Goal: Task Accomplishment & Management: Manage account settings

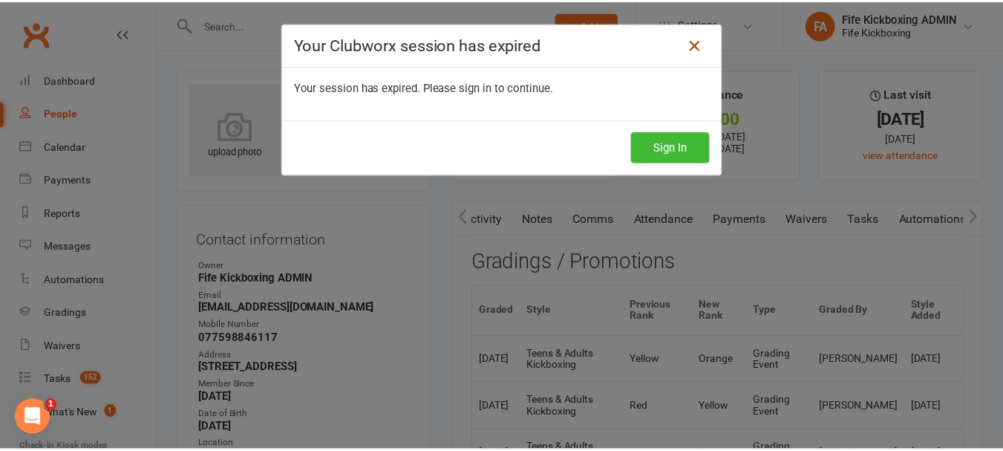
scroll to position [0, 111]
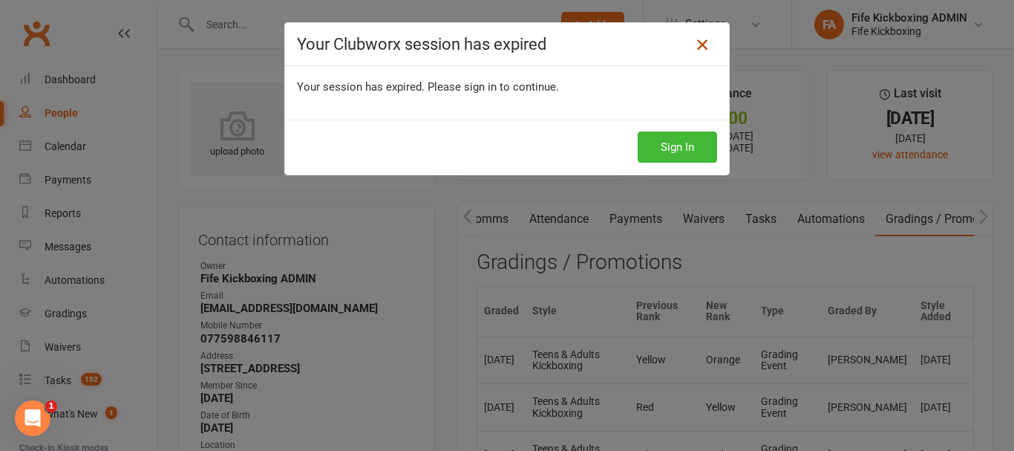
click at [694, 43] on icon at bounding box center [702, 45] width 18 height 18
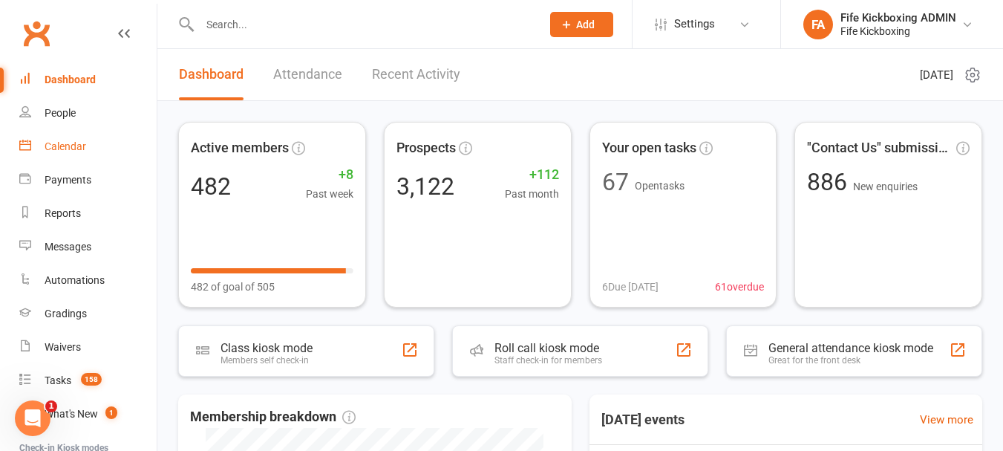
click at [61, 136] on link "Calendar" at bounding box center [87, 146] width 137 height 33
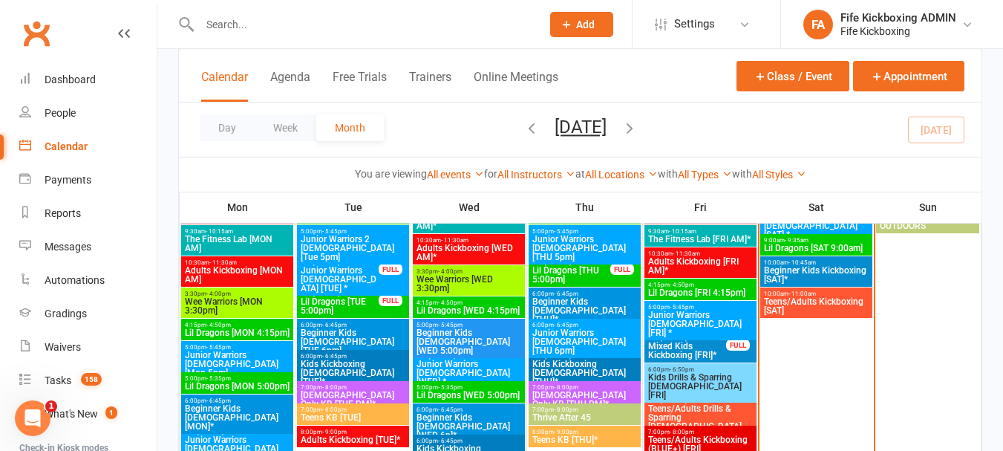
scroll to position [520, 0]
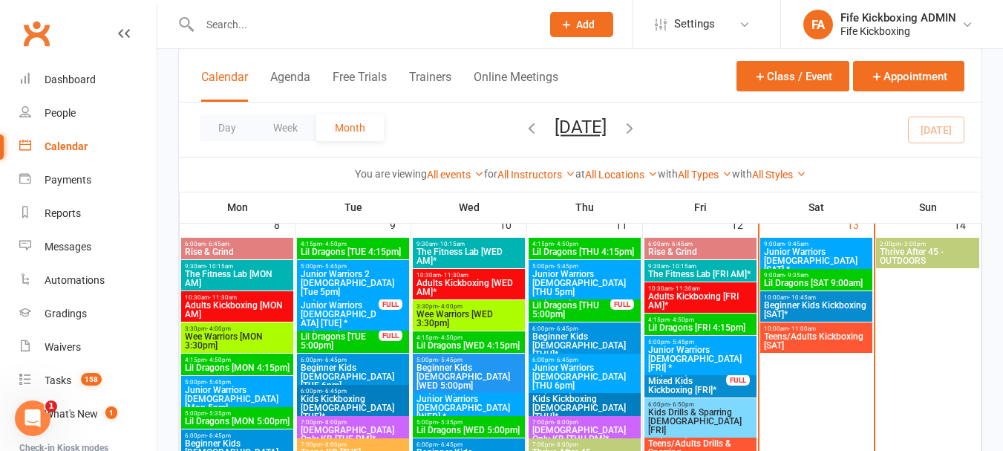
click at [701, 341] on span "5:00pm - 5:45pm" at bounding box center [700, 341] width 106 height 7
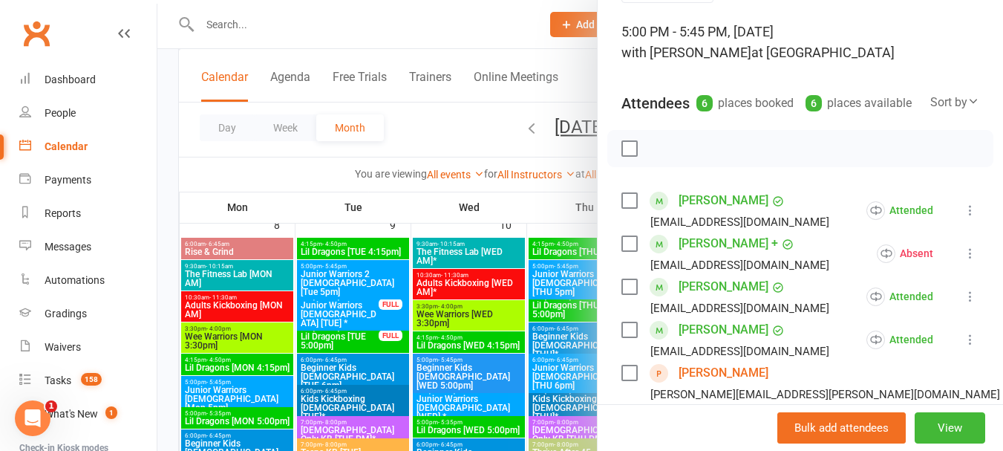
scroll to position [223, 0]
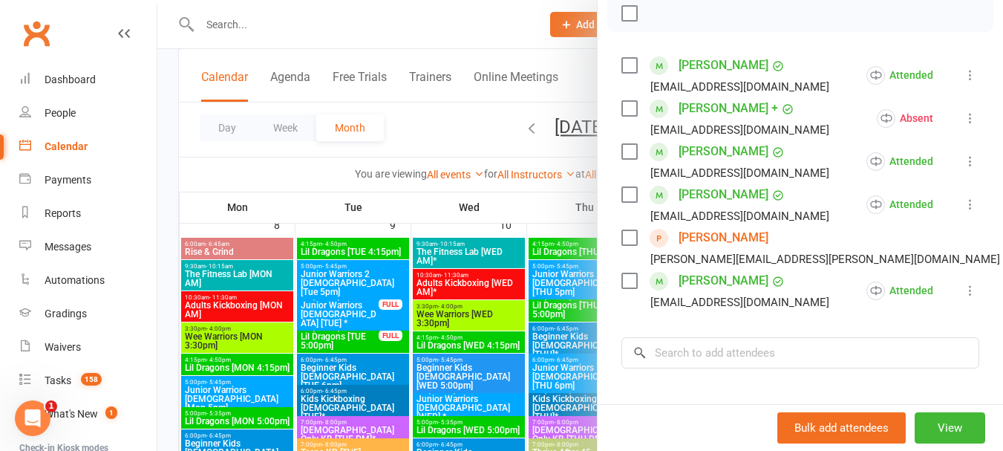
click at [544, 340] on div at bounding box center [579, 225] width 845 height 451
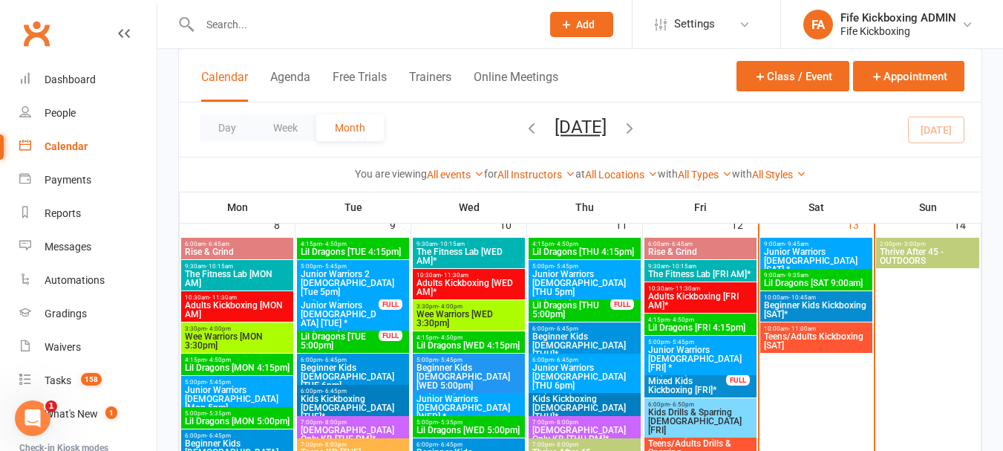
click at [819, 264] on span "Junior Warriors 7-8yo [SAT] *" at bounding box center [816, 260] width 106 height 27
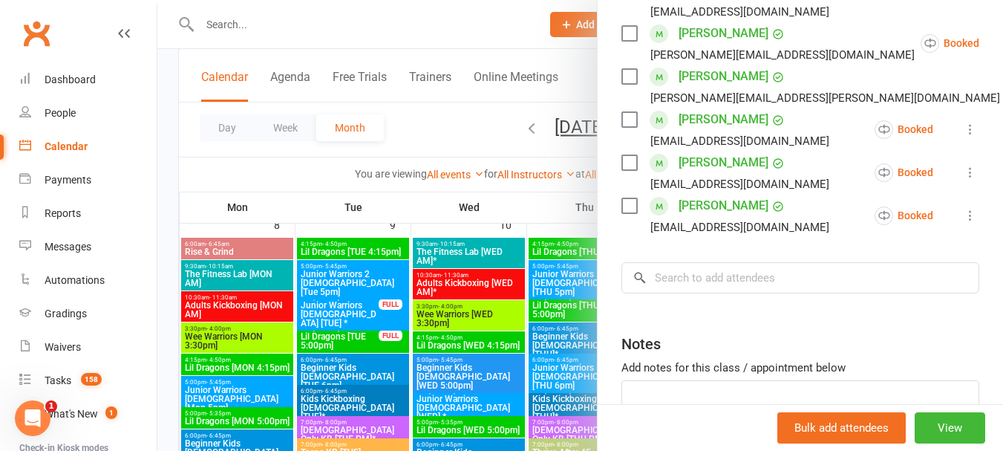
scroll to position [520, 0]
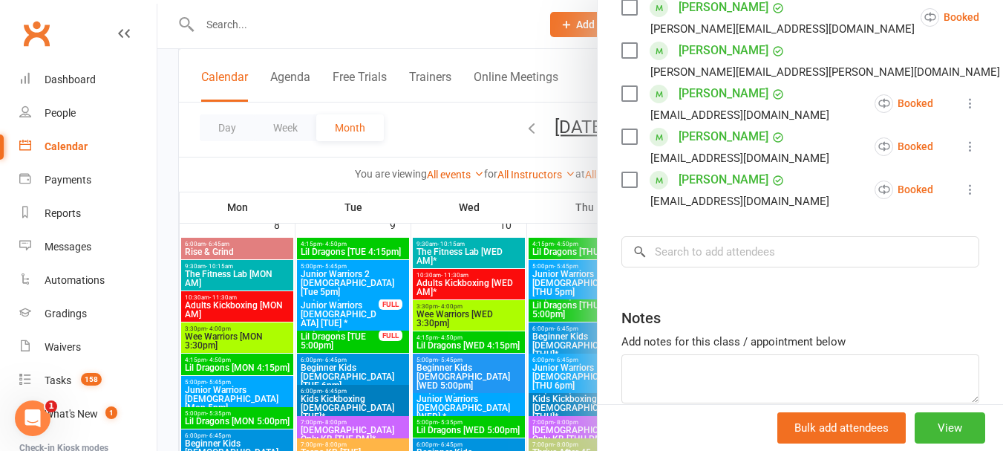
click at [500, 297] on div at bounding box center [579, 225] width 845 height 451
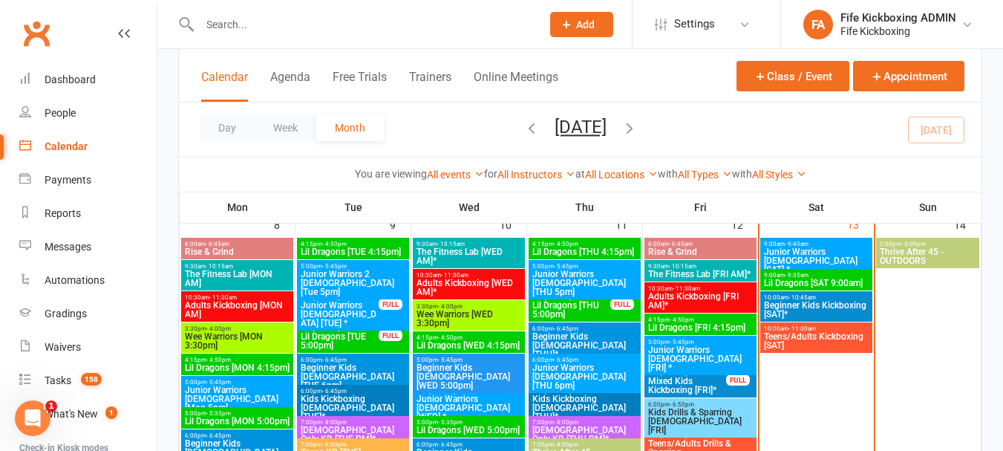
click at [777, 281] on span "Lil Dragons [SAT 9:00am]" at bounding box center [816, 282] width 106 height 9
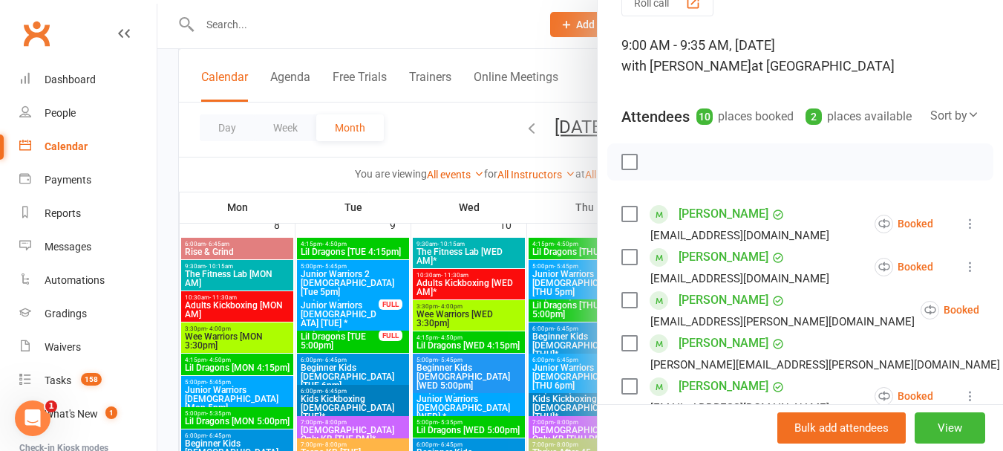
scroll to position [0, 0]
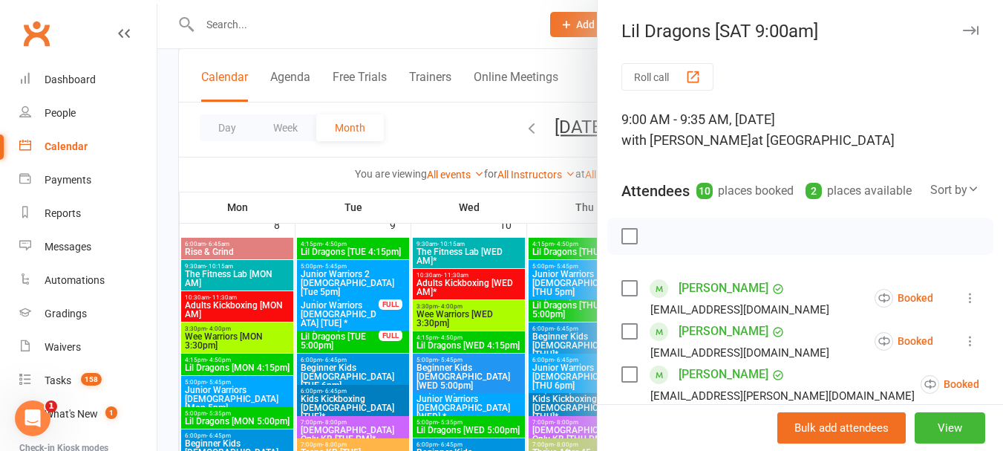
click at [552, 294] on div at bounding box center [579, 225] width 845 height 451
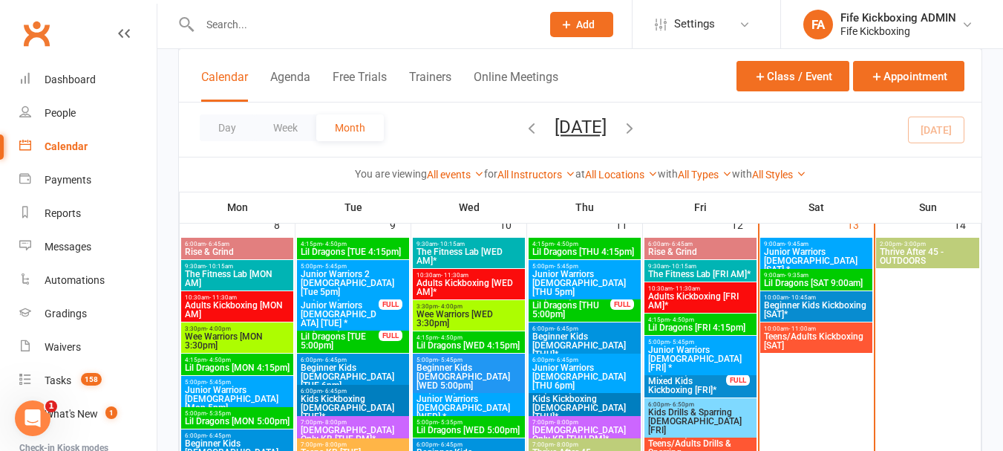
click at [825, 310] on span "Beginner Kids Kickboxing [SAT]*" at bounding box center [816, 310] width 106 height 18
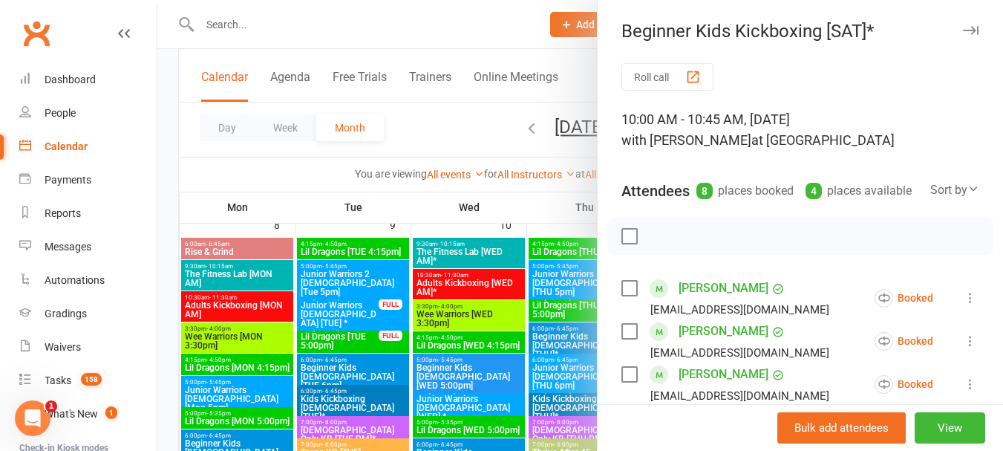
click at [433, 338] on div at bounding box center [579, 225] width 845 height 451
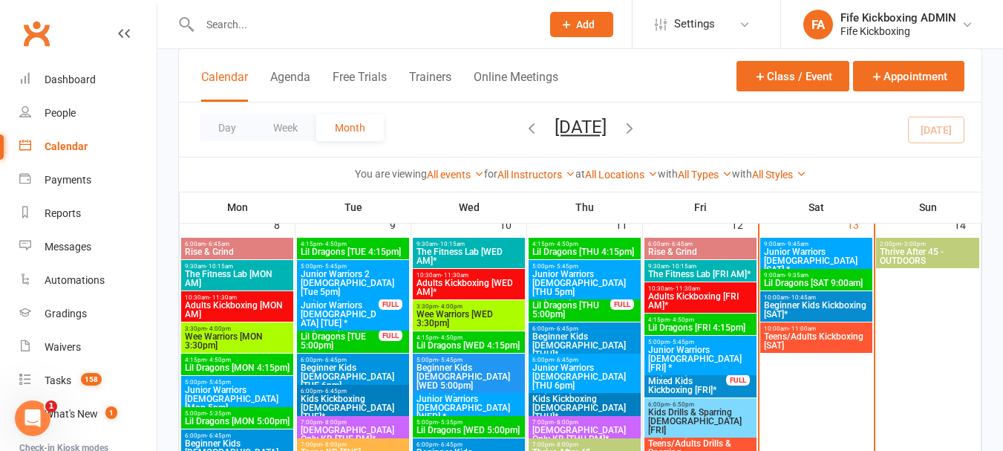
click at [837, 342] on span "Teens/Adults Kickboxing [SAT]" at bounding box center [816, 341] width 106 height 18
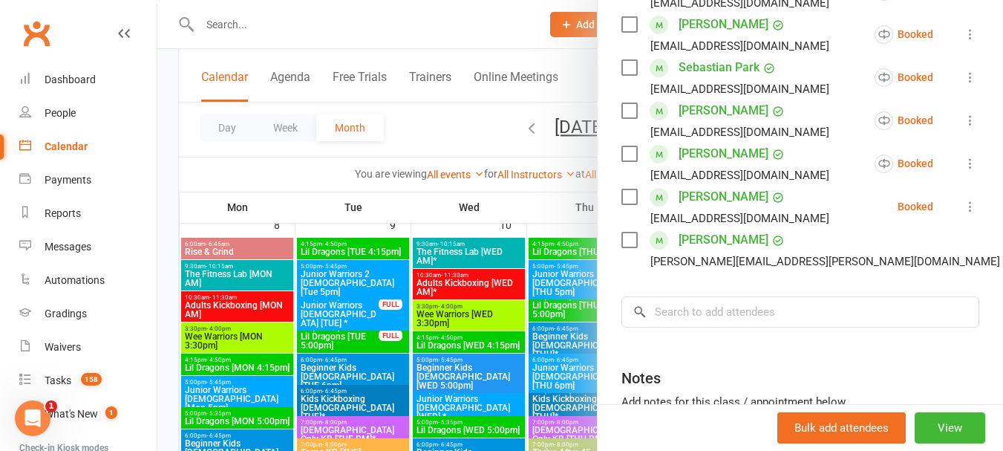
scroll to position [742, 0]
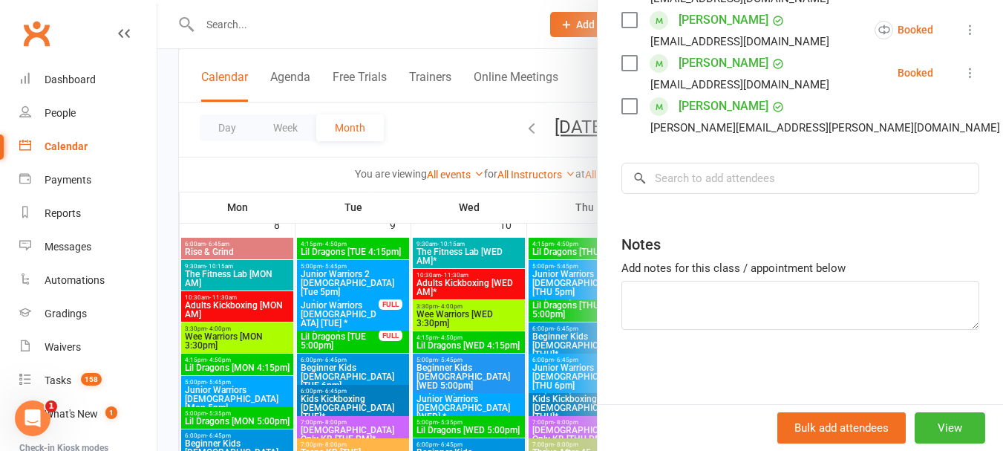
click at [190, 269] on div at bounding box center [579, 225] width 845 height 451
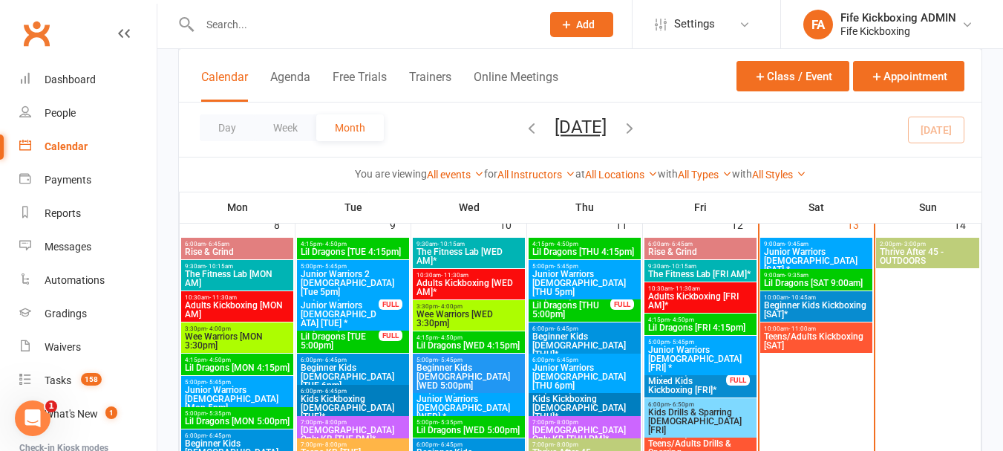
click at [775, 275] on span "9:00am - 9:35am" at bounding box center [816, 275] width 106 height 7
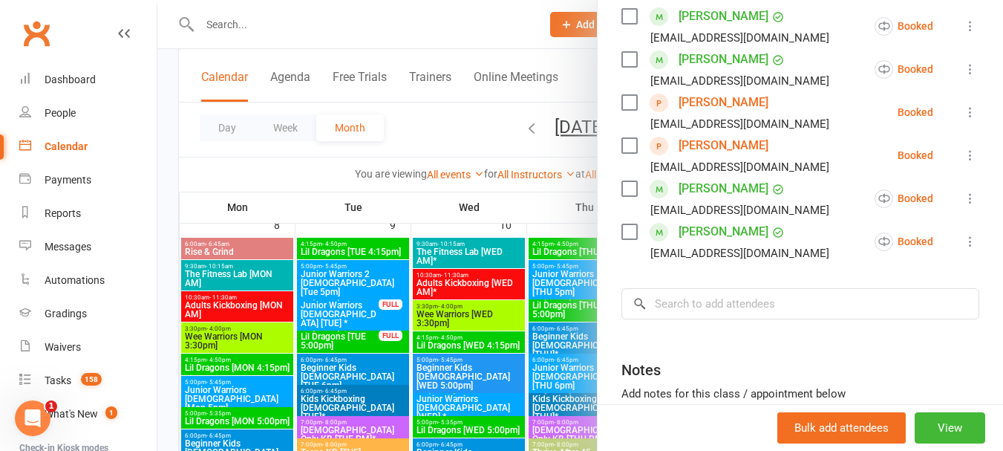
scroll to position [445, 0]
click at [963, 118] on icon at bounding box center [970, 110] width 15 height 15
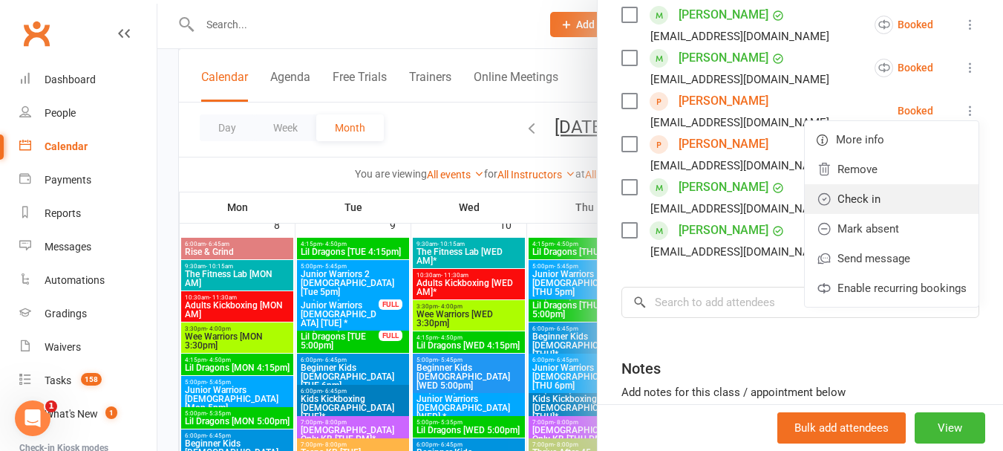
click at [805, 209] on link "Check in" at bounding box center [892, 199] width 174 height 30
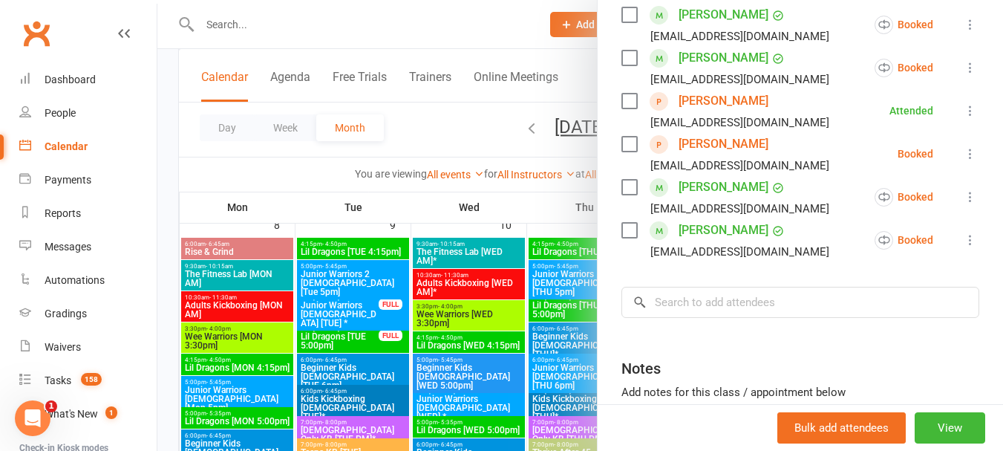
click at [963, 161] on icon at bounding box center [970, 153] width 15 height 15
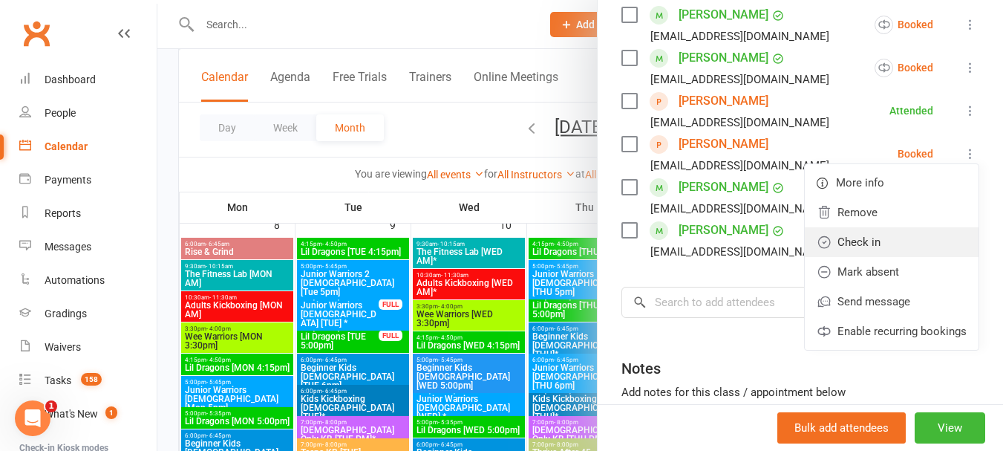
click at [828, 257] on link "Check in" at bounding box center [892, 242] width 174 height 30
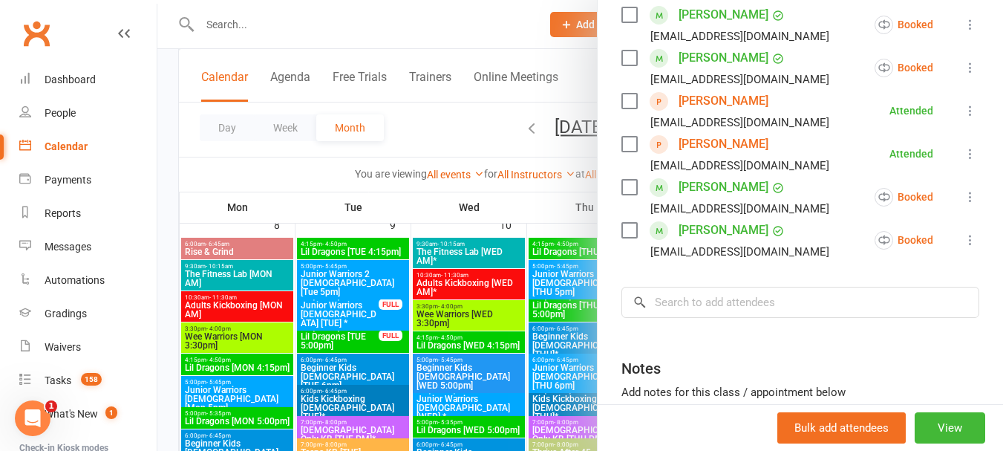
click at [550, 338] on div at bounding box center [579, 225] width 845 height 451
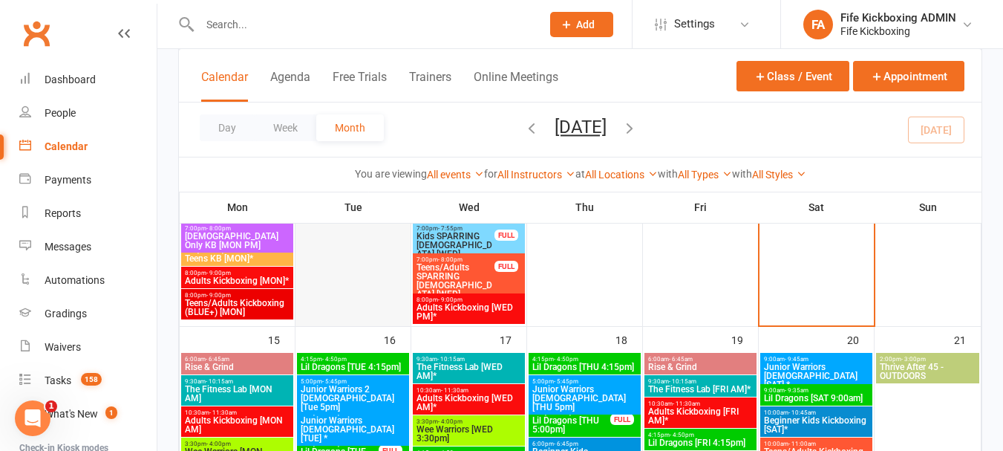
scroll to position [891, 0]
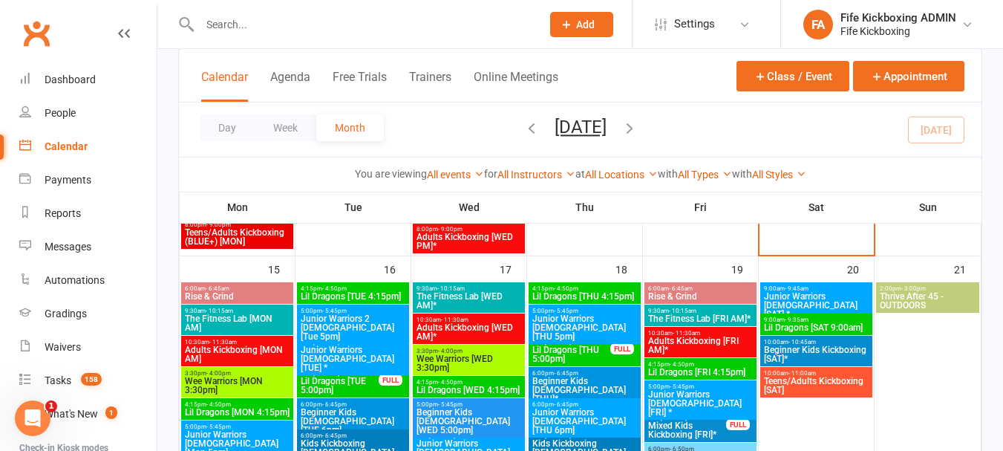
click at [261, 330] on span "The Fitness Lab [MON AM]" at bounding box center [237, 323] width 106 height 18
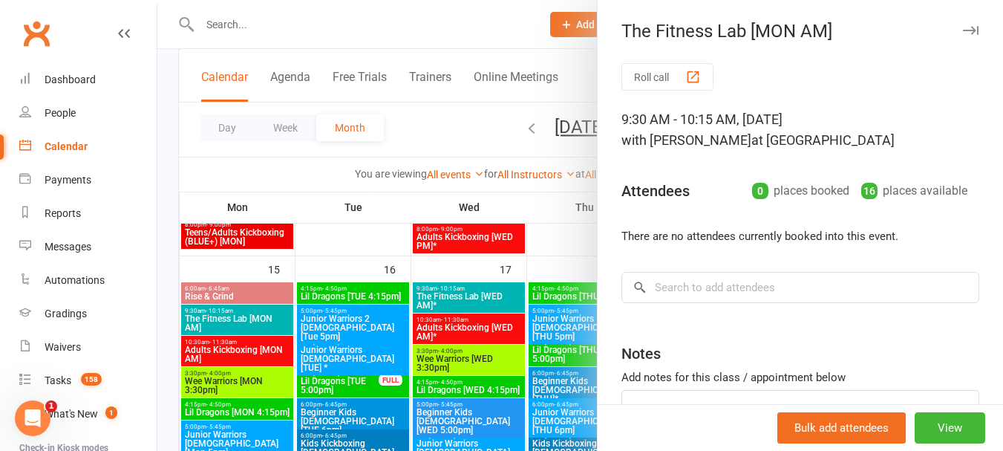
scroll to position [109, 0]
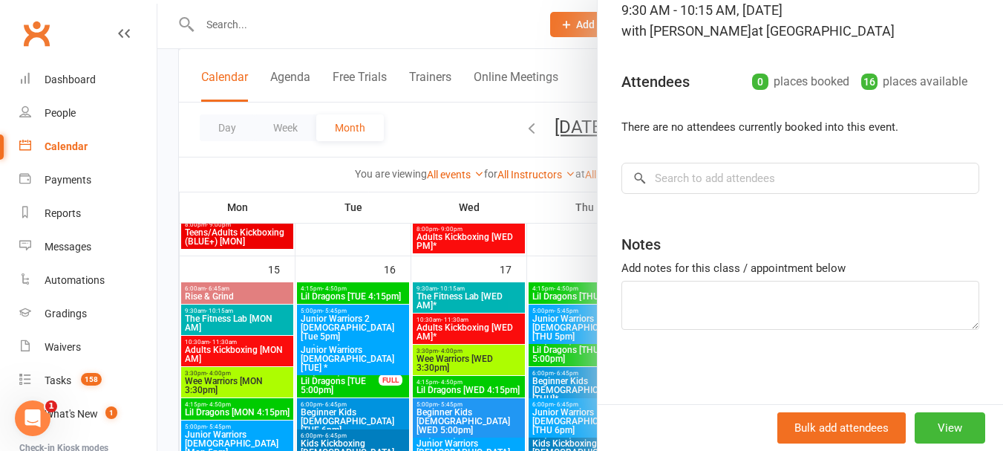
drag, startPoint x: 219, startPoint y: 361, endPoint x: 235, endPoint y: 364, distance: 16.5
click at [219, 364] on div at bounding box center [579, 225] width 845 height 451
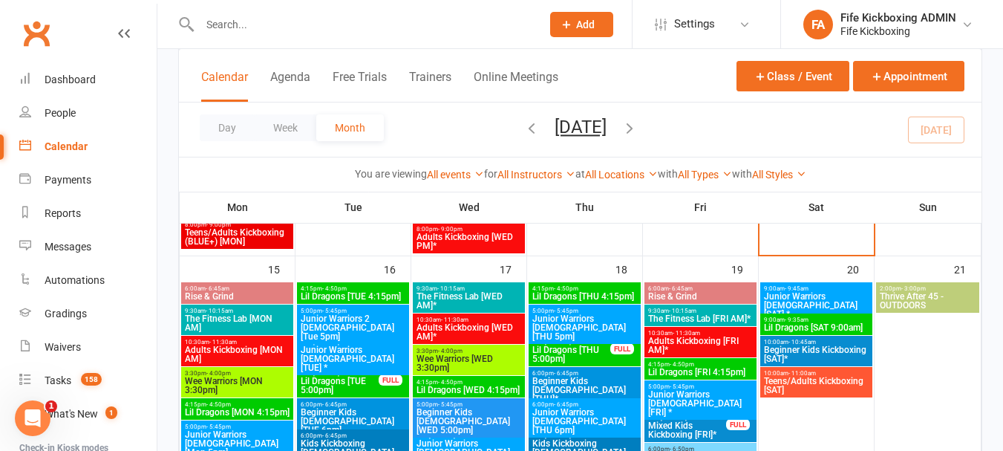
click at [237, 353] on span "Adults Kickboxing [MON AM]" at bounding box center [237, 354] width 106 height 18
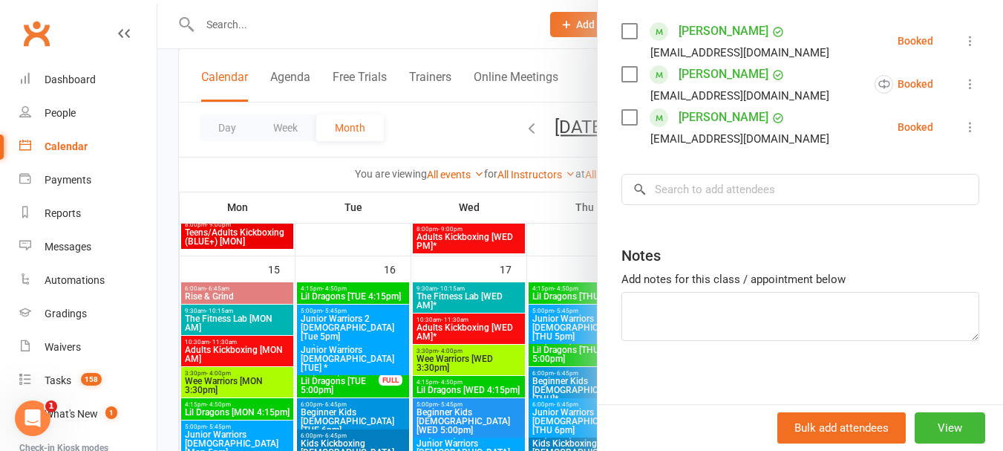
scroll to position [287, 0]
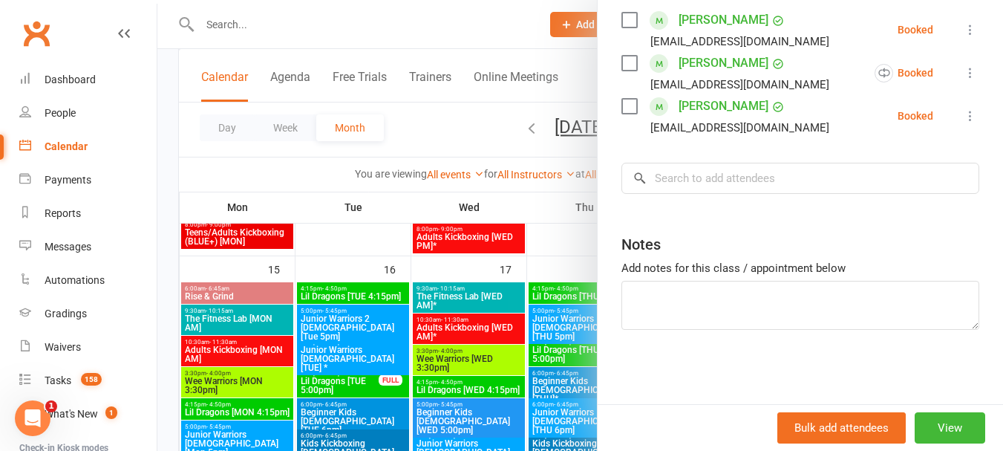
click at [316, 382] on div at bounding box center [579, 225] width 845 height 451
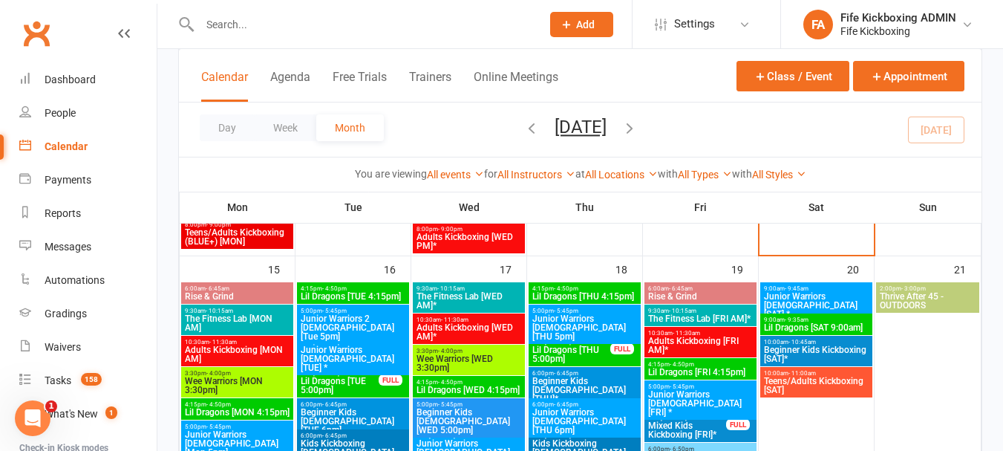
click at [274, 377] on span "Wee Warriors [MON 3:30pm]" at bounding box center [237, 385] width 106 height 18
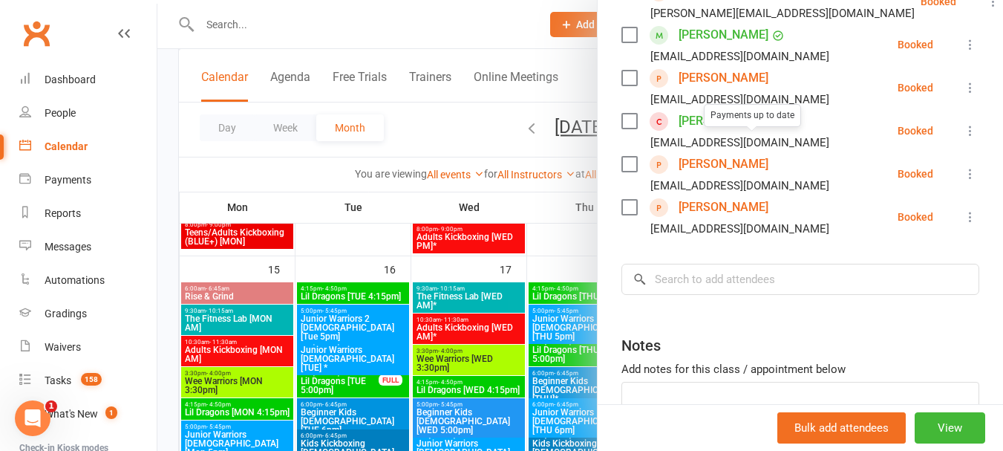
scroll to position [297, 0]
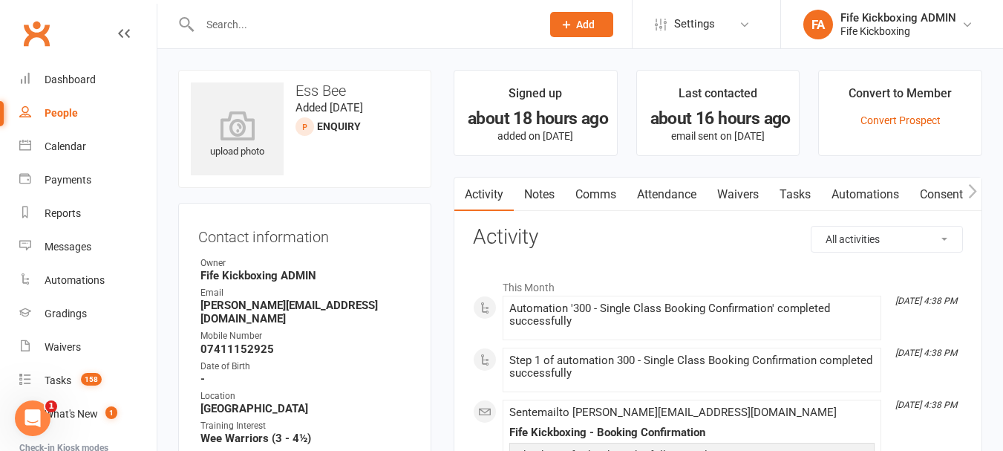
click at [678, 206] on link "Attendance" at bounding box center [666, 194] width 80 height 34
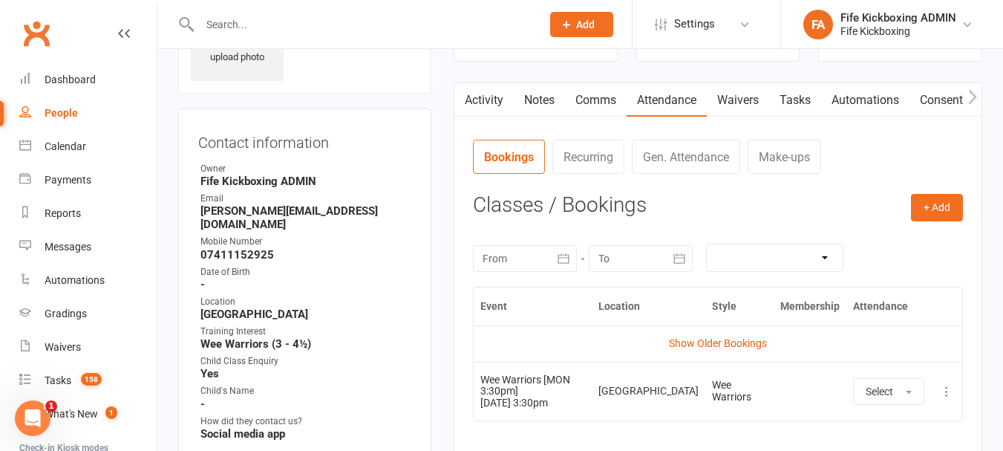
scroll to position [223, 0]
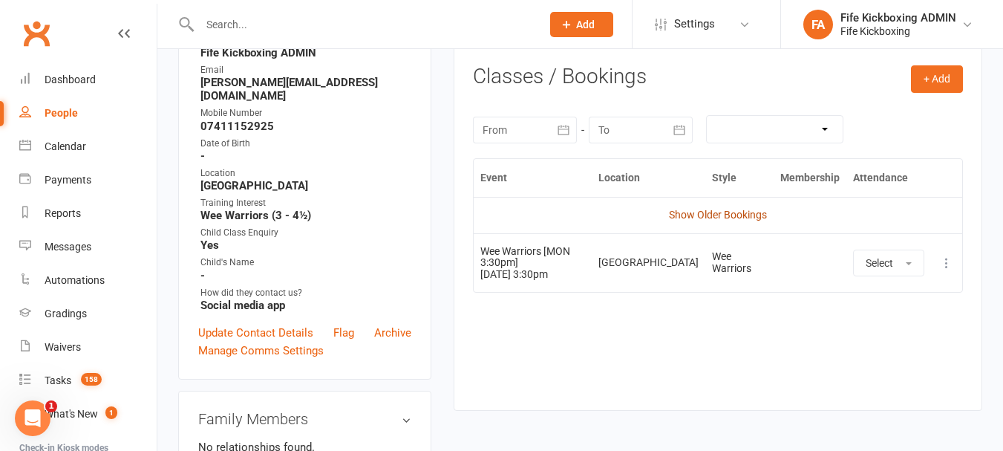
click at [683, 212] on link "Show Older Bookings" at bounding box center [718, 215] width 98 height 12
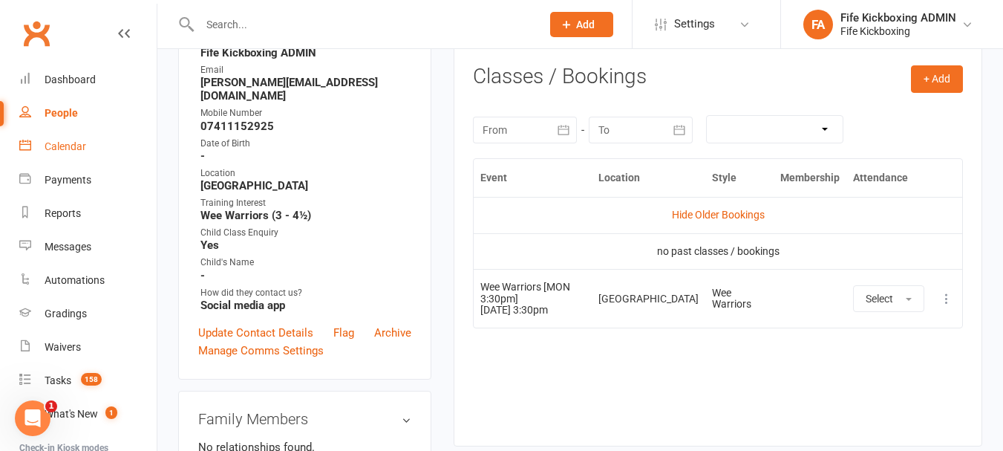
click at [71, 145] on div "Calendar" at bounding box center [66, 146] width 42 height 12
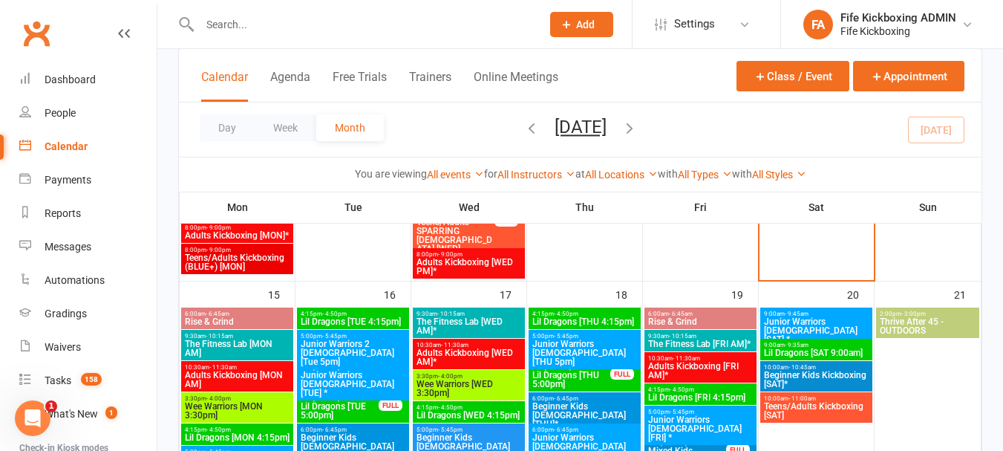
scroll to position [891, 0]
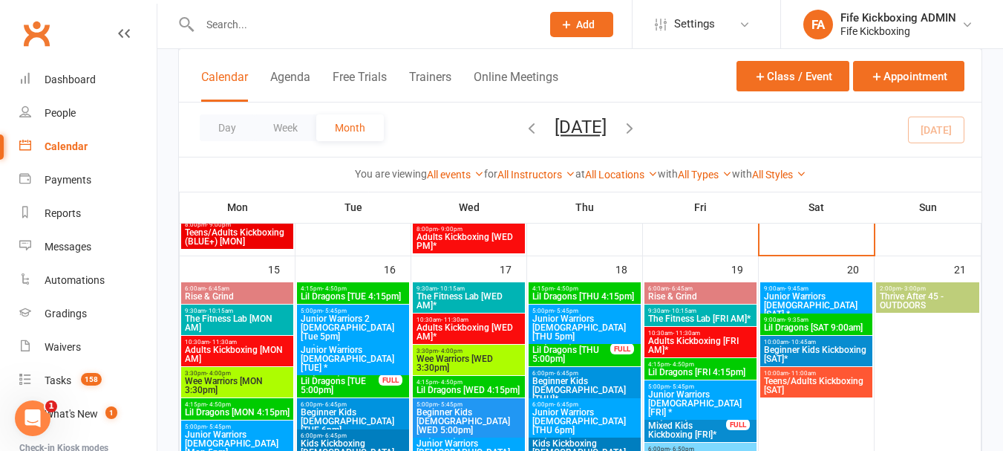
click at [248, 376] on span "Wee Warriors [MON 3:30pm]" at bounding box center [237, 385] width 106 height 18
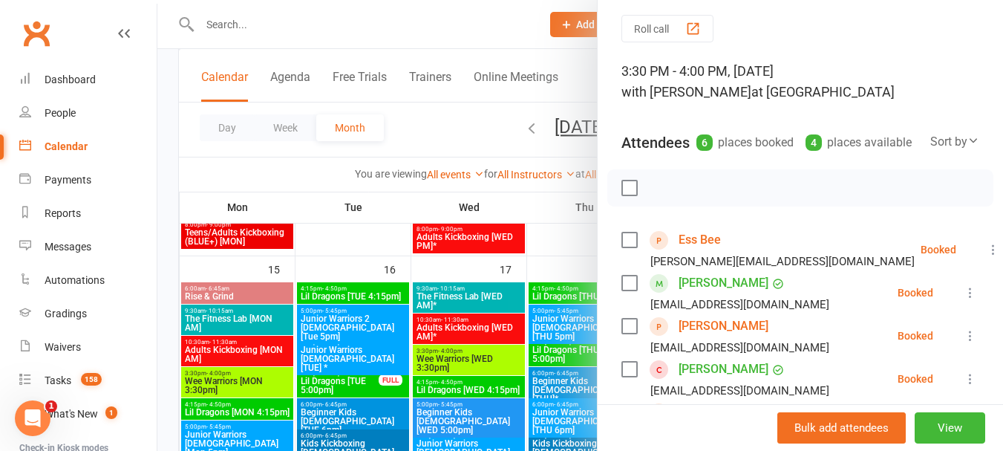
scroll to position [74, 0]
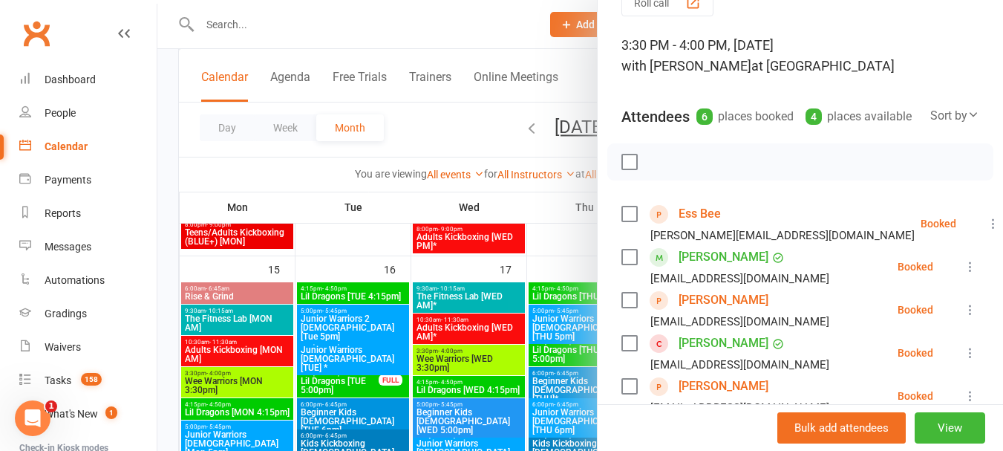
click at [695, 312] on link "Chloe Hatrick" at bounding box center [723, 300] width 90 height 24
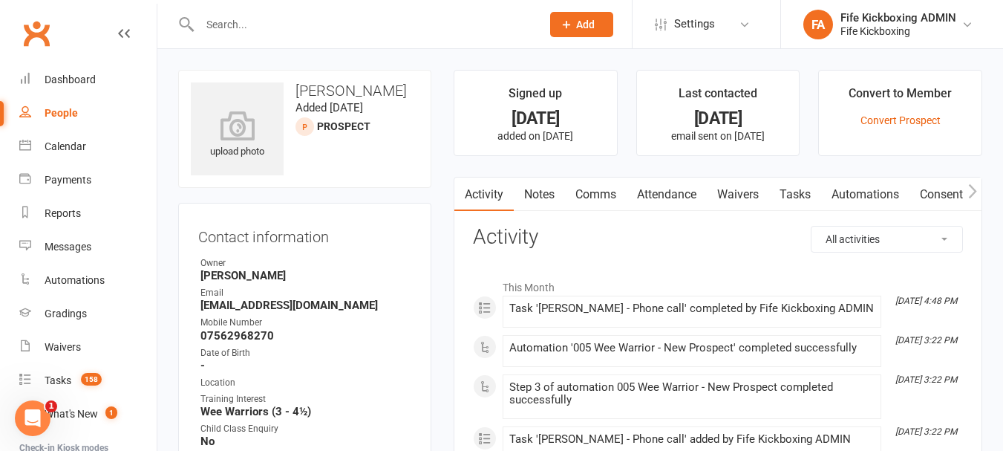
click at [635, 203] on link "Attendance" at bounding box center [666, 194] width 80 height 34
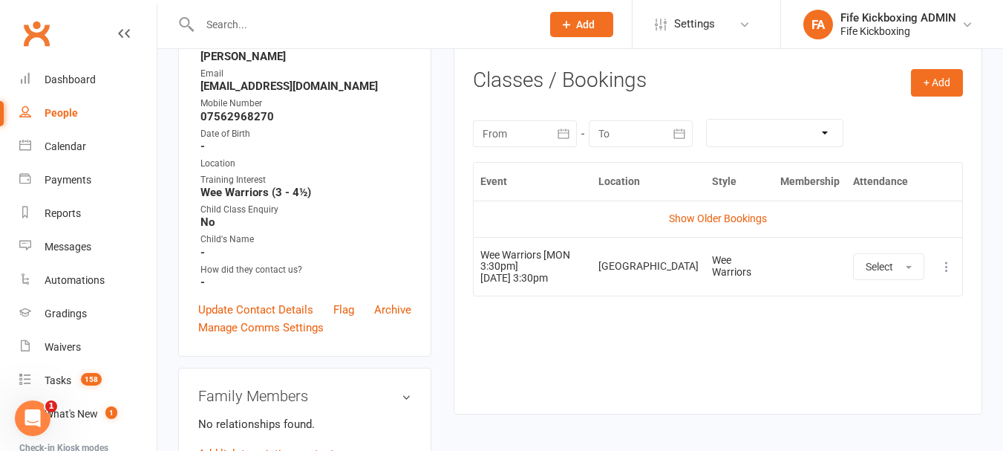
scroll to position [223, 0]
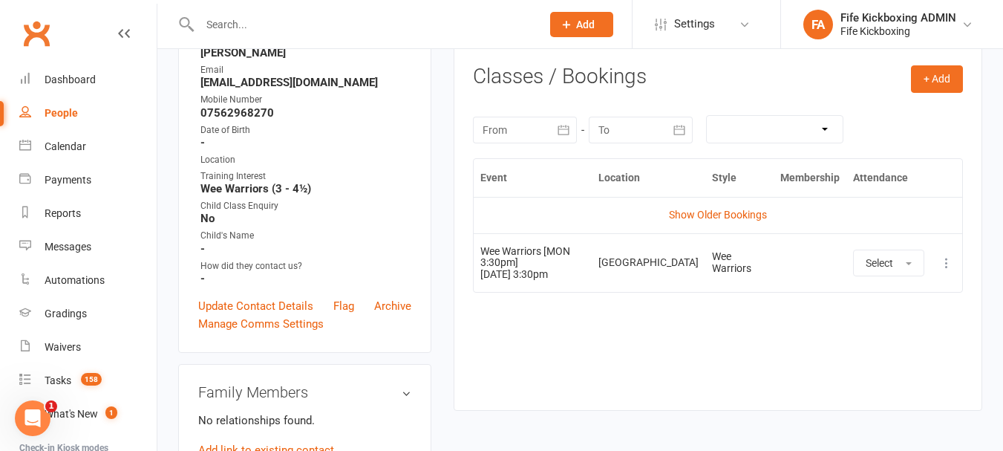
click at [687, 224] on td "Show Older Bookings" at bounding box center [718, 215] width 488 height 36
click at [687, 217] on link "Show Older Bookings" at bounding box center [718, 215] width 98 height 12
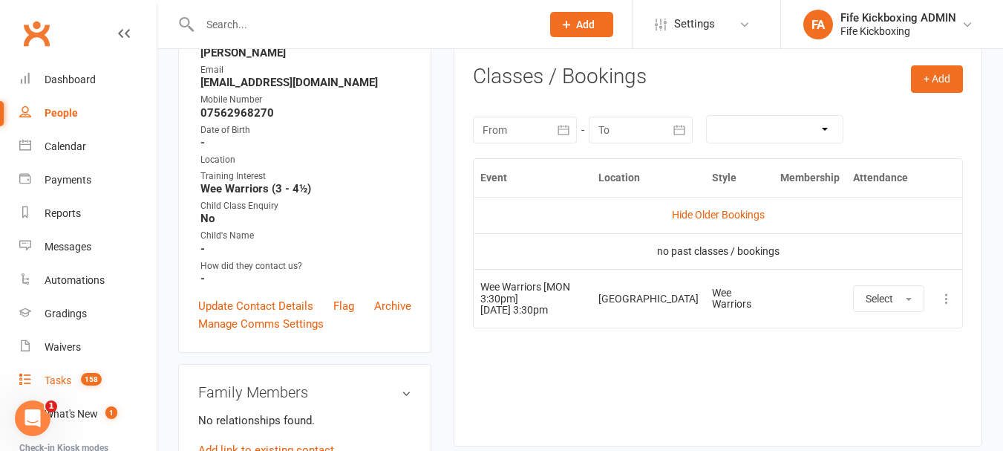
click at [81, 376] on count-badge "158" at bounding box center [87, 380] width 28 height 12
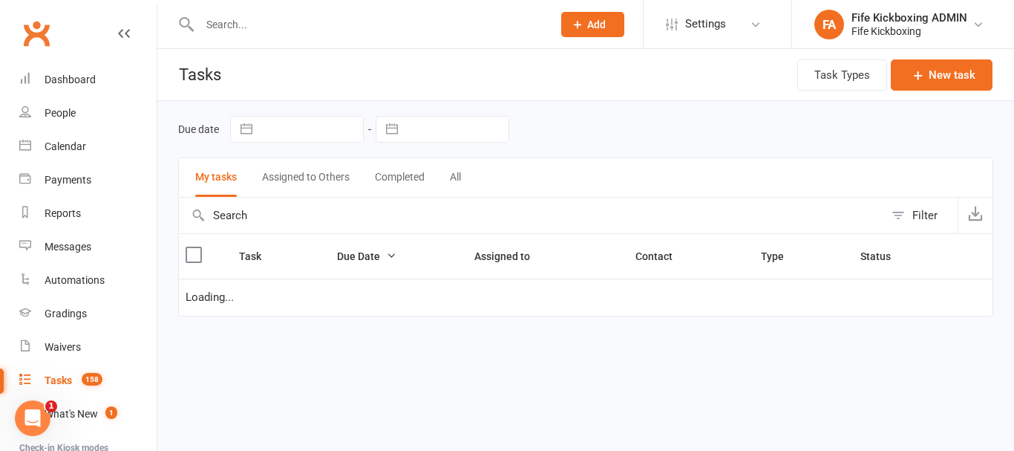
select select "started"
select select "waiting"
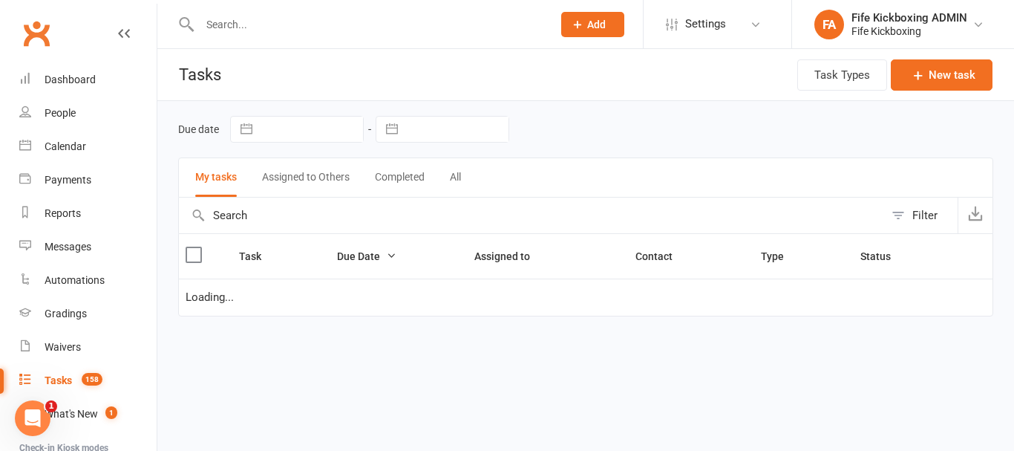
select select "started"
select select "waiting"
select select "started"
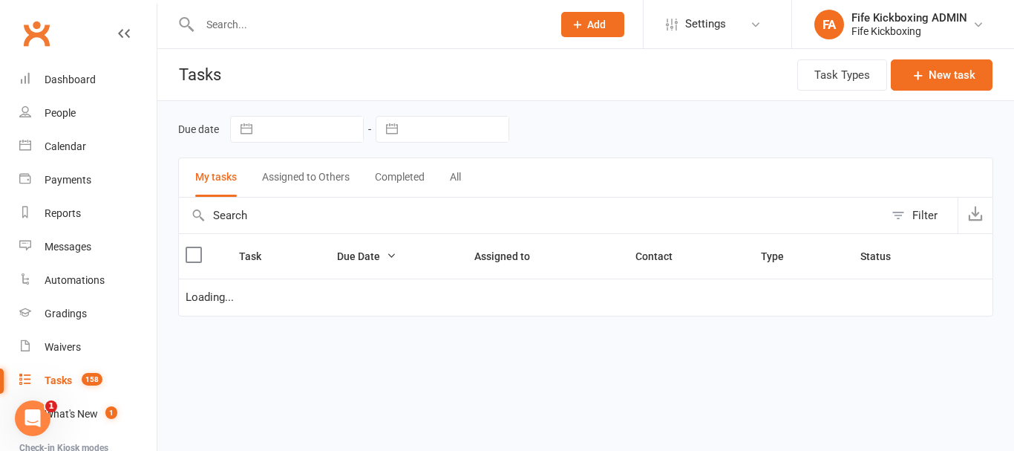
select select "started"
select select "waiting"
select select "started"
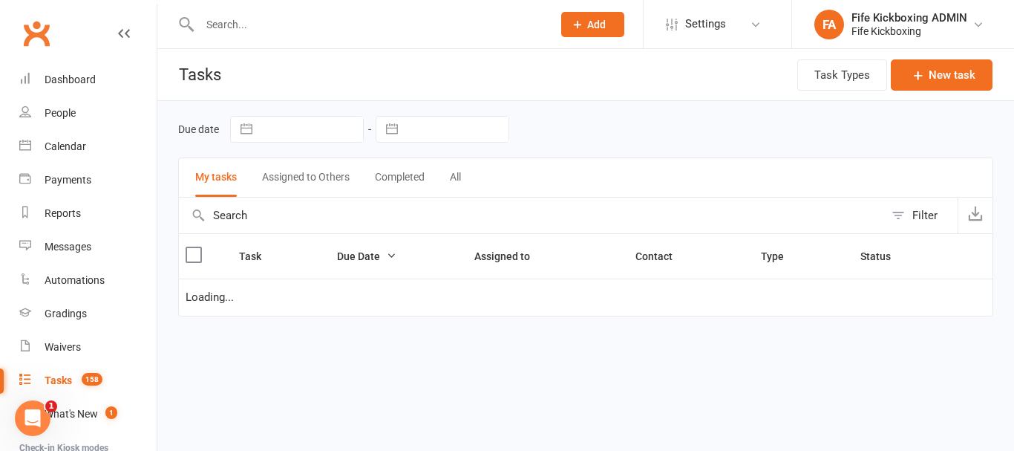
select select "started"
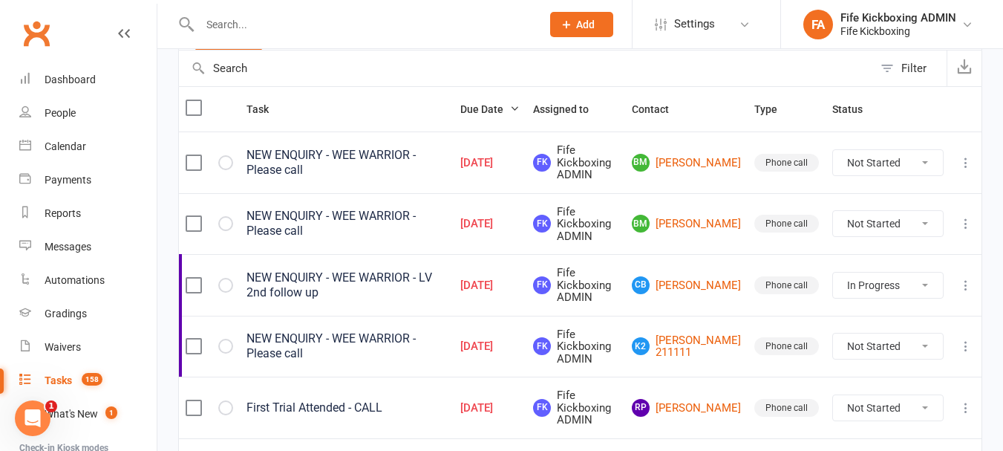
scroll to position [148, 0]
click at [90, 151] on link "Calendar" at bounding box center [87, 146] width 137 height 33
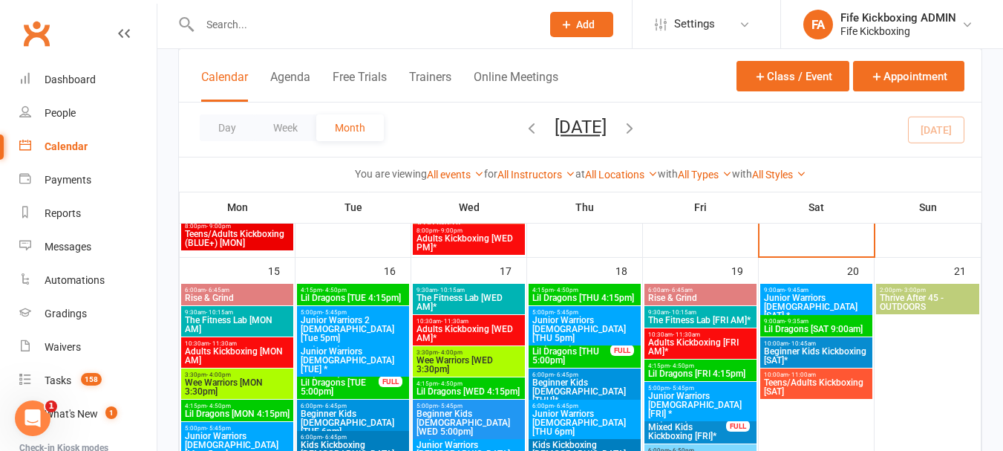
scroll to position [891, 0]
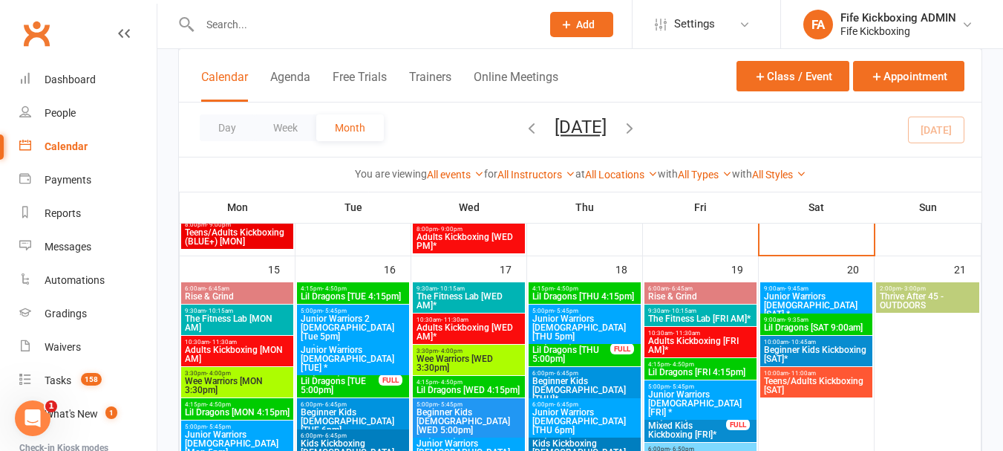
click at [254, 383] on span "Wee Warriors [MON 3:30pm]" at bounding box center [237, 385] width 106 height 18
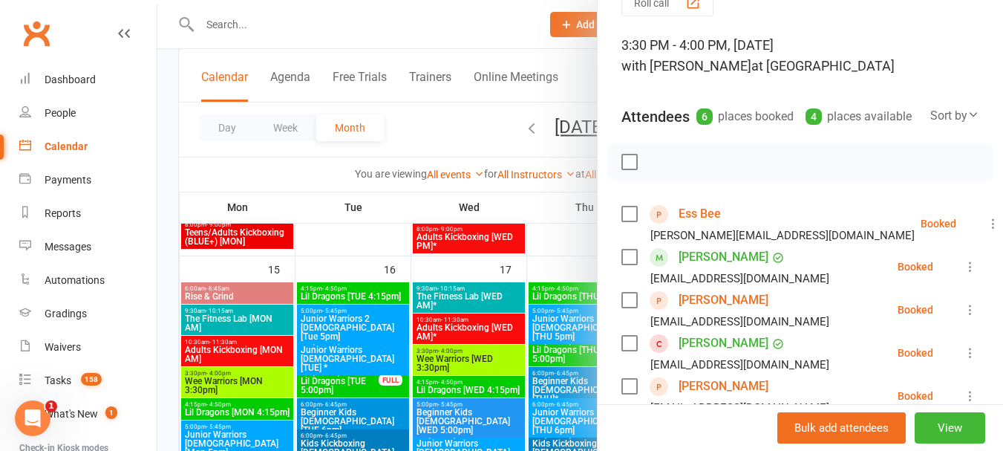
scroll to position [223, 0]
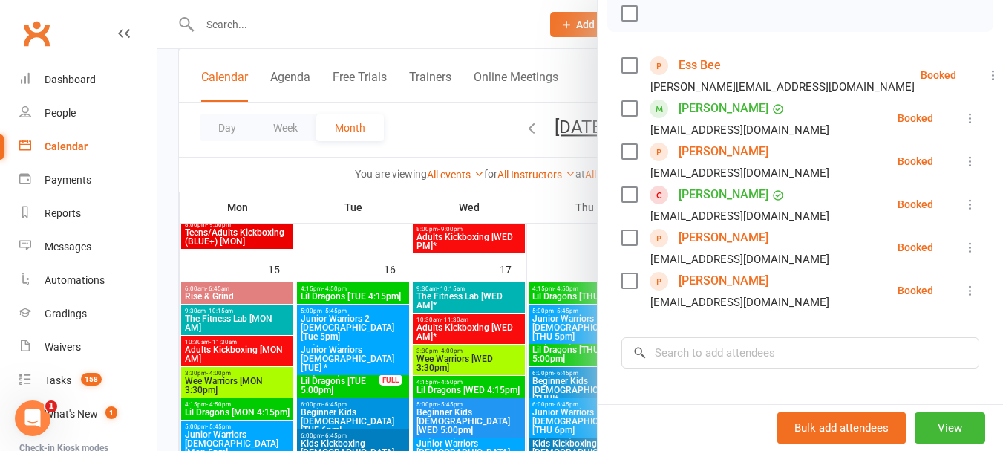
click at [715, 249] on link "Brie Murphy" at bounding box center [723, 238] width 90 height 24
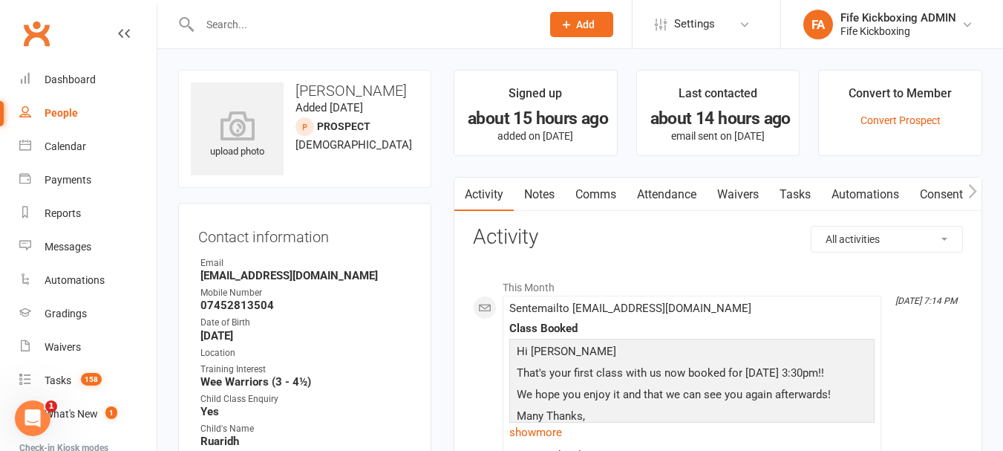
click at [674, 204] on link "Attendance" at bounding box center [666, 194] width 80 height 34
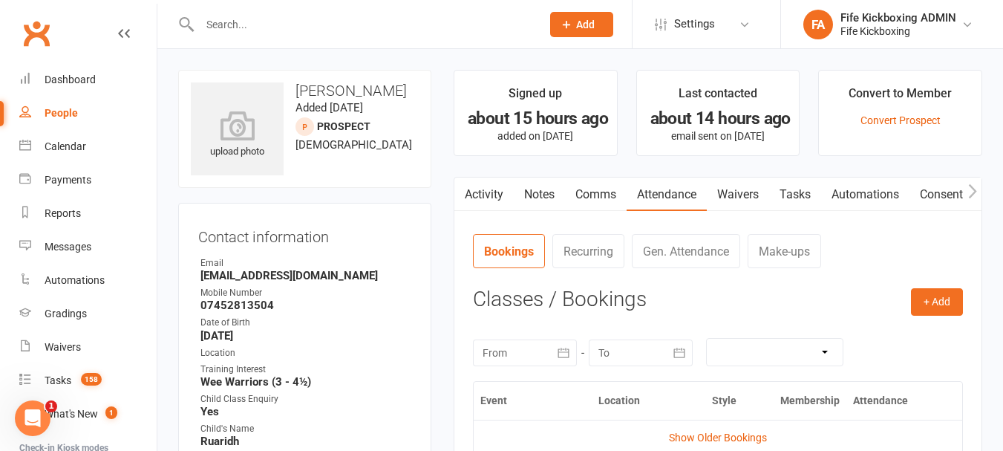
scroll to position [223, 0]
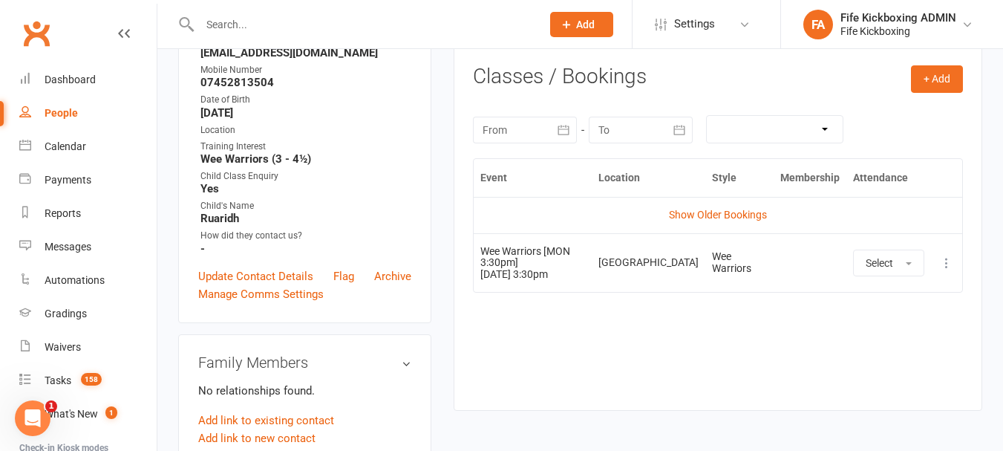
click at [713, 208] on td "Show Older Bookings" at bounding box center [718, 215] width 488 height 36
click at [712, 212] on link "Show Older Bookings" at bounding box center [718, 215] width 98 height 12
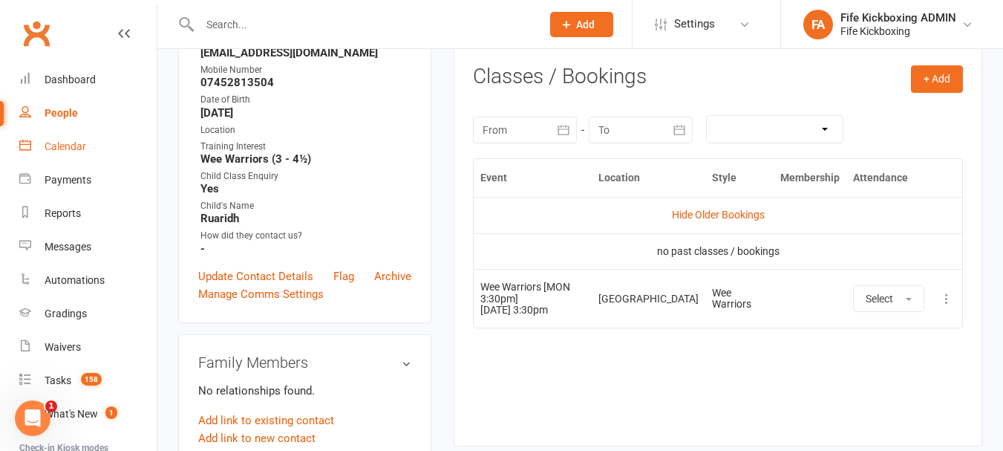
click at [93, 145] on link "Calendar" at bounding box center [87, 146] width 137 height 33
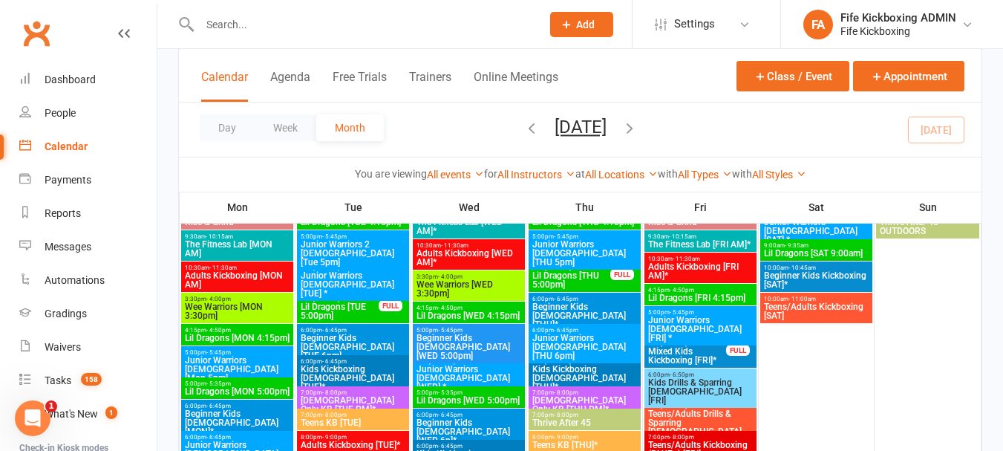
scroll to position [891, 0]
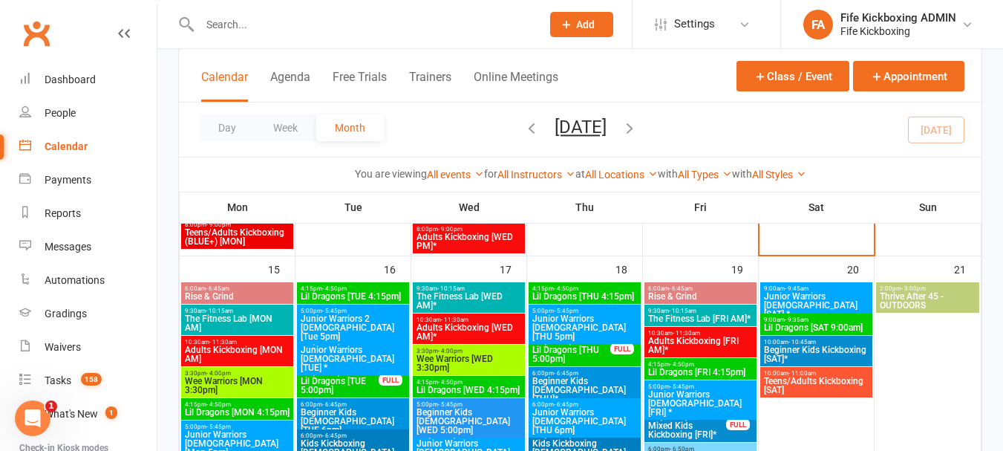
click at [273, 372] on span "3:30pm - 4:00pm" at bounding box center [237, 373] width 106 height 7
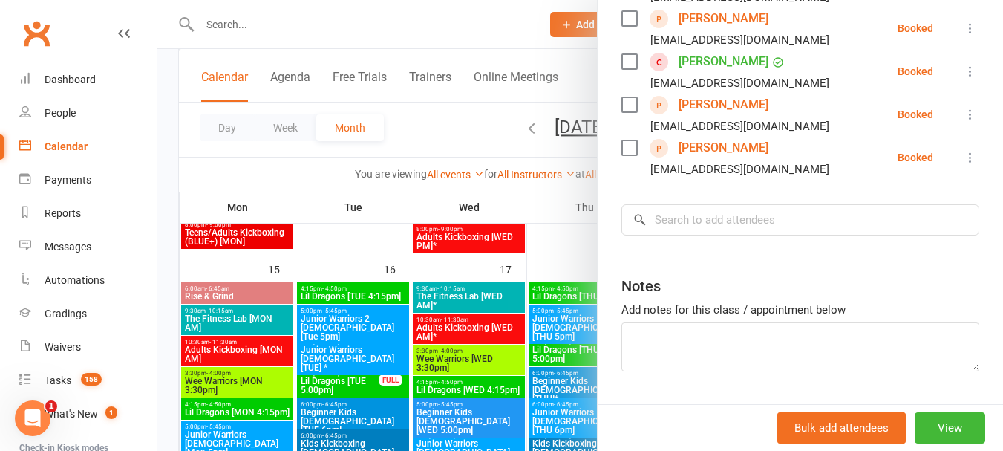
scroll to position [371, 0]
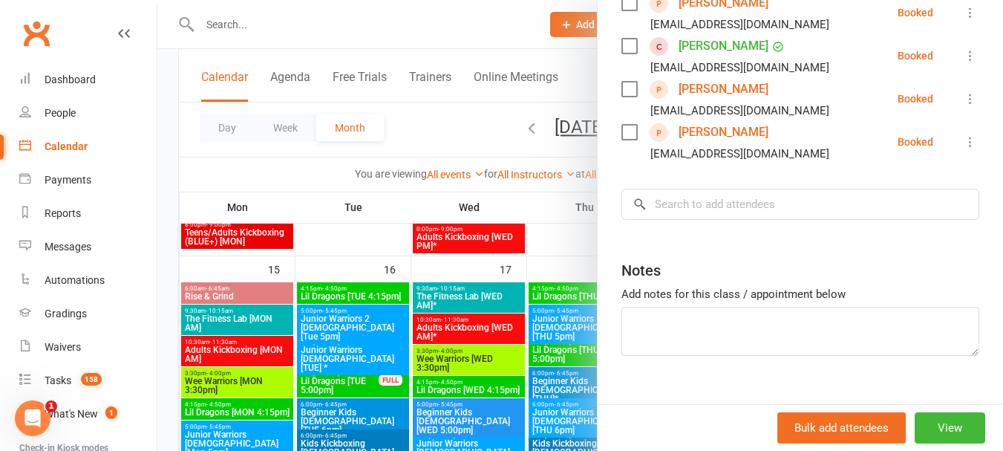
click at [713, 144] on link "Caitlin Simmonds" at bounding box center [723, 132] width 90 height 24
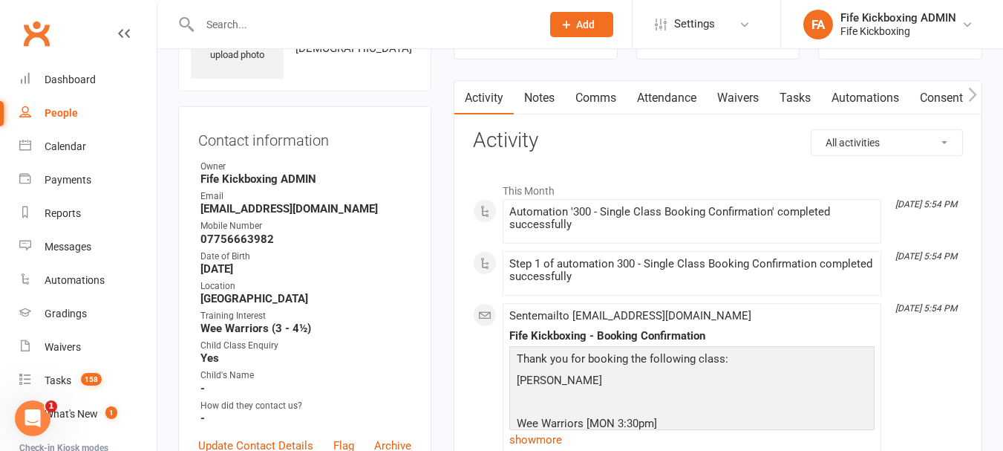
scroll to position [74, 0]
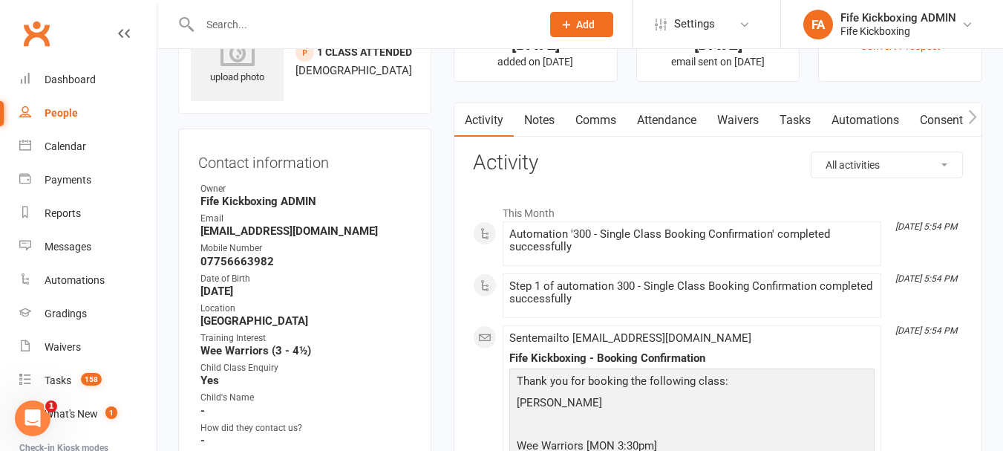
click at [646, 158] on h3 "Activity" at bounding box center [718, 162] width 490 height 23
click at [663, 112] on link "Attendance" at bounding box center [666, 120] width 80 height 34
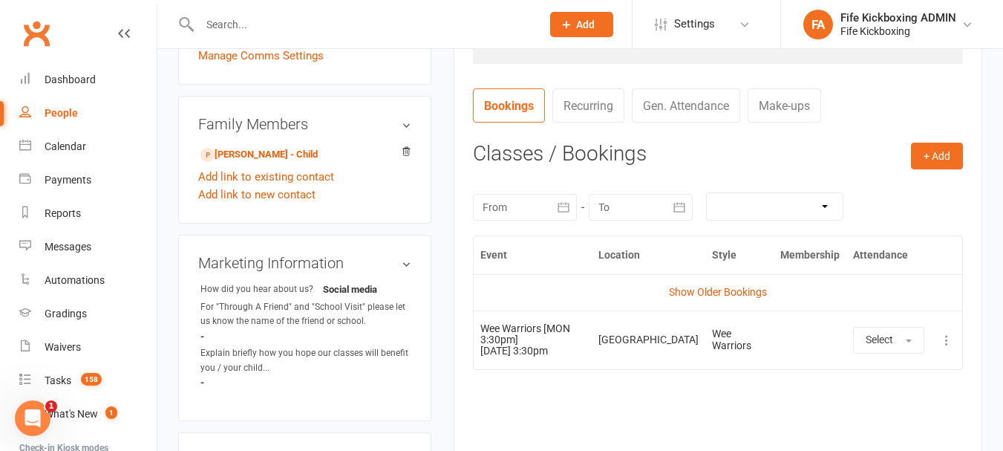
scroll to position [520, 0]
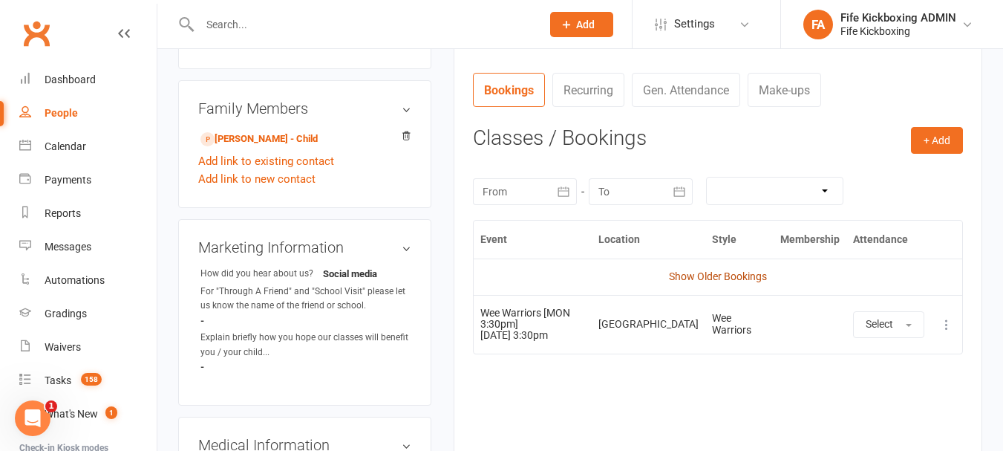
click at [693, 275] on link "Show Older Bookings" at bounding box center [718, 276] width 98 height 12
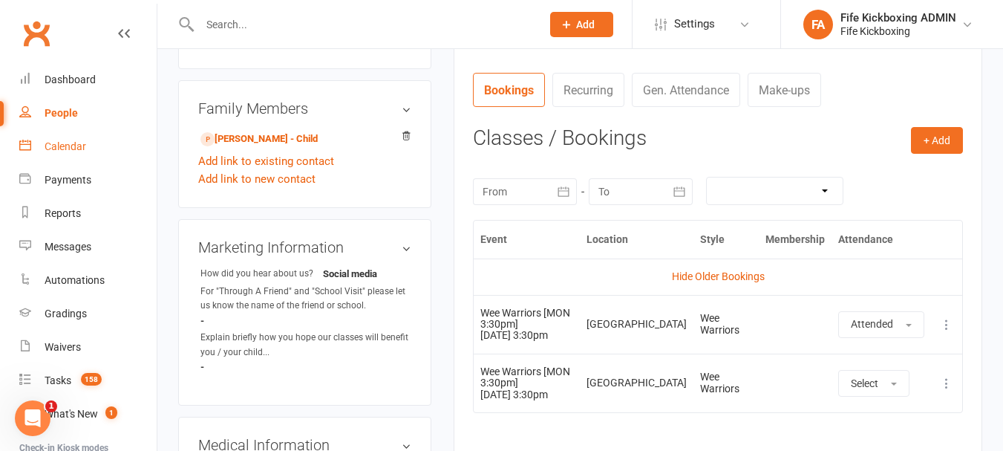
click at [79, 137] on link "Calendar" at bounding box center [87, 146] width 137 height 33
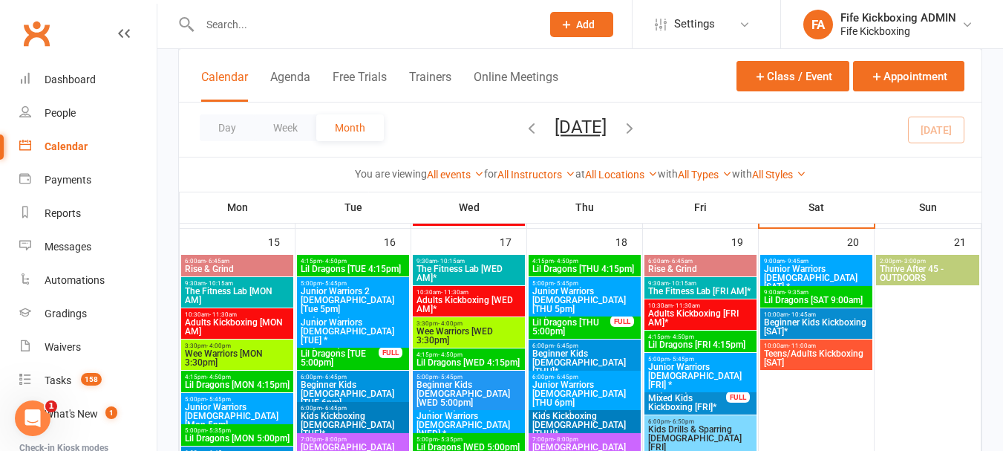
scroll to position [1039, 0]
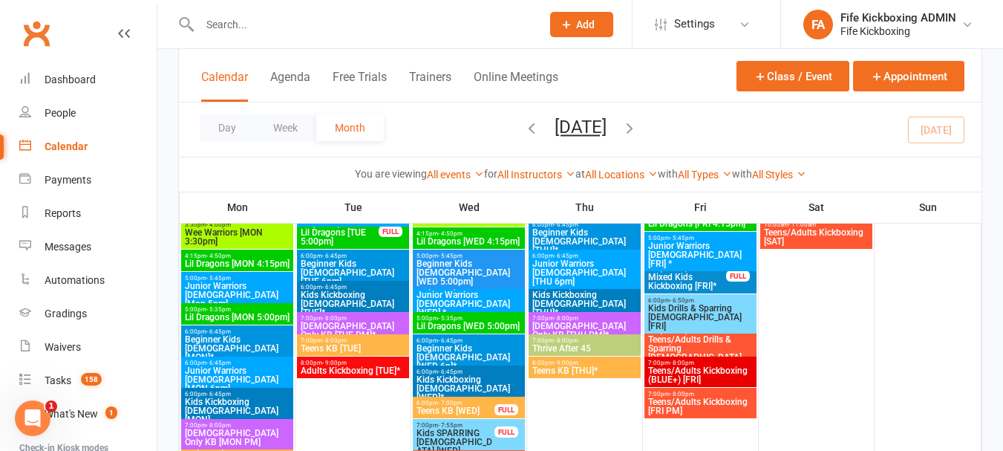
click at [257, 264] on span "Lil Dragons [MON 4:15pm]" at bounding box center [237, 263] width 106 height 9
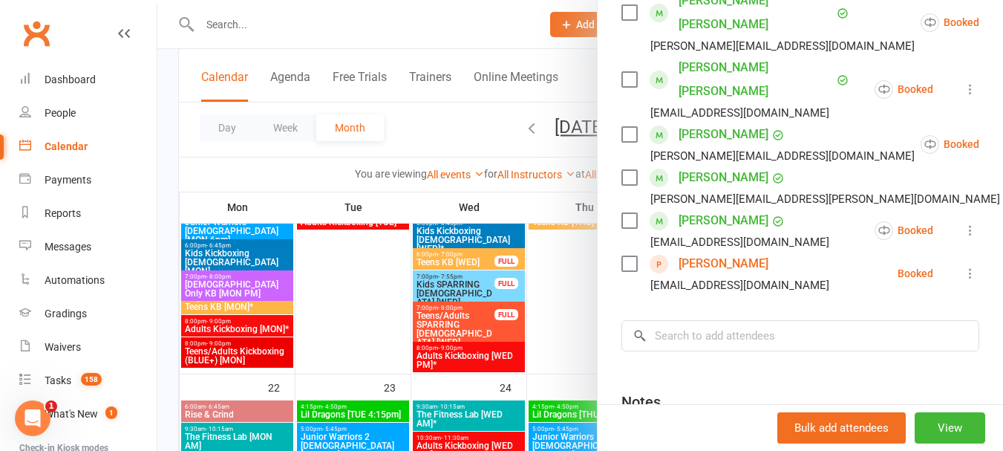
scroll to position [503, 0]
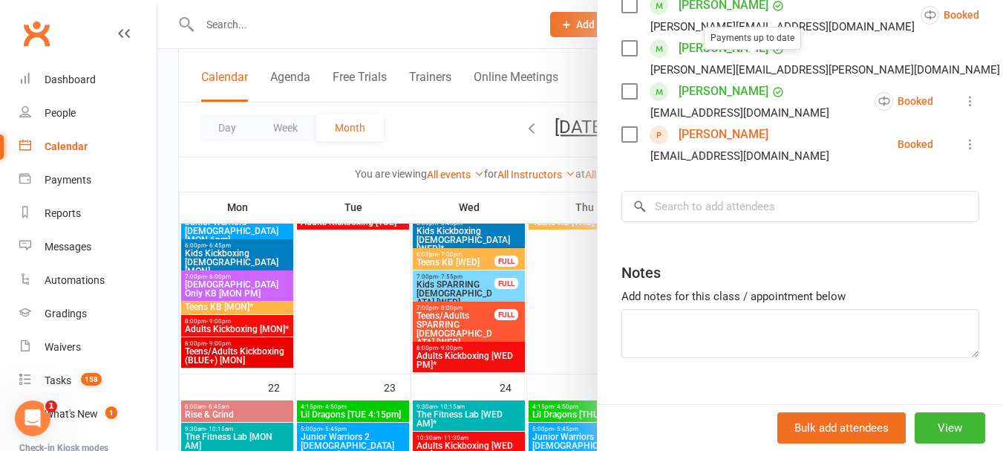
click at [738, 122] on link "Tamar Willoughby" at bounding box center [723, 134] width 90 height 24
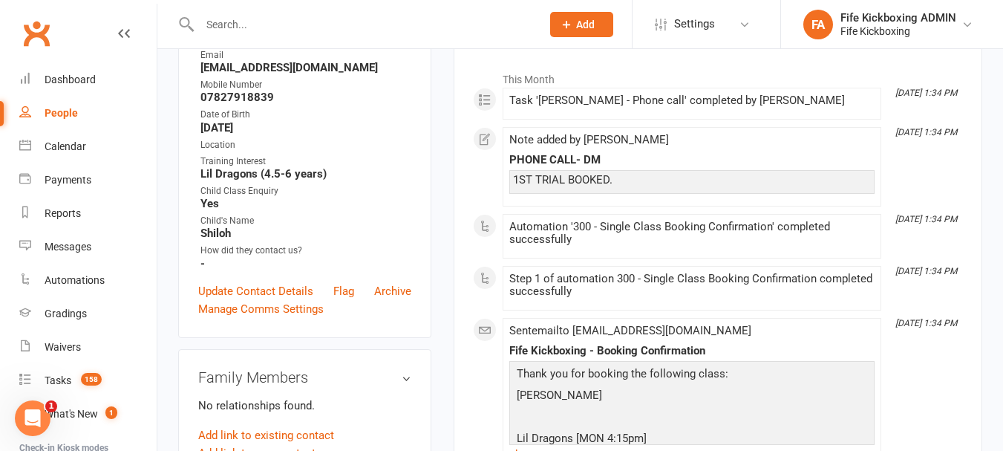
scroll to position [223, 0]
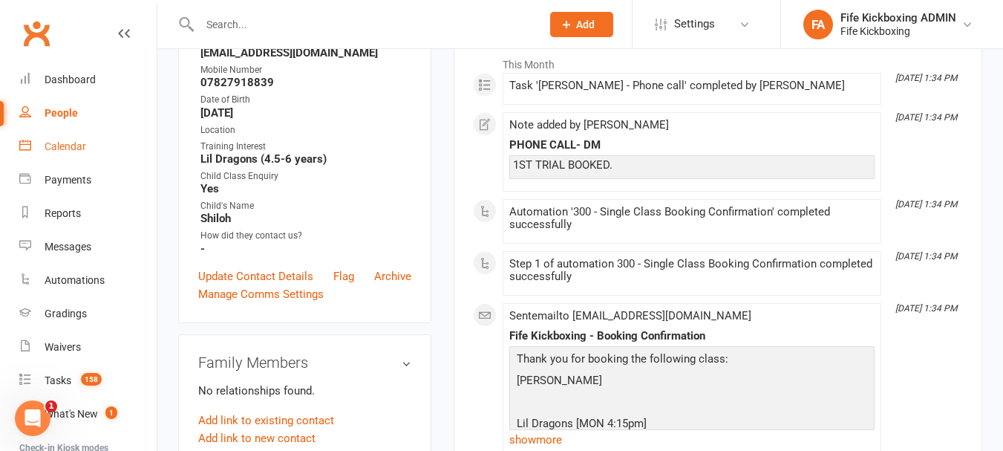
click at [115, 156] on link "Calendar" at bounding box center [87, 146] width 137 height 33
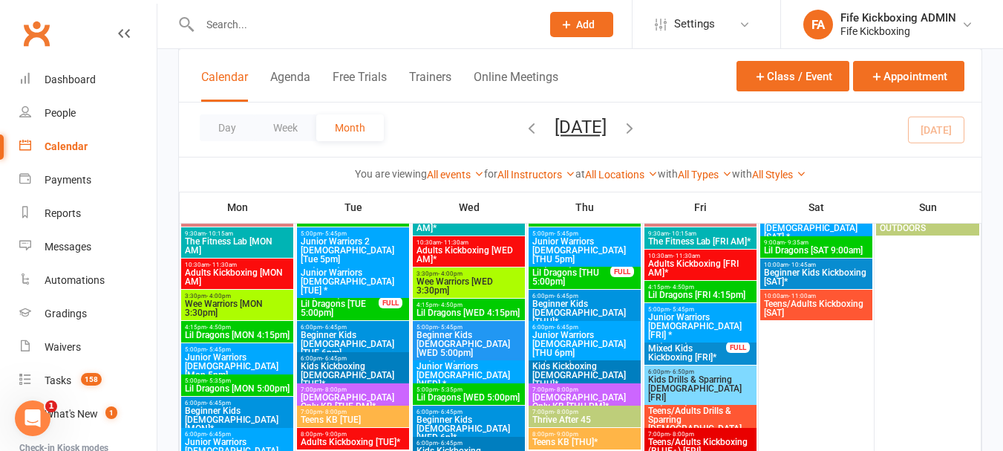
scroll to position [1039, 0]
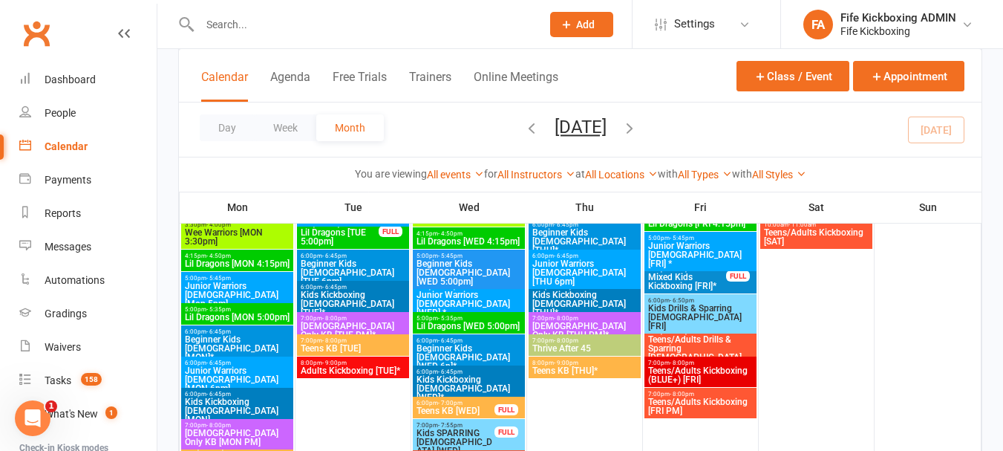
click at [249, 259] on span "Lil Dragons [MON 4:15pm]" at bounding box center [237, 263] width 106 height 9
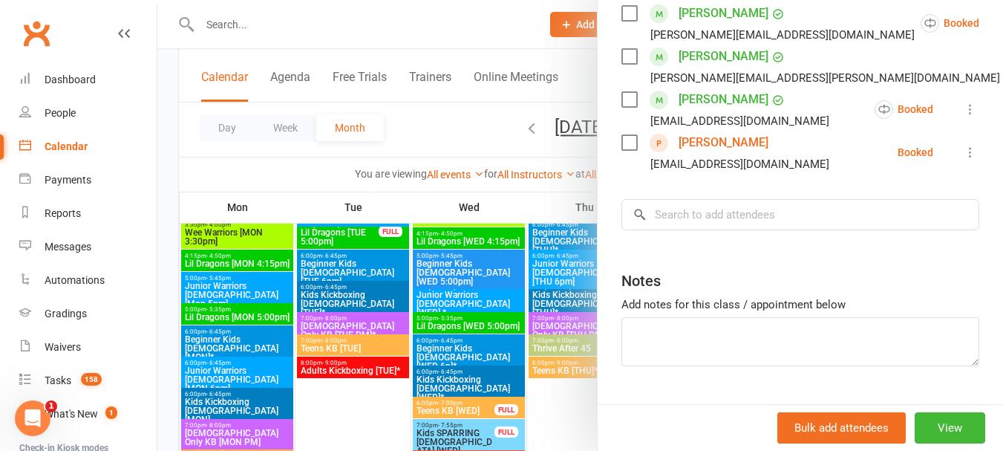
scroll to position [503, 0]
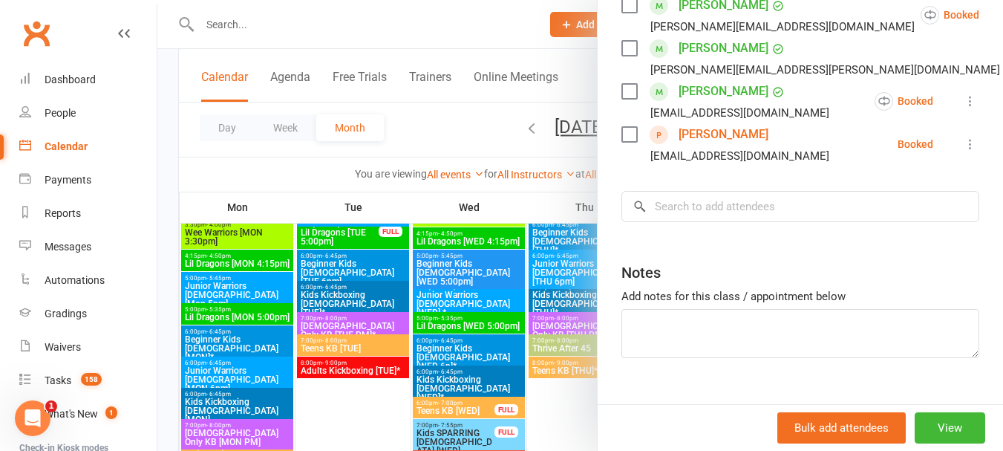
click at [384, 295] on div at bounding box center [579, 225] width 845 height 451
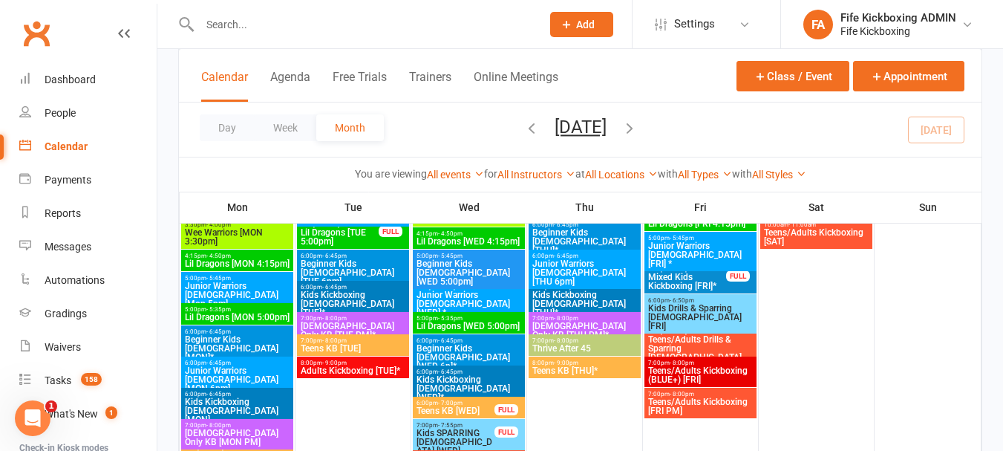
click at [237, 287] on span "Junior Warriors 7-8yo [Mon 5pm]" at bounding box center [237, 294] width 106 height 27
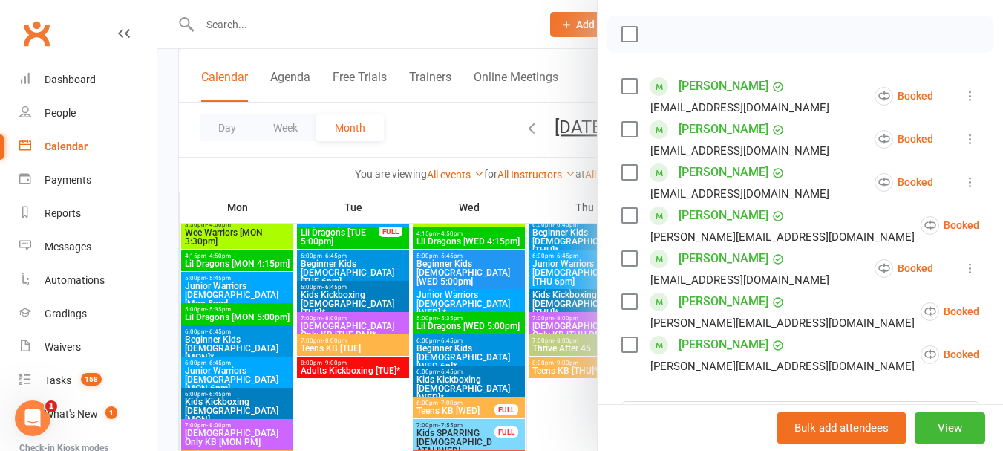
scroll to position [445, 0]
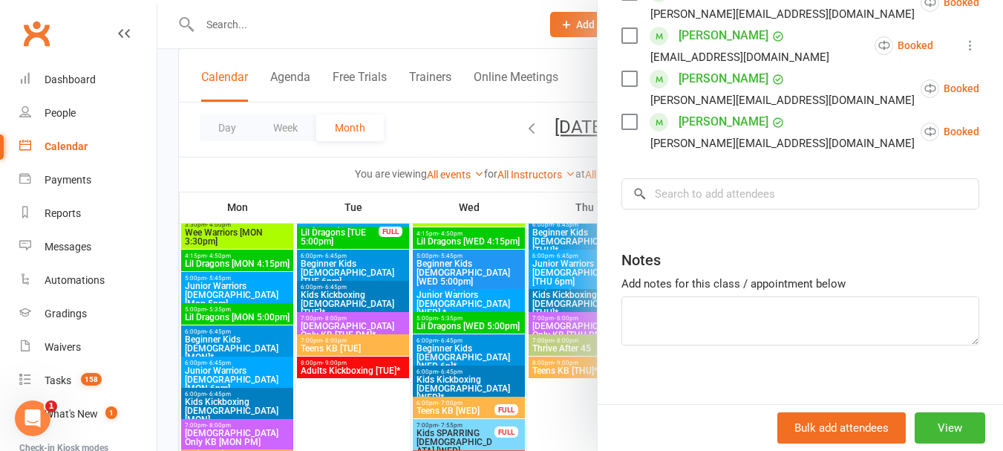
click at [233, 317] on div at bounding box center [579, 225] width 845 height 451
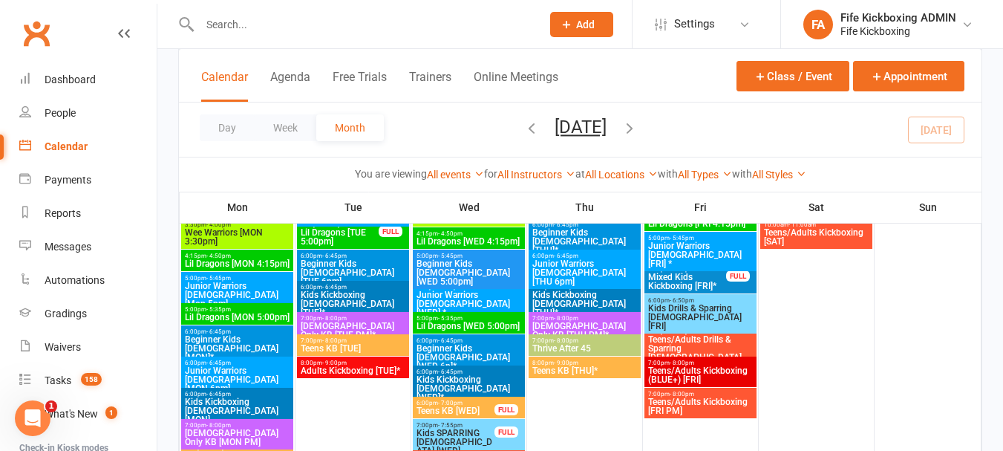
click at [233, 317] on span "Lil Dragons [MON 5:00pm]" at bounding box center [237, 316] width 106 height 9
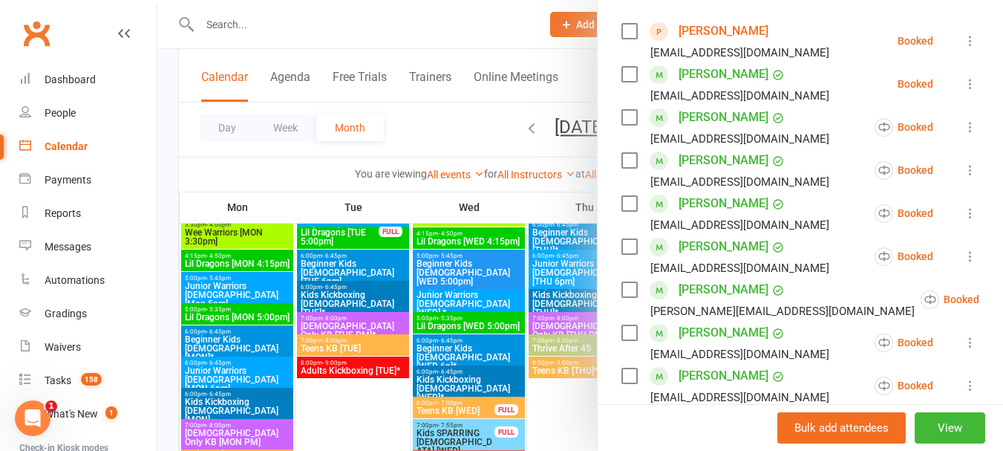
scroll to position [371, 0]
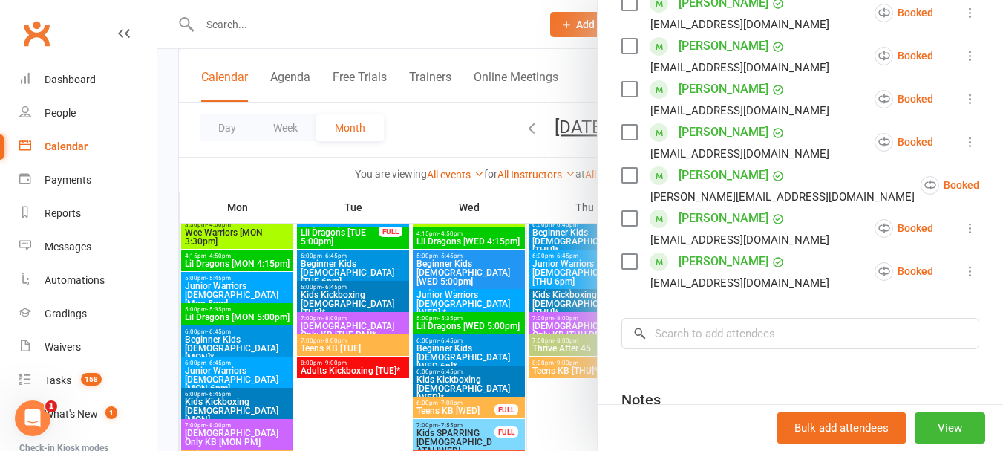
click at [272, 314] on div at bounding box center [579, 225] width 845 height 451
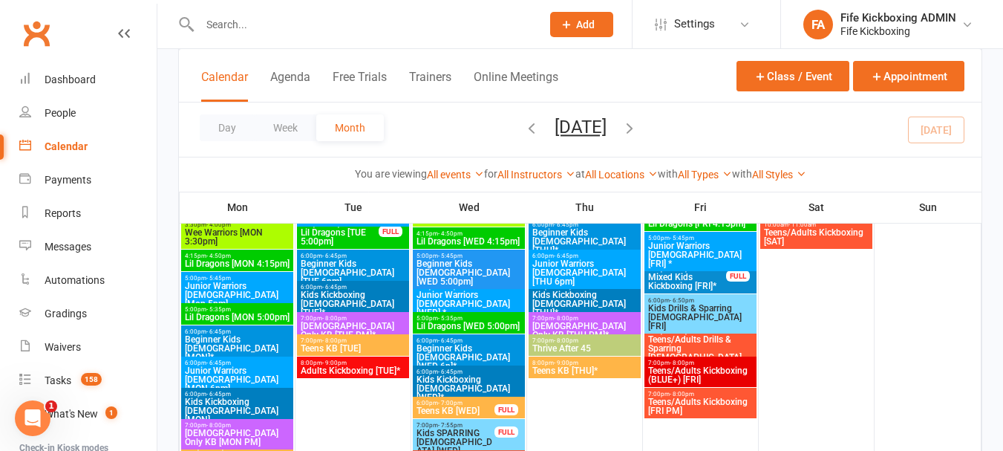
click at [252, 342] on span "Beginner Kids 9-11yo [MON]*" at bounding box center [237, 348] width 106 height 27
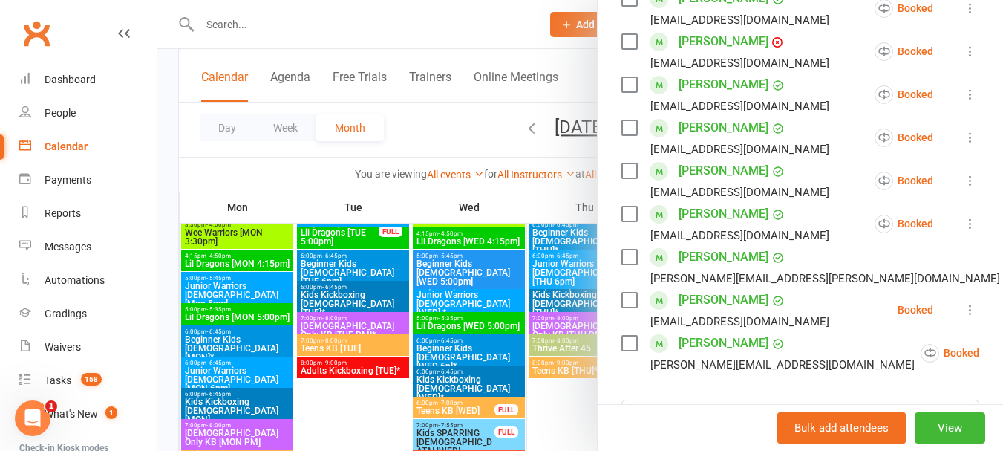
scroll to position [445, 0]
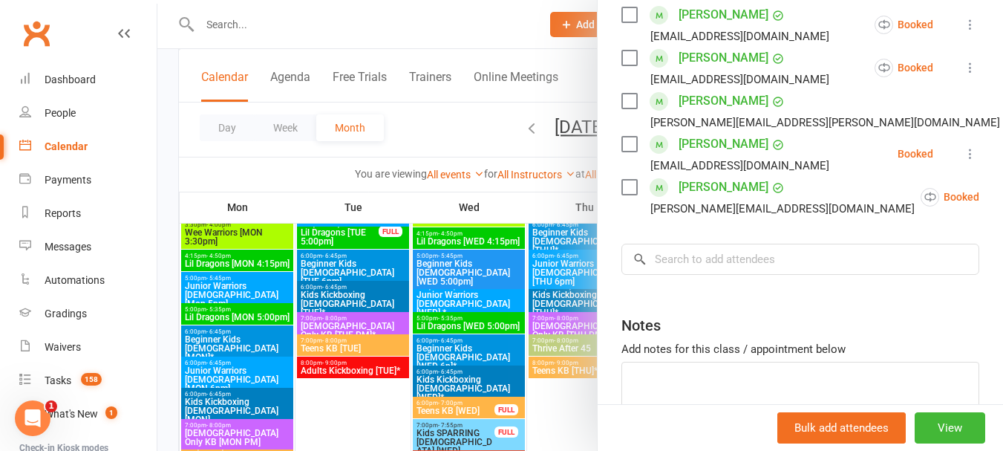
click at [223, 369] on div at bounding box center [579, 225] width 845 height 451
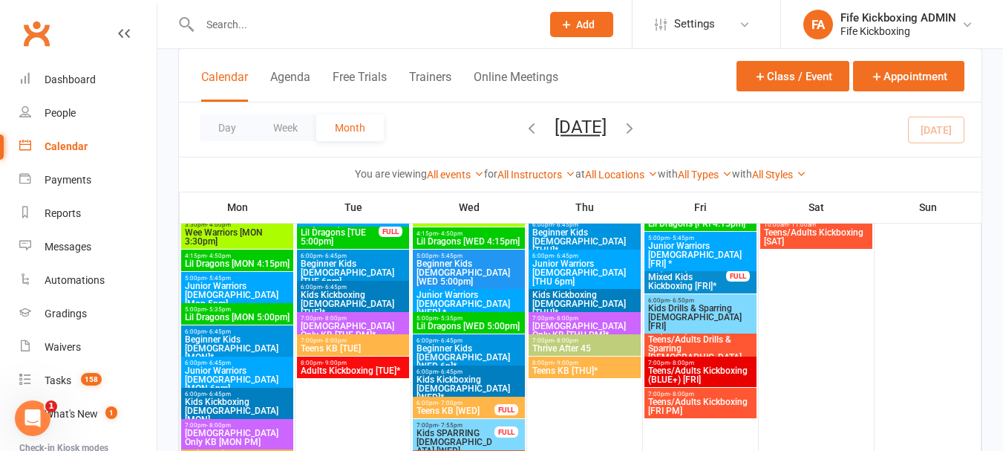
click at [226, 369] on span "Junior Warriors 7-8yo [MON 6pm]" at bounding box center [237, 379] width 106 height 27
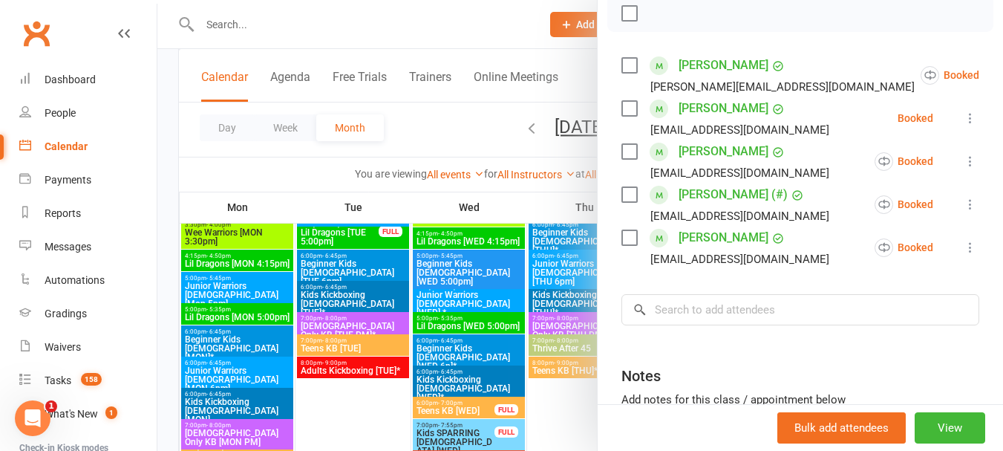
scroll to position [371, 0]
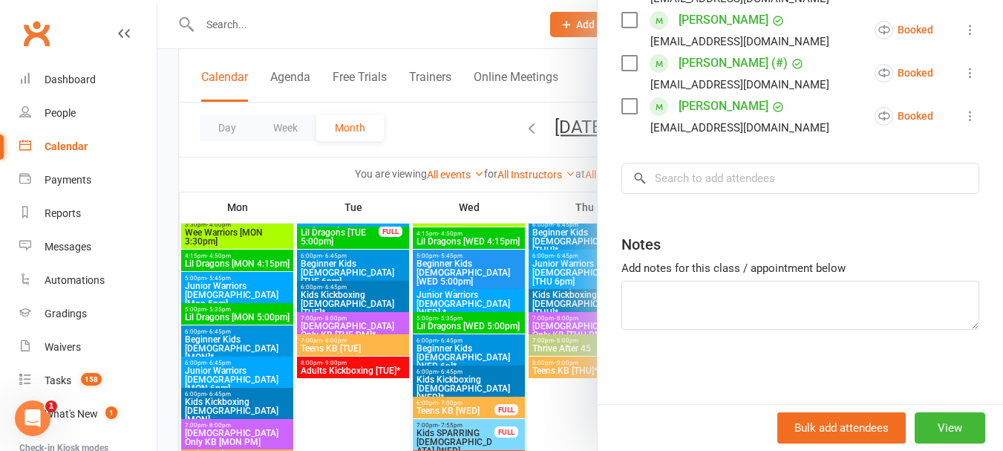
drag, startPoint x: 422, startPoint y: 321, endPoint x: 261, endPoint y: 324, distance: 161.8
click at [420, 321] on div at bounding box center [579, 225] width 845 height 451
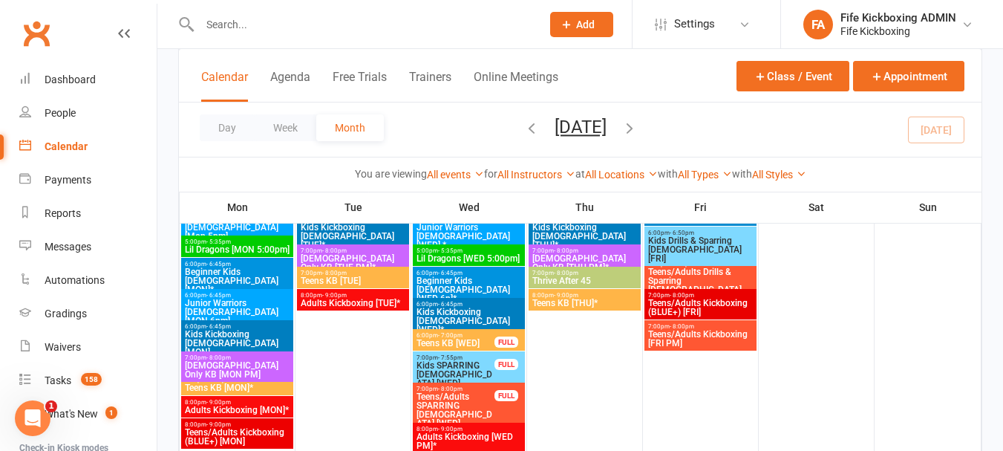
scroll to position [1188, 0]
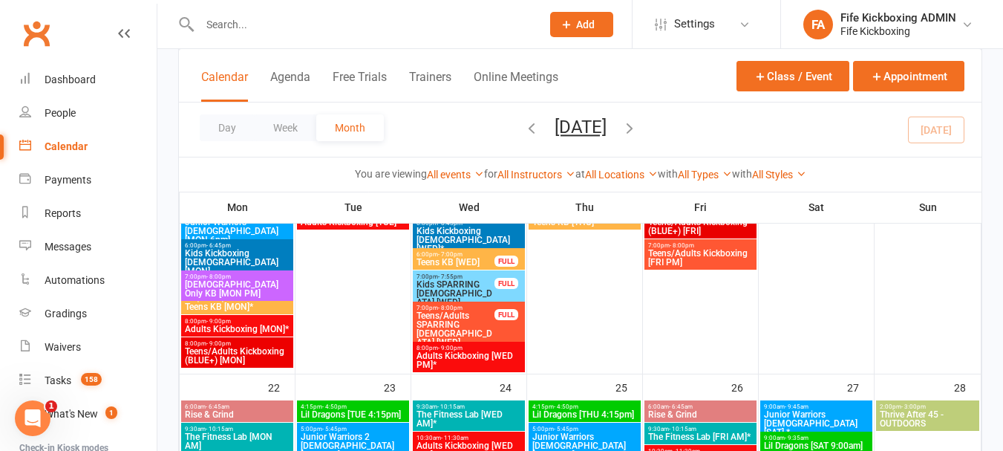
click at [243, 266] on div "6:00pm - 6:45pm Kids Kickboxing 9-11yo [MON]" at bounding box center [237, 258] width 112 height 39
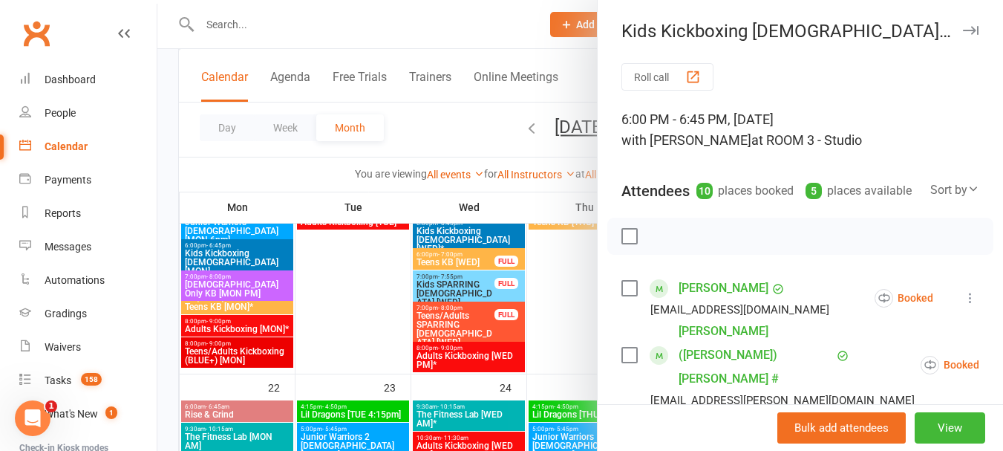
click at [254, 298] on div at bounding box center [579, 225] width 845 height 451
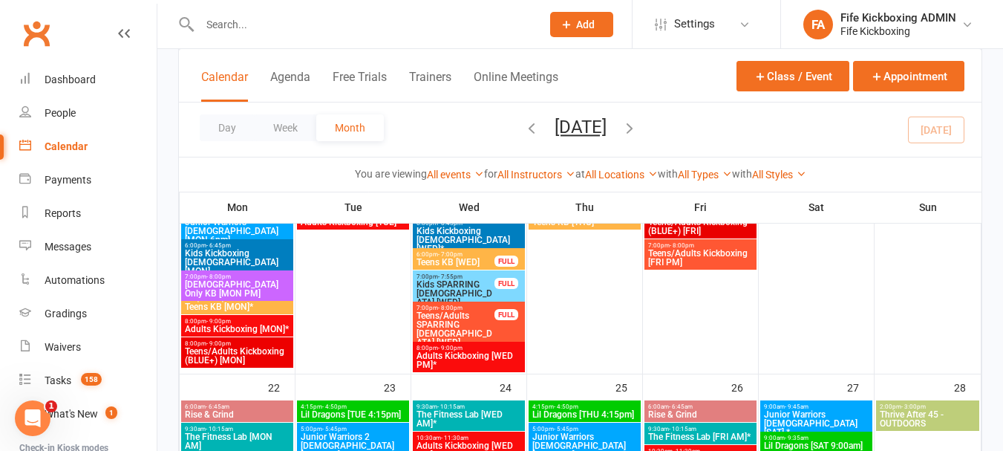
click at [250, 282] on span "Ladies Only KB [MON PM]" at bounding box center [237, 289] width 106 height 18
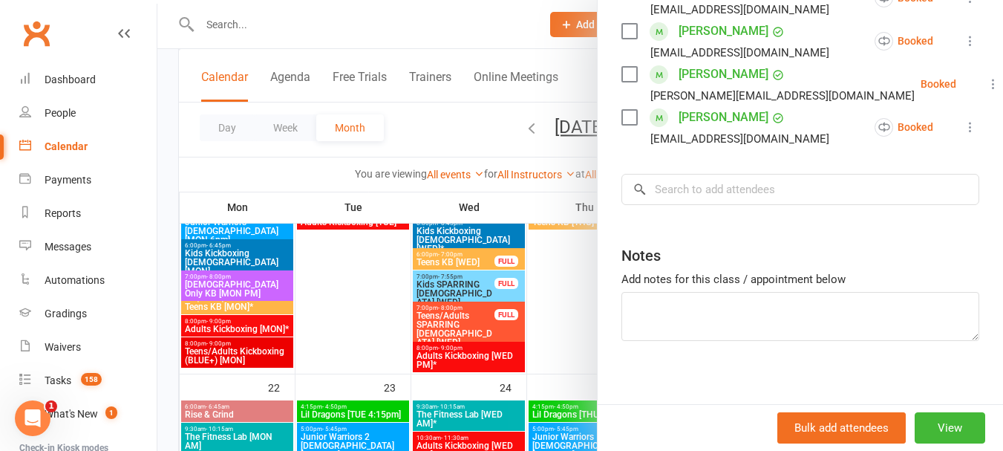
scroll to position [520, 0]
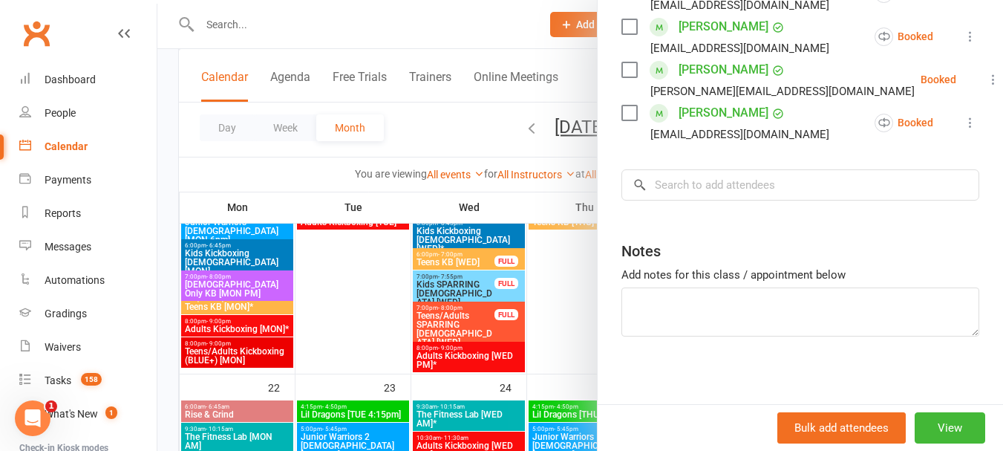
click at [365, 333] on div at bounding box center [579, 225] width 845 height 451
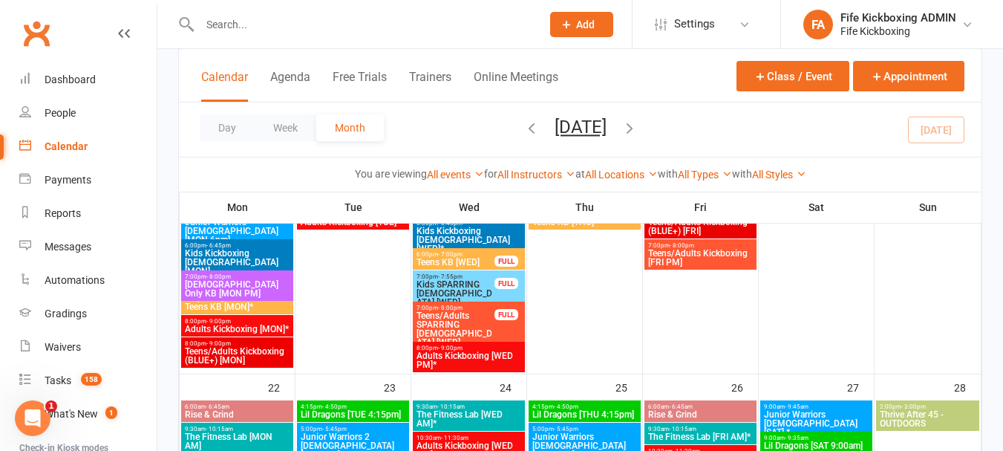
click at [277, 294] on div "7:00pm - 8:00pm Teens KB [MON]*" at bounding box center [237, 303] width 112 height 22
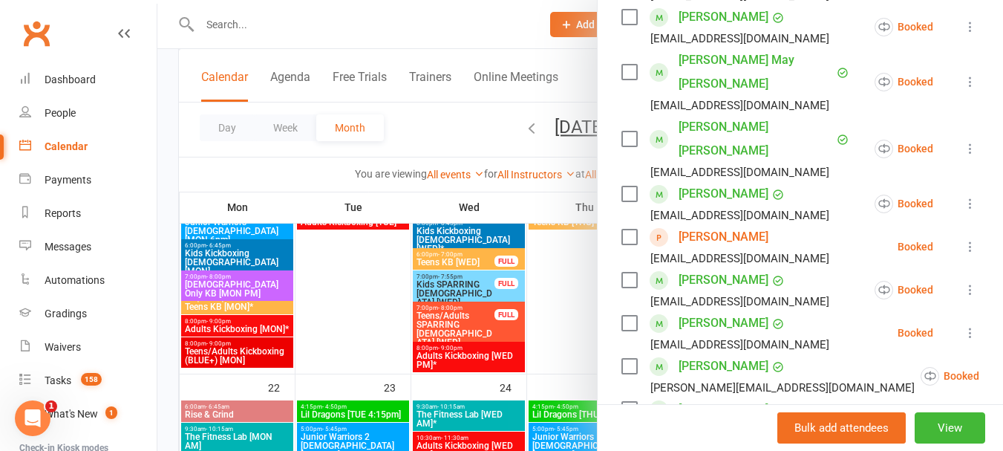
scroll to position [445, 0]
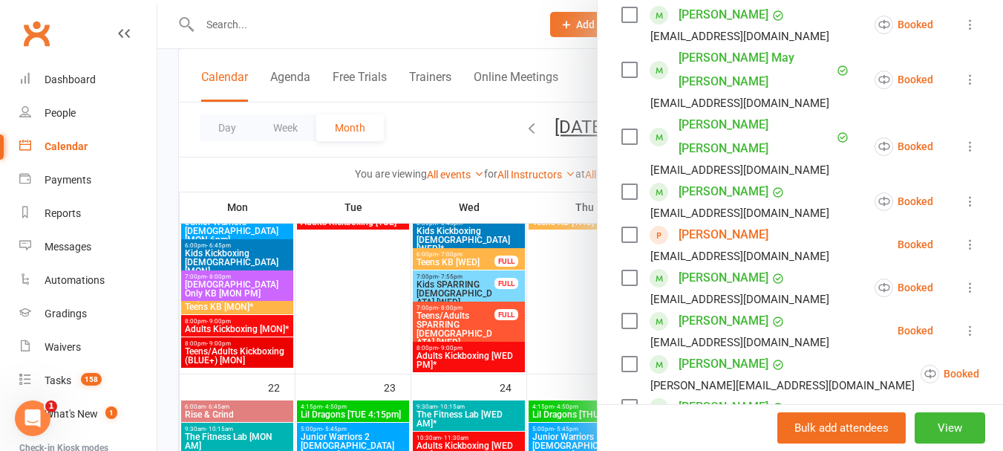
click at [704, 223] on link "Caiden Holder" at bounding box center [723, 235] width 90 height 24
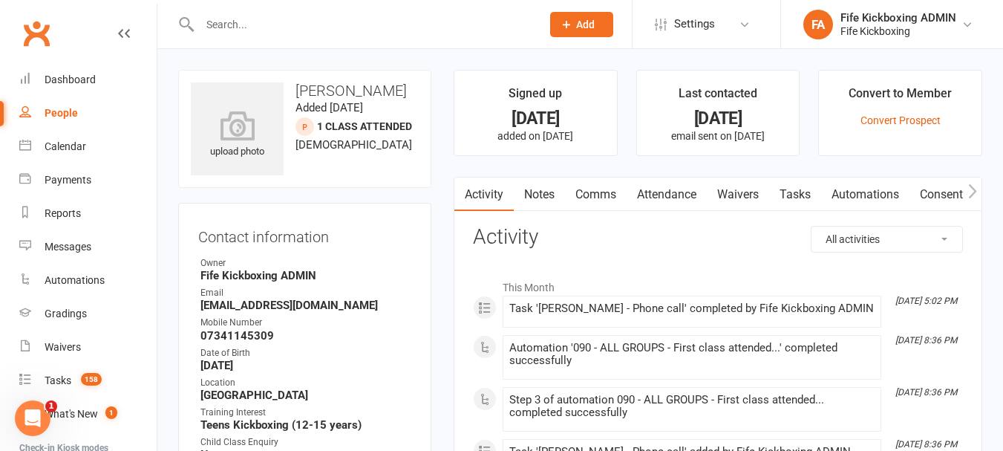
click at [681, 192] on link "Attendance" at bounding box center [666, 194] width 80 height 34
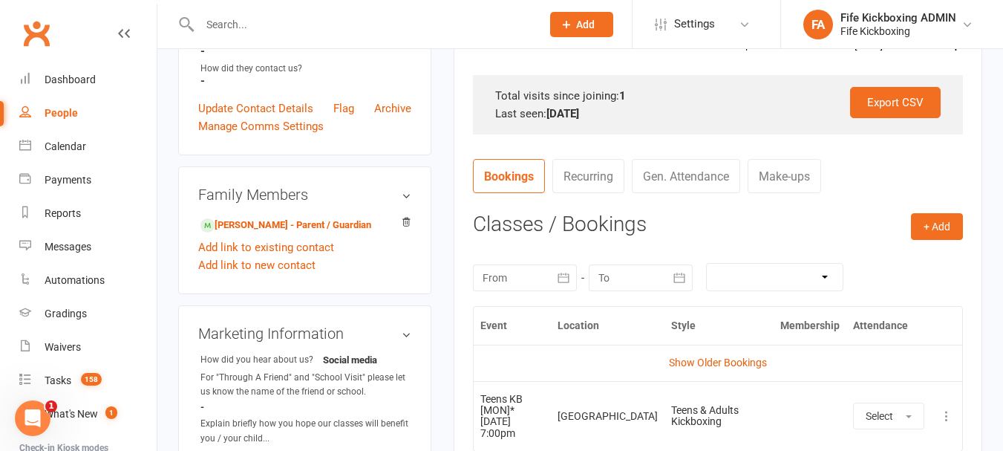
scroll to position [520, 0]
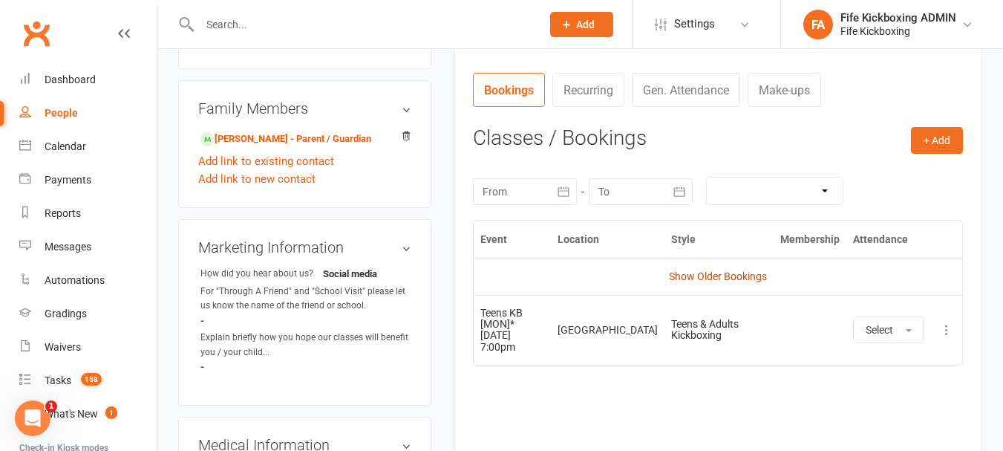
click at [756, 277] on link "Show Older Bookings" at bounding box center [718, 276] width 98 height 12
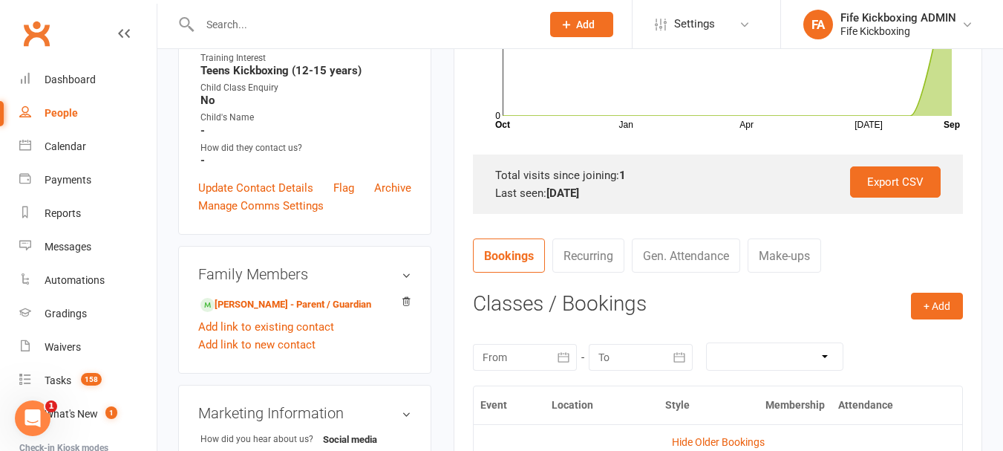
scroll to position [297, 0]
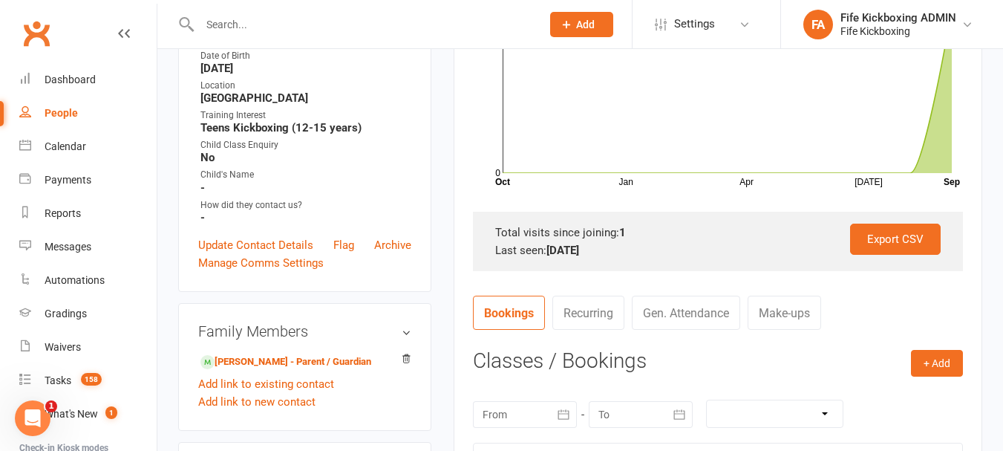
click at [320, 27] on input "text" at bounding box center [362, 24] width 335 height 21
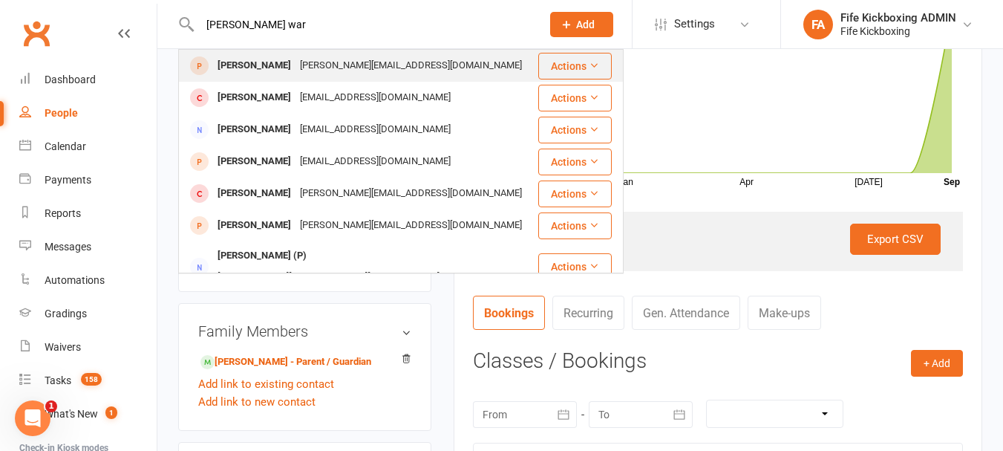
type input "lisac war"
click at [412, 63] on div "lisa watson lisa.watson5@live.co.uk" at bounding box center [358, 65] width 357 height 30
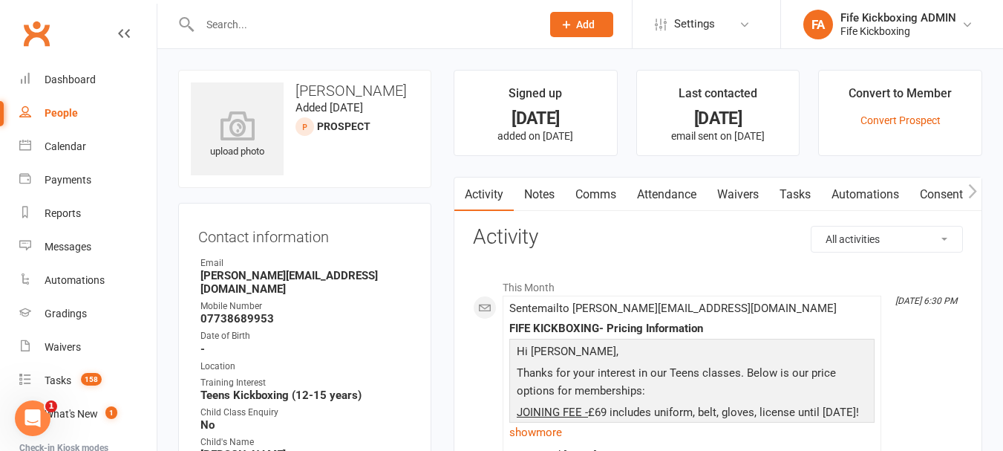
click at [690, 205] on link "Attendance" at bounding box center [666, 194] width 80 height 34
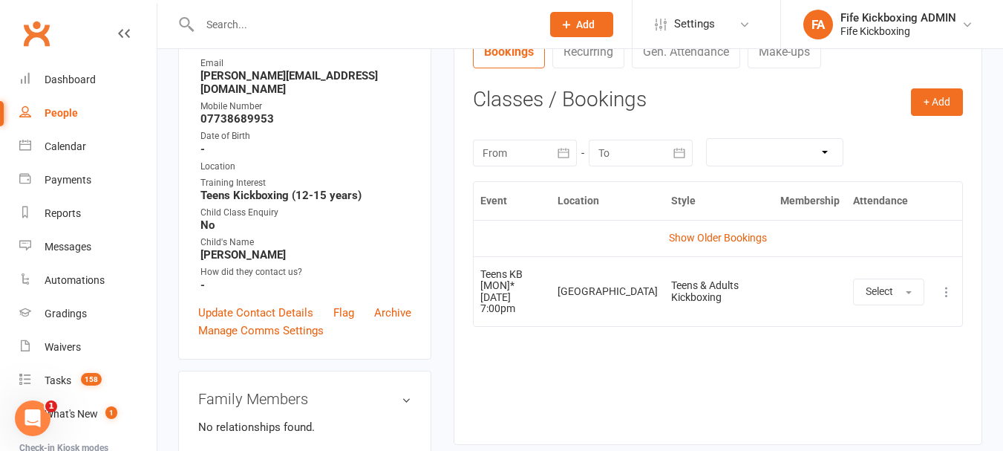
scroll to position [223, 0]
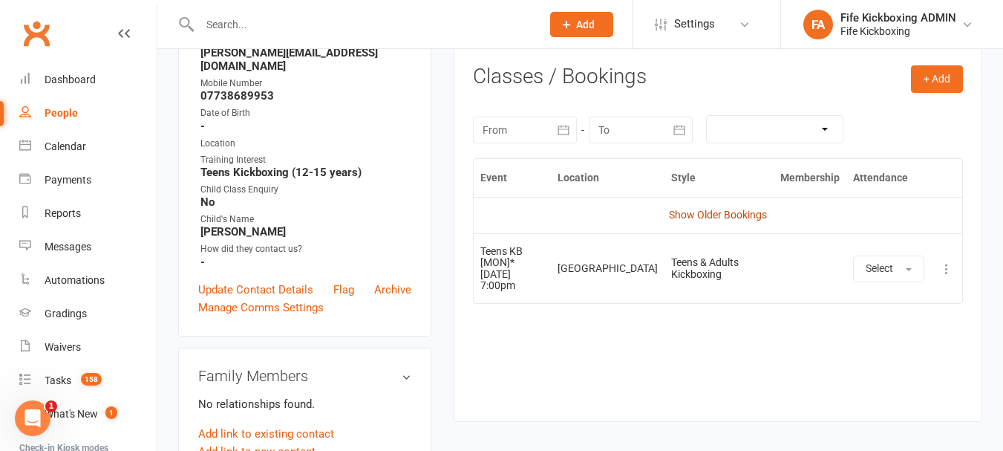
click at [741, 212] on link "Show Older Bookings" at bounding box center [718, 215] width 98 height 12
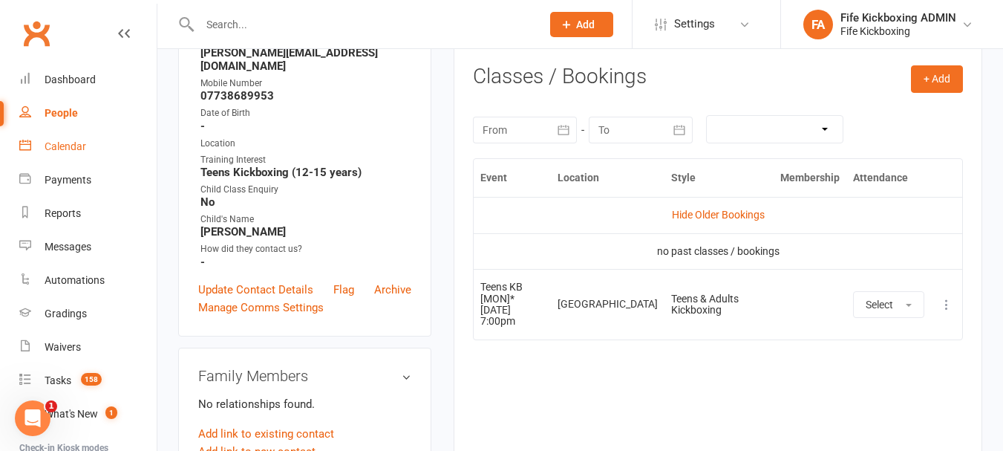
click at [60, 156] on link "Calendar" at bounding box center [87, 146] width 137 height 33
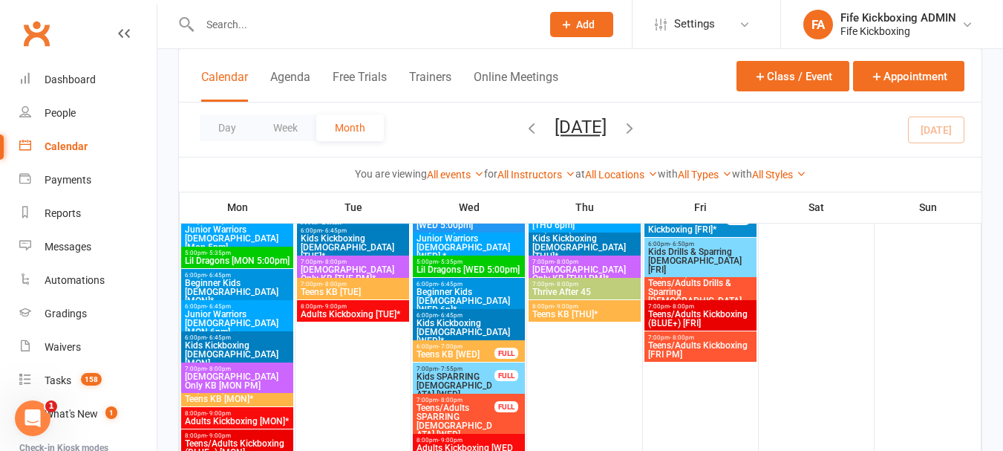
scroll to position [1188, 0]
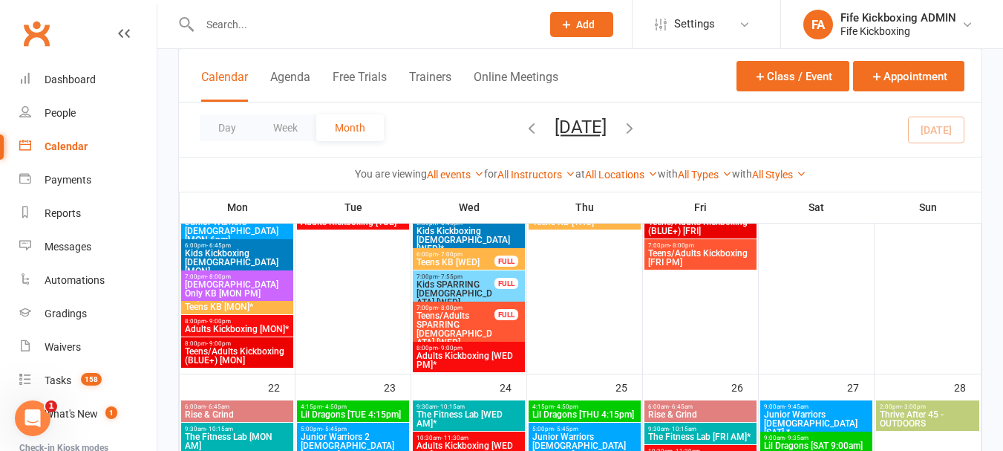
click at [255, 323] on span "8:00pm - 9:00pm" at bounding box center [237, 321] width 106 height 7
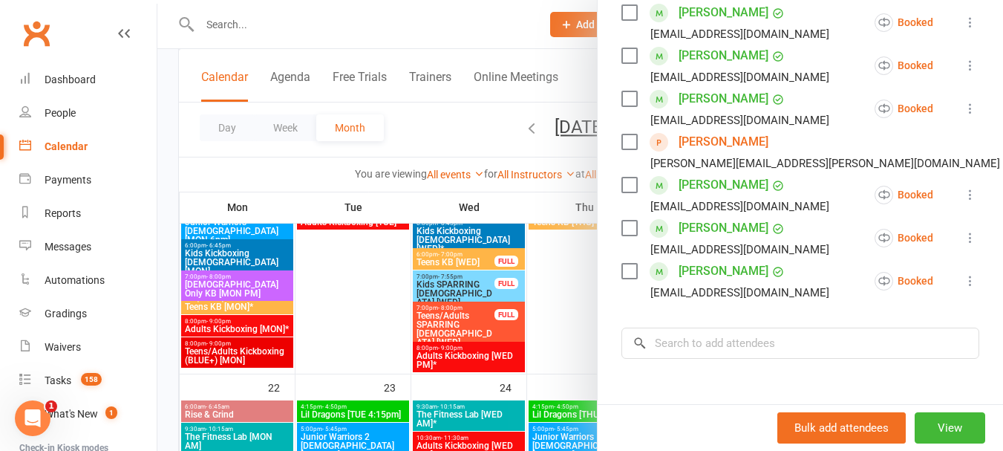
scroll to position [297, 0]
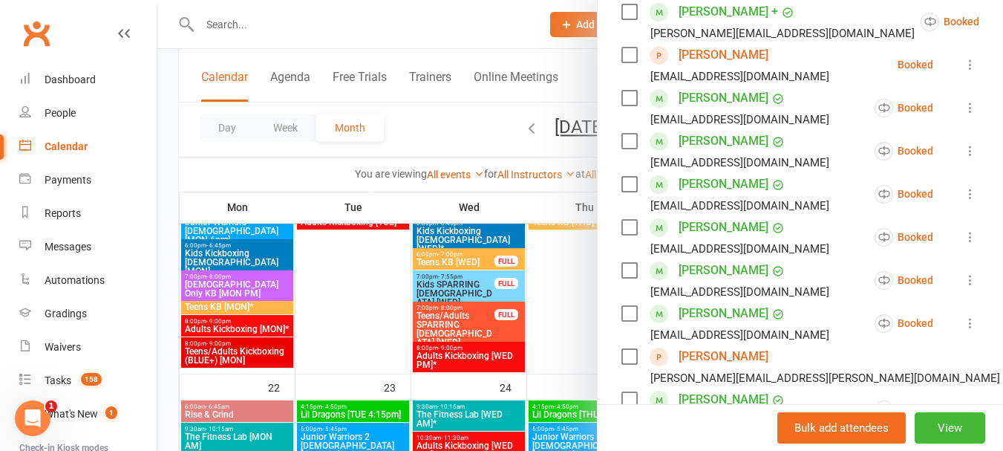
click at [678, 51] on link "Amy Folks" at bounding box center [723, 55] width 90 height 24
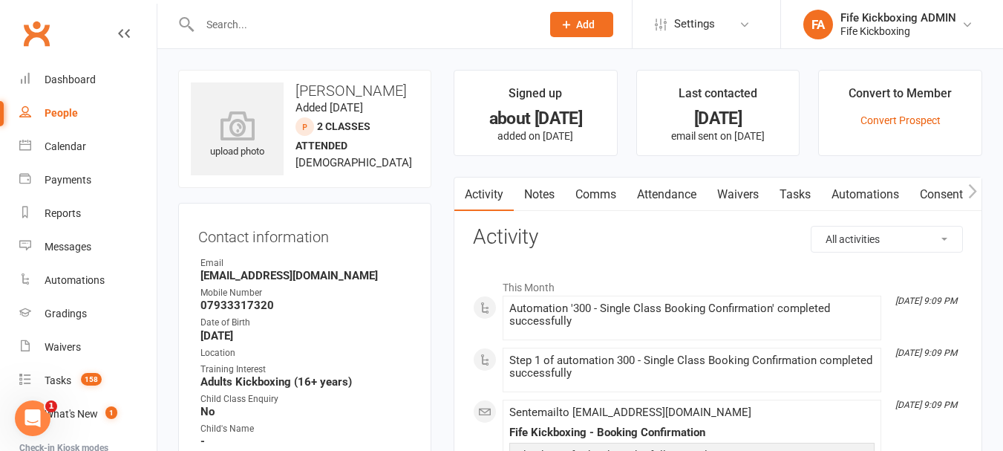
drag, startPoint x: 678, startPoint y: 186, endPoint x: 678, endPoint y: 200, distance: 14.8
click at [678, 186] on link "Attendance" at bounding box center [666, 194] width 80 height 34
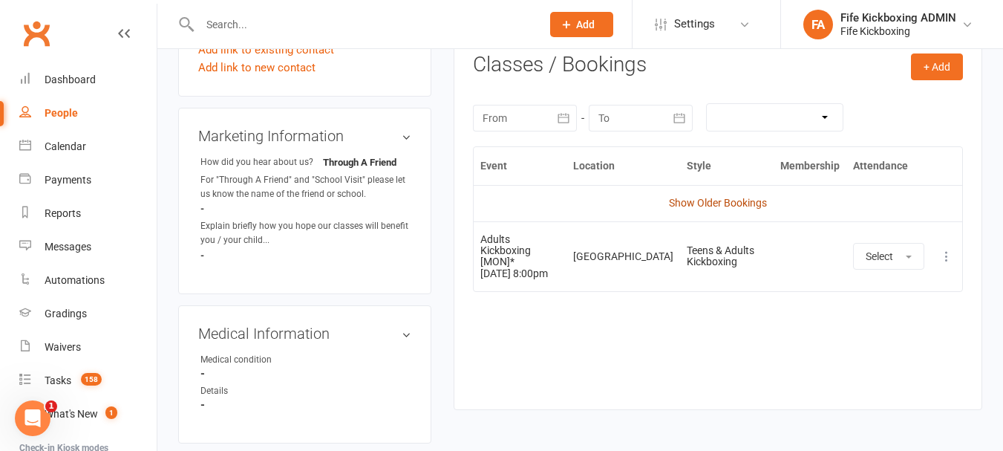
scroll to position [594, 0]
click at [706, 204] on link "Show Older Bookings" at bounding box center [718, 202] width 98 height 12
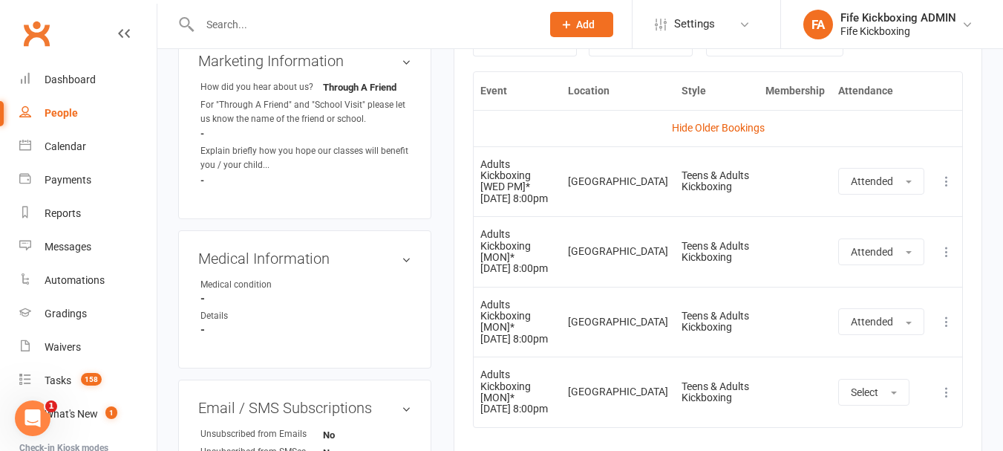
scroll to position [742, 0]
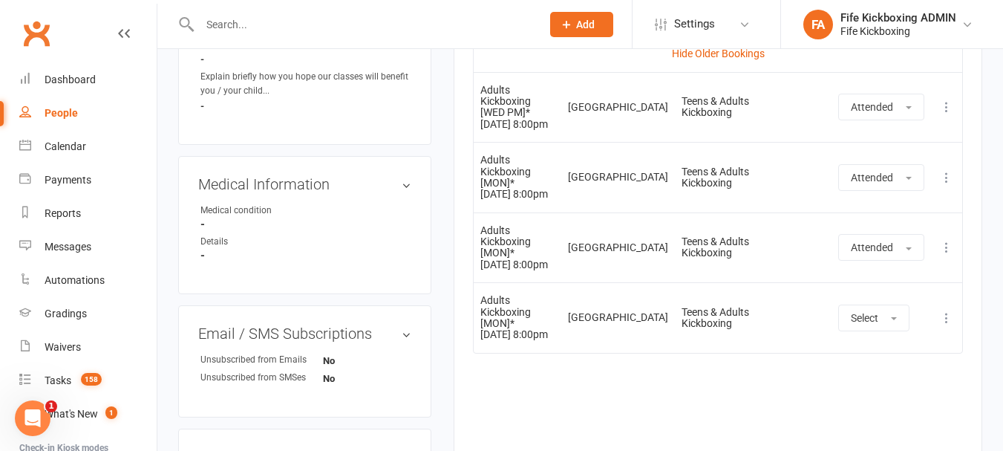
click at [295, 29] on input "text" at bounding box center [362, 24] width 335 height 21
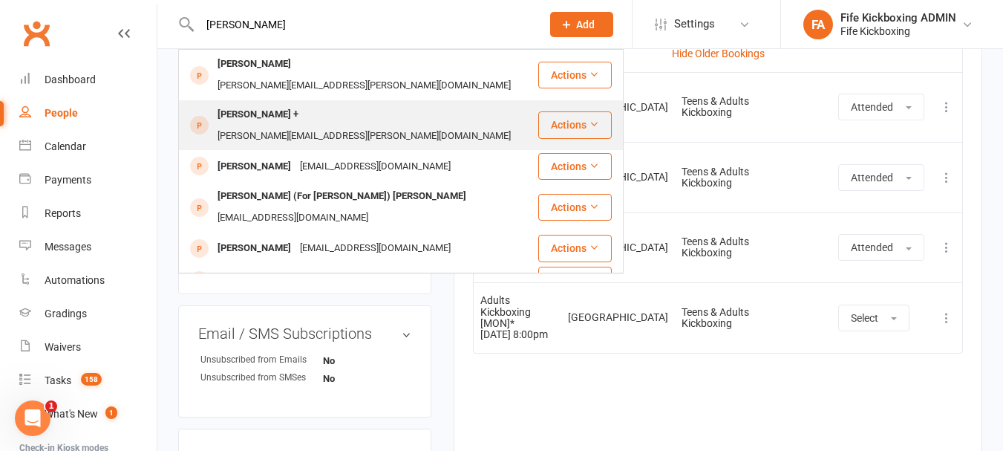
type input "lara smit"
click at [416, 101] on div "Lara Smith + lara.a.w.smith@gmail.com" at bounding box center [358, 125] width 357 height 49
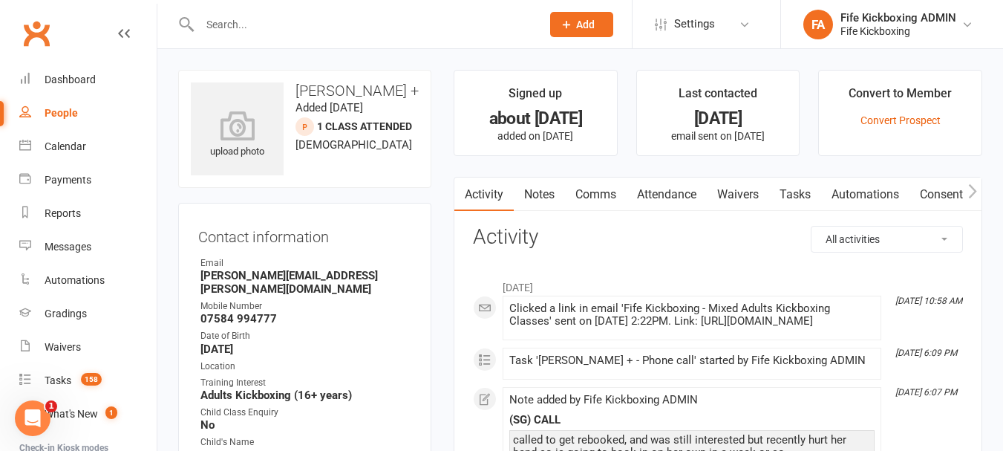
click at [540, 195] on link "Notes" at bounding box center [539, 194] width 51 height 34
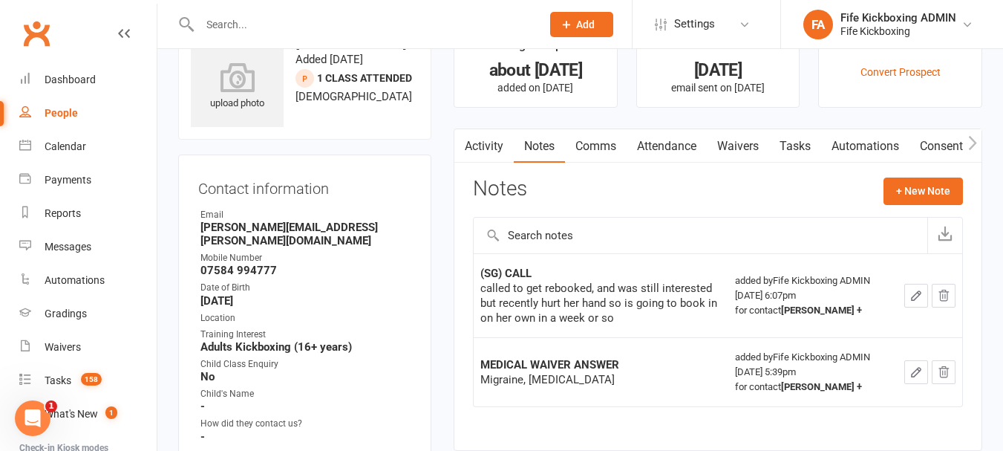
scroll to position [74, 0]
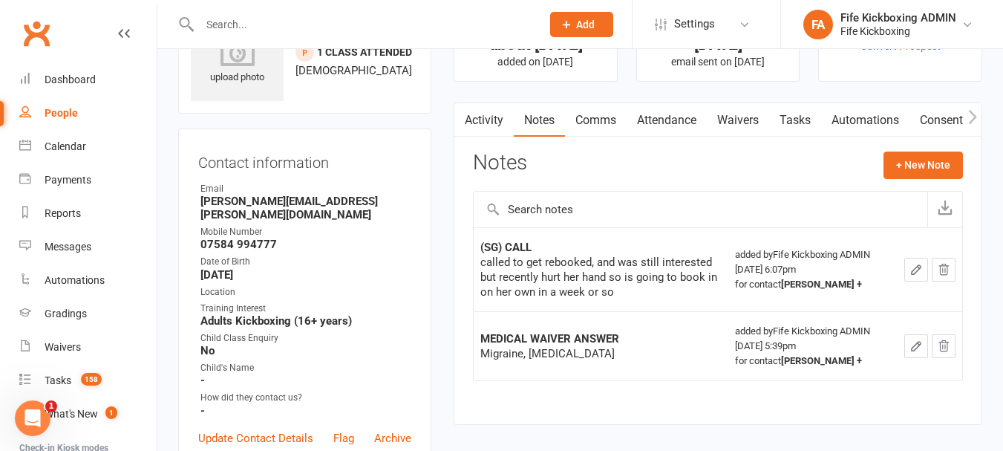
click at [682, 116] on link "Attendance" at bounding box center [666, 120] width 80 height 34
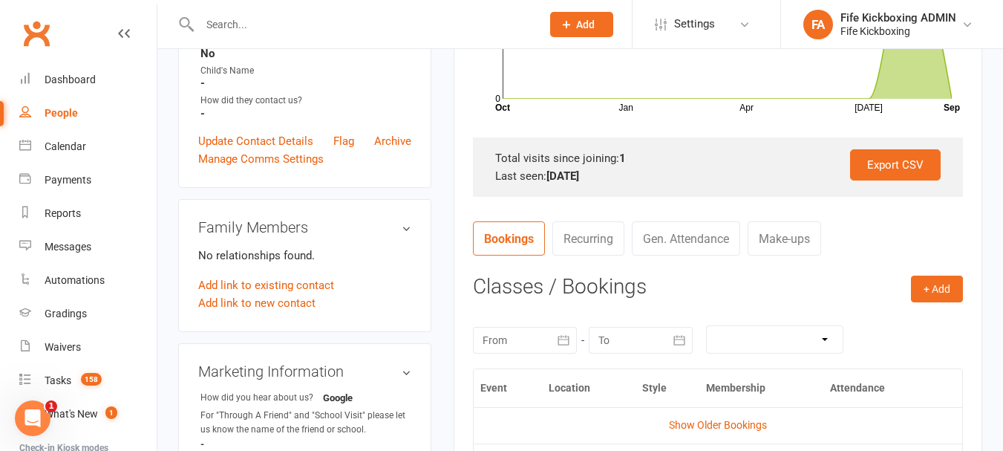
scroll to position [668, 0]
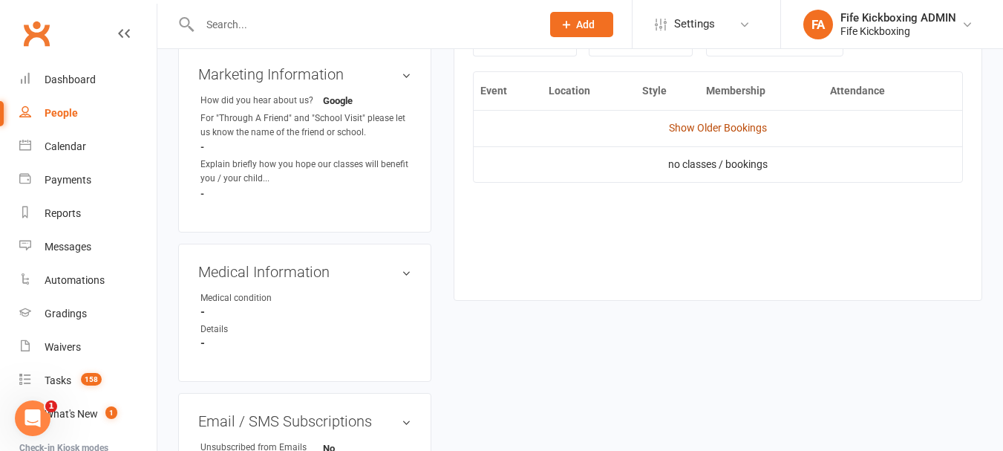
click at [735, 127] on link "Show Older Bookings" at bounding box center [718, 128] width 98 height 12
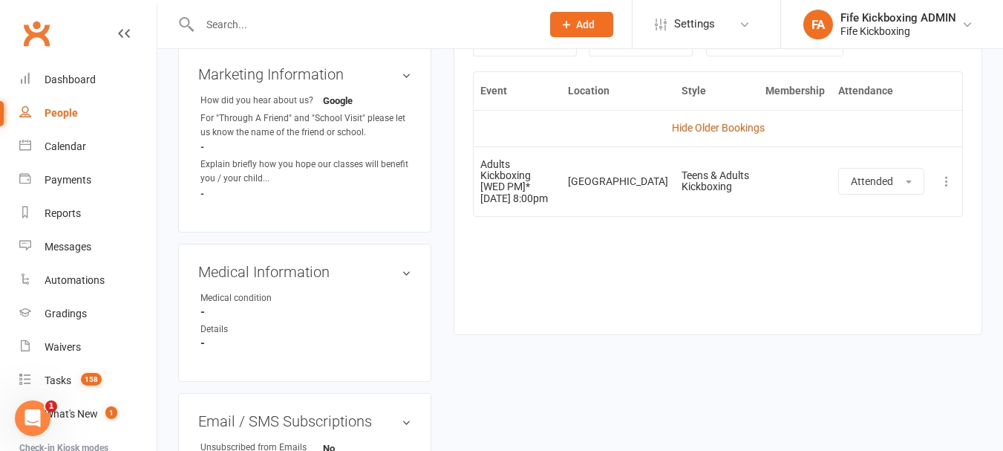
click at [257, 25] on input "text" at bounding box center [362, 24] width 335 height 21
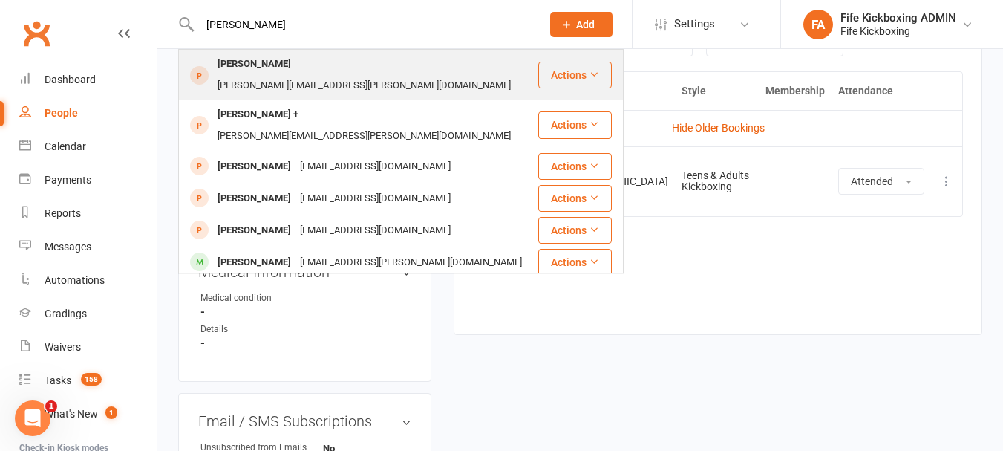
type input "lara s"
click at [303, 75] on div "lara.a.w.smith@gmail.com" at bounding box center [364, 86] width 302 height 22
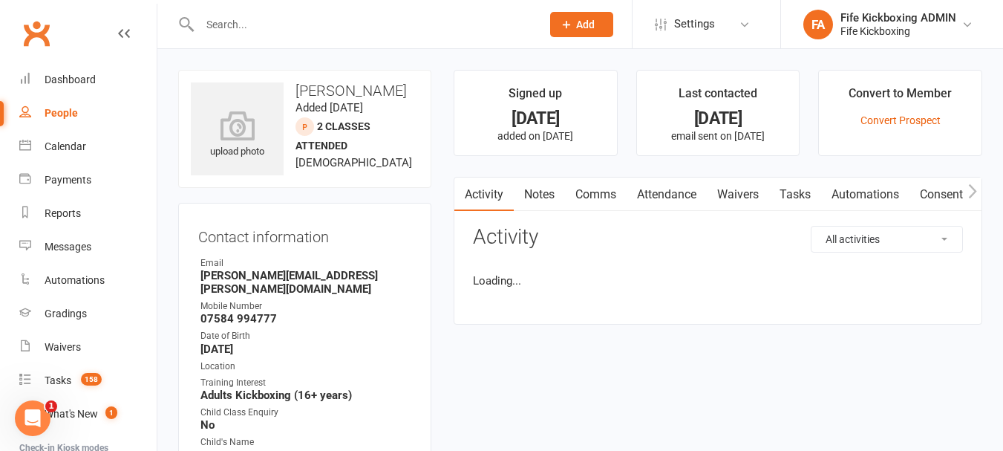
click at [682, 190] on link "Attendance" at bounding box center [666, 194] width 80 height 34
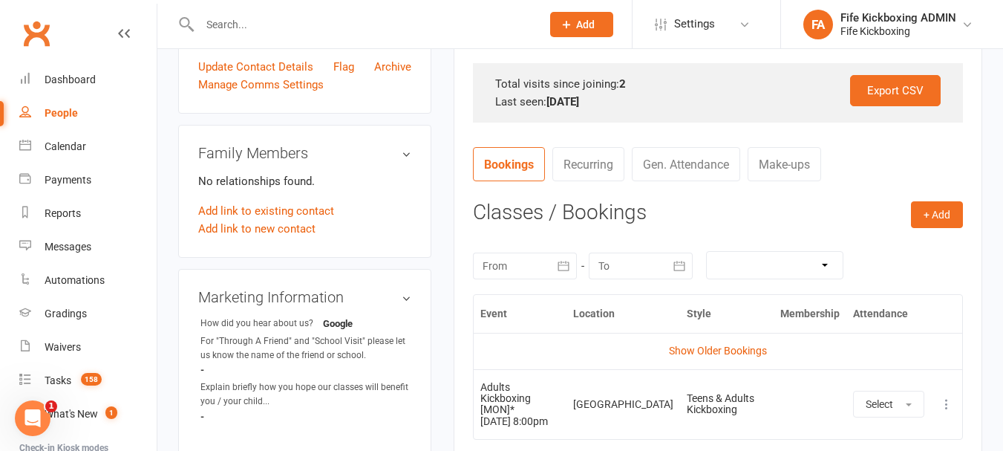
scroll to position [668, 0]
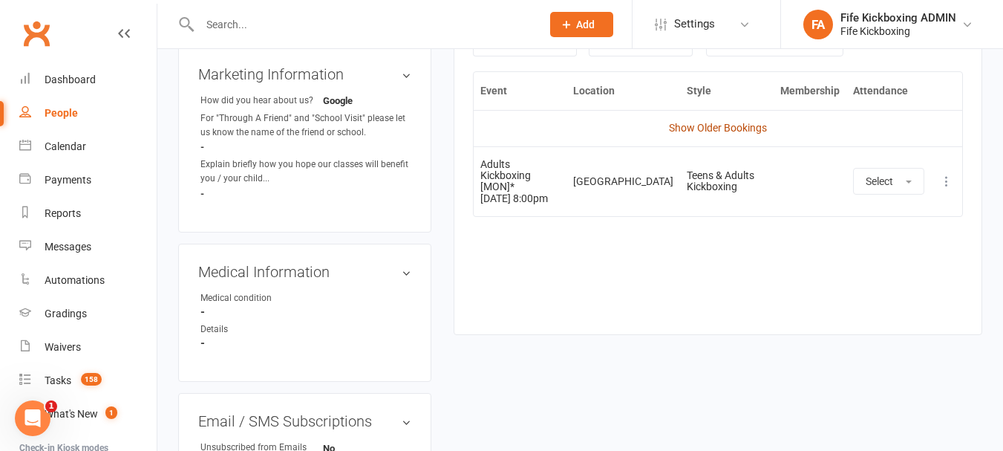
click at [724, 132] on link "Show Older Bookings" at bounding box center [718, 128] width 98 height 12
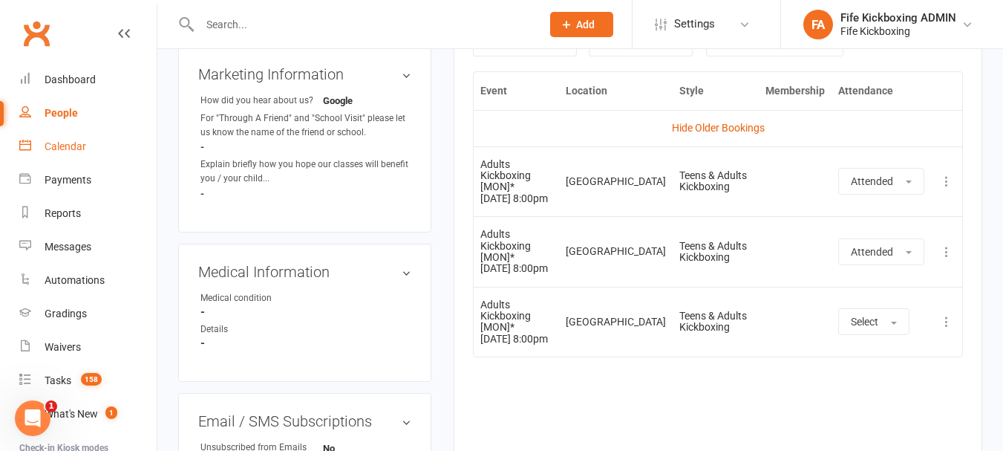
click at [85, 132] on link "Calendar" at bounding box center [87, 146] width 137 height 33
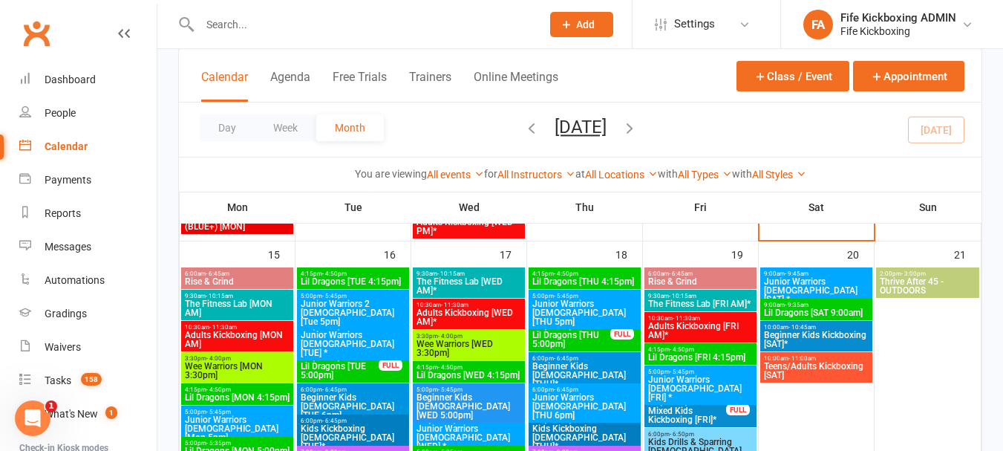
scroll to position [891, 0]
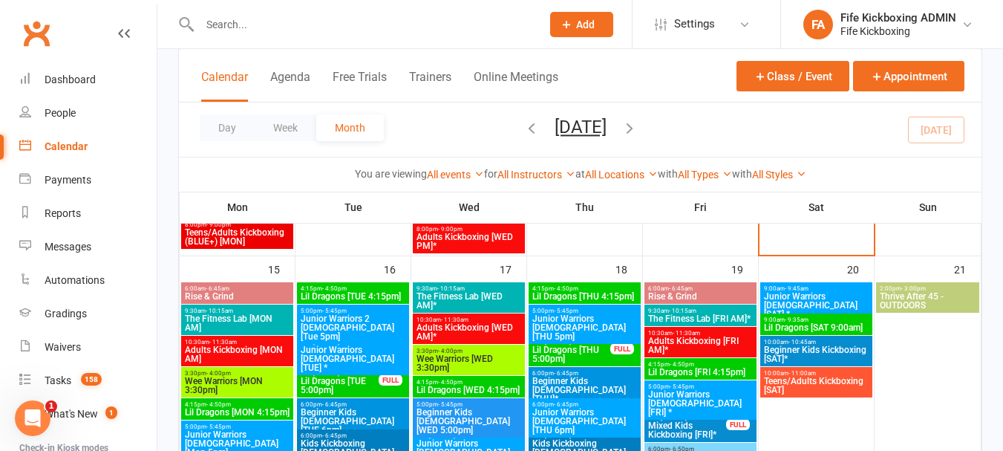
click at [376, 287] on span "4:15pm - 4:50pm" at bounding box center [353, 288] width 106 height 7
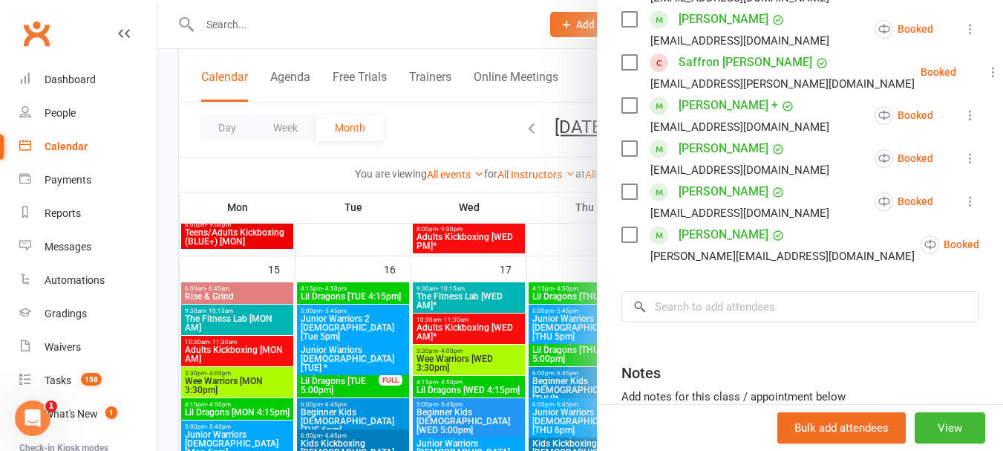
scroll to position [445, 0]
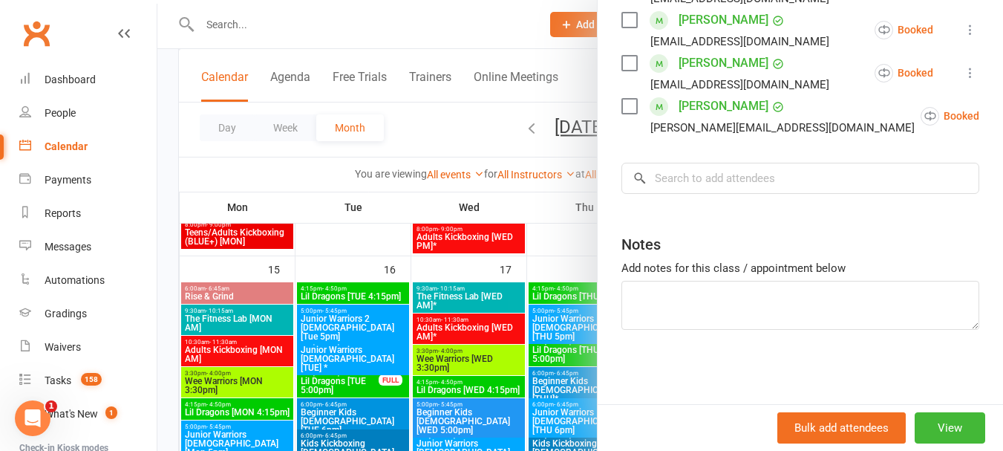
click at [399, 335] on div at bounding box center [579, 225] width 845 height 451
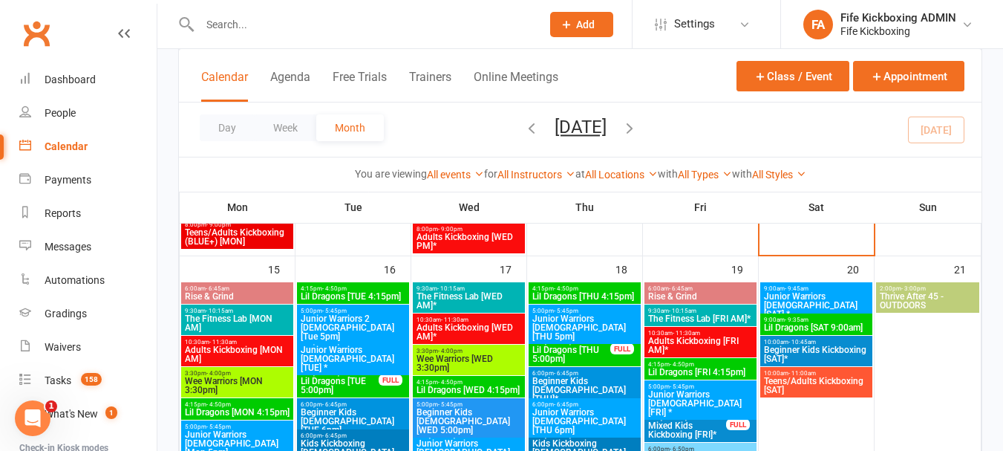
click at [370, 321] on span "Junior Warriors 2 7-8yo [Tue 5pm]" at bounding box center [353, 327] width 106 height 27
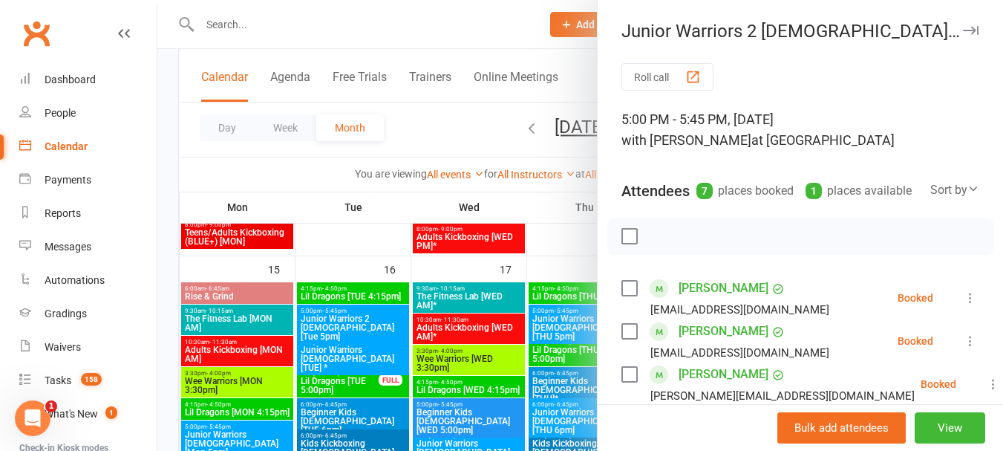
click at [356, 338] on div at bounding box center [579, 225] width 845 height 451
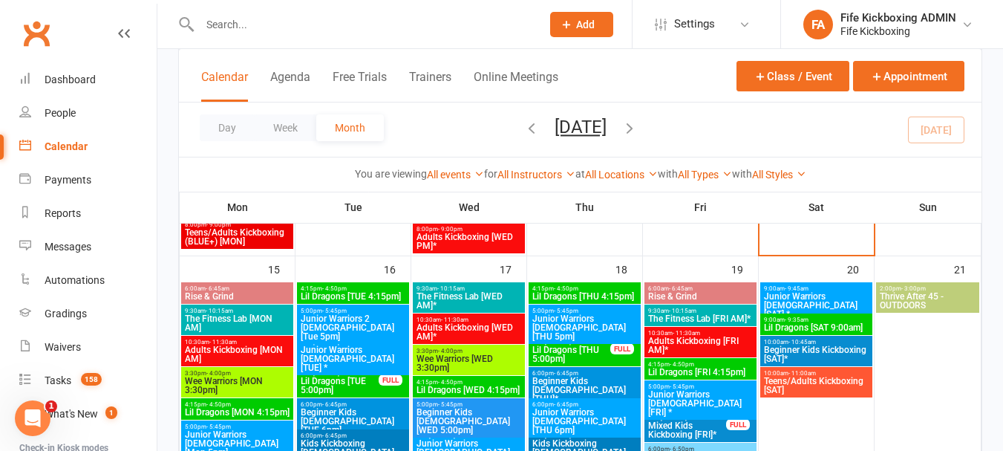
click at [347, 353] on span "Junior Warriors 7-8yo [TUE] *" at bounding box center [353, 358] width 106 height 27
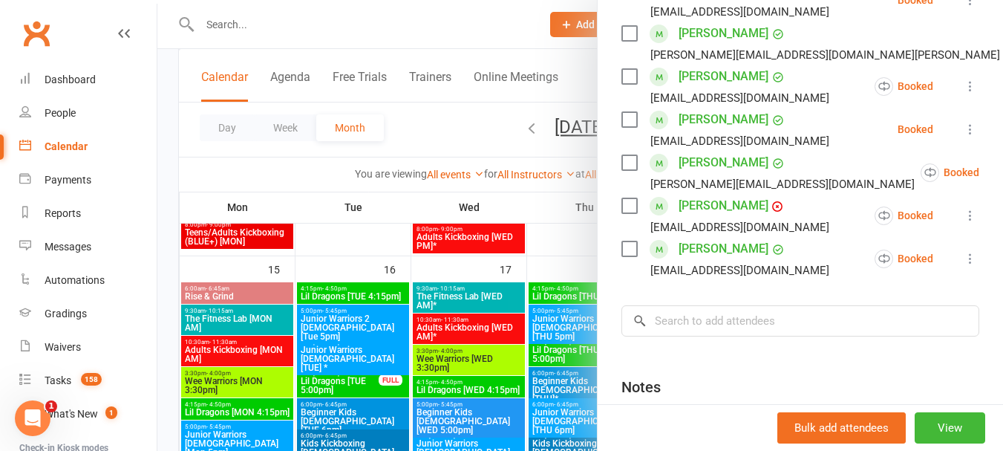
scroll to position [594, 0]
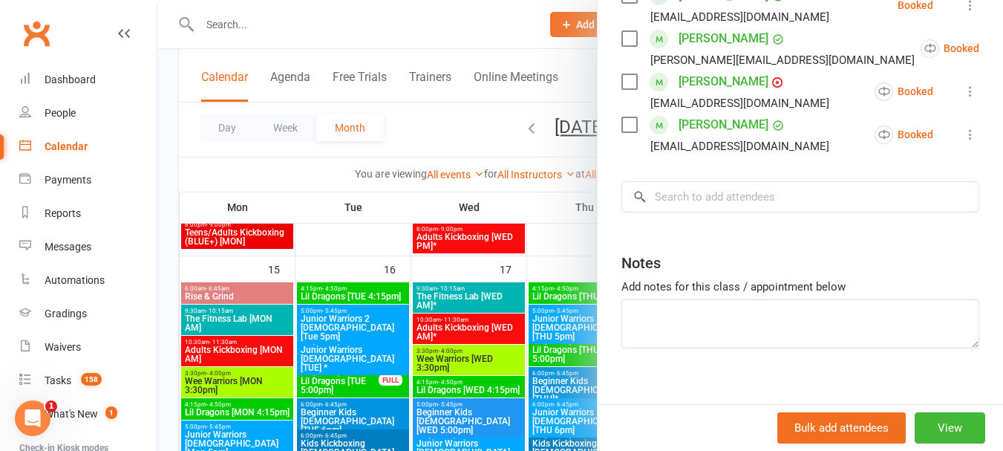
click at [361, 377] on div at bounding box center [579, 225] width 845 height 451
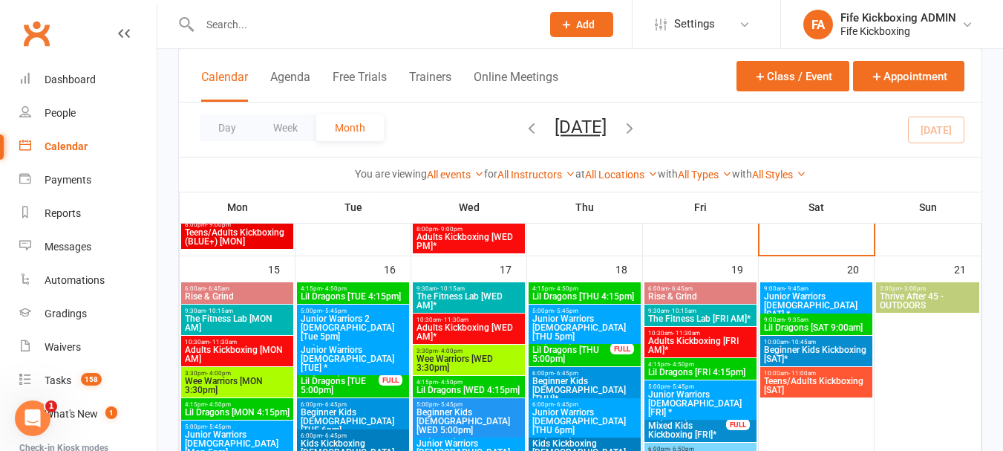
click at [361, 377] on span "Lil Dragons [TUE 5:00pm]" at bounding box center [339, 385] width 79 height 18
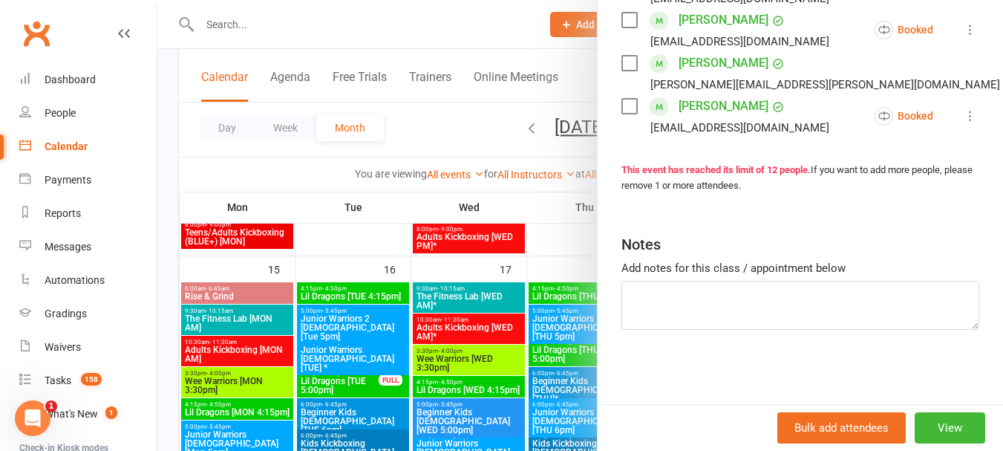
scroll to position [698, 0]
click at [339, 395] on div at bounding box center [579, 225] width 845 height 451
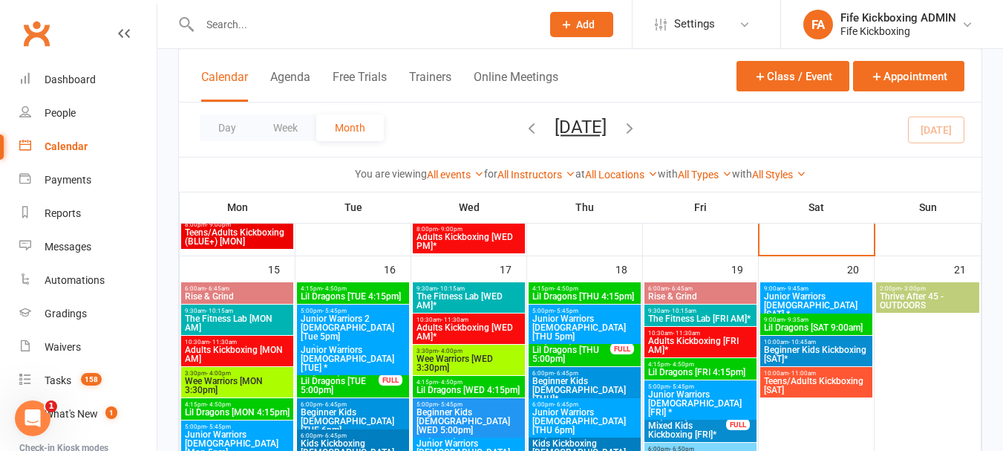
click at [353, 405] on span "6:00pm - 6:45pm" at bounding box center [353, 404] width 106 height 7
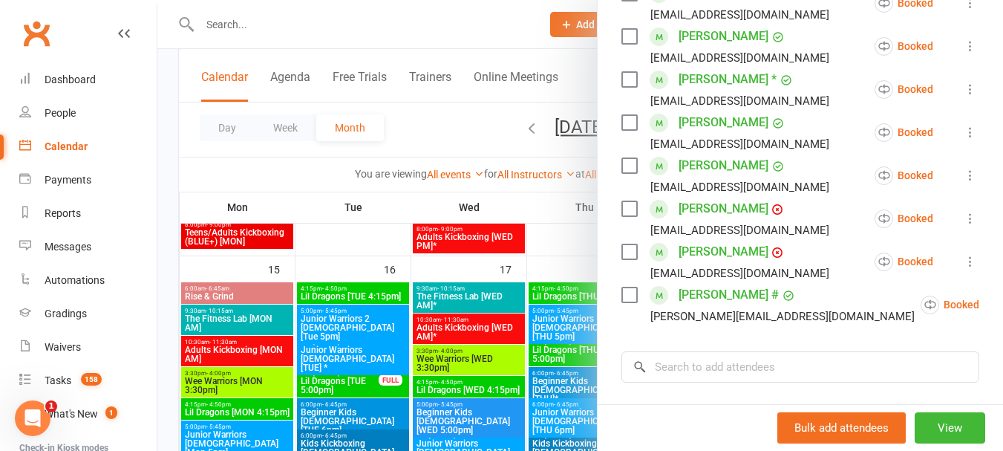
scroll to position [594, 0]
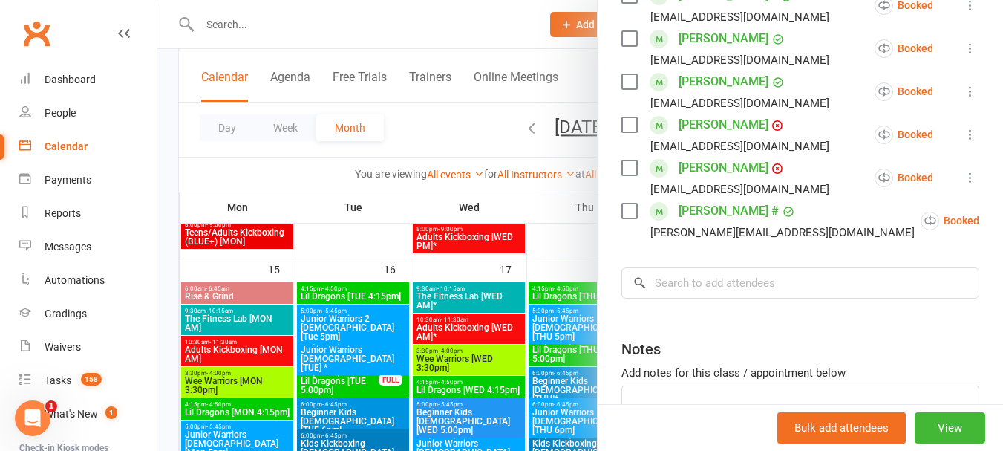
click at [398, 366] on div at bounding box center [579, 225] width 845 height 451
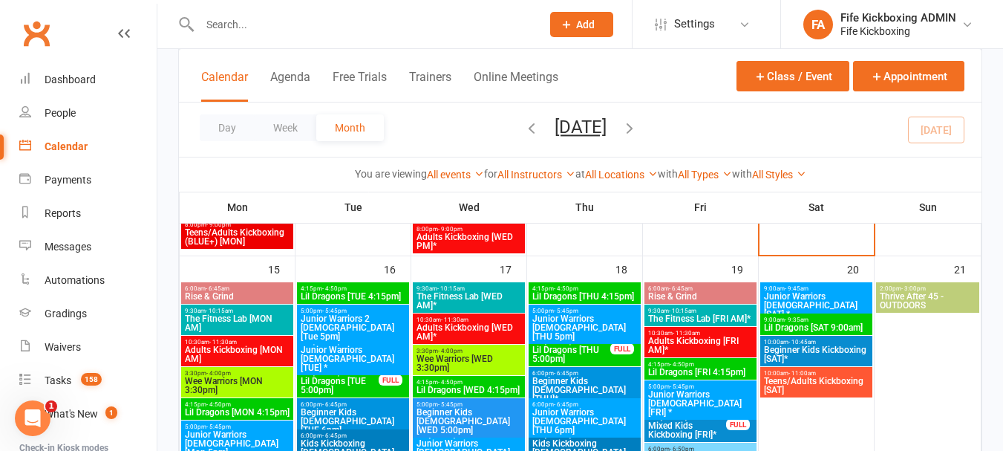
scroll to position [1039, 0]
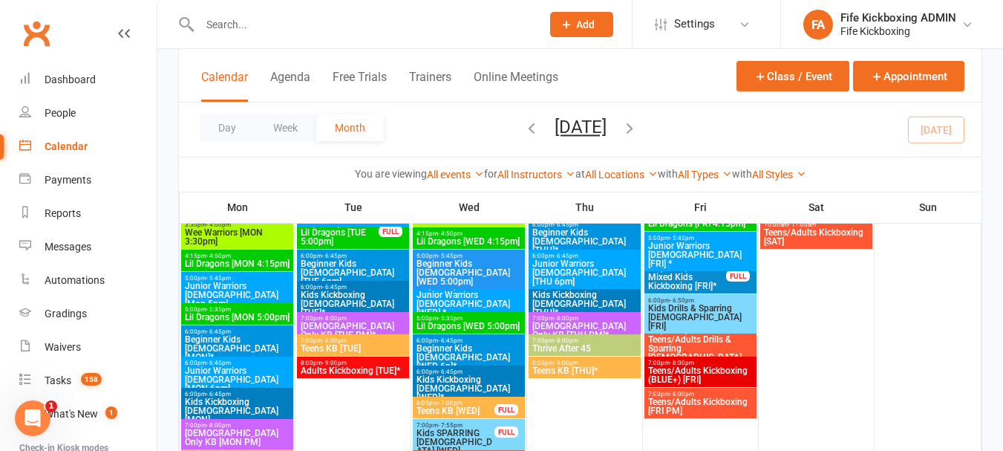
click at [373, 324] on span "Ladies Only KB [TUE PM]*" at bounding box center [353, 330] width 106 height 18
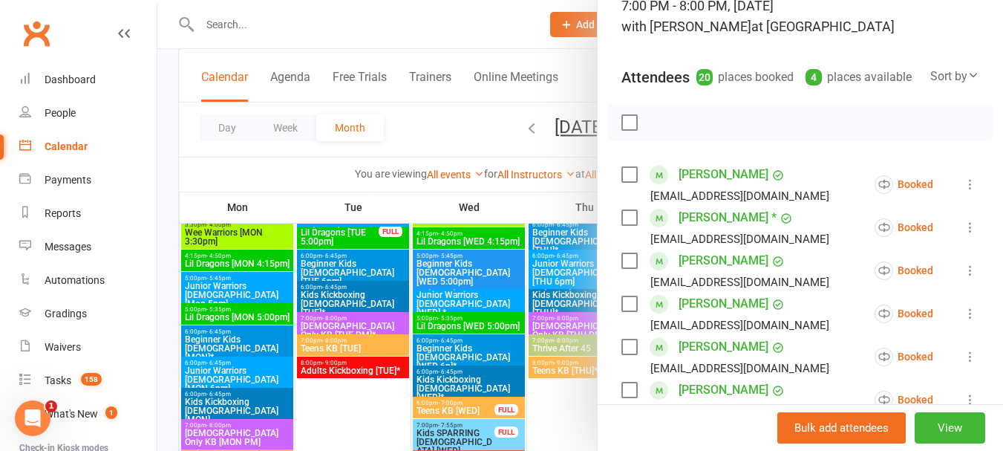
scroll to position [0, 0]
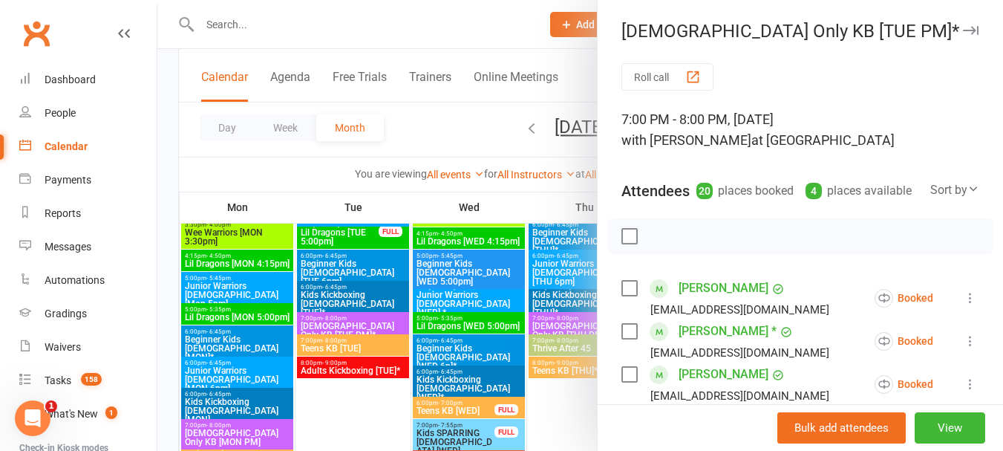
click at [378, 310] on div at bounding box center [579, 225] width 845 height 451
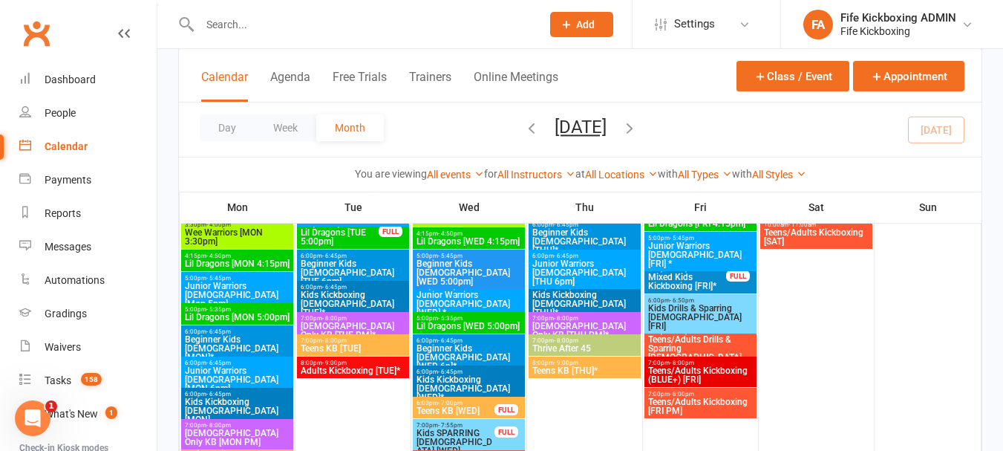
click at [354, 340] on span "7:00pm - 8:00pm" at bounding box center [353, 340] width 106 height 7
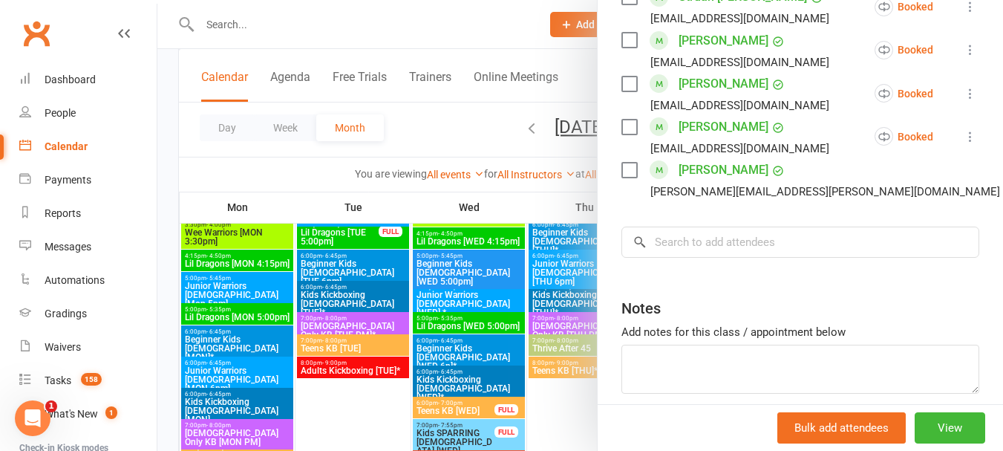
scroll to position [976, 0]
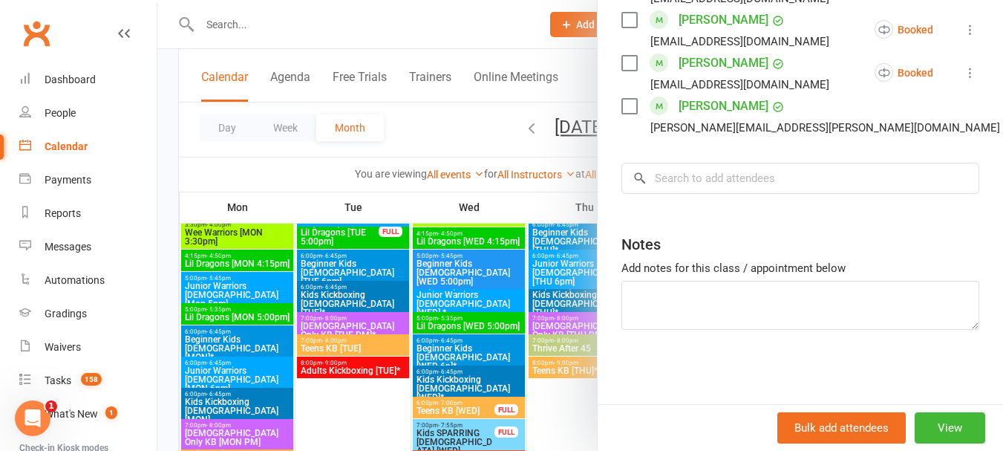
click at [399, 356] on div at bounding box center [579, 225] width 845 height 451
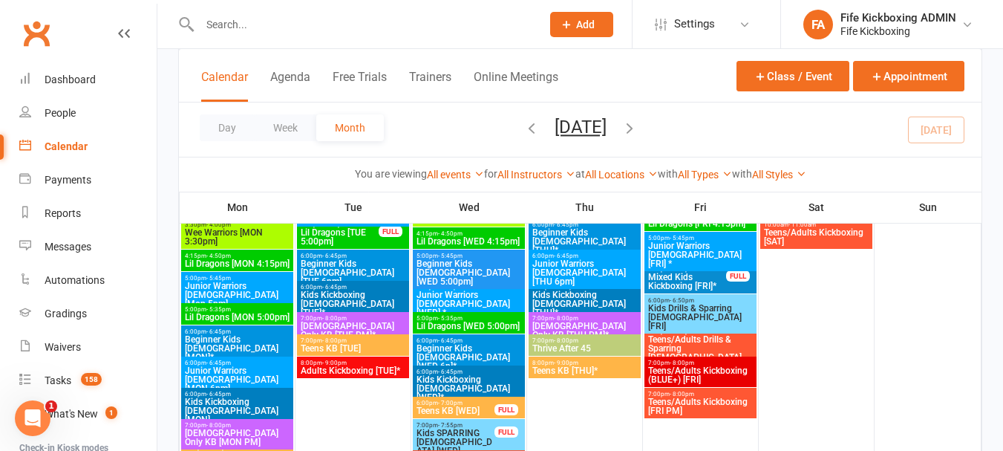
click at [385, 370] on span "Adults Kickboxing [TUE]*" at bounding box center [353, 370] width 106 height 9
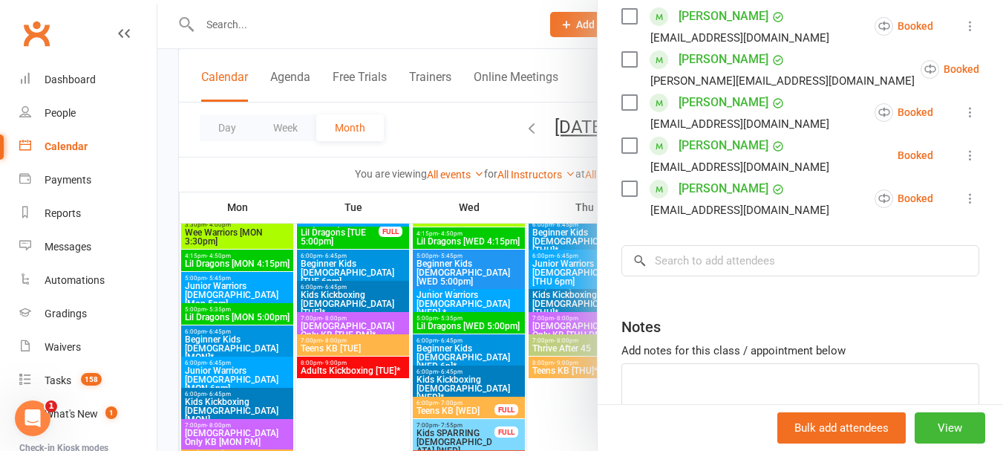
scroll to position [594, 0]
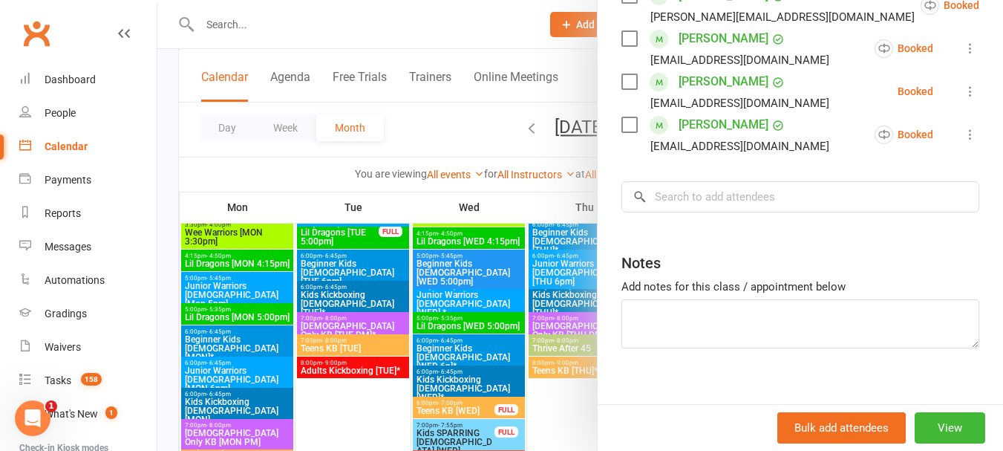
click at [393, 338] on div at bounding box center [579, 225] width 845 height 451
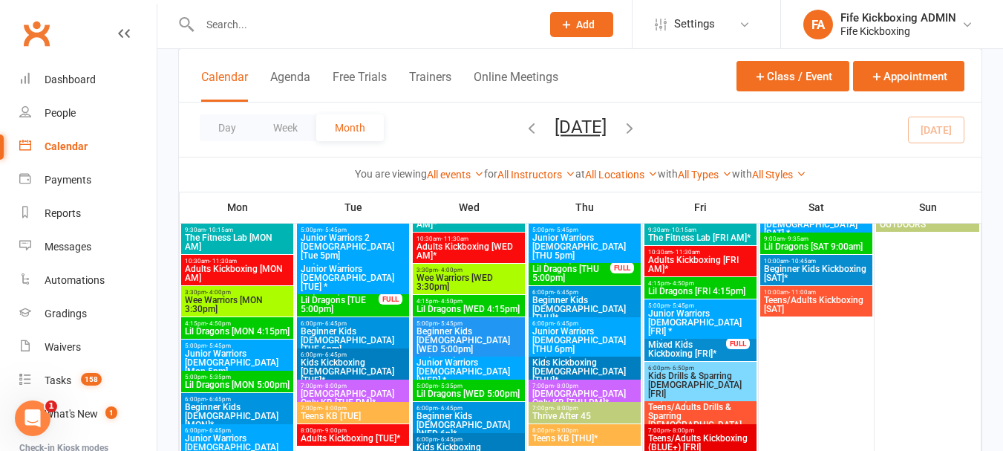
scroll to position [891, 0]
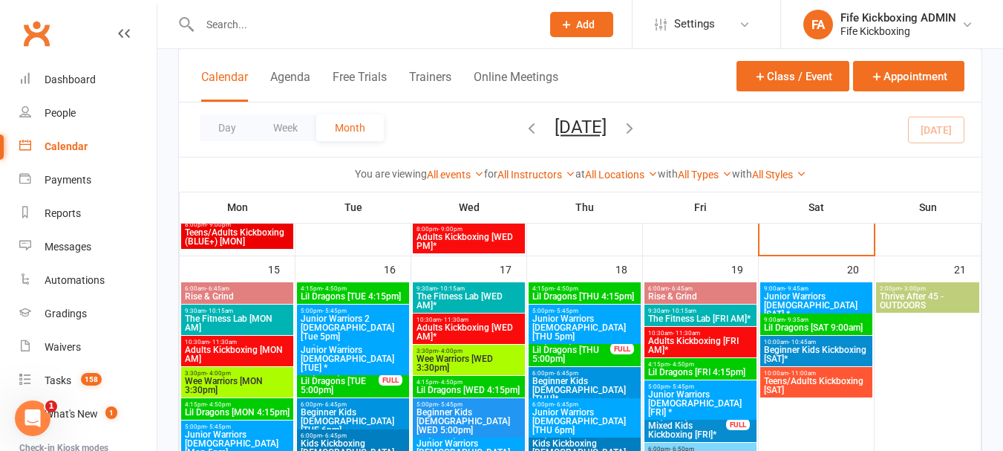
click at [457, 299] on span "The Fitness Lab [WED AM]*" at bounding box center [469, 301] width 106 height 18
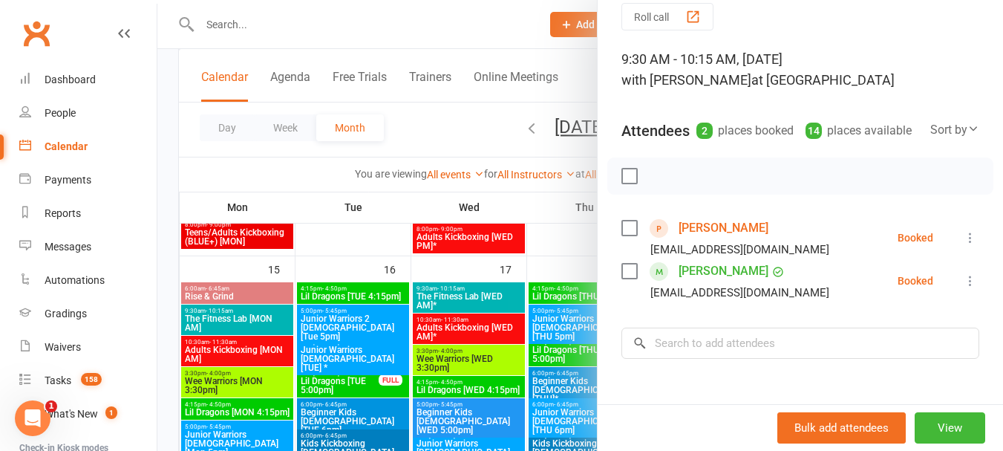
scroll to position [0, 0]
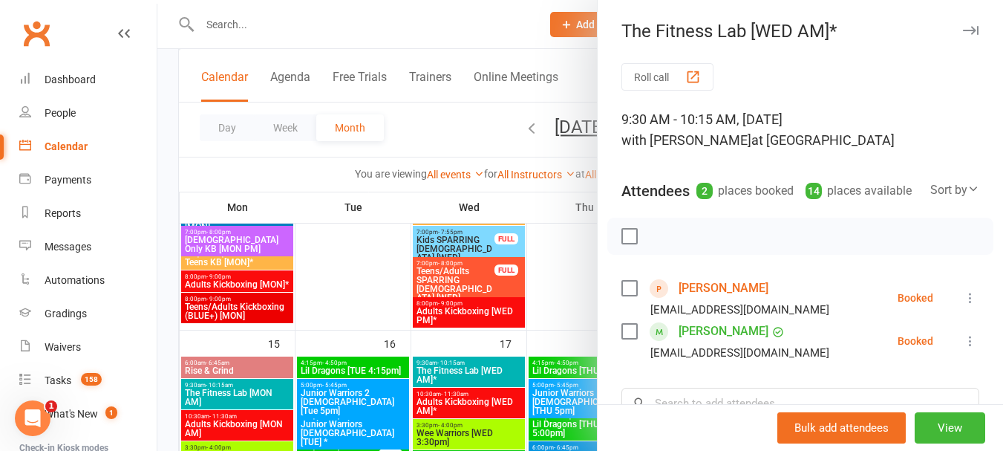
click at [451, 321] on div at bounding box center [579, 225] width 845 height 451
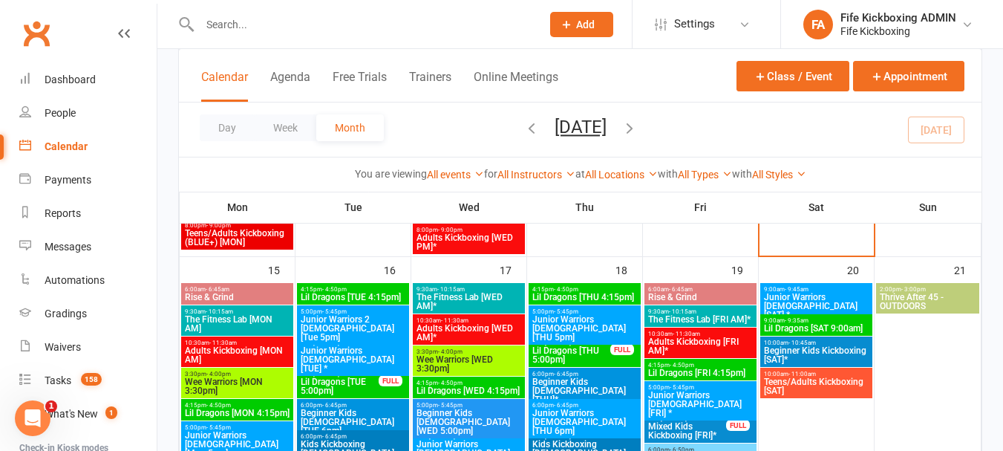
scroll to position [891, 0]
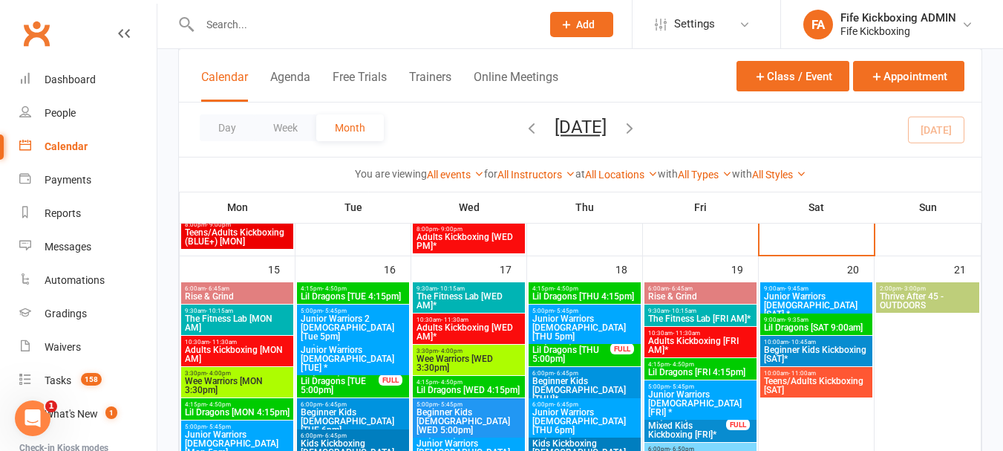
click at [504, 321] on span "10:30am - 11:30am" at bounding box center [469, 319] width 106 height 7
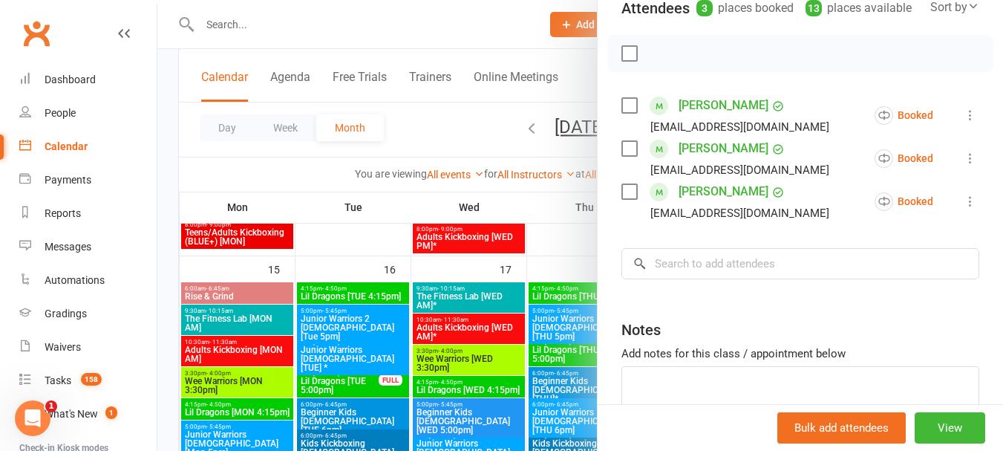
scroll to position [287, 0]
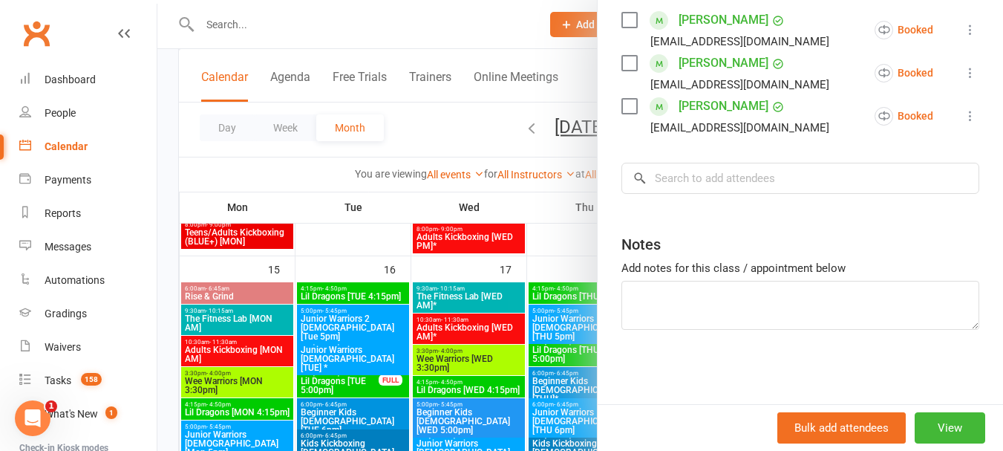
drag, startPoint x: 454, startPoint y: 317, endPoint x: 461, endPoint y: 329, distance: 14.0
click at [454, 322] on div at bounding box center [579, 225] width 845 height 451
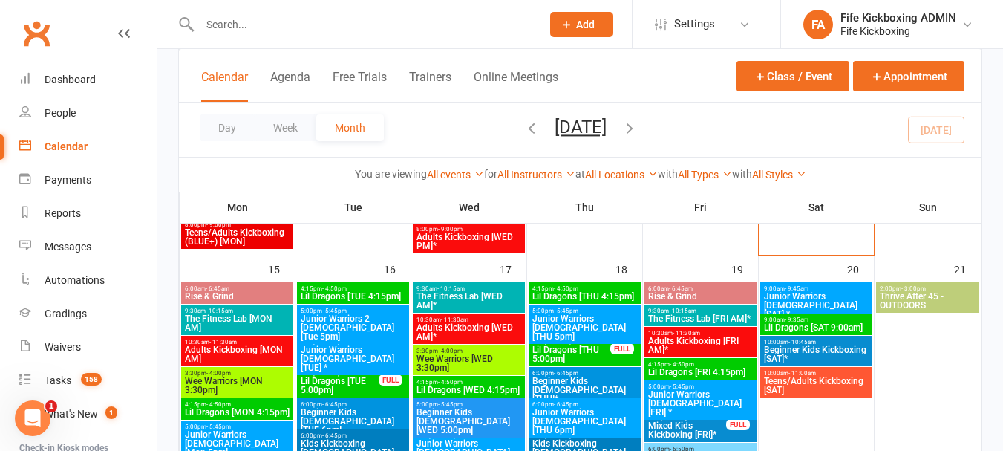
click at [490, 355] on span "Wee Warriors [WED 3:30pm]" at bounding box center [469, 363] width 106 height 18
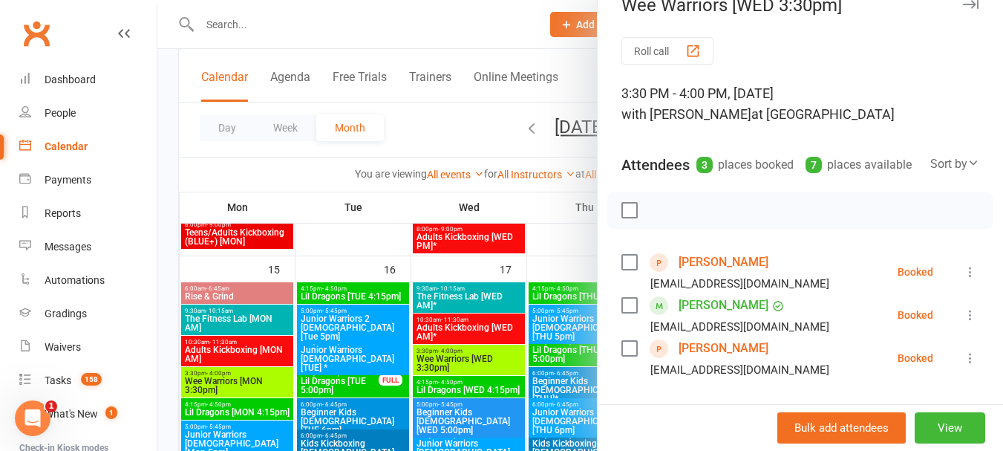
scroll to position [0, 0]
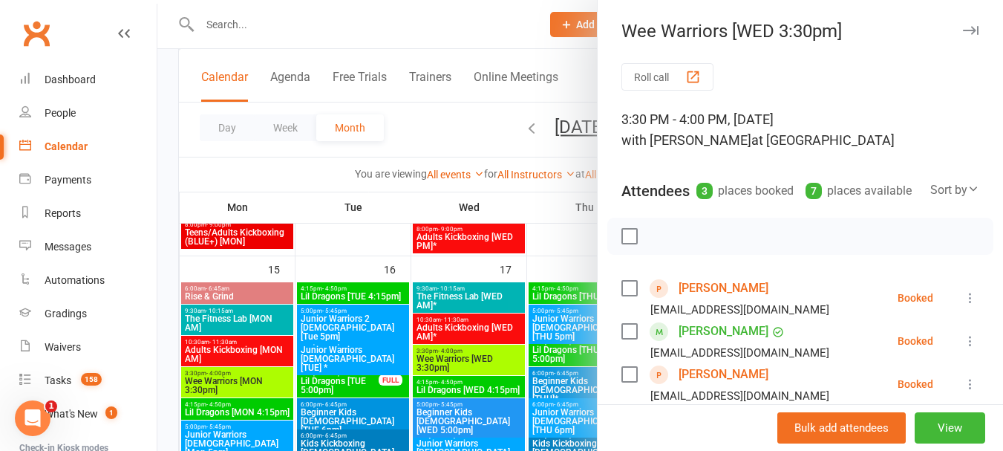
click at [689, 300] on link "Danny Bevins" at bounding box center [723, 288] width 90 height 24
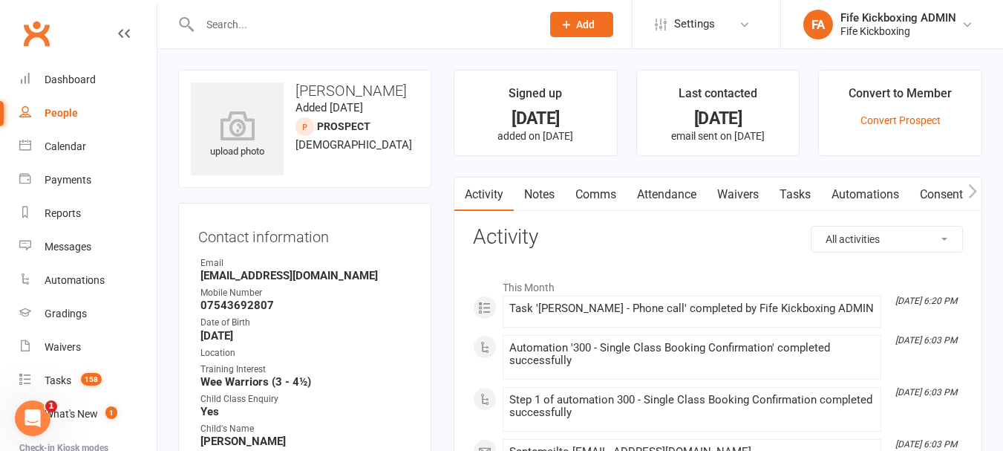
click at [657, 185] on link "Attendance" at bounding box center [666, 194] width 80 height 34
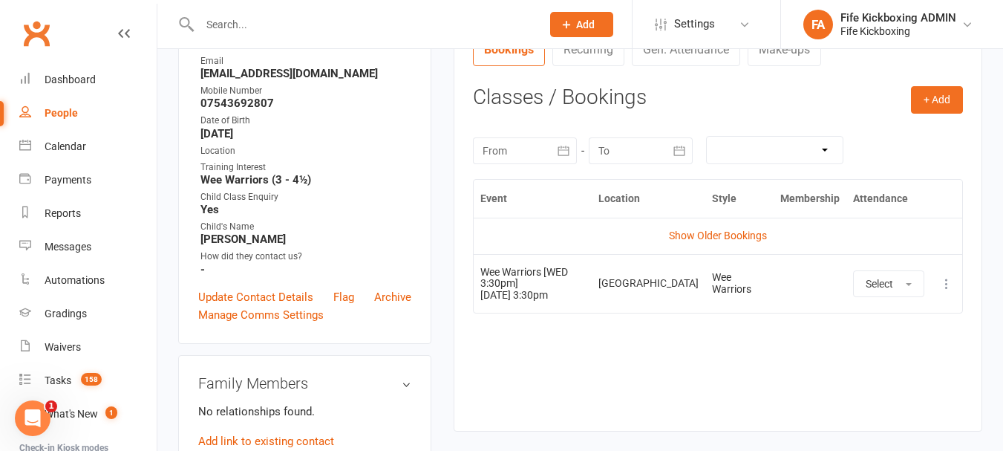
scroll to position [223, 0]
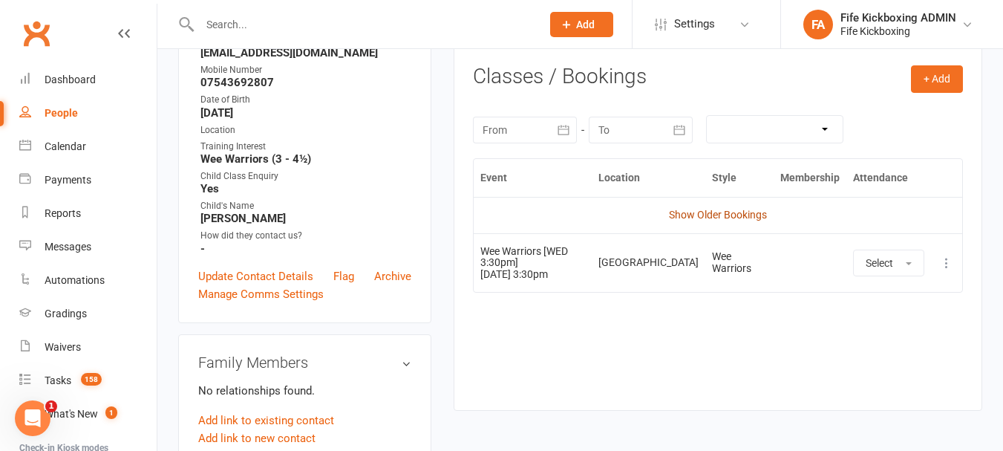
click at [719, 215] on link "Show Older Bookings" at bounding box center [718, 215] width 98 height 12
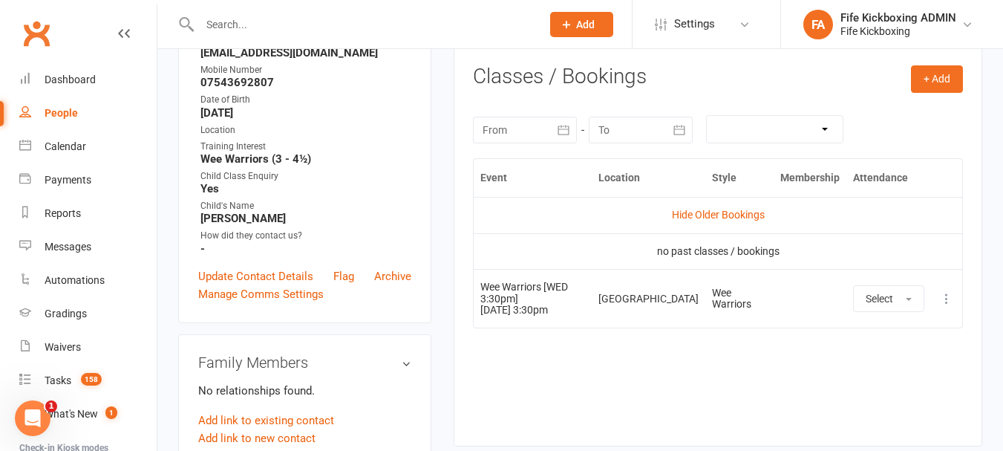
click at [429, 25] on input "text" at bounding box center [362, 24] width 335 height 21
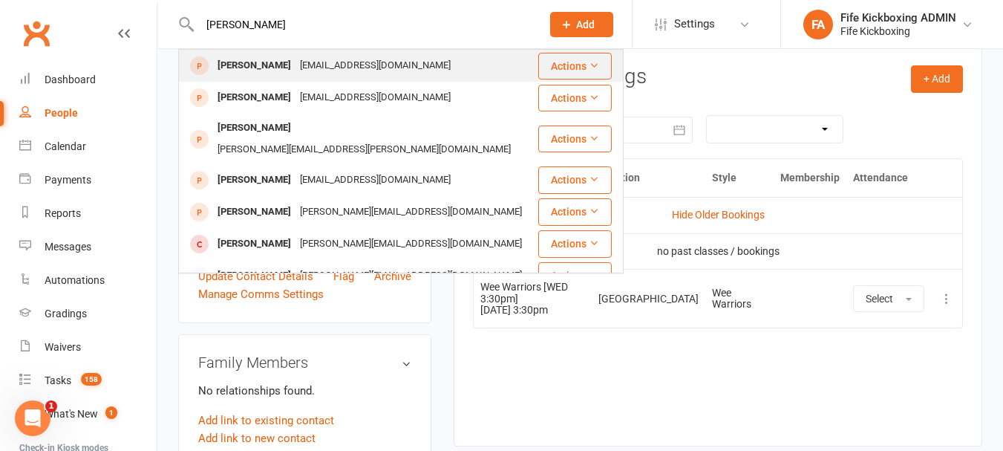
type input "marc penny"
click at [315, 68] on div "Marcpenny@icloud.com" at bounding box center [375, 66] width 160 height 22
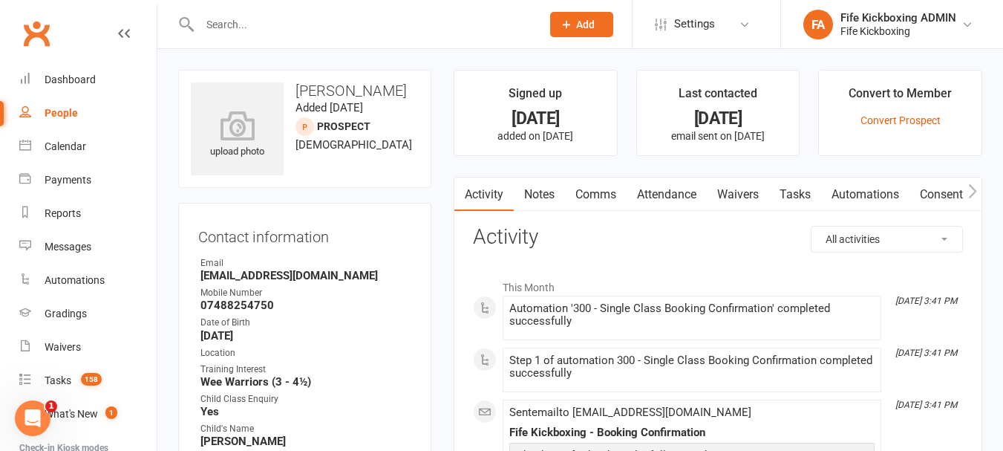
click at [695, 184] on link "Attendance" at bounding box center [666, 194] width 80 height 34
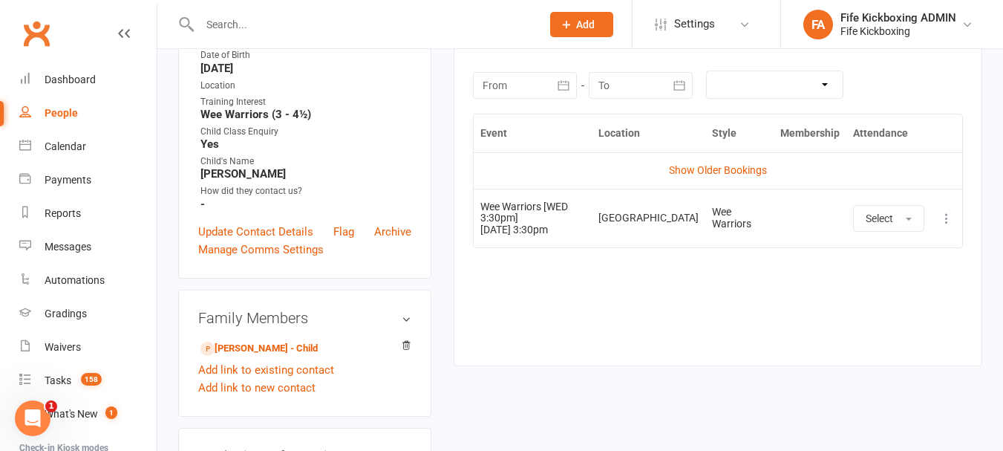
scroll to position [297, 0]
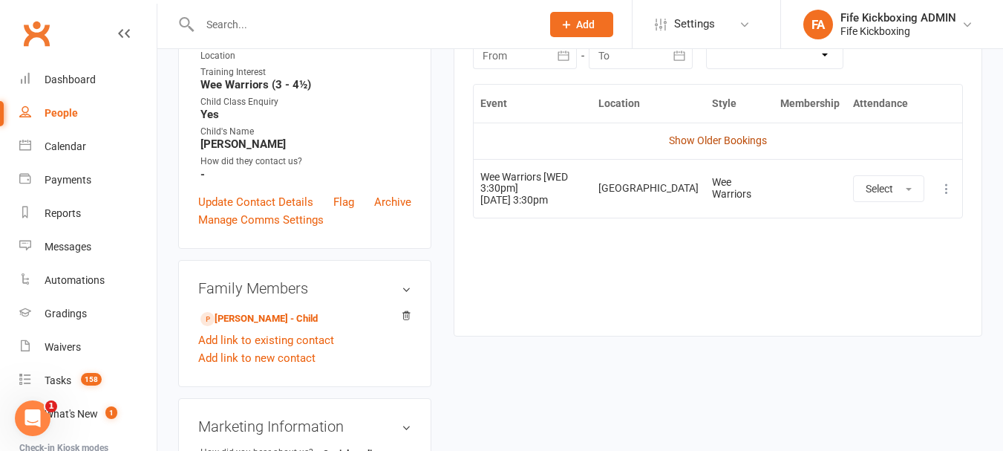
click at [719, 144] on link "Show Older Bookings" at bounding box center [718, 140] width 98 height 12
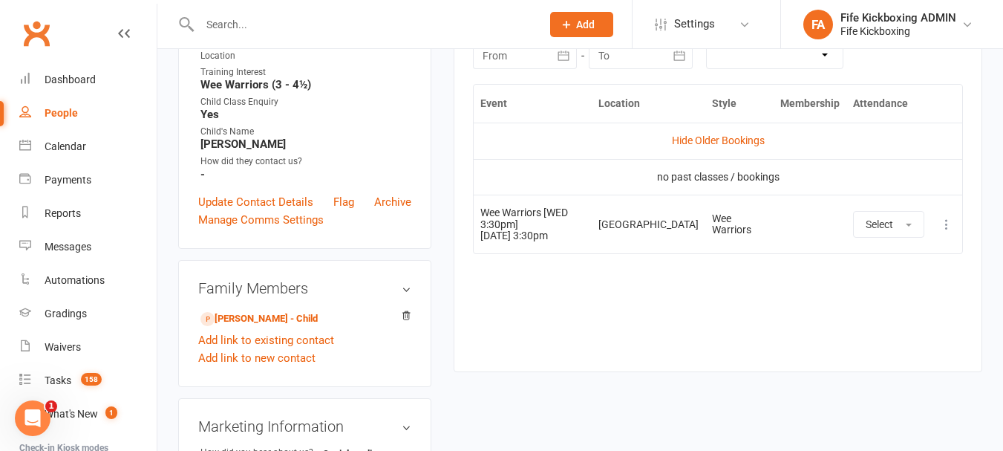
click at [10, 145] on li "Calendar" at bounding box center [78, 146] width 157 height 33
click at [29, 148] on icon at bounding box center [25, 145] width 12 height 12
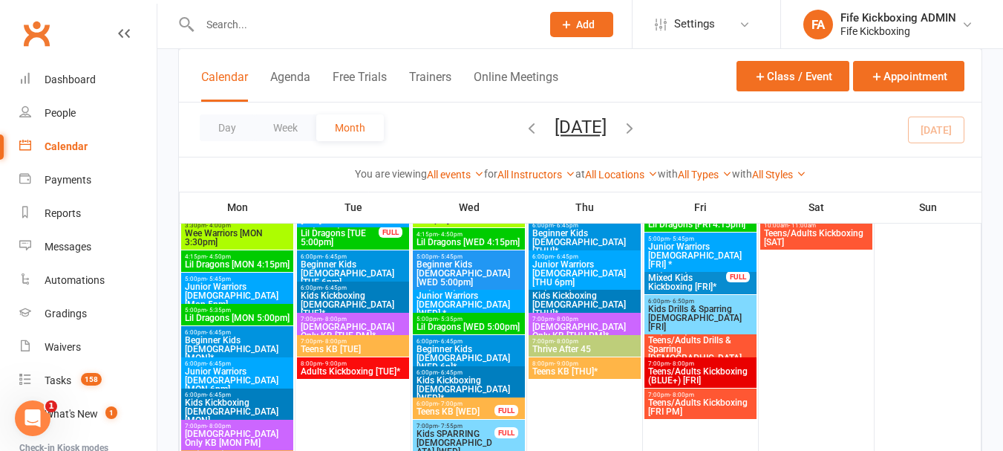
scroll to position [1039, 0]
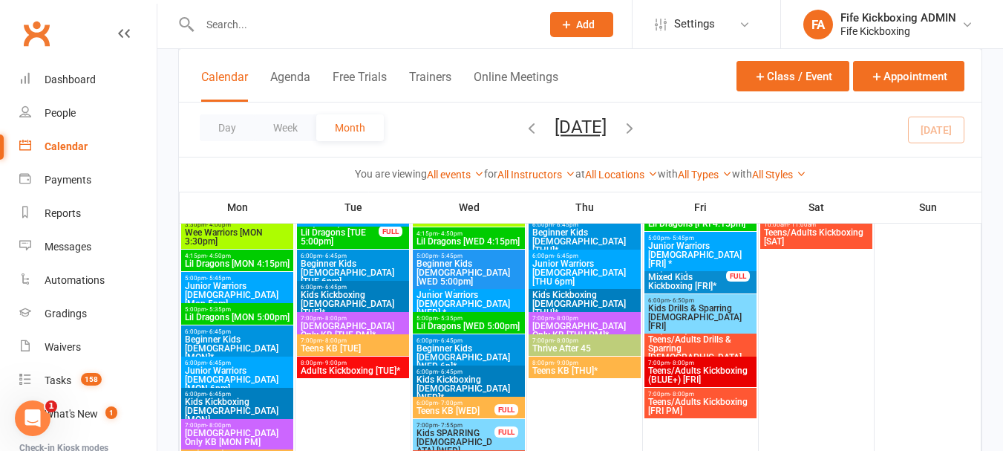
click at [450, 240] on span "Lil Dragons [WED 4:15pm]" at bounding box center [469, 241] width 106 height 9
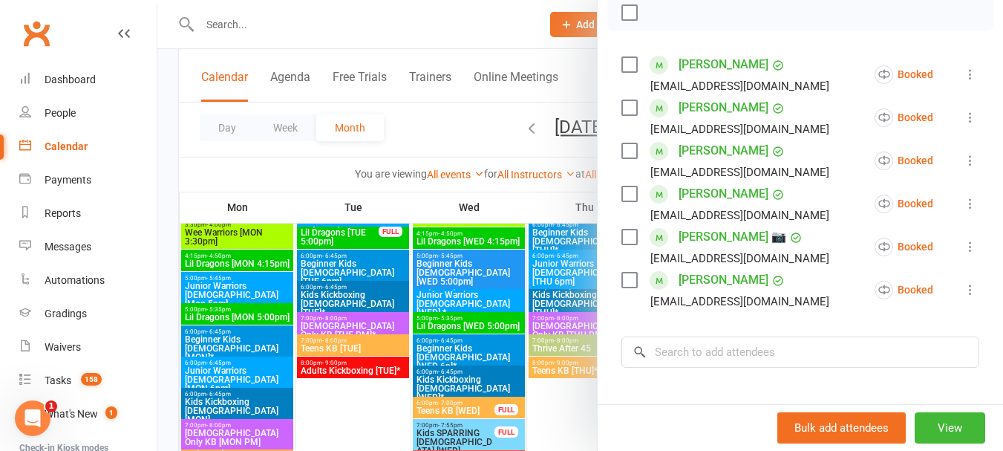
scroll to position [371, 0]
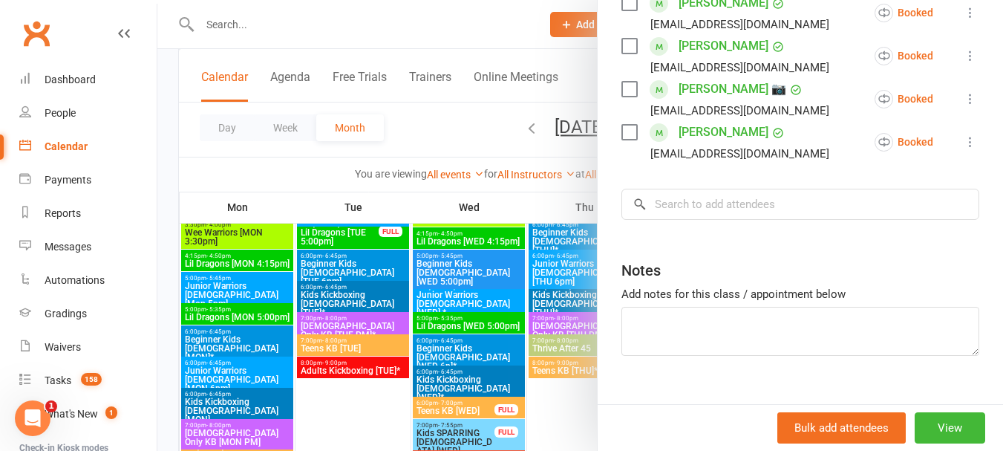
click at [456, 321] on div at bounding box center [579, 225] width 845 height 451
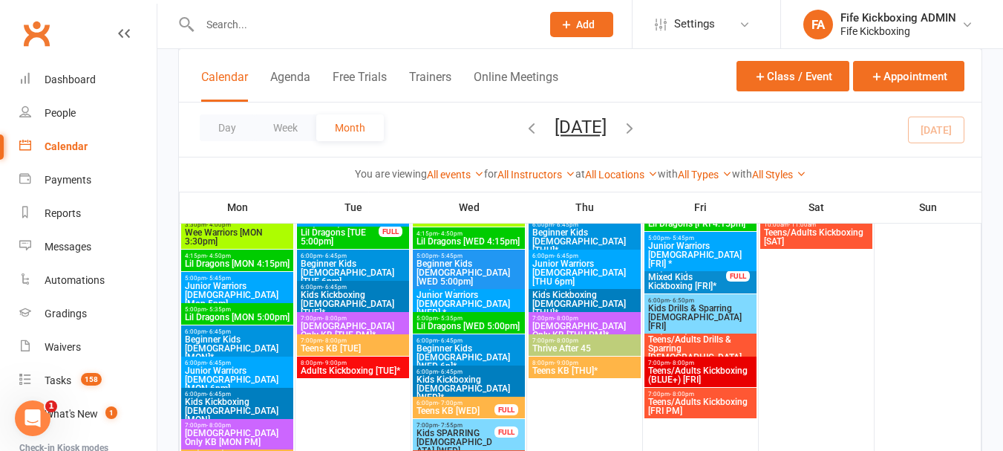
click at [454, 264] on span "Beginner Kids 9-11yo [WED 5:00pm]" at bounding box center [469, 272] width 106 height 27
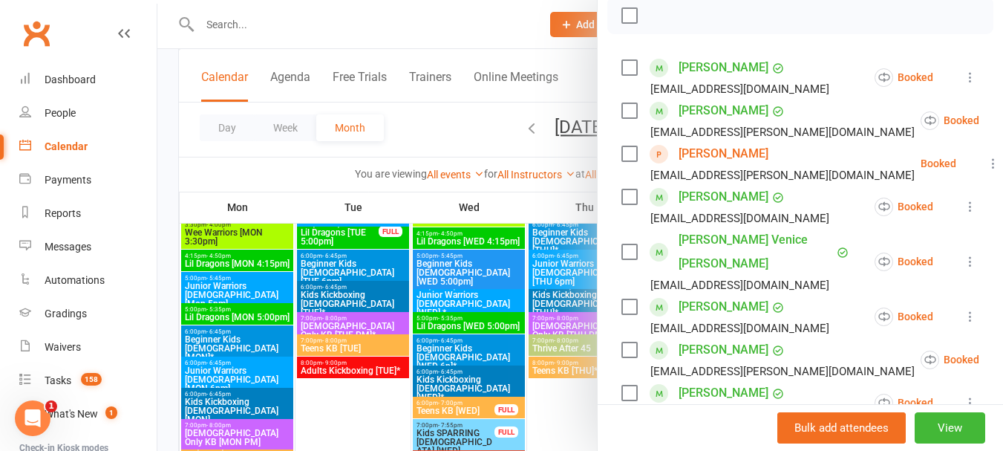
scroll to position [223, 0]
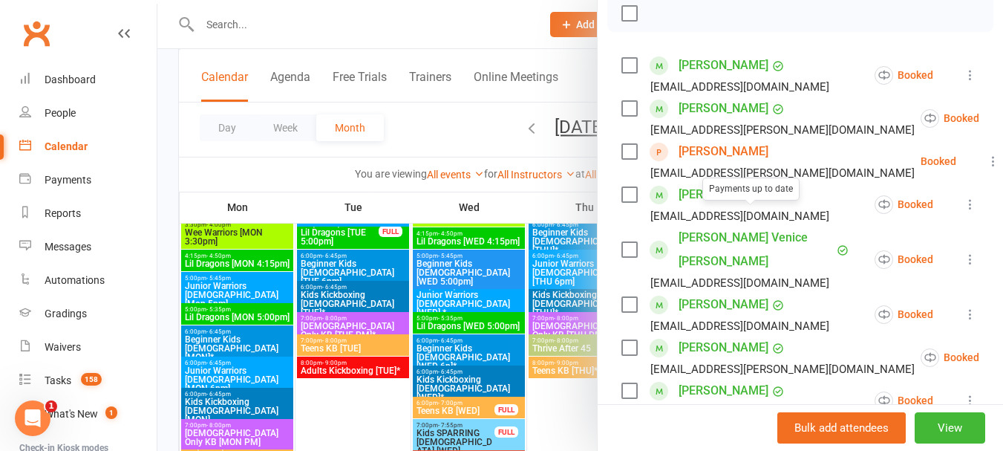
click at [690, 163] on link "Radka Elliott" at bounding box center [723, 152] width 90 height 24
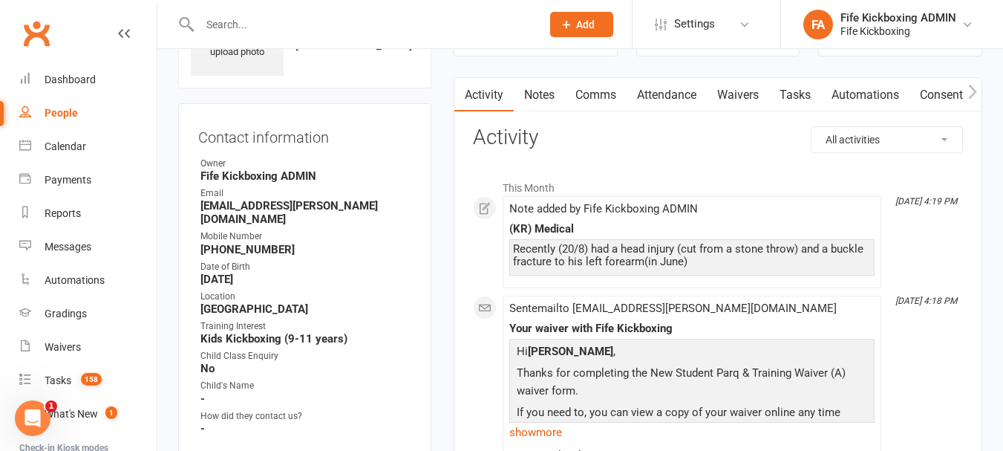
scroll to position [74, 0]
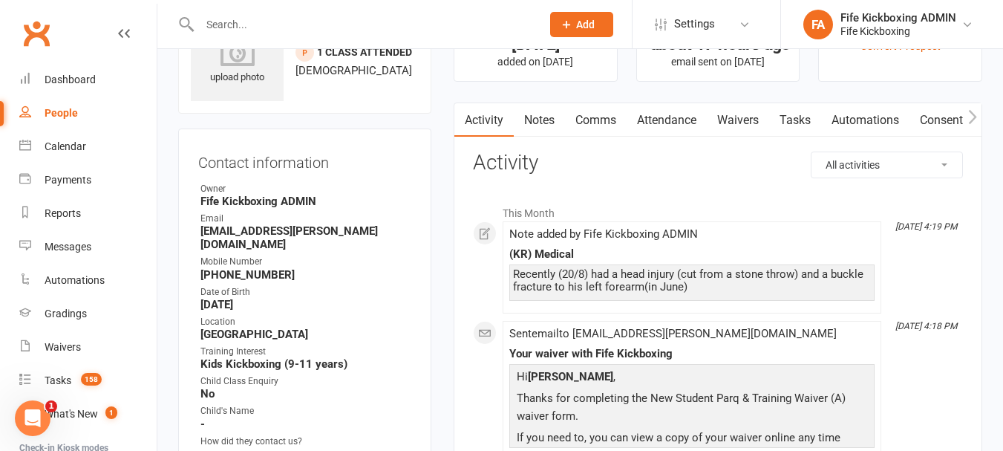
click at [629, 127] on link "Attendance" at bounding box center [666, 120] width 80 height 34
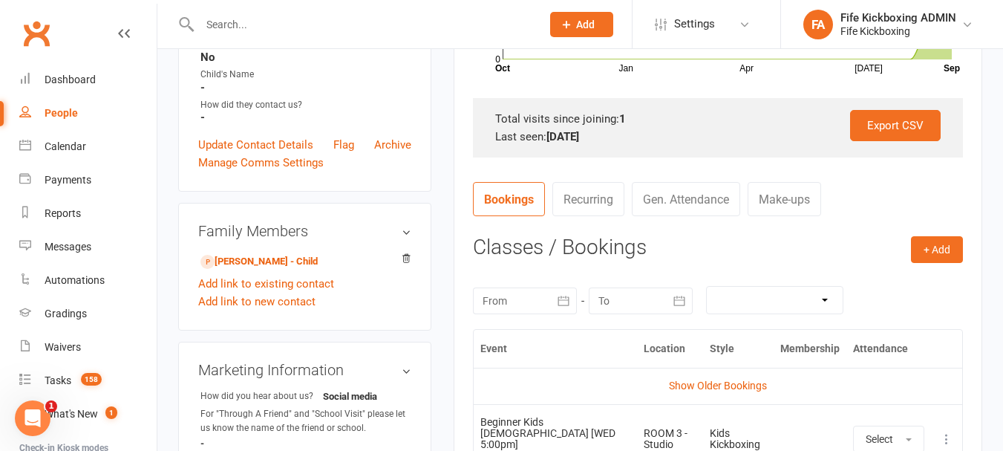
scroll to position [520, 0]
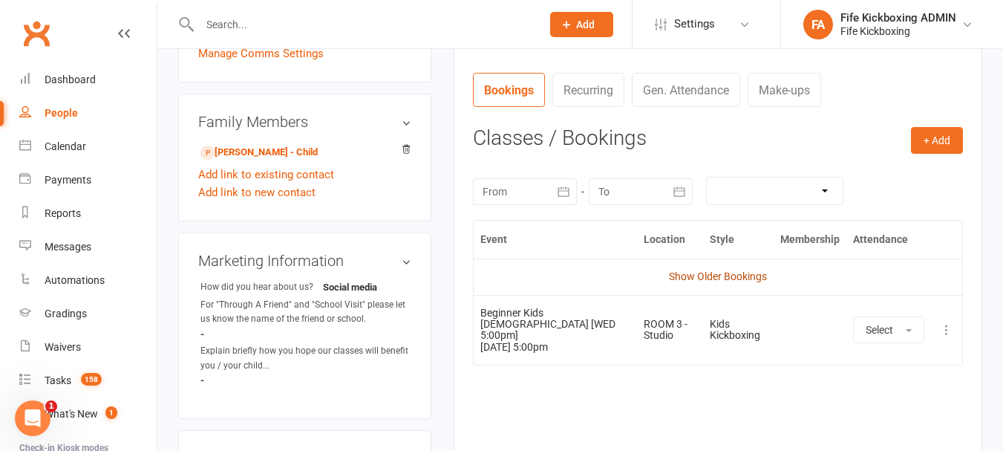
click at [706, 278] on link "Show Older Bookings" at bounding box center [718, 276] width 98 height 12
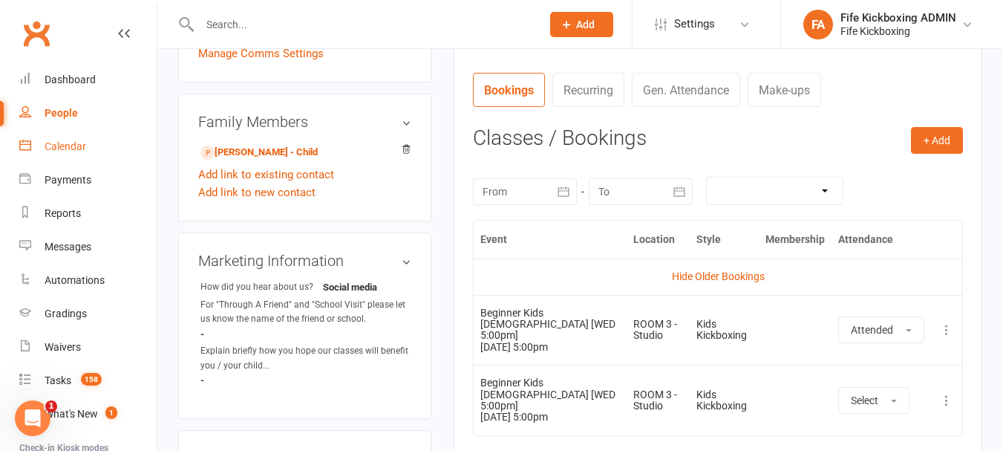
click at [53, 147] on div "Calendar" at bounding box center [66, 146] width 42 height 12
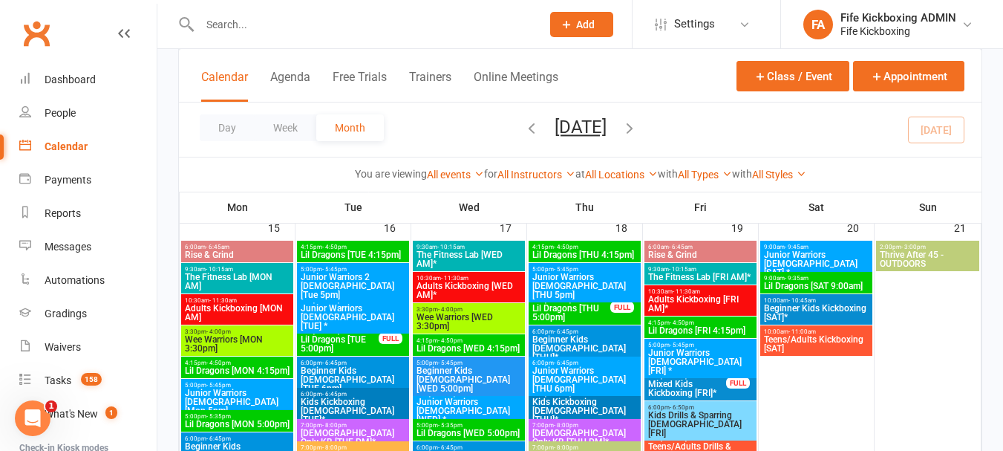
scroll to position [965, 0]
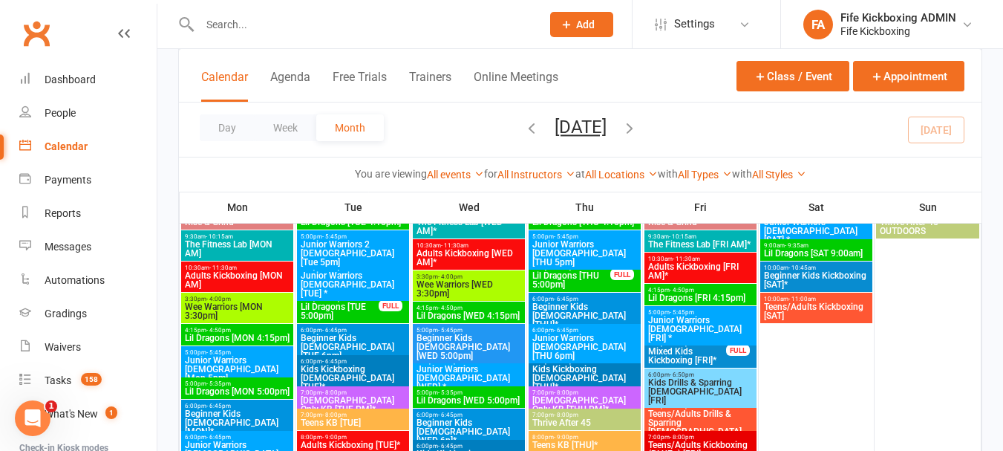
click at [485, 312] on span "Lil Dragons [WED 4:15pm]" at bounding box center [469, 315] width 106 height 9
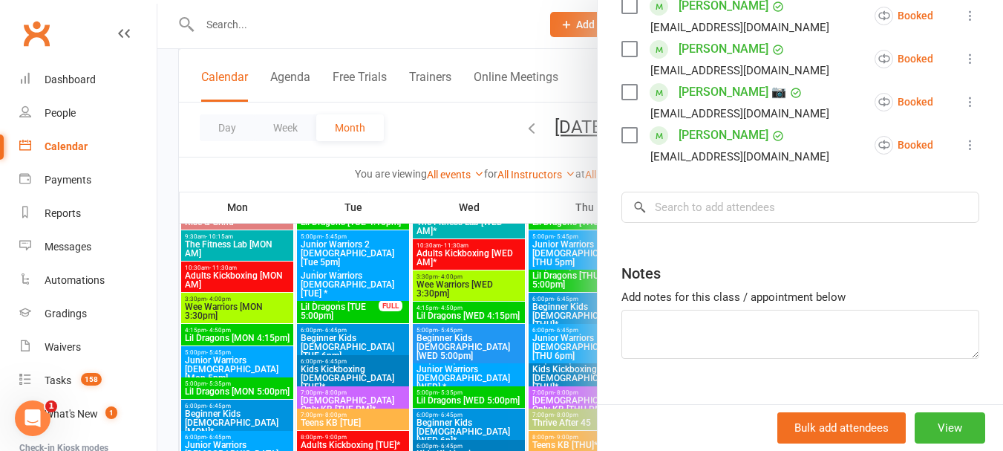
scroll to position [416, 0]
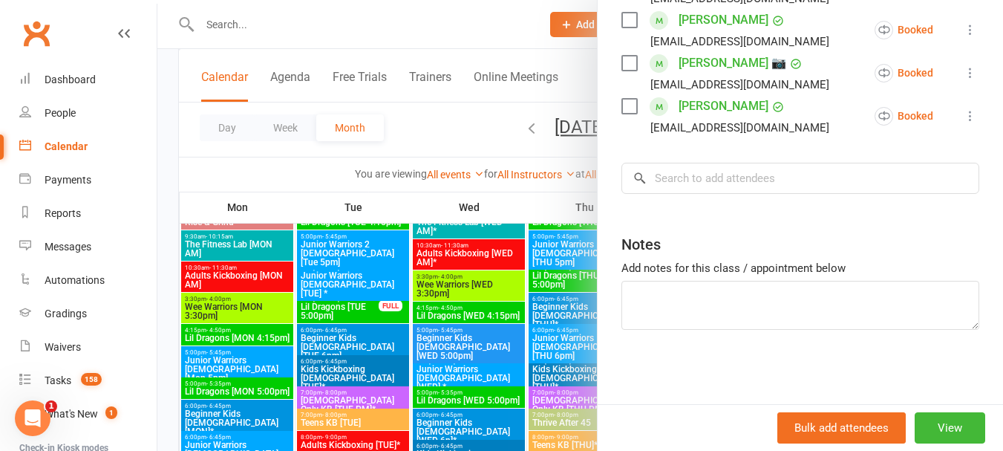
click at [468, 361] on div at bounding box center [579, 225] width 845 height 451
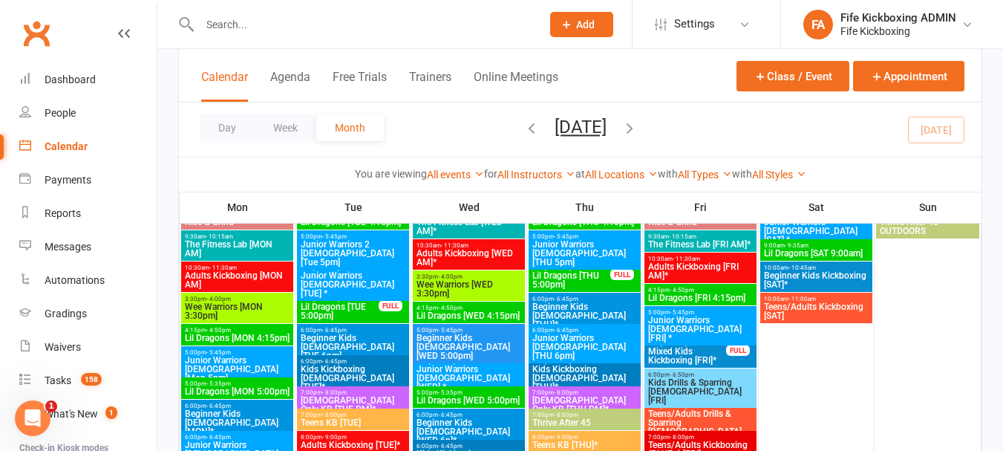
click at [462, 348] on span "Beginner Kids 9-11yo [WED 5:00pm]" at bounding box center [469, 346] width 106 height 27
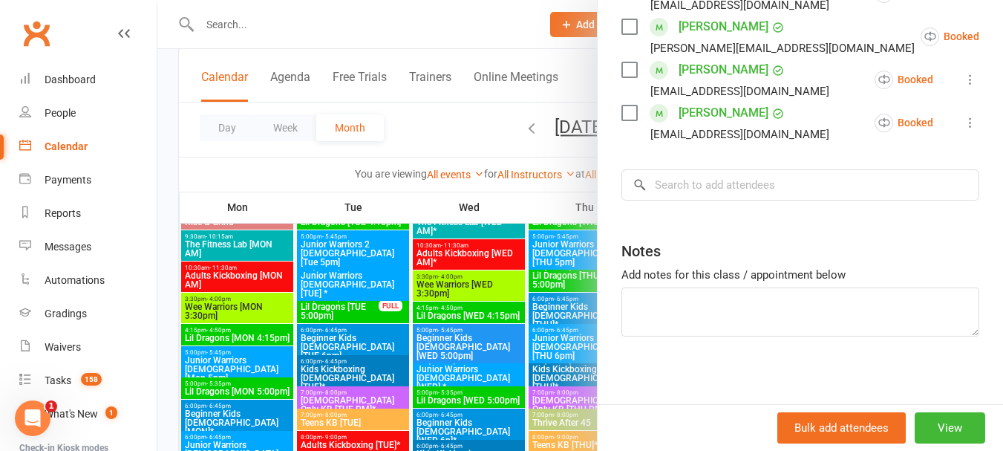
scroll to position [632, 0]
click at [467, 362] on div at bounding box center [579, 225] width 845 height 451
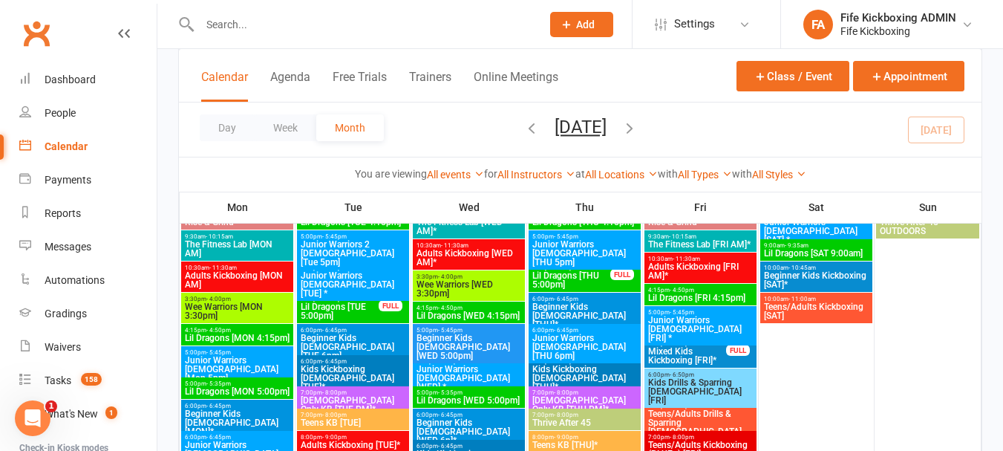
click at [467, 367] on span "Junior Warriors 7-8yo [WED] *" at bounding box center [469, 377] width 106 height 27
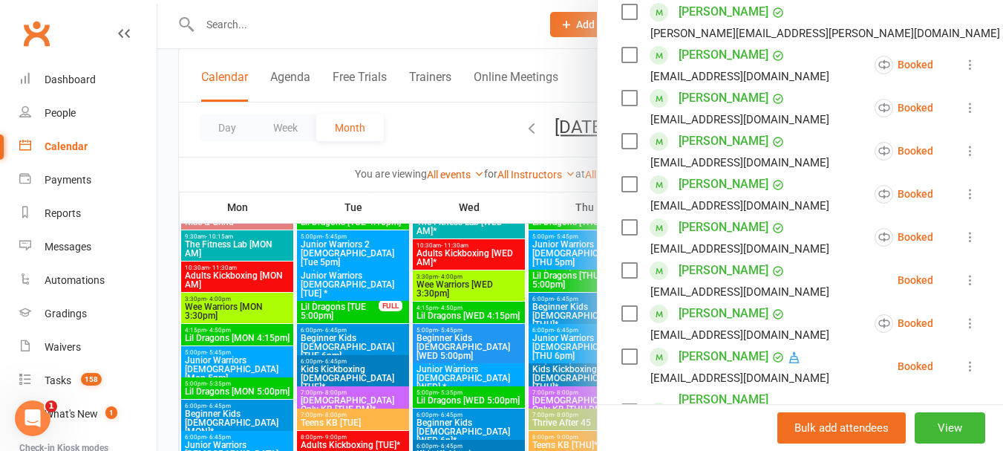
scroll to position [0, 0]
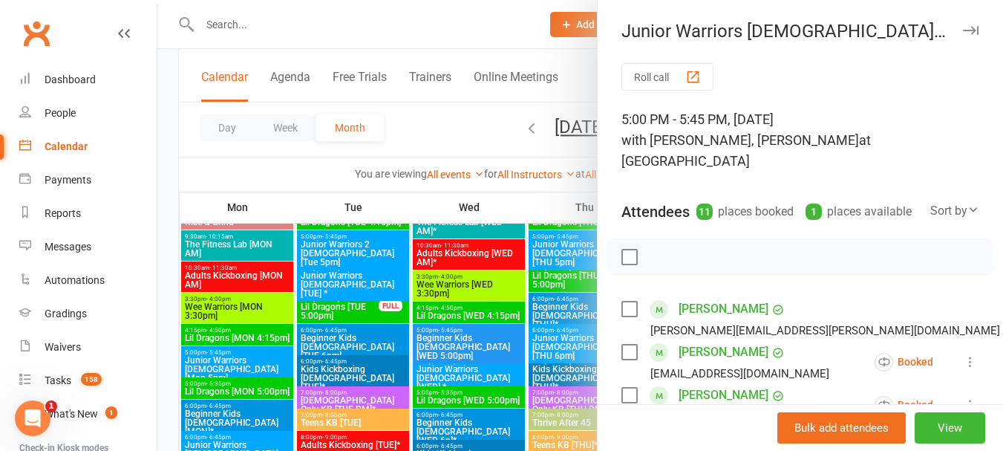
click at [571, 350] on div at bounding box center [579, 225] width 845 height 451
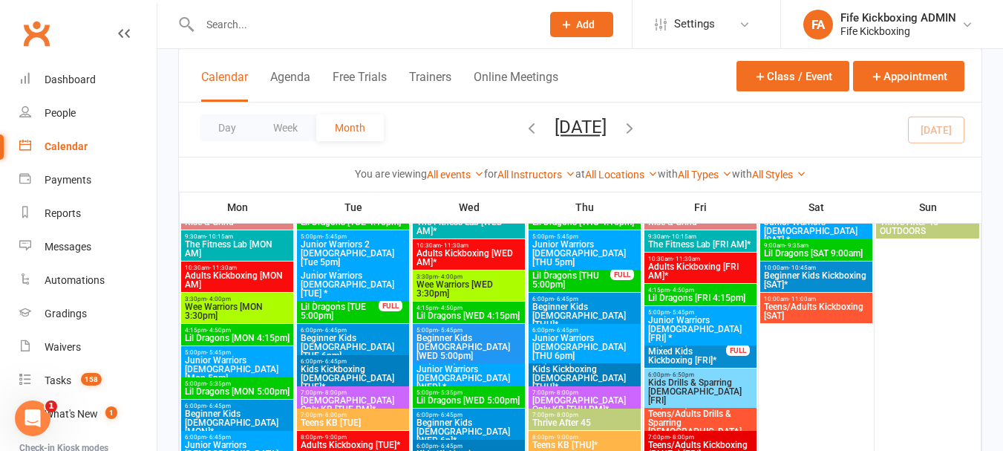
click at [468, 401] on span "Lil Dragons [WED 5:00pm]" at bounding box center [469, 400] width 106 height 9
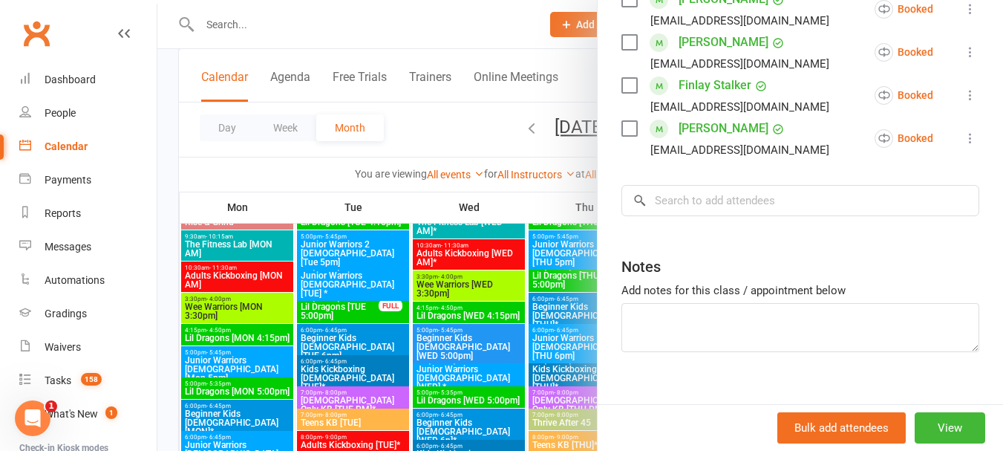
scroll to position [632, 0]
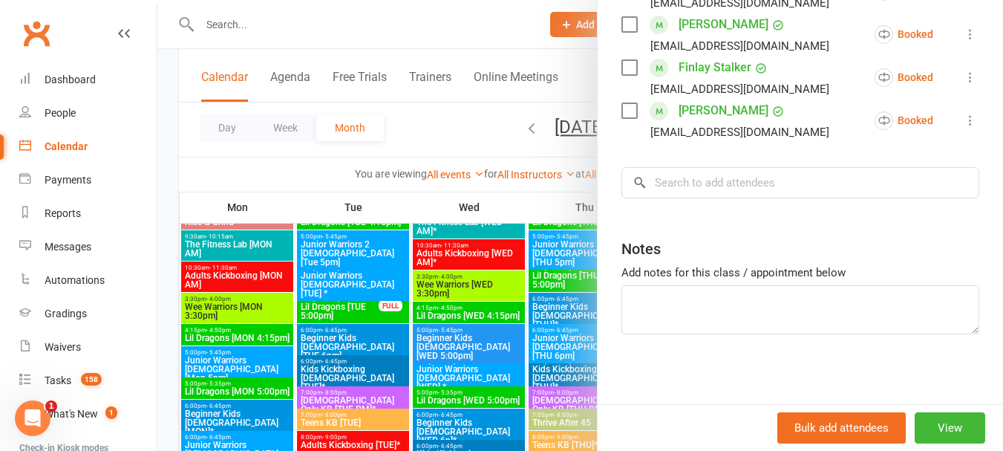
click at [537, 349] on div at bounding box center [579, 225] width 845 height 451
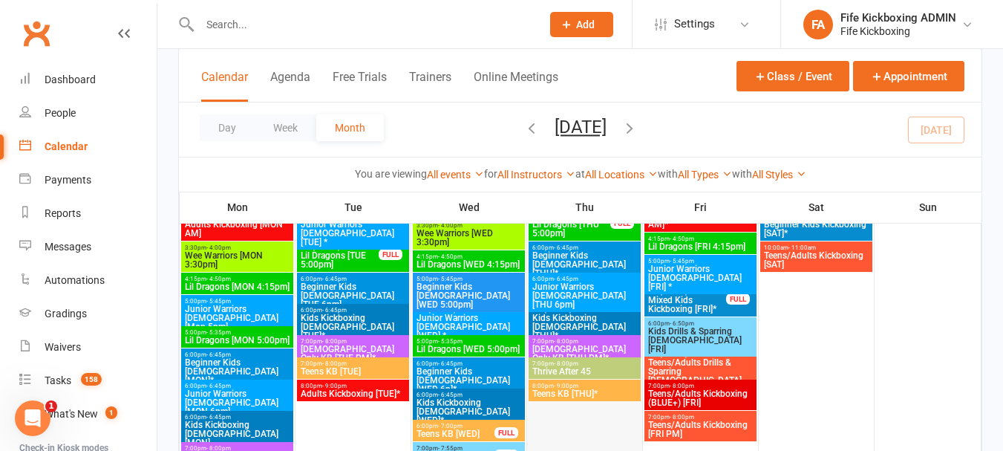
scroll to position [1113, 0]
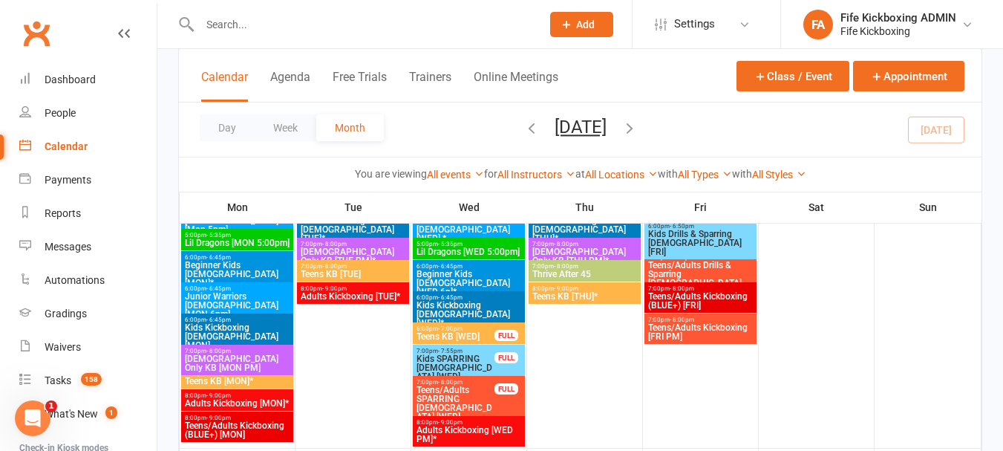
click at [459, 275] on span "Beginner Kids 9-11yo [WED 6p]*" at bounding box center [469, 282] width 106 height 27
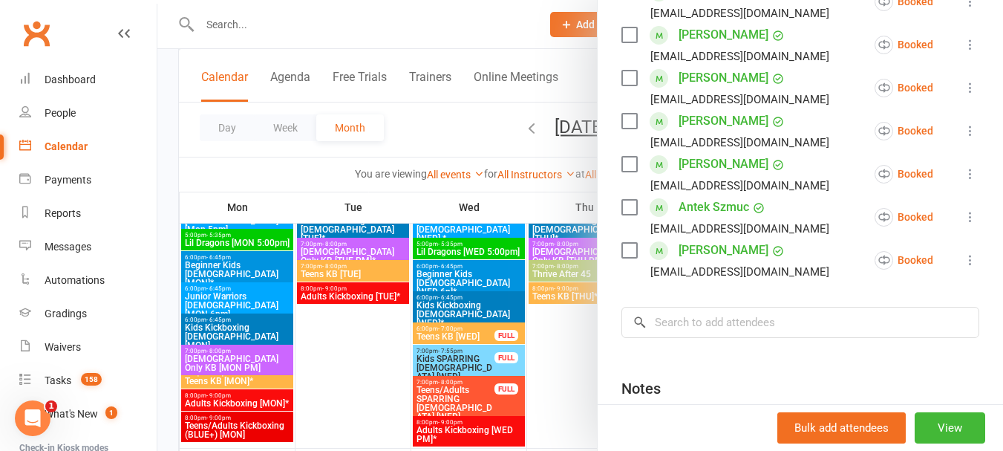
scroll to position [594, 0]
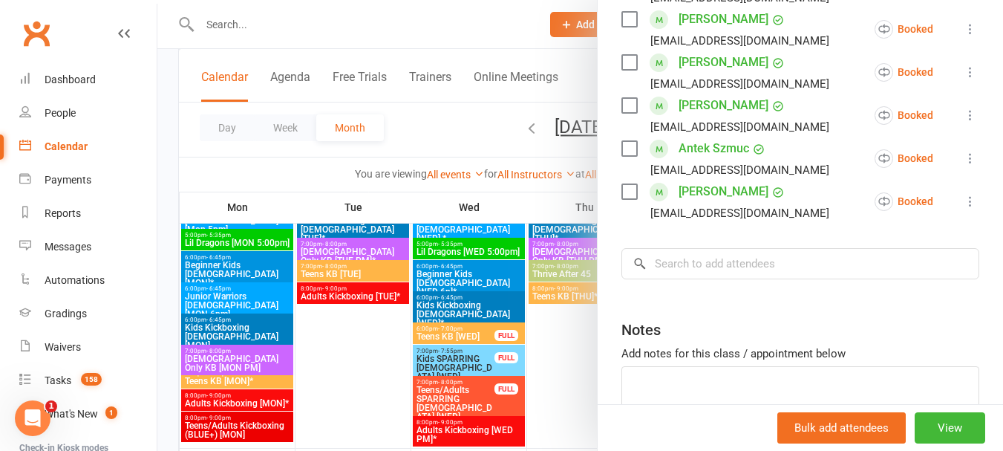
click at [537, 284] on div at bounding box center [579, 225] width 845 height 451
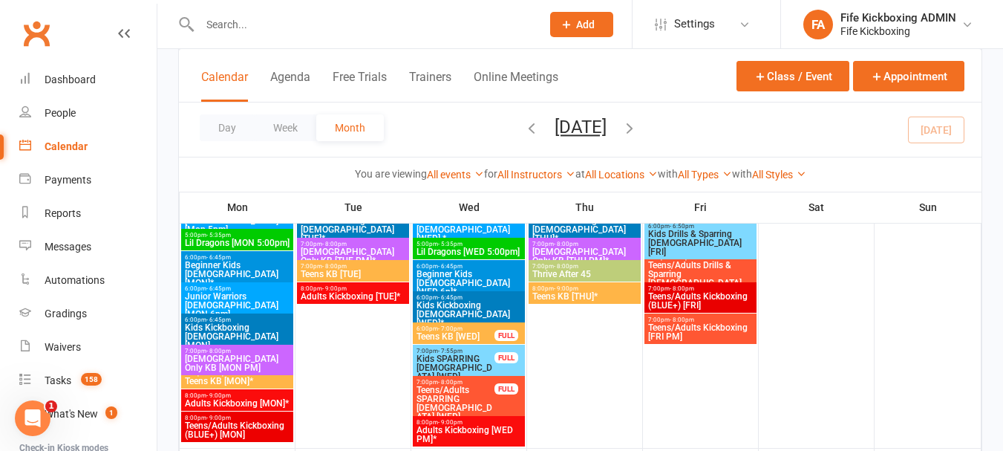
click at [489, 333] on span "Teens KB [WED]" at bounding box center [455, 336] width 79 height 9
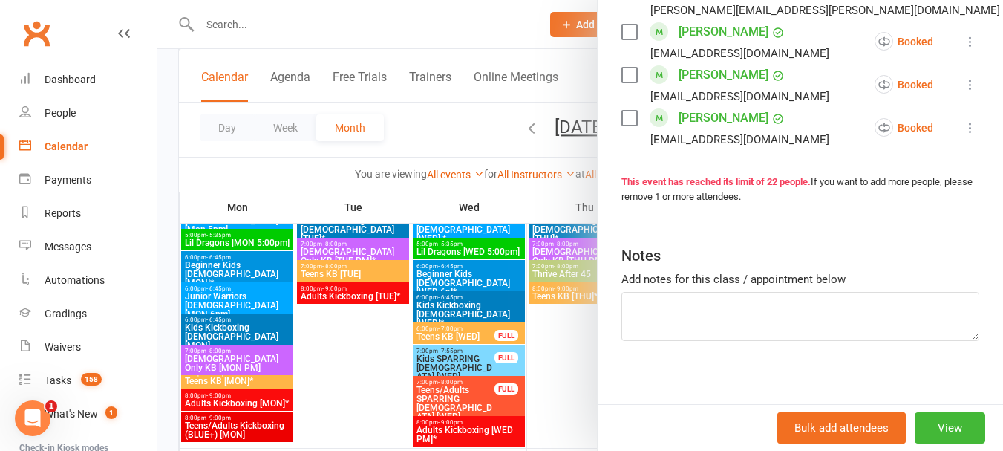
scroll to position [1082, 0]
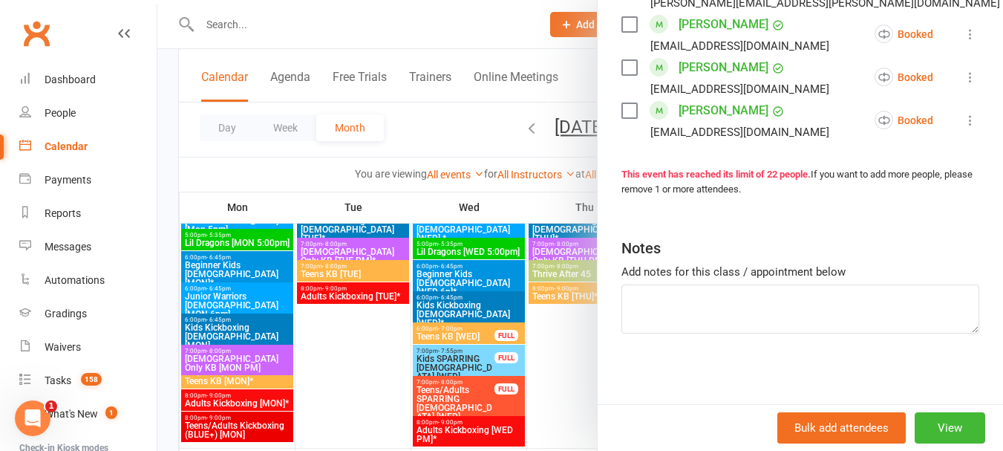
click at [556, 358] on div at bounding box center [579, 225] width 845 height 451
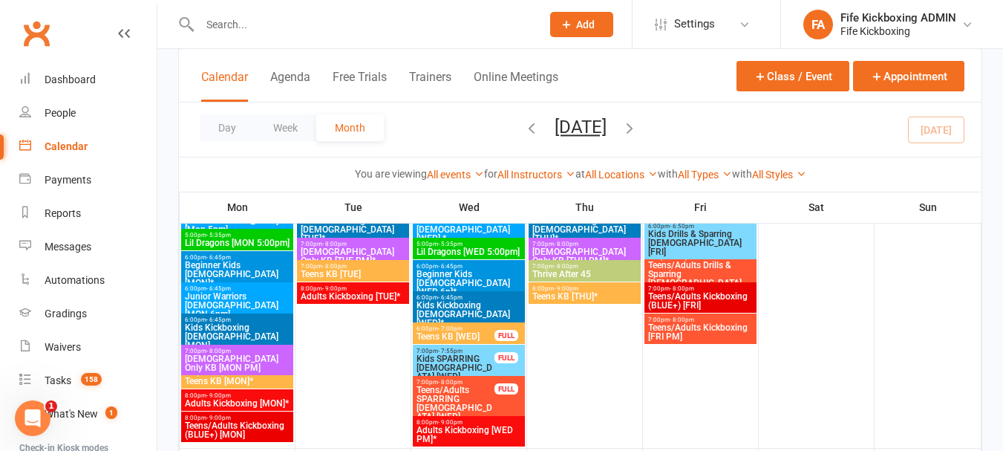
click at [477, 427] on span "Adults Kickboxing [WED PM]*" at bounding box center [469, 434] width 106 height 18
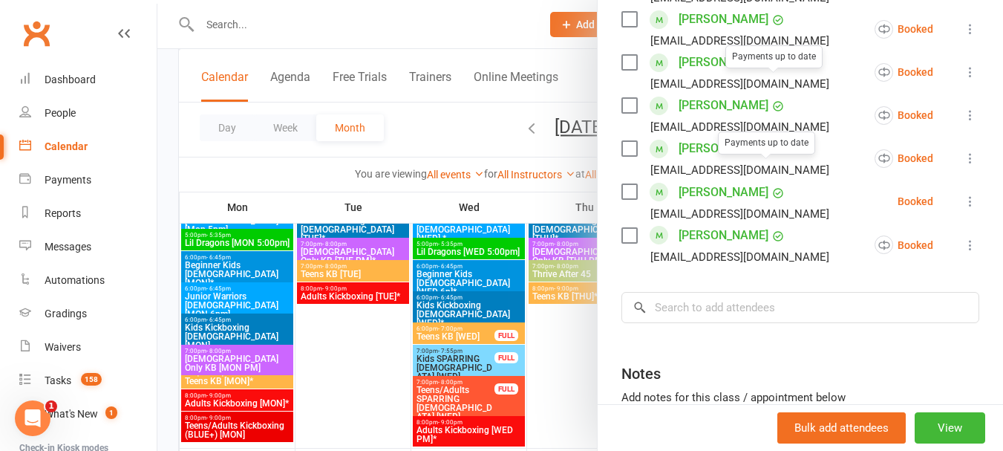
scroll to position [890, 0]
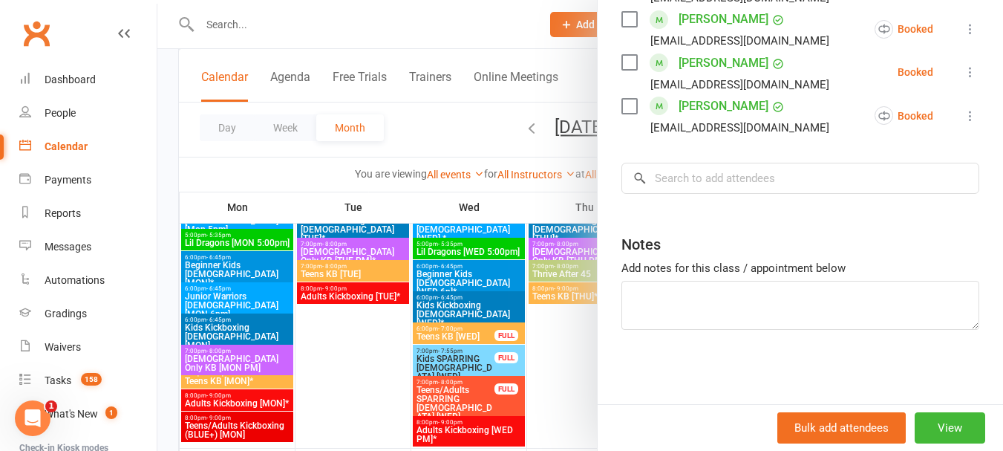
drag, startPoint x: 274, startPoint y: 305, endPoint x: 384, endPoint y: 304, distance: 109.9
click at [295, 305] on div at bounding box center [579, 225] width 845 height 451
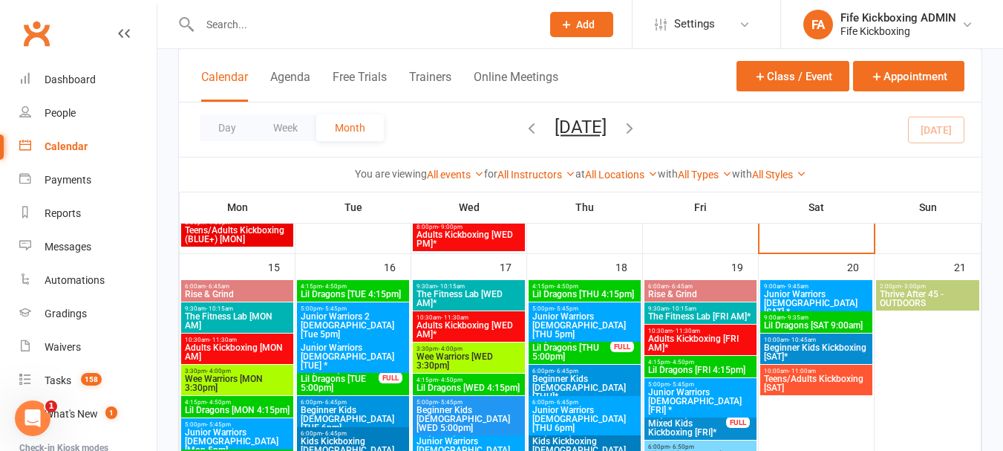
scroll to position [891, 0]
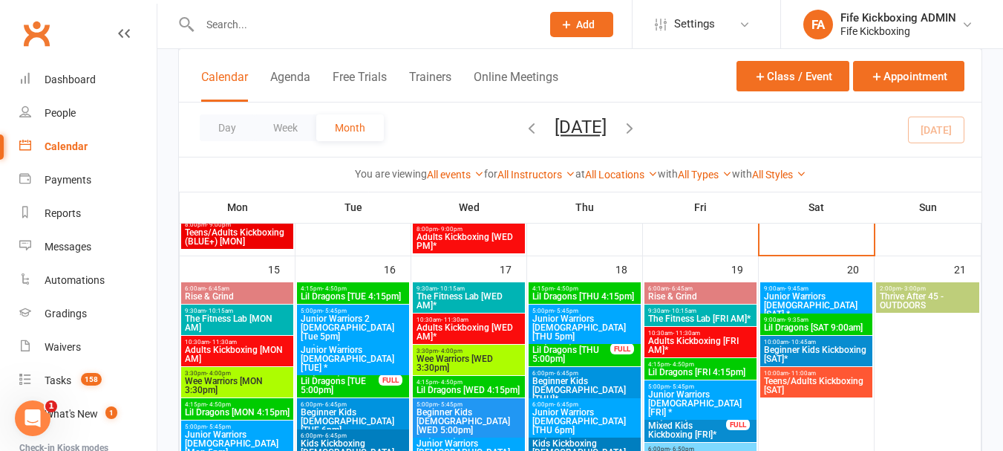
click at [551, 293] on span "Lil Dragons [THU 4:15pm]" at bounding box center [584, 296] width 106 height 9
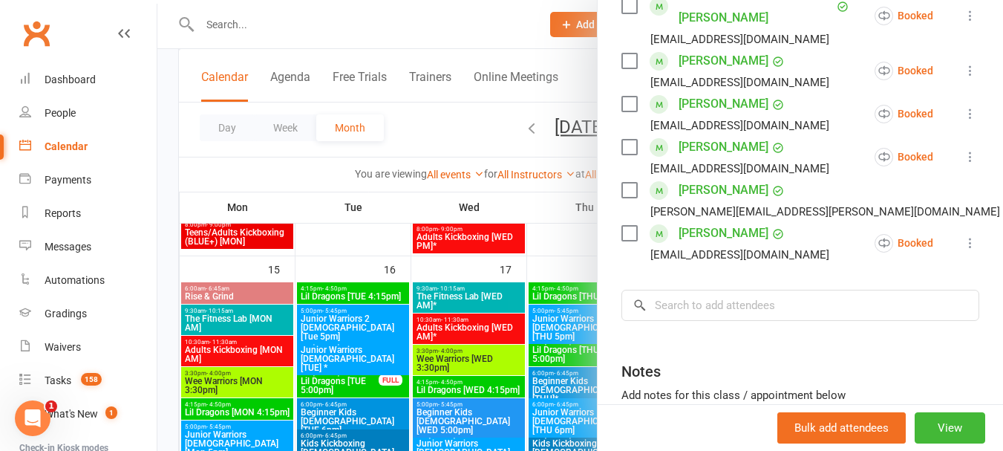
scroll to position [520, 0]
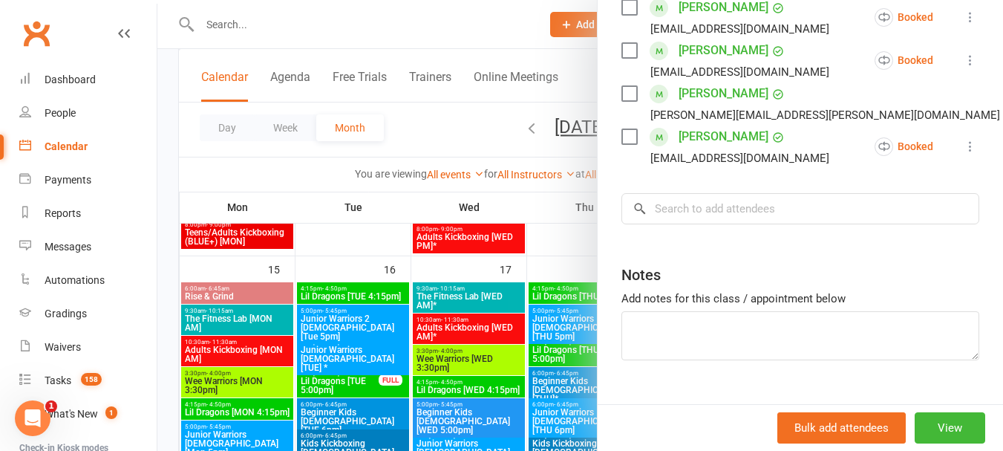
click at [551, 298] on div at bounding box center [579, 225] width 845 height 451
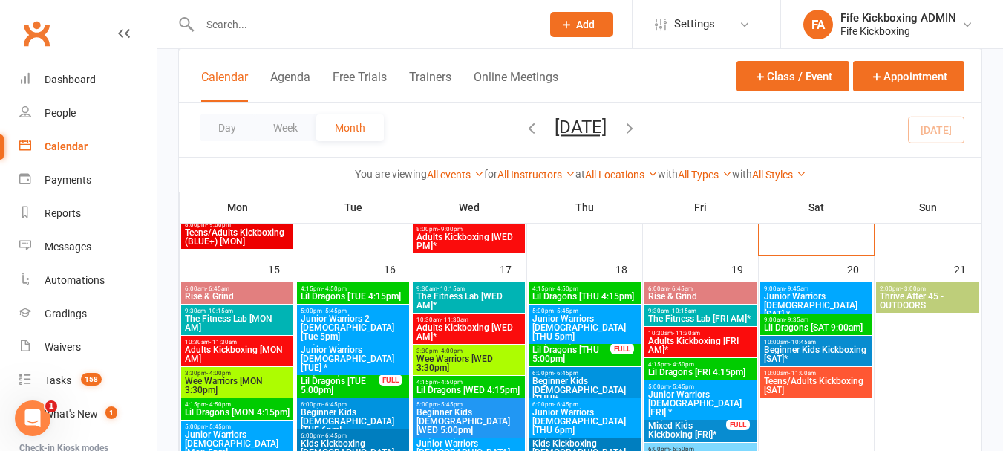
click at [564, 314] on span "Junior Warriors 7-8yo [THU 5pm]" at bounding box center [584, 327] width 106 height 27
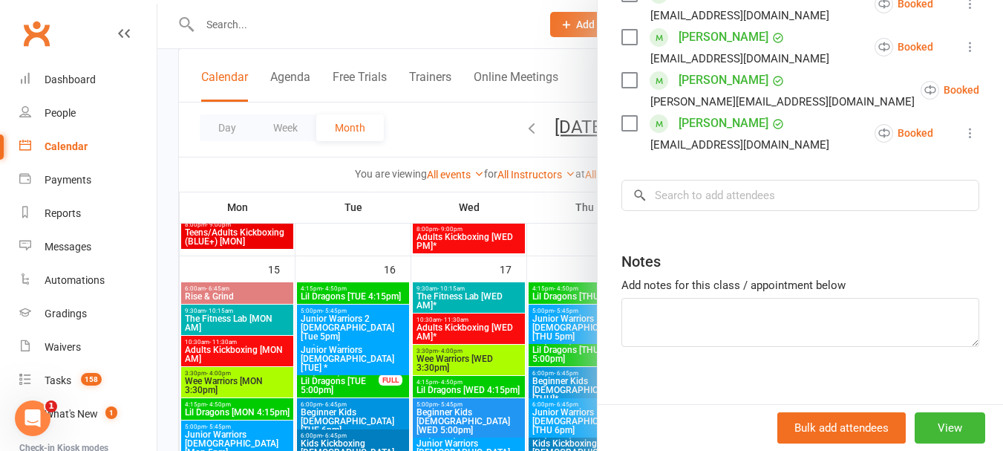
scroll to position [589, 0]
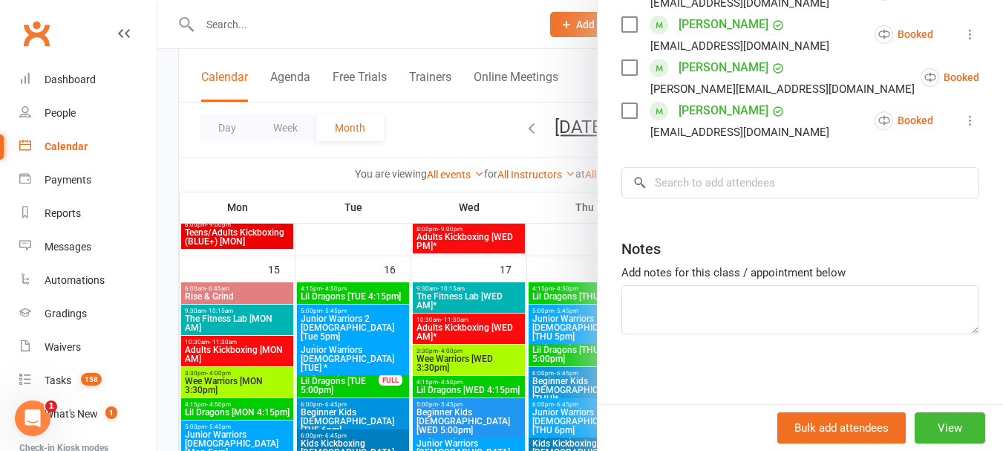
click at [520, 346] on div at bounding box center [579, 225] width 845 height 451
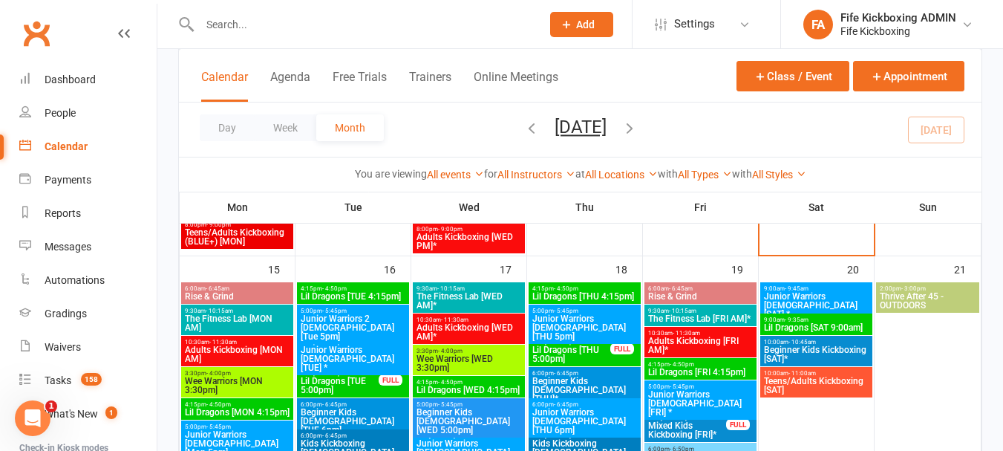
click at [587, 347] on span "Lil Dragons [THU 5:00pm]" at bounding box center [570, 354] width 79 height 18
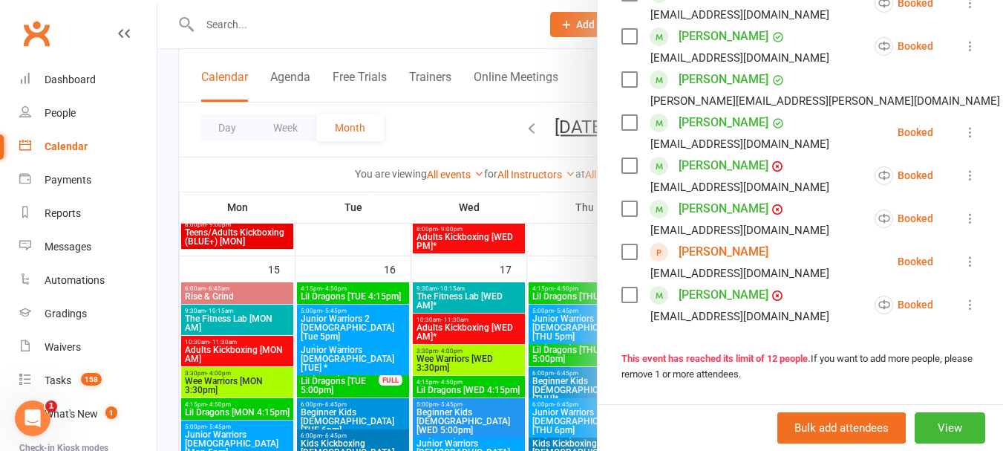
scroll to position [520, 0]
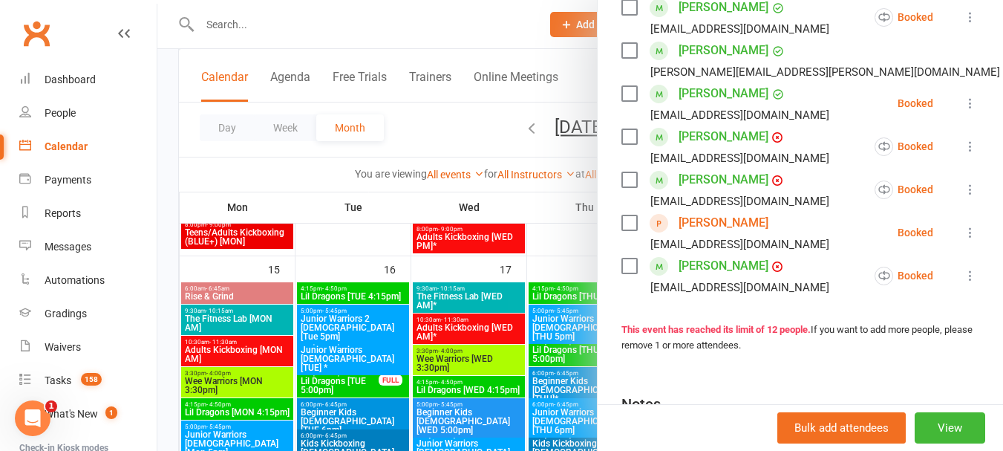
click at [691, 217] on link "Dayna Wilson" at bounding box center [723, 223] width 90 height 24
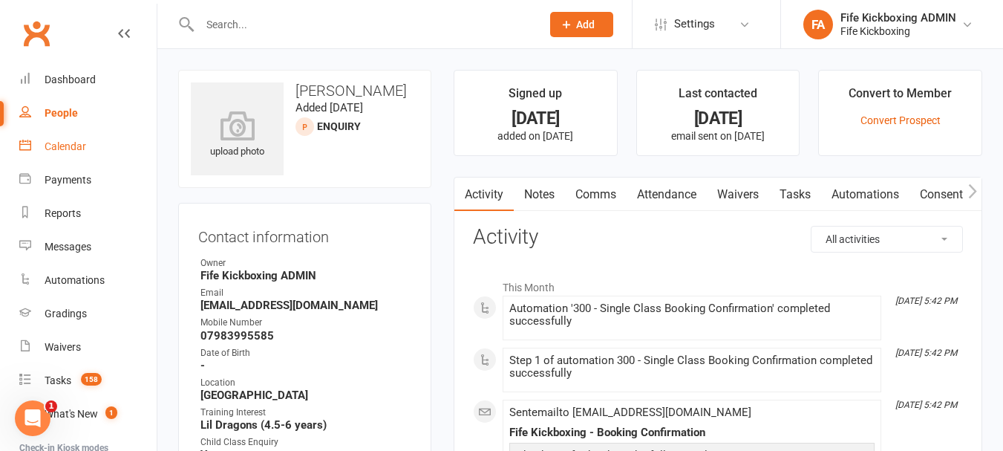
click at [34, 151] on link "Calendar" at bounding box center [87, 146] width 137 height 33
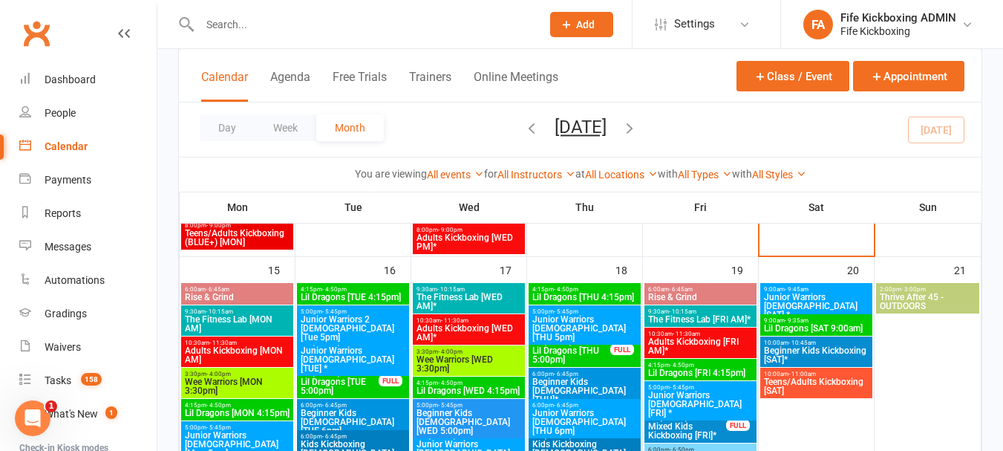
scroll to position [891, 0]
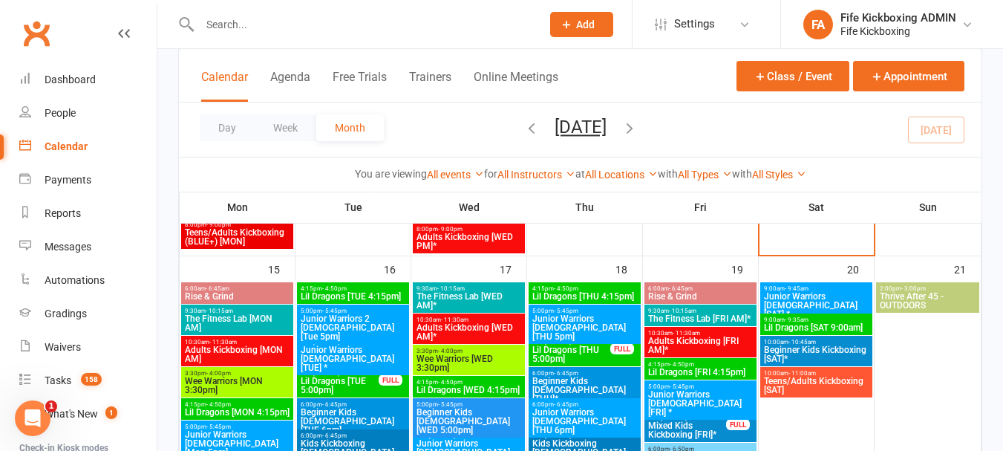
click at [593, 379] on span "Beginner Kids 9-11yo [THU]*" at bounding box center [584, 389] width 106 height 27
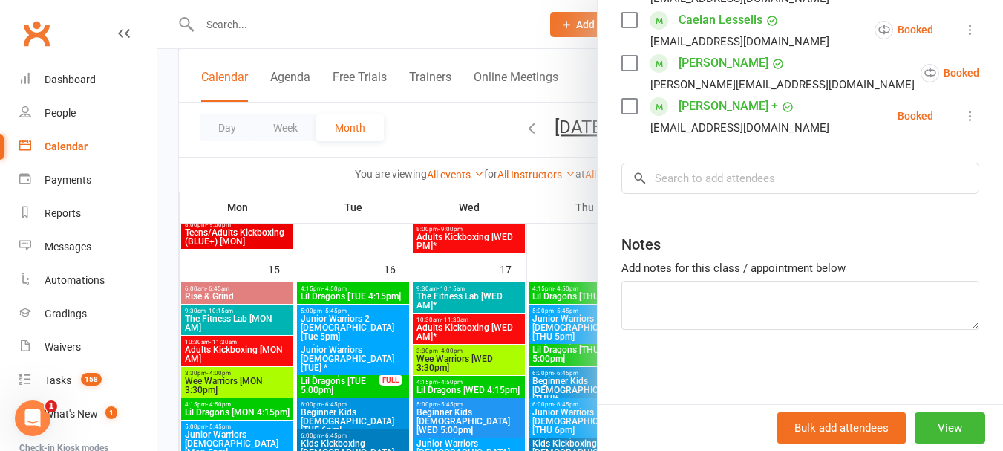
scroll to position [632, 0]
click at [497, 361] on div at bounding box center [579, 225] width 845 height 451
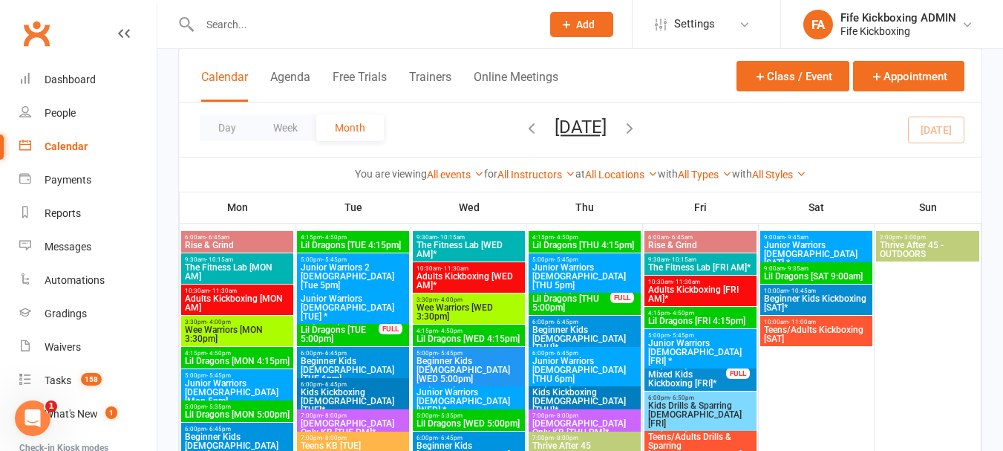
scroll to position [965, 0]
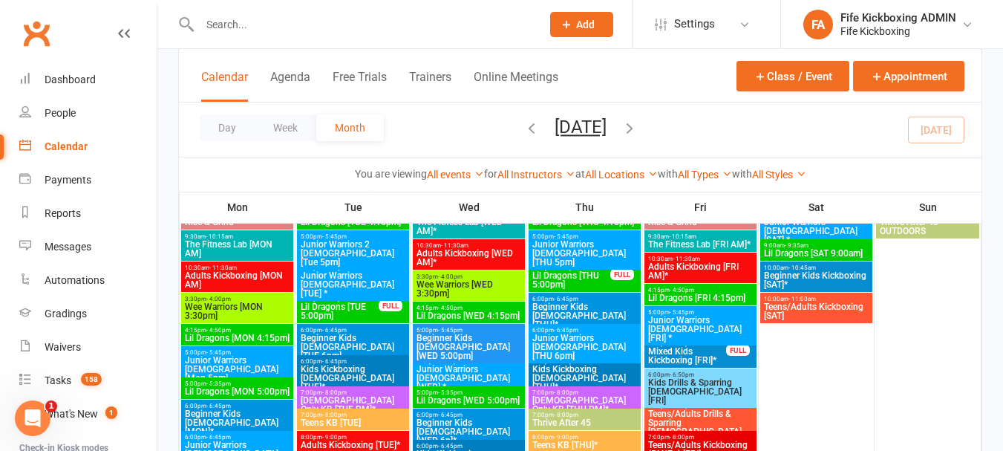
click at [582, 340] on span "Junior Warriors 7-8yo [THU 6pm]" at bounding box center [584, 346] width 106 height 27
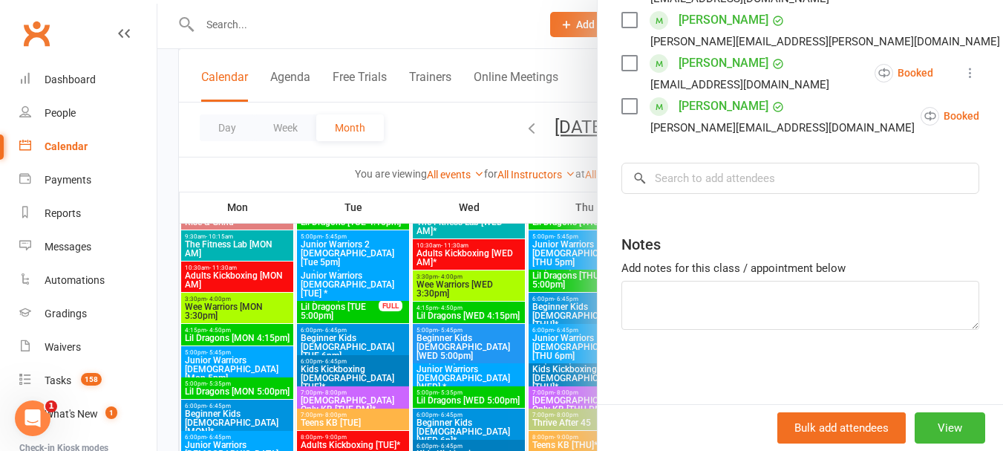
scroll to position [459, 0]
click at [583, 350] on div at bounding box center [579, 225] width 845 height 451
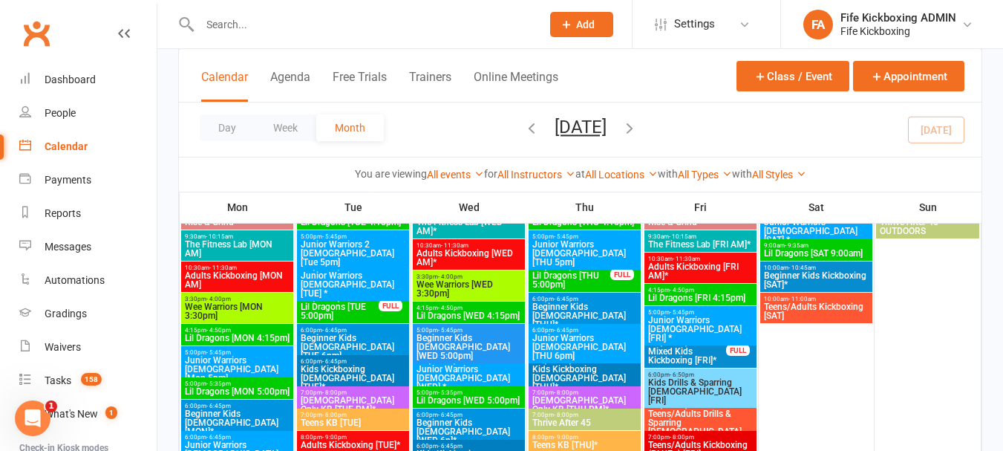
click at [584, 397] on span "Ladies Only KB [THU PM]*" at bounding box center [584, 405] width 106 height 18
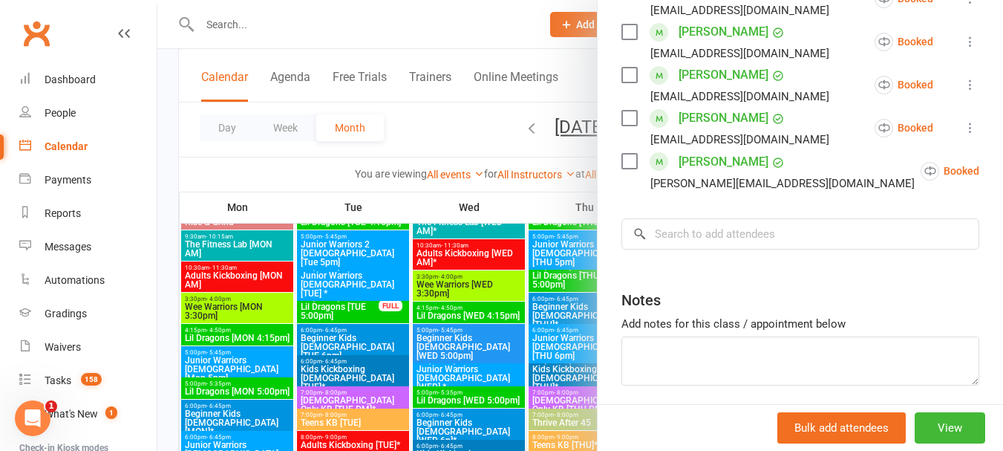
scroll to position [847, 0]
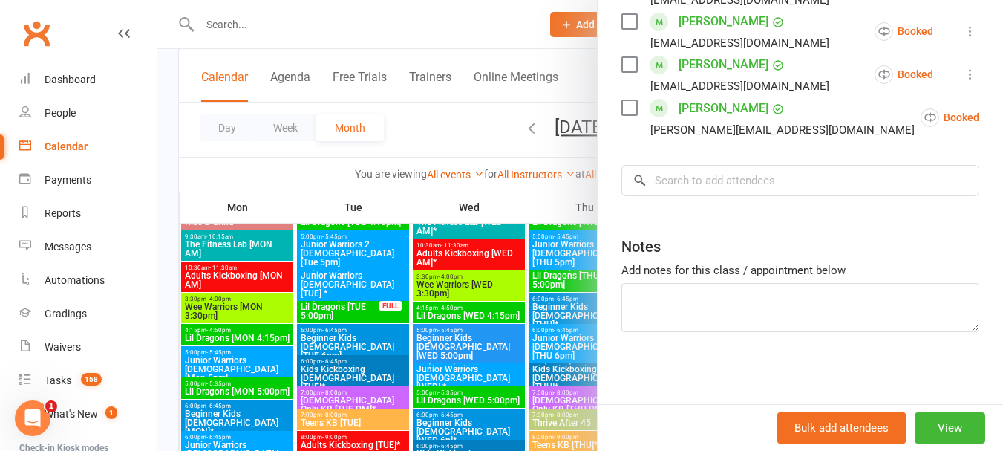
click at [514, 368] on div at bounding box center [579, 225] width 845 height 451
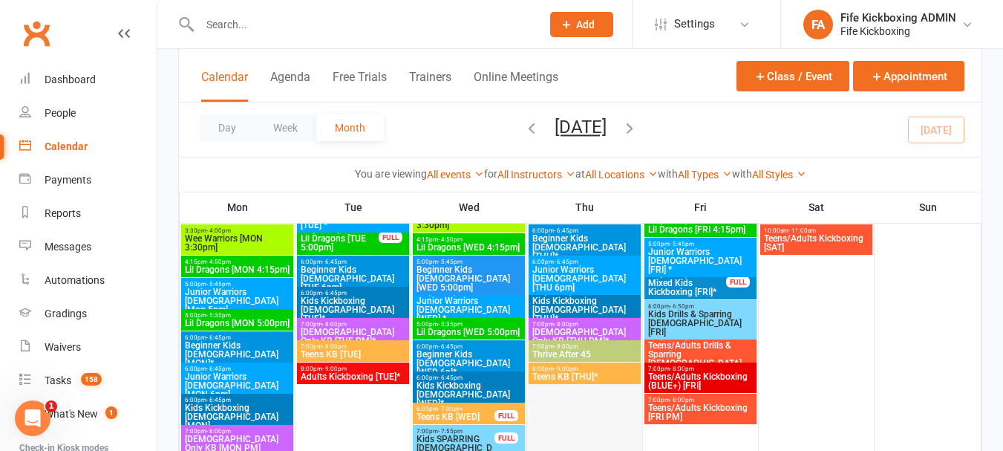
scroll to position [1113, 0]
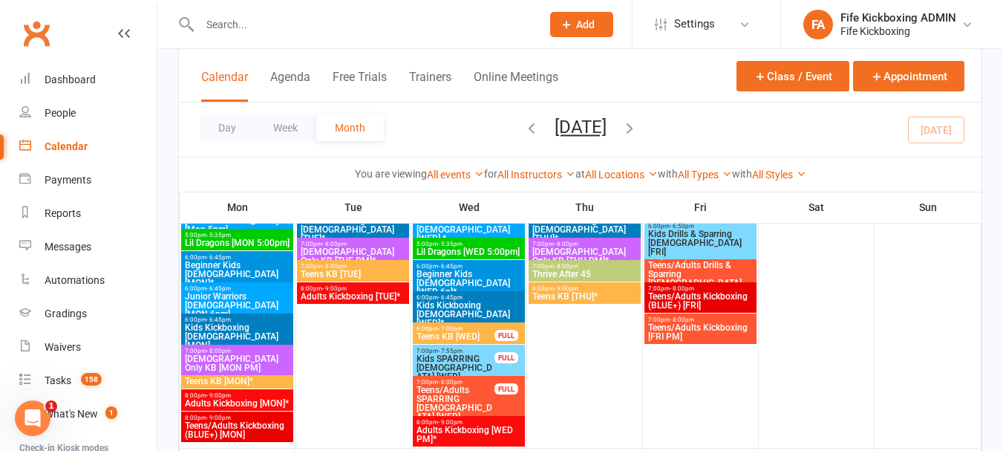
click at [586, 266] on span "7:00pm - 8:00pm" at bounding box center [584, 266] width 106 height 7
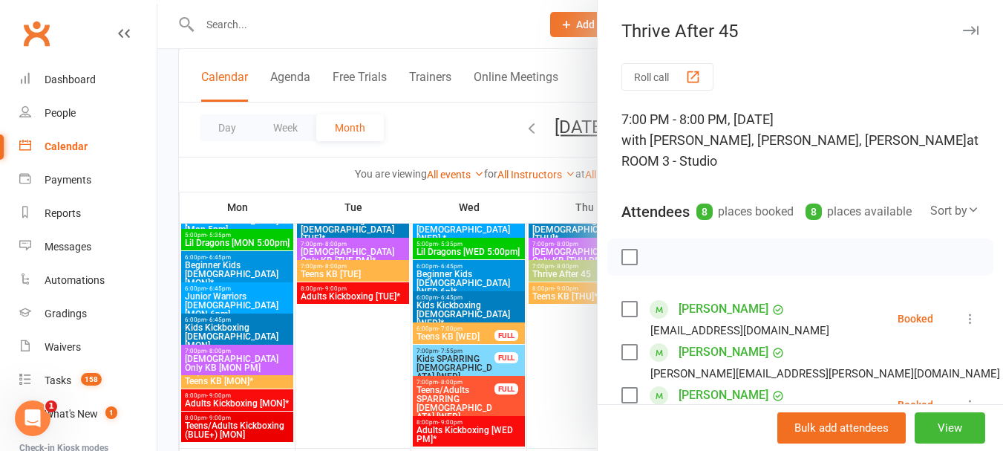
click at [497, 304] on div at bounding box center [579, 225] width 845 height 451
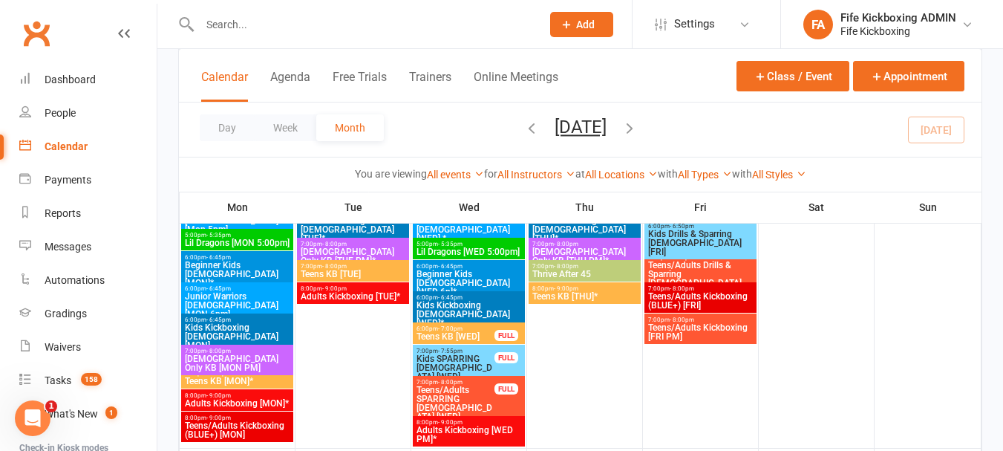
click at [565, 295] on span "Teens KB [THU]*" at bounding box center [584, 296] width 106 height 9
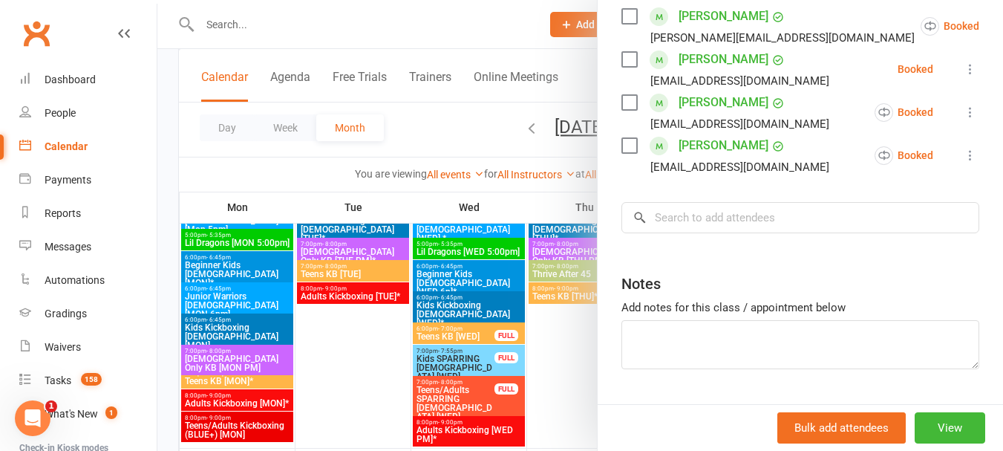
scroll to position [503, 0]
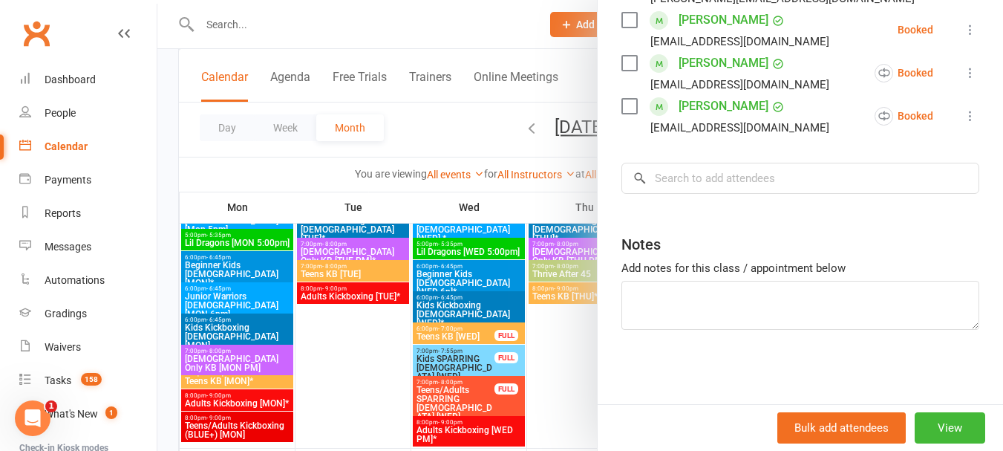
click at [551, 297] on div at bounding box center [579, 225] width 845 height 451
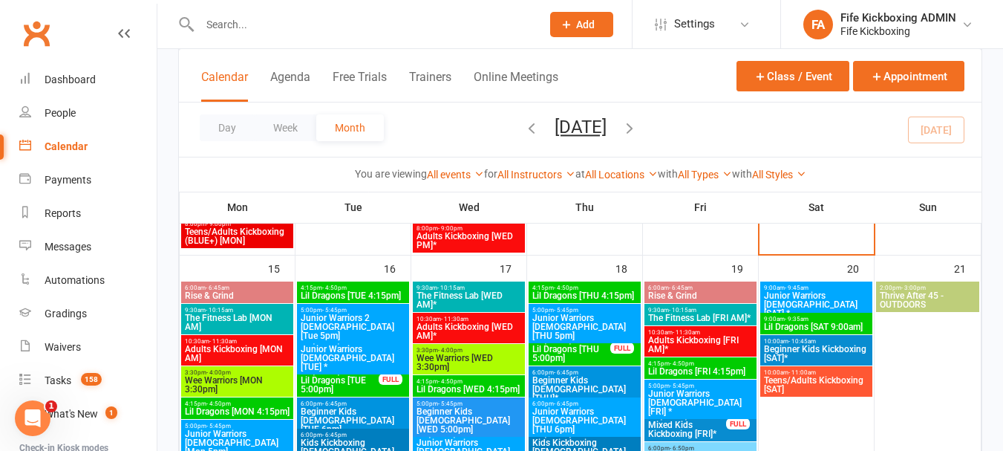
scroll to position [891, 0]
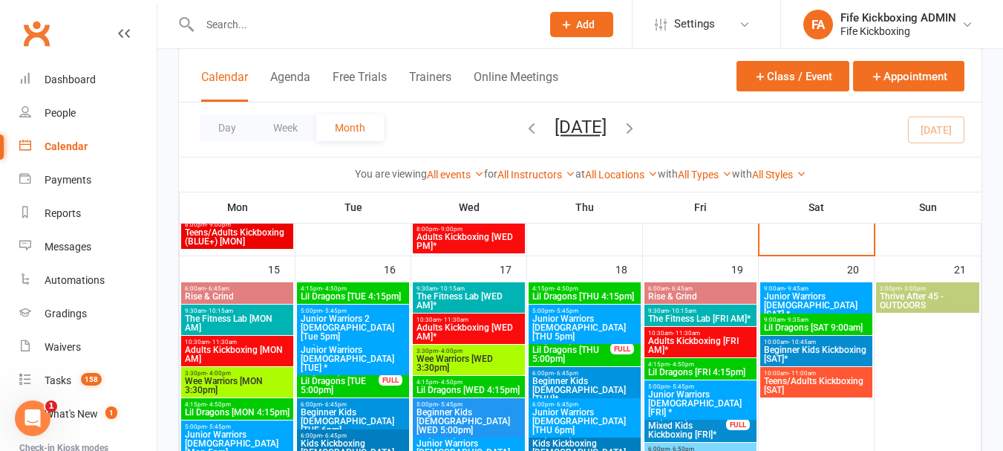
click at [724, 297] on span "Rise & Grind" at bounding box center [700, 296] width 106 height 9
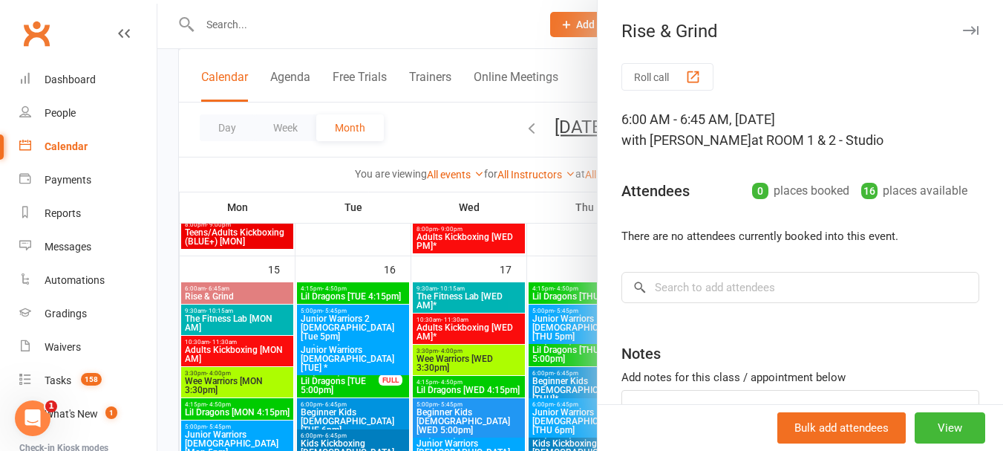
click at [546, 330] on div at bounding box center [579, 225] width 845 height 451
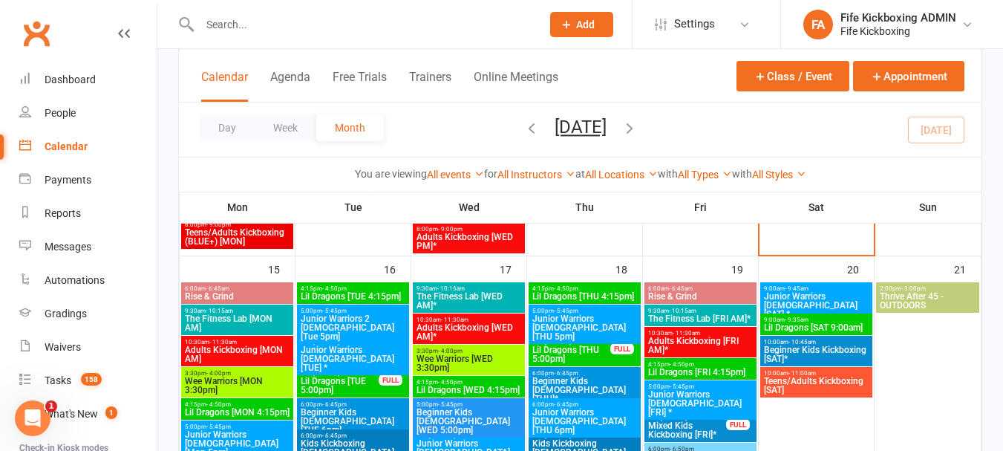
click at [692, 314] on span "The Fitness Lab [FRI AM]*" at bounding box center [700, 318] width 106 height 9
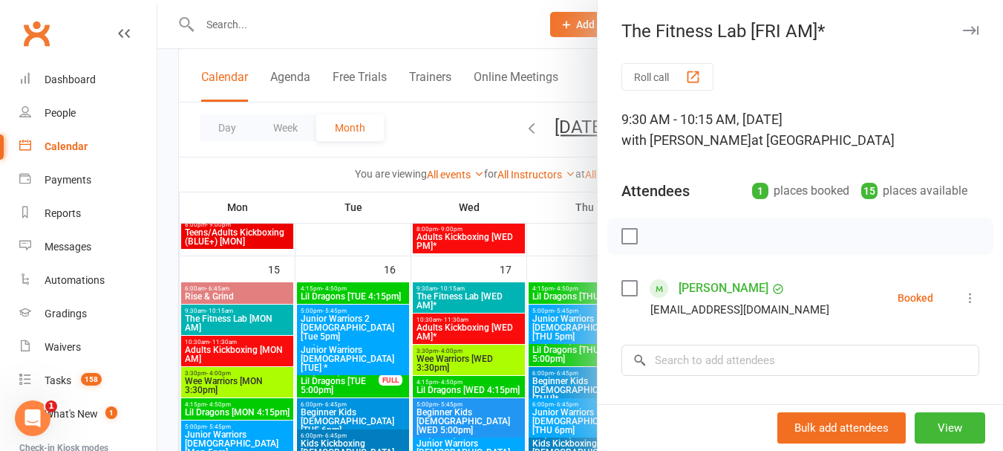
scroll to position [148, 0]
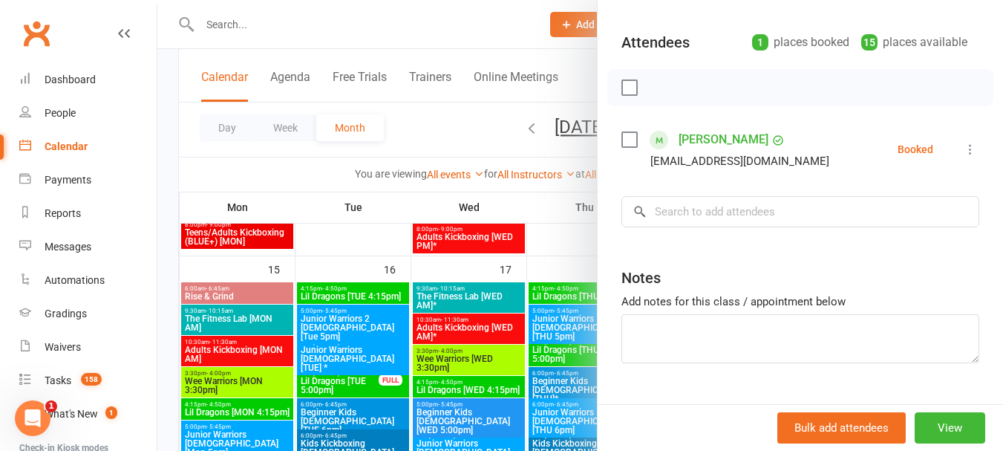
click at [467, 344] on div at bounding box center [579, 225] width 845 height 451
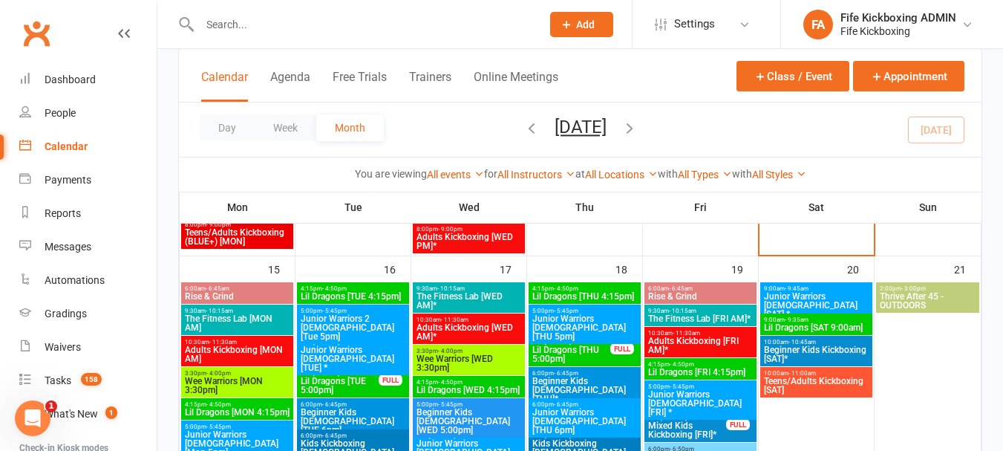
click at [652, 343] on span "Adults Kickboxing [FRI AM]*" at bounding box center [700, 345] width 106 height 18
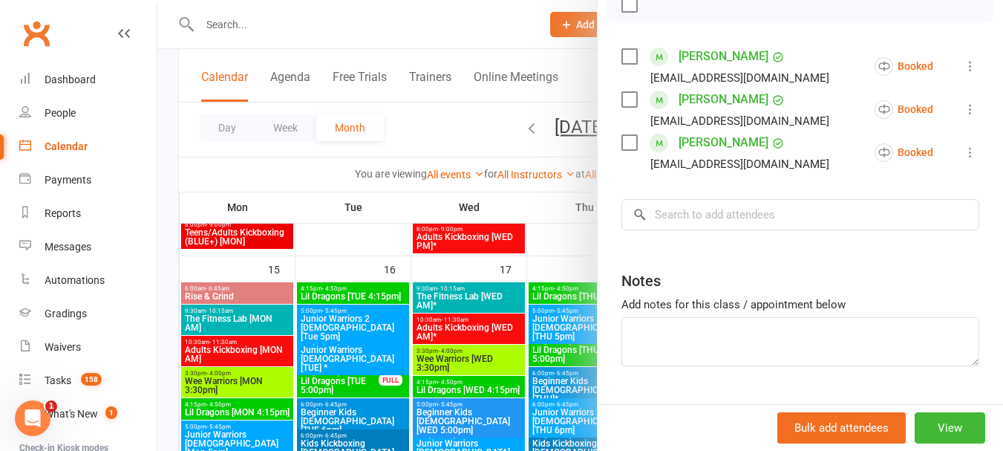
scroll to position [287, 0]
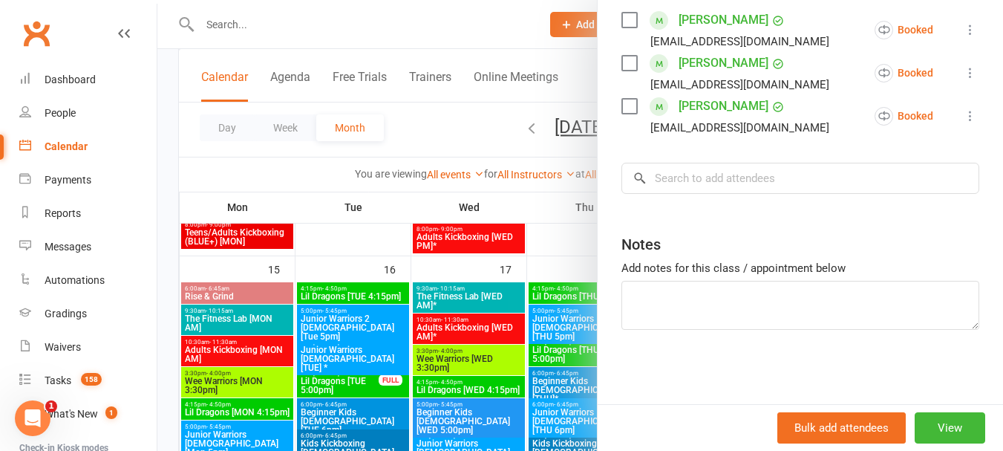
click at [559, 339] on div at bounding box center [579, 225] width 845 height 451
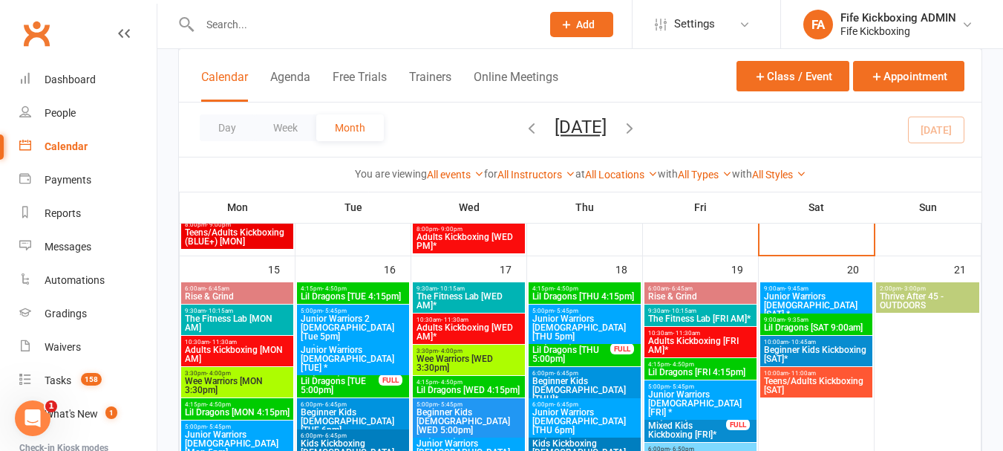
click at [681, 366] on span "- 4:50pm" at bounding box center [682, 364] width 24 height 7
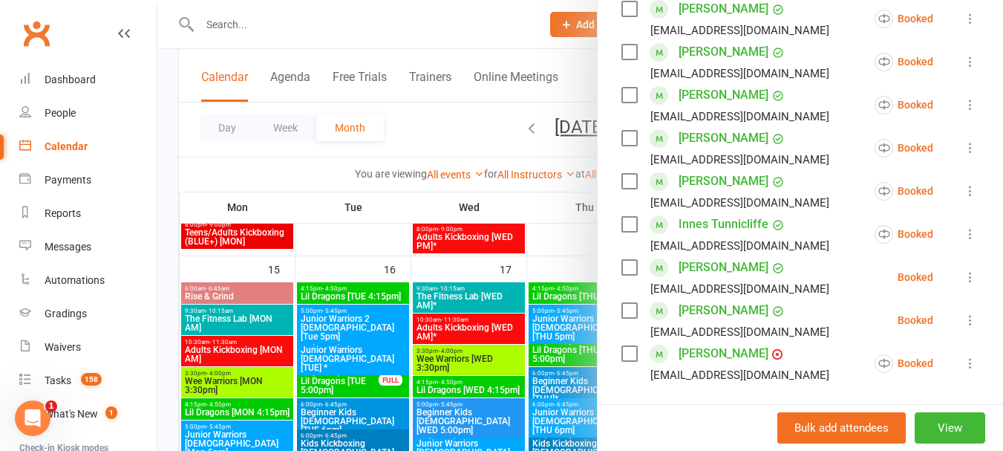
scroll to position [445, 0]
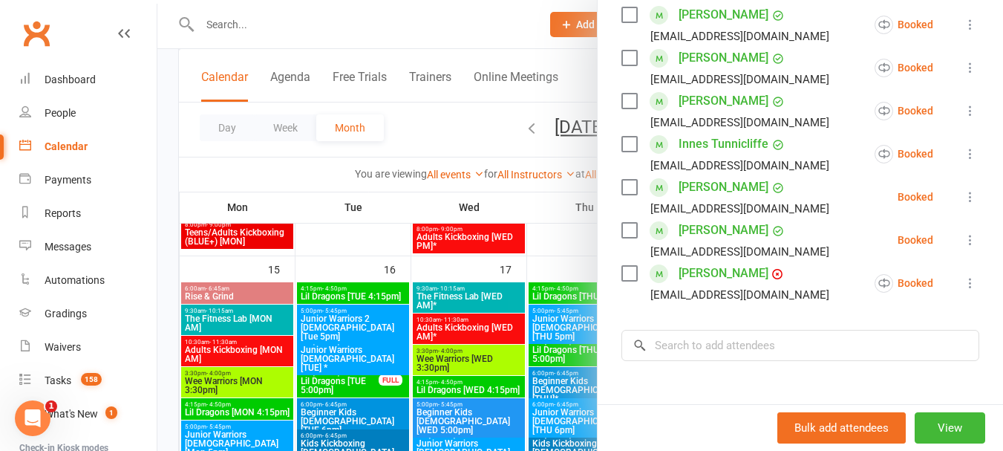
click at [504, 362] on div at bounding box center [579, 225] width 845 height 451
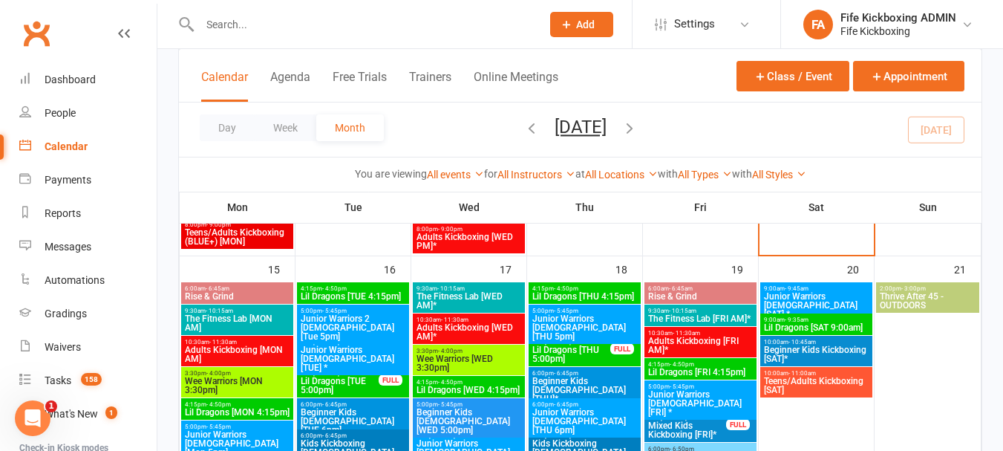
click at [667, 398] on span "Junior Warriors 7-8yo [FRI] *" at bounding box center [700, 403] width 106 height 27
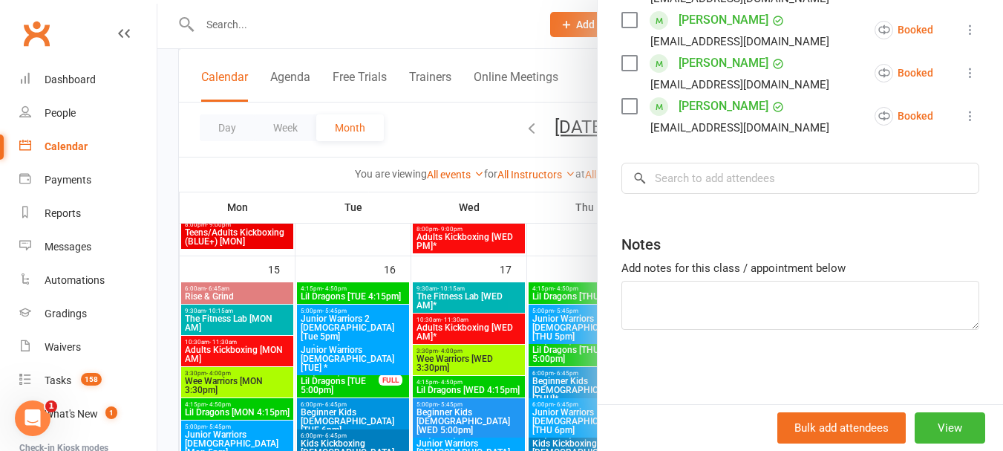
scroll to position [371, 0]
click at [503, 383] on div at bounding box center [579, 225] width 845 height 451
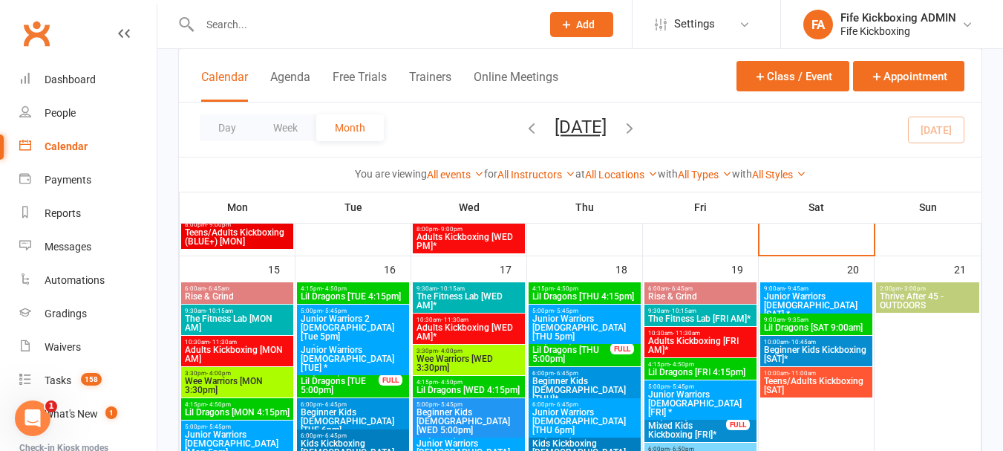
click at [683, 428] on span "Mixed Kids Kickboxing [FRI]*" at bounding box center [686, 430] width 79 height 18
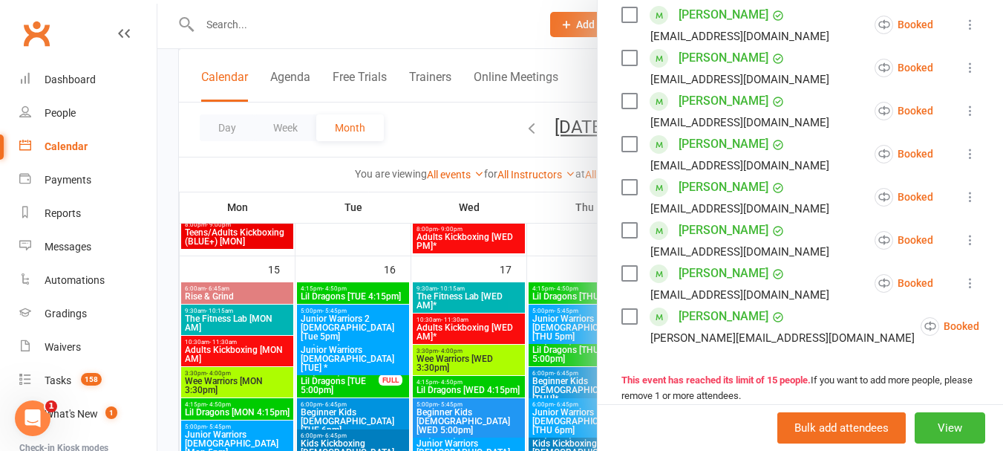
scroll to position [711, 0]
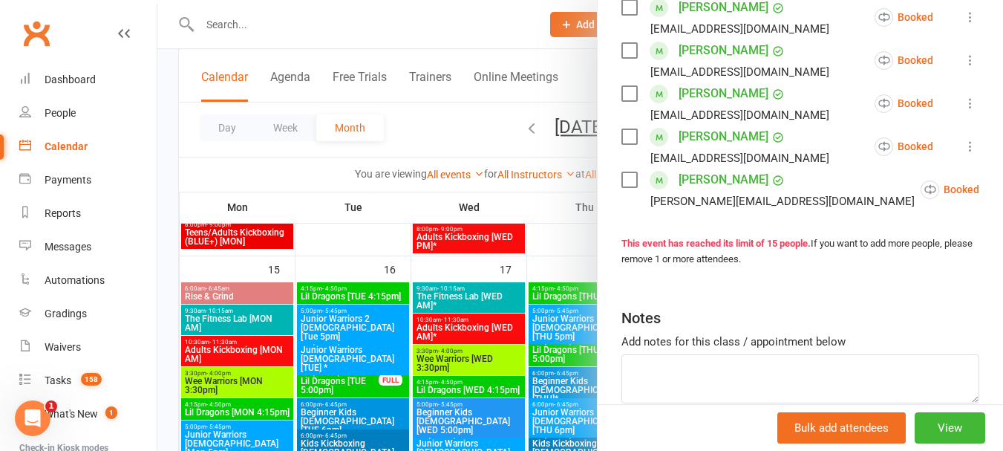
click at [562, 336] on div at bounding box center [579, 225] width 845 height 451
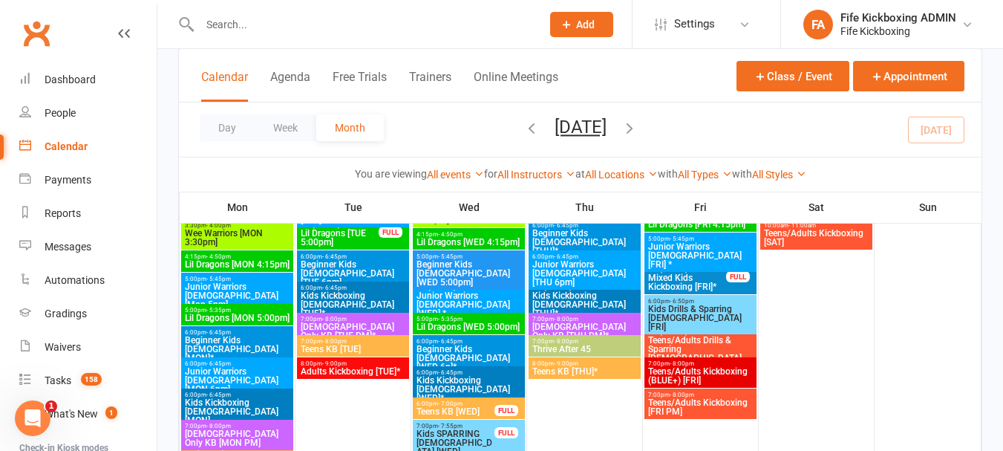
scroll to position [1039, 0]
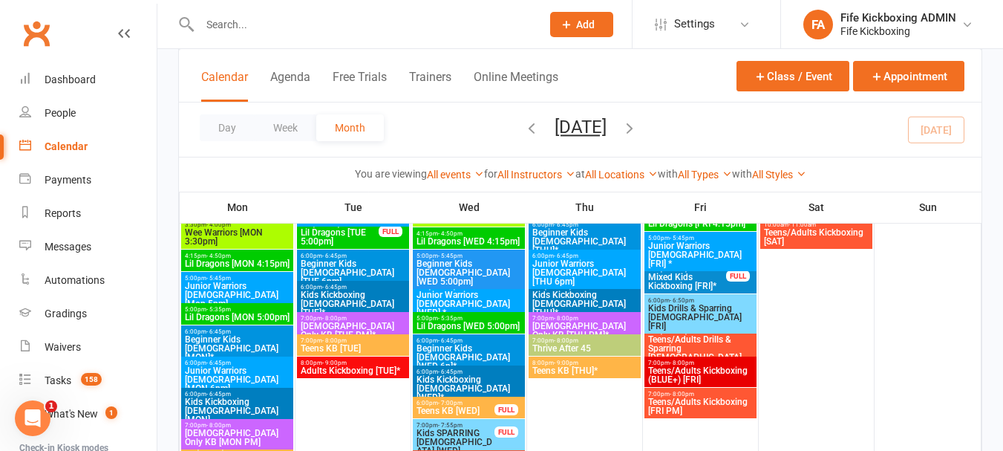
click at [696, 398] on span "Teens/Adults Kickboxing [FRI PM]" at bounding box center [700, 406] width 106 height 18
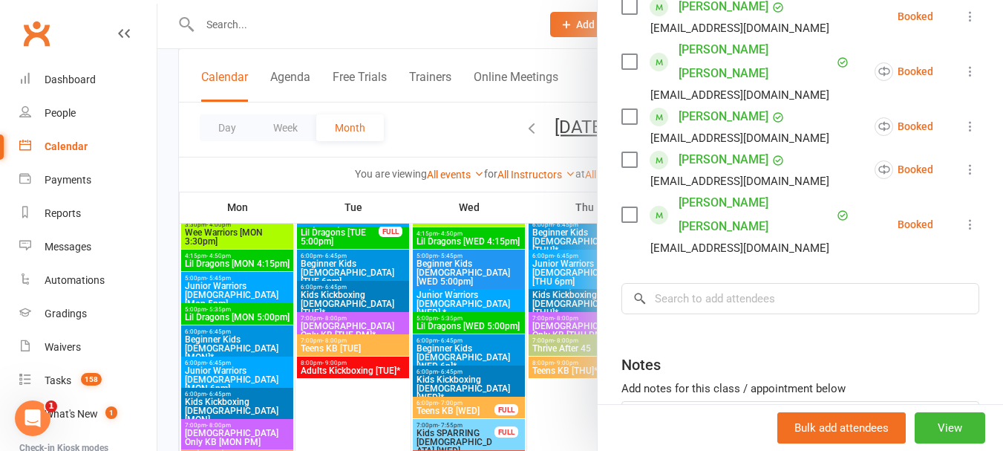
scroll to position [459, 0]
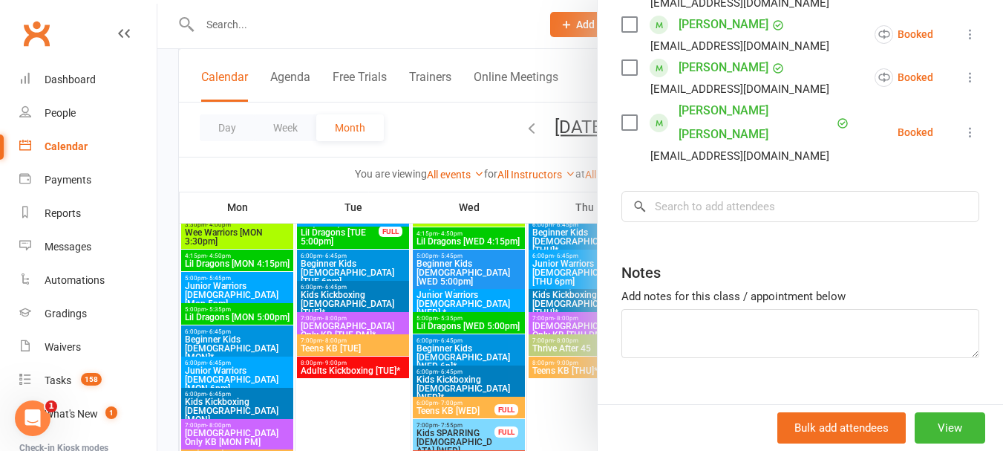
click at [506, 312] on div at bounding box center [579, 225] width 845 height 451
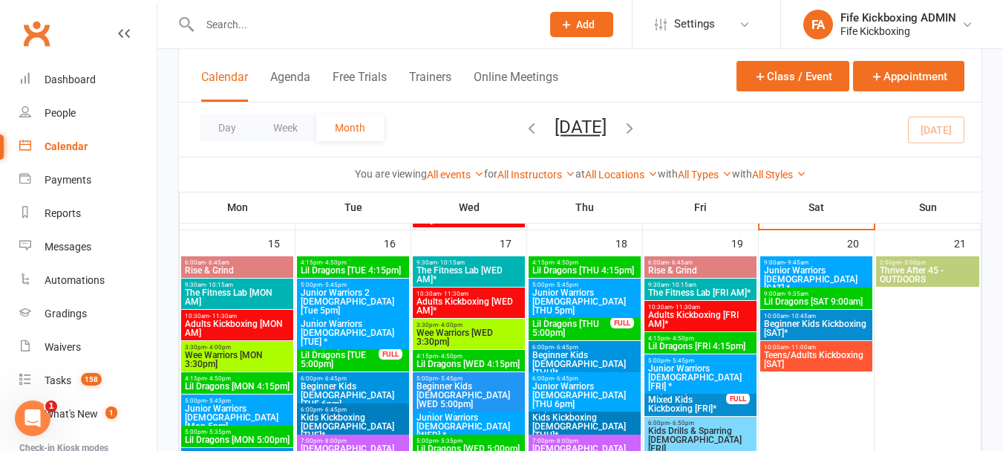
scroll to position [891, 0]
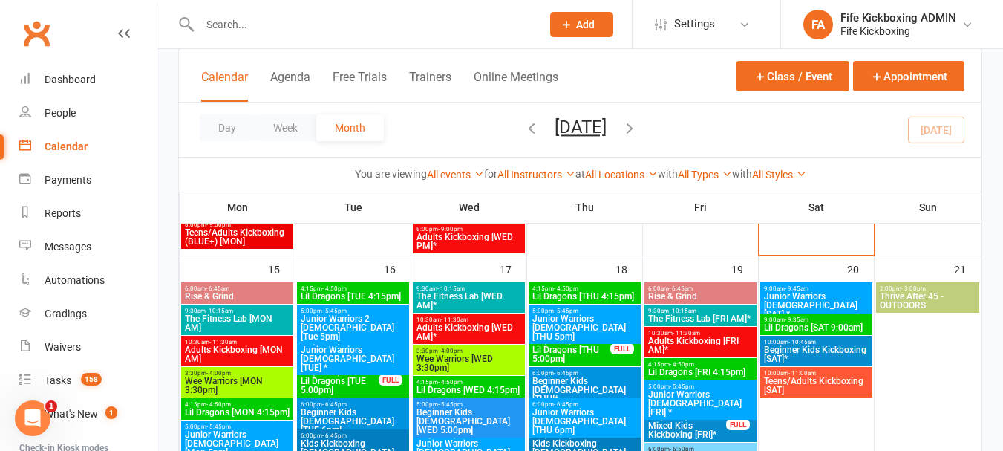
click at [799, 298] on span "Junior Warriors 7-8yo [SAT] *" at bounding box center [816, 305] width 106 height 27
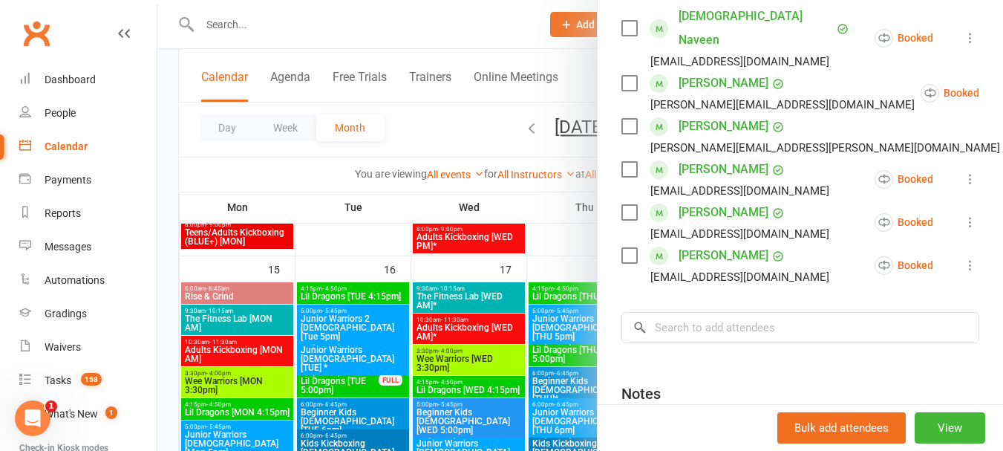
scroll to position [520, 0]
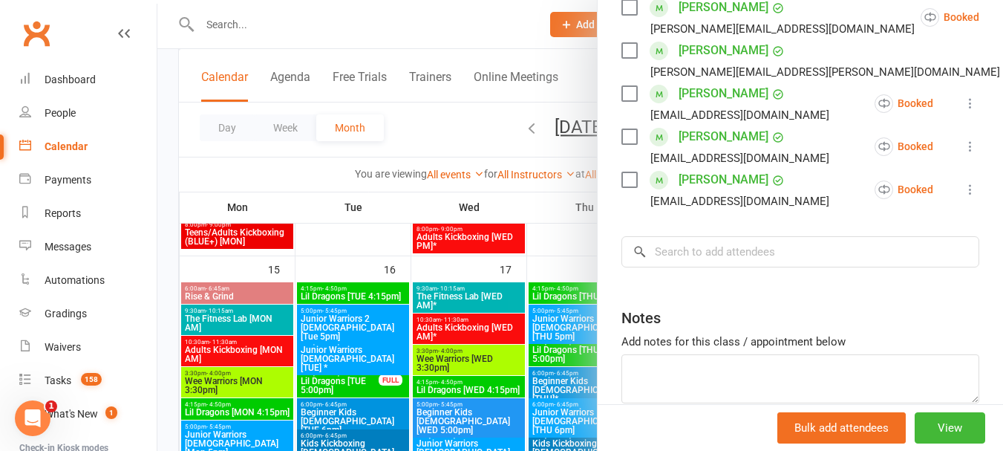
drag, startPoint x: 555, startPoint y: 333, endPoint x: 601, endPoint y: 341, distance: 46.7
click at [567, 338] on div at bounding box center [579, 225] width 845 height 451
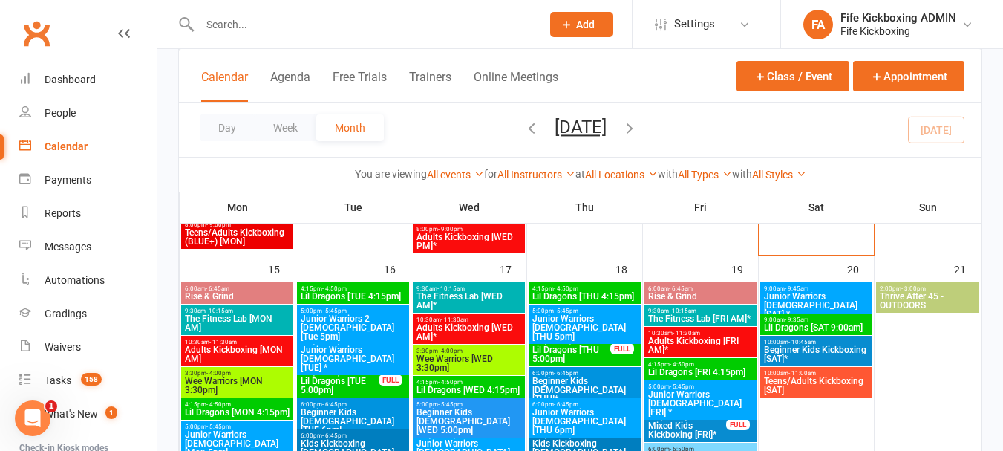
click at [817, 320] on span "9:00am - 9:35am" at bounding box center [816, 319] width 106 height 7
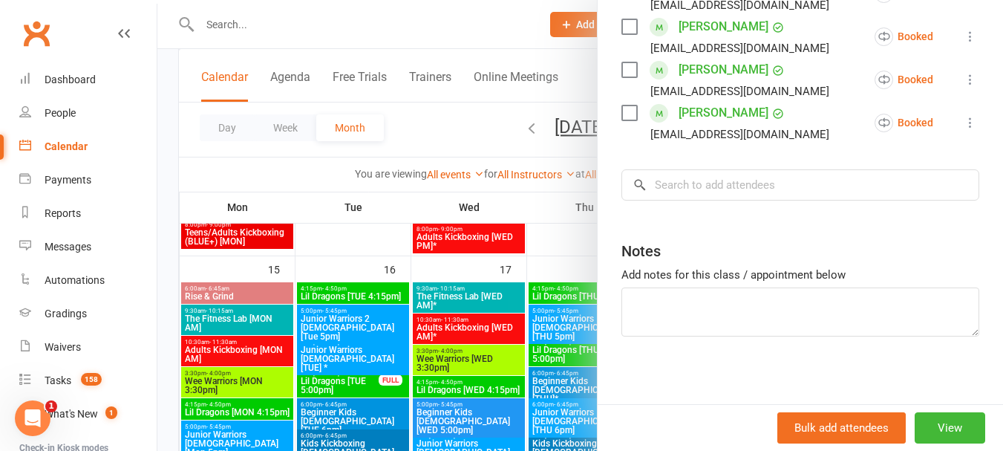
click at [561, 326] on div at bounding box center [579, 225] width 845 height 451
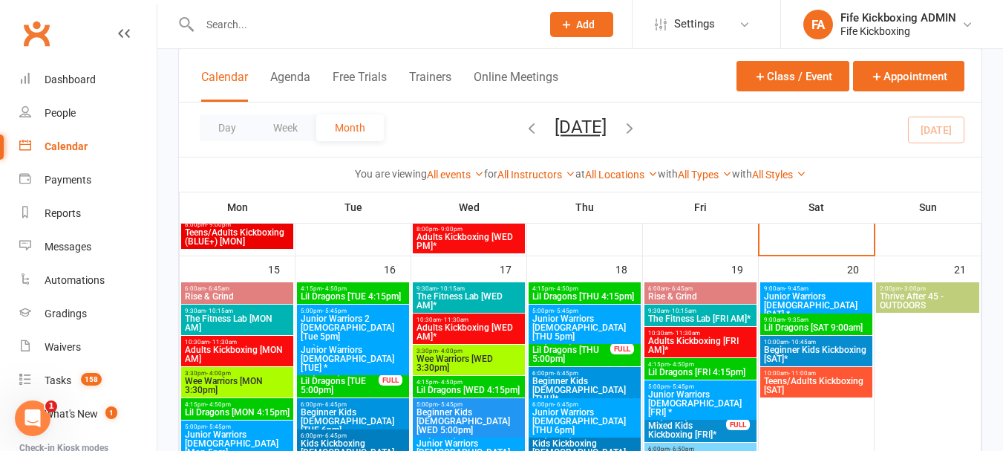
click at [804, 343] on span "- 10:45am" at bounding box center [801, 341] width 27 height 7
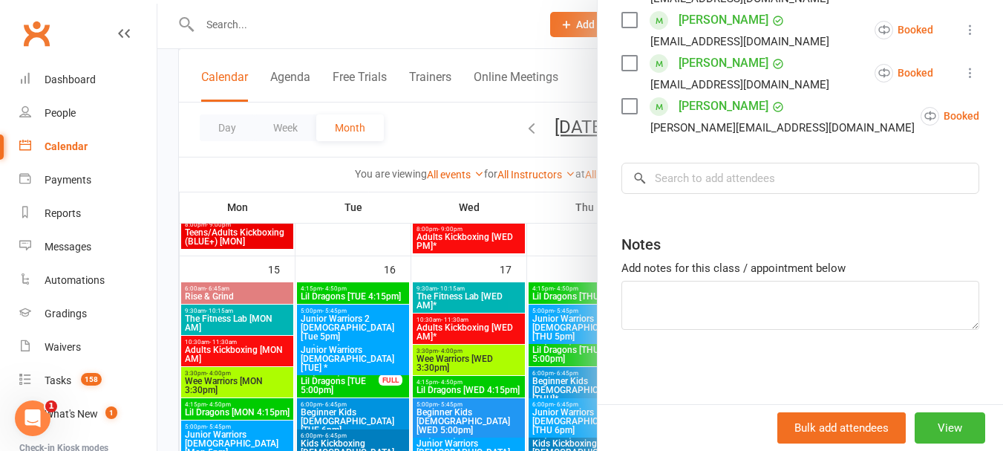
scroll to position [459, 0]
click at [483, 345] on div at bounding box center [579, 225] width 845 height 451
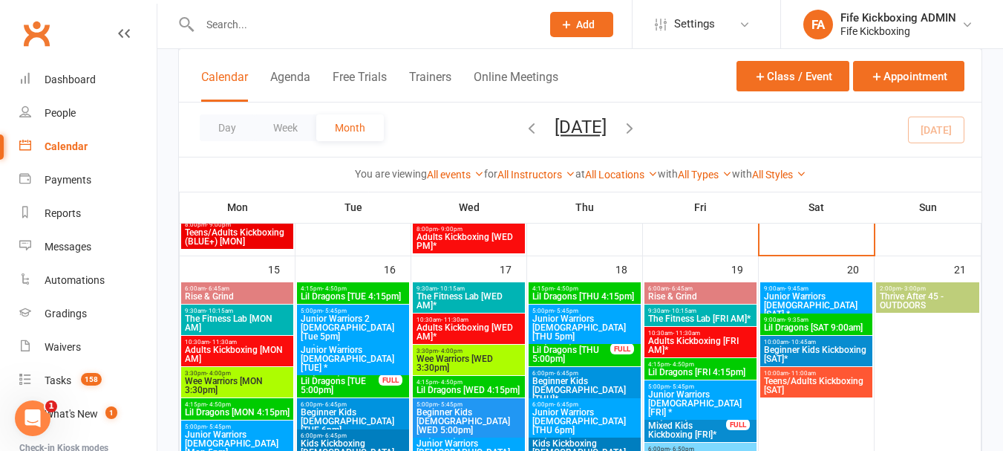
click at [797, 387] on span "Teens/Adults Kickboxing [SAT]" at bounding box center [816, 385] width 106 height 18
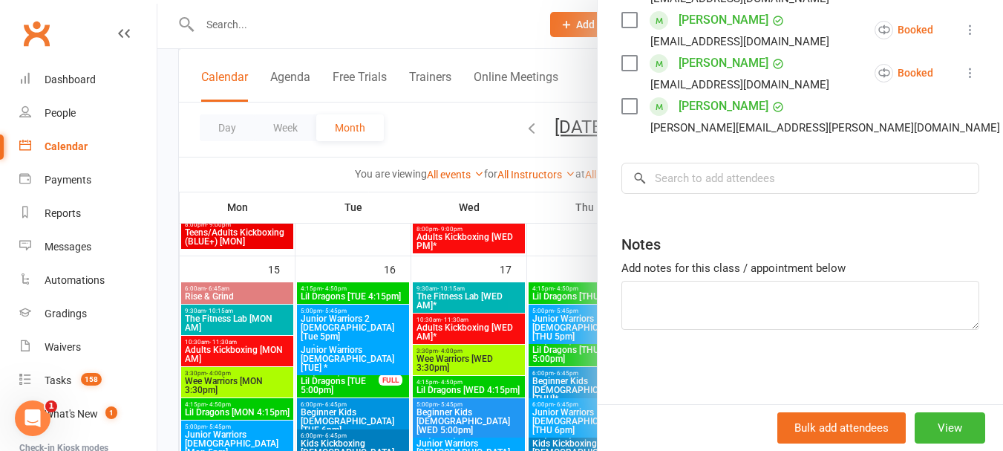
scroll to position [718, 0]
click at [457, 338] on div at bounding box center [579, 225] width 845 height 451
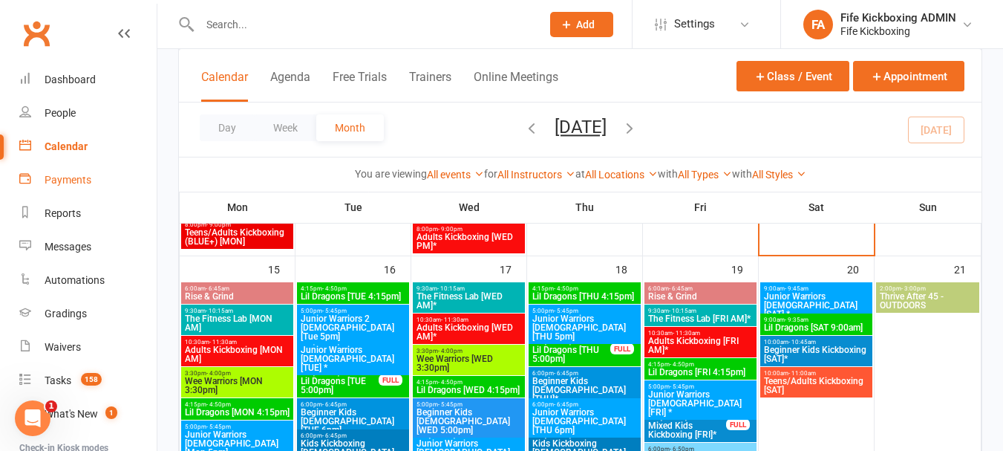
click at [82, 183] on div "Payments" at bounding box center [68, 180] width 47 height 12
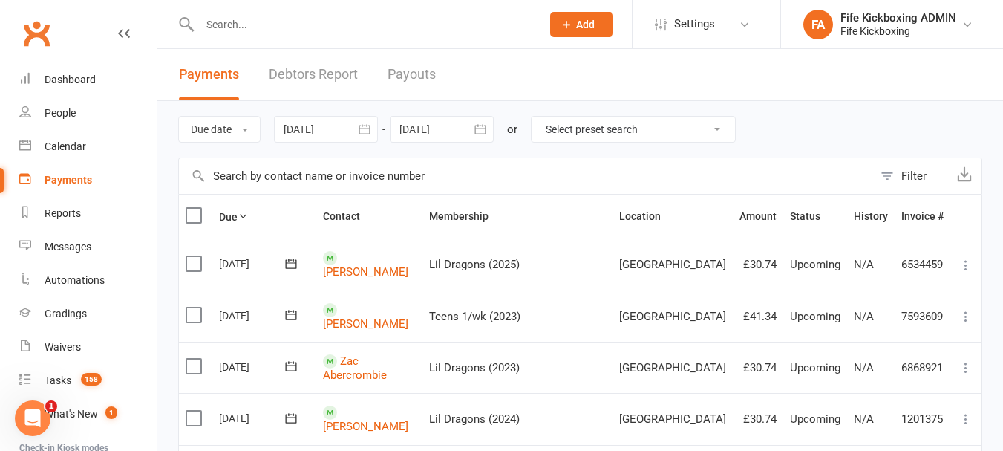
click at [215, 17] on input "text" at bounding box center [362, 24] width 335 height 21
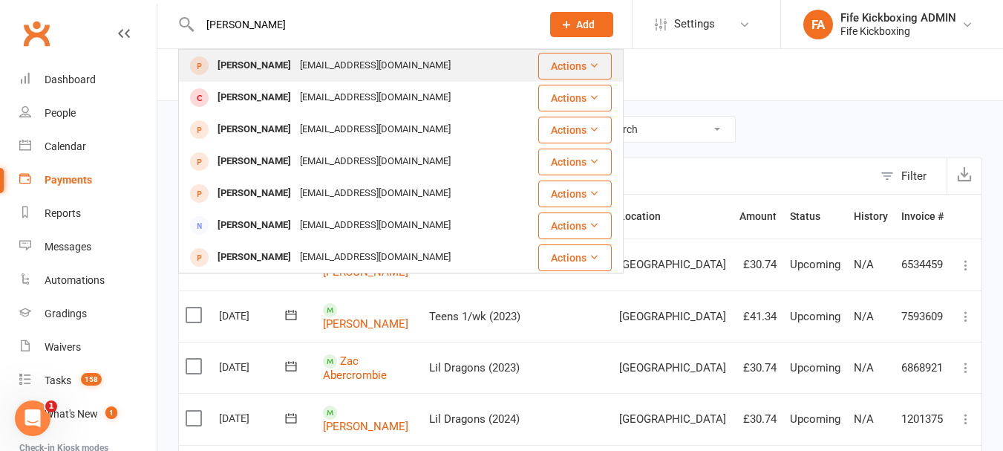
type input "lucy laing"
click at [254, 68] on div "Lucy Laing" at bounding box center [254, 66] width 82 height 22
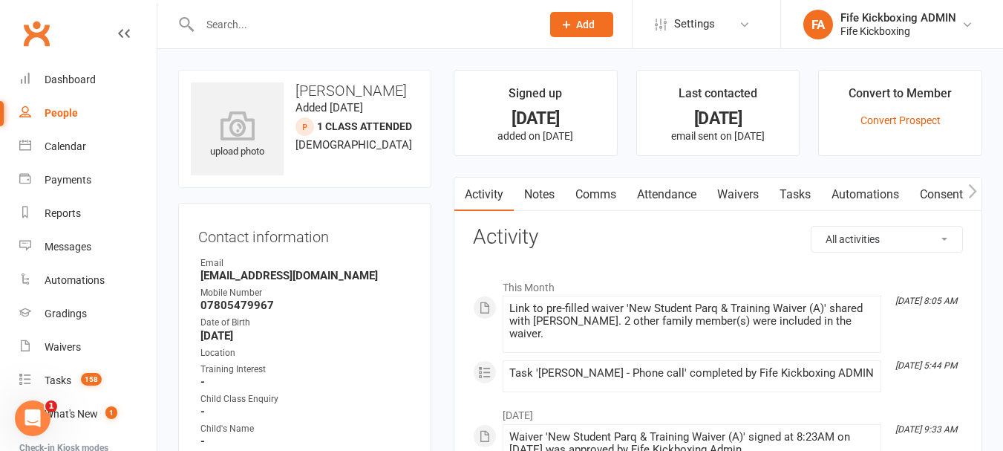
click at [655, 197] on link "Attendance" at bounding box center [666, 194] width 80 height 34
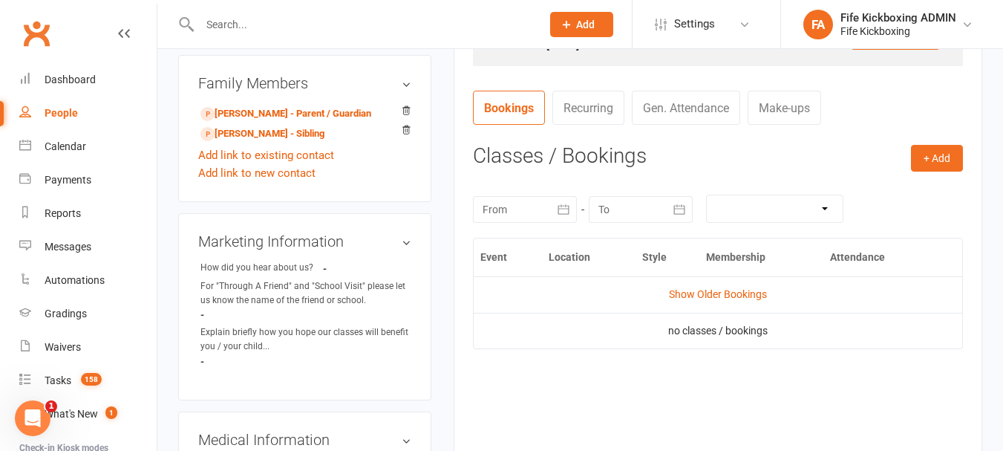
scroll to position [594, 0]
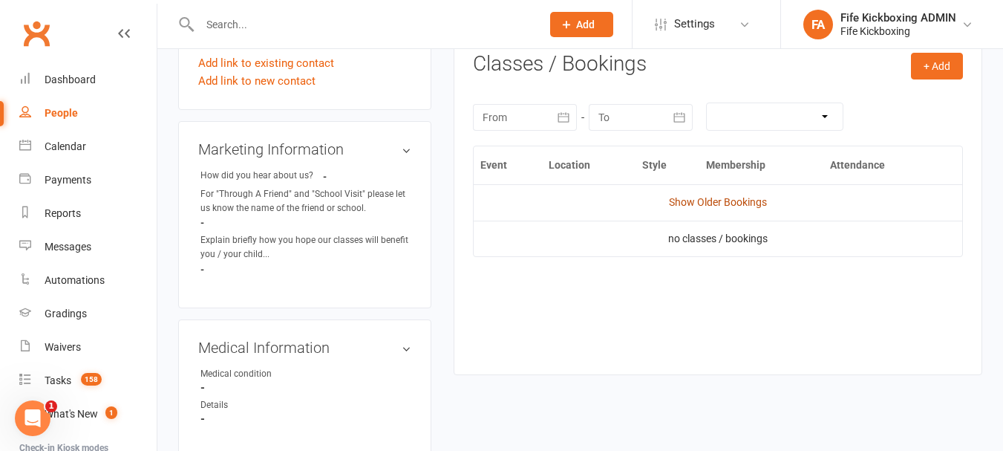
click at [725, 197] on link "Show Older Bookings" at bounding box center [718, 202] width 98 height 12
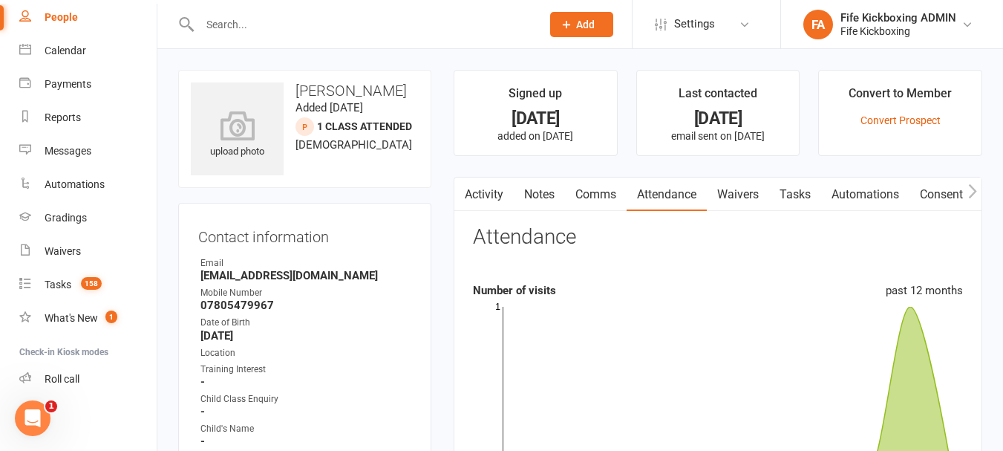
scroll to position [96, 0]
click at [860, 124] on link "Convert Prospect" at bounding box center [900, 120] width 80 height 12
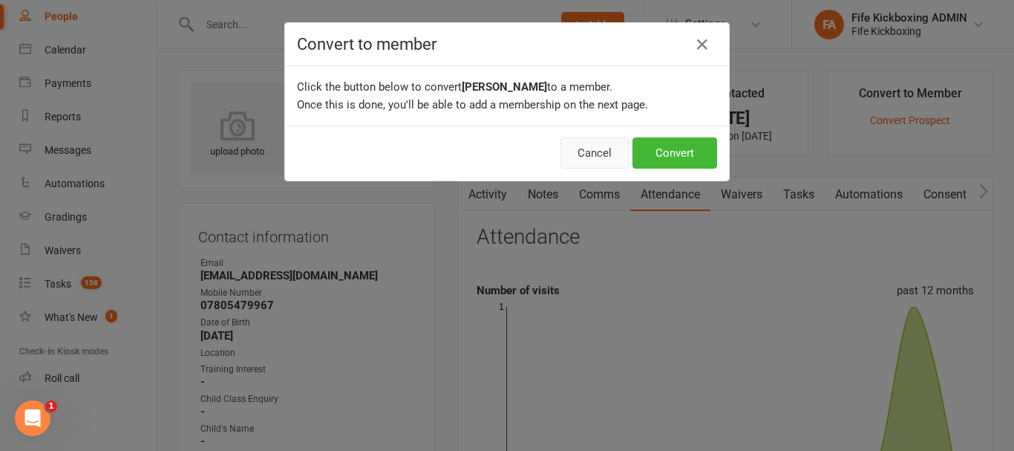
click at [594, 153] on button "Cancel" at bounding box center [594, 152] width 68 height 31
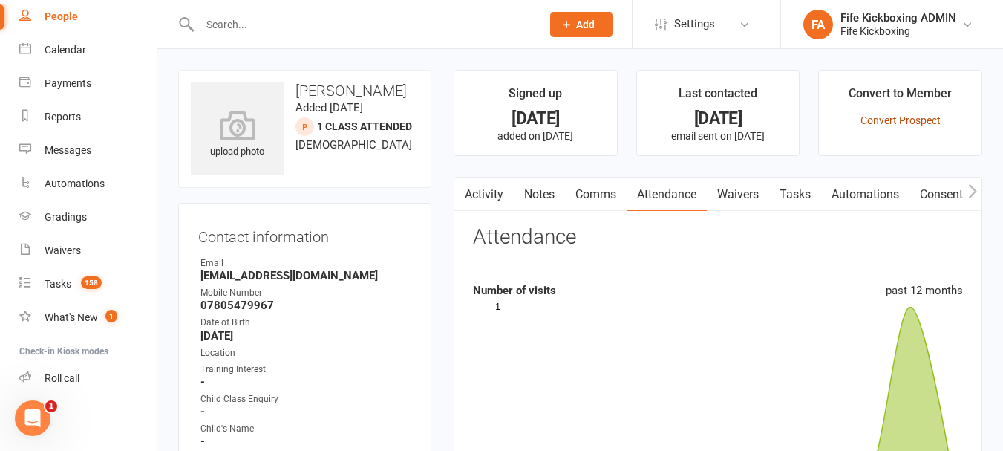
click at [911, 121] on link "Convert Prospect" at bounding box center [900, 120] width 80 height 12
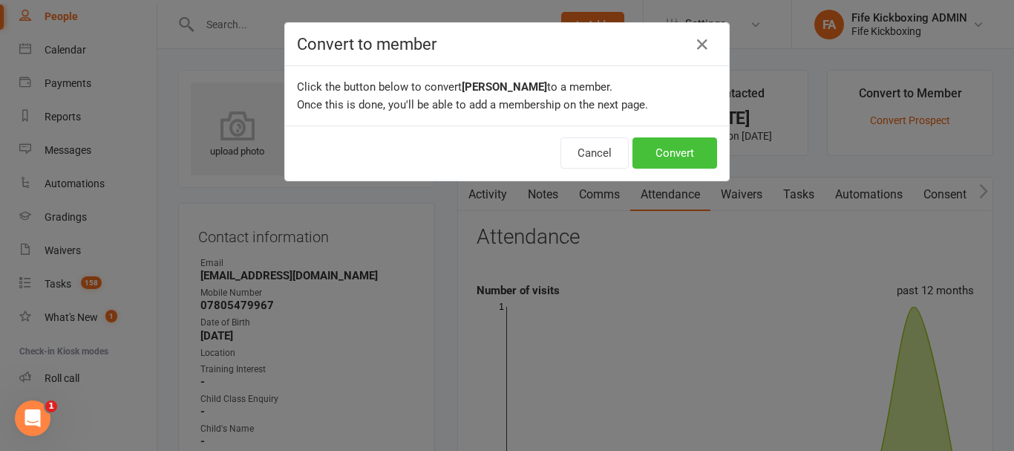
click at [679, 155] on button "Convert" at bounding box center [674, 152] width 85 height 31
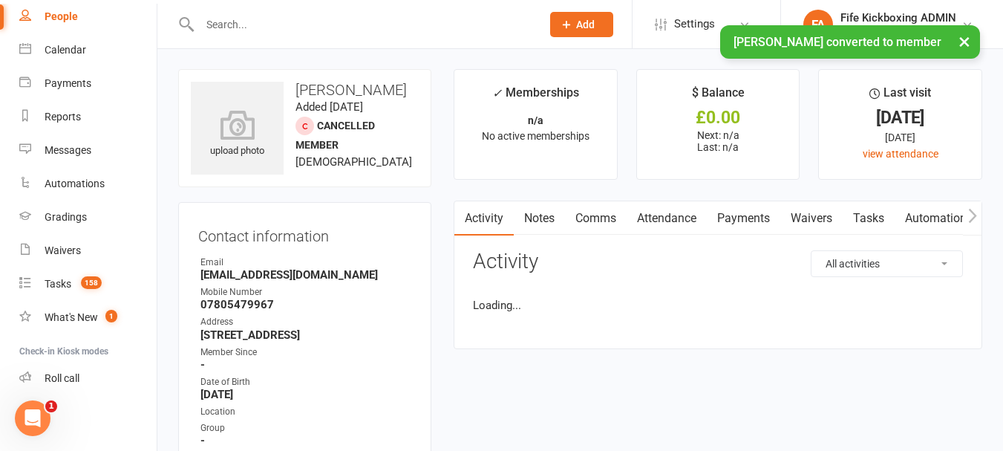
scroll to position [144, 0]
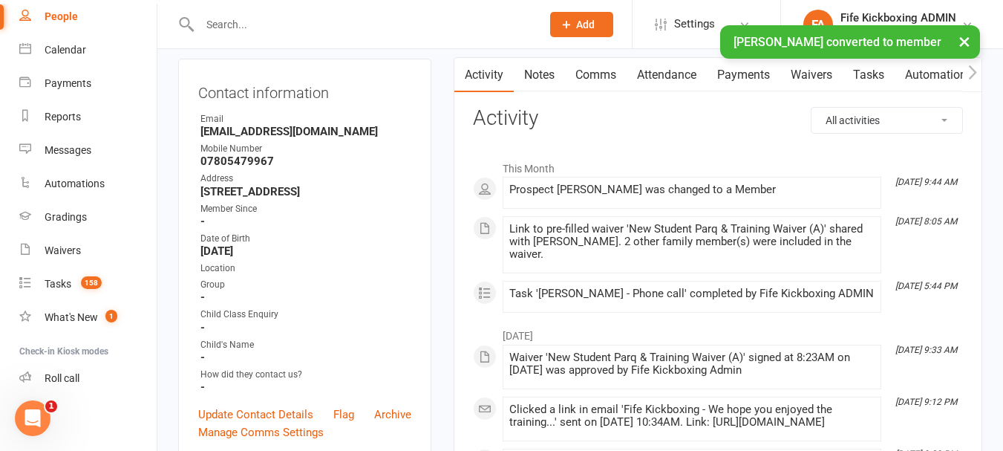
click at [257, 415] on div "Contact information Owner Email jlumsden93@sky.com Mobile Number 07805479967 Ad…" at bounding box center [304, 260] width 253 height 402
click at [257, 417] on div "Contact information Owner Email jlumsden93@sky.com Mobile Number 07805479967 Ad…" at bounding box center [304, 260] width 253 height 402
click at [255, 423] on link "Update Contact Details" at bounding box center [255, 414] width 115 height 18
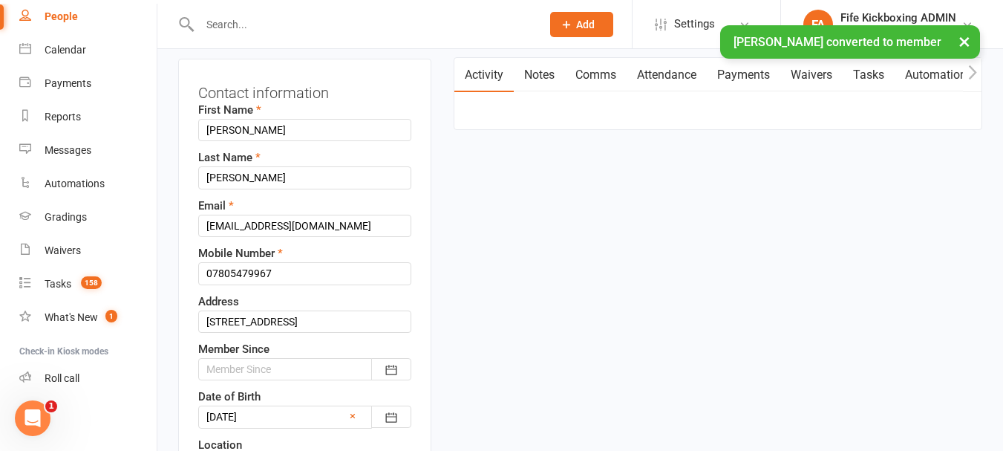
click at [249, 360] on div at bounding box center [304, 369] width 213 height 22
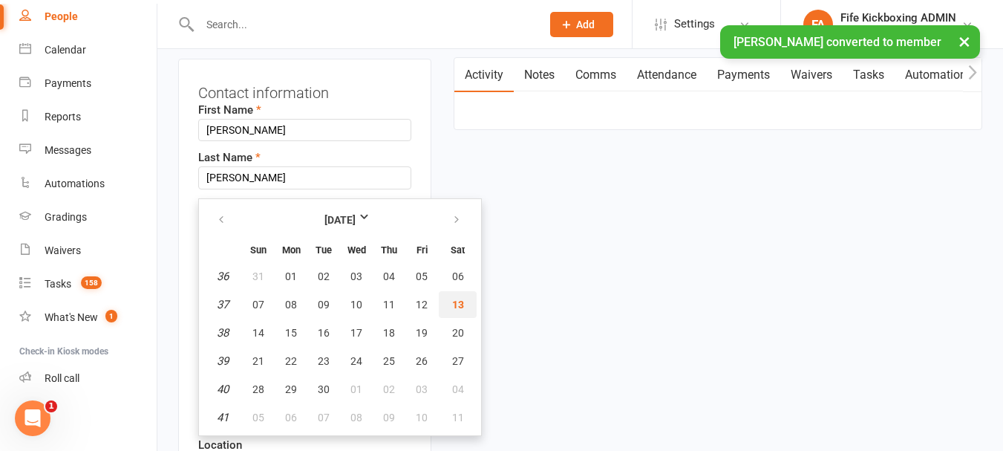
click at [442, 295] on button "13" at bounding box center [458, 304] width 38 height 27
type input "13 Sep 2025"
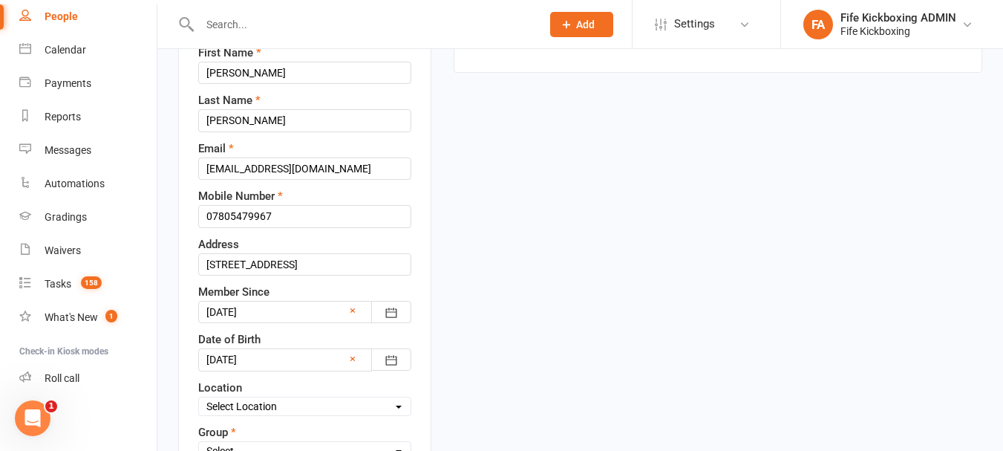
scroll to position [292, 0]
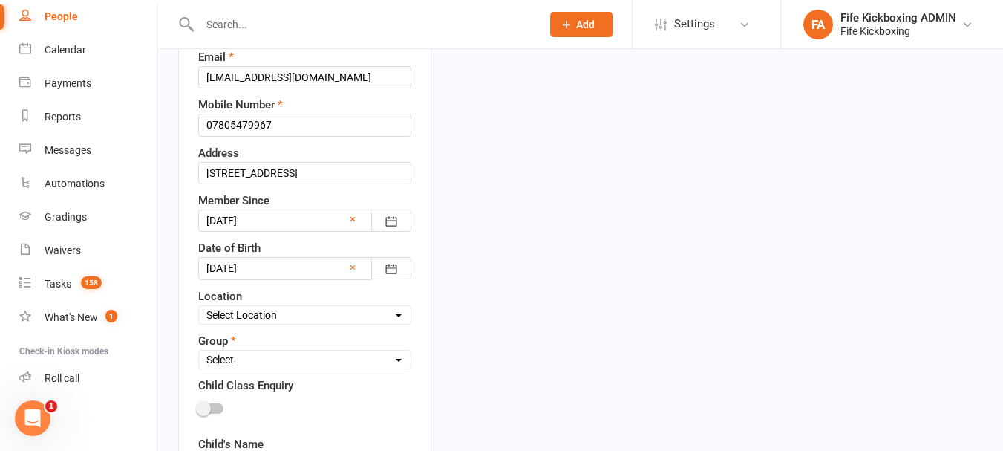
click at [241, 323] on select "Select Location Bellyeoman Castle Business Centre Dunfermline High School ROOM …" at bounding box center [305, 315] width 212 height 16
select select "1"
click at [199, 307] on select "Select Location Bellyeoman Castle Business Centre Dunfermline High School ROOM …" at bounding box center [305, 315] width 212 height 16
click at [240, 355] on select "Select Wee Warriors (3 - 4½) Lil Dragons (4½-6) Junior Warriors (7-8) Beg Kids …" at bounding box center [305, 359] width 212 height 16
select select "Lil Dragons (4½-6)"
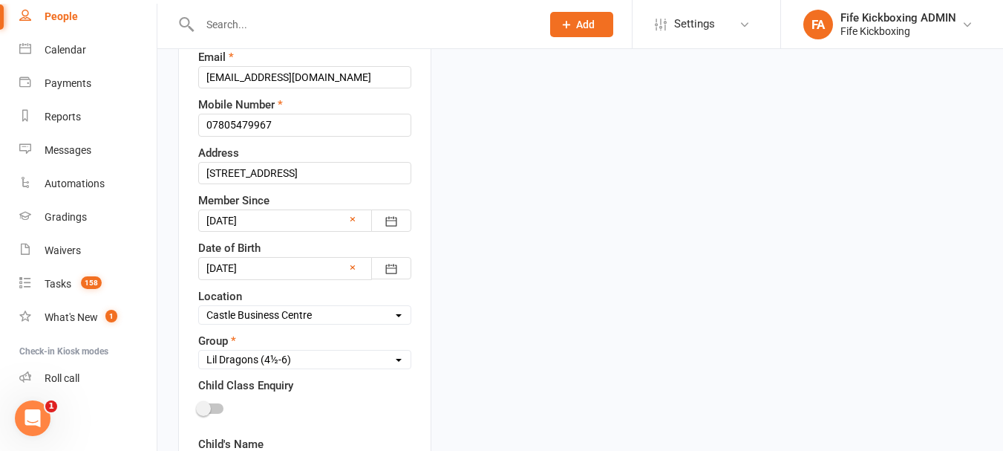
click at [199, 352] on select "Select Wee Warriors (3 - 4½) Lil Dragons (4½-6) Junior Warriors (7-8) Beg Kids …" at bounding box center [305, 359] width 212 height 16
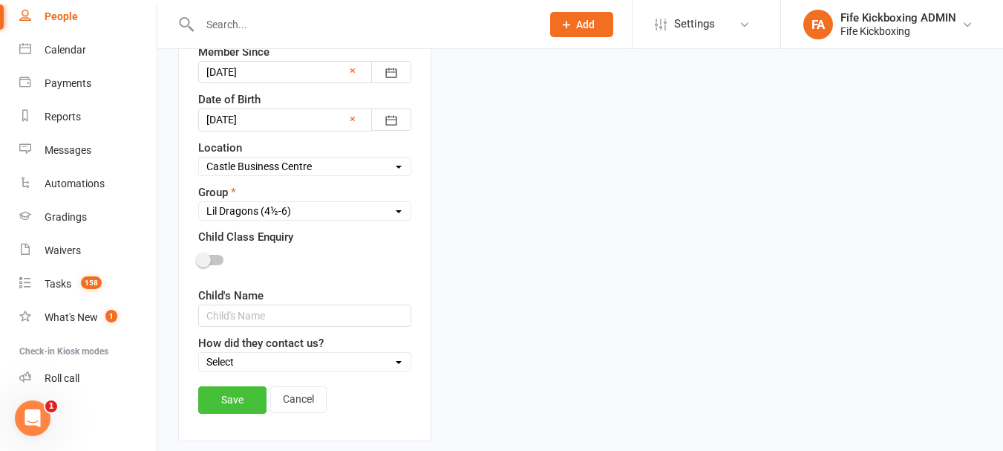
click at [232, 396] on link "Save" at bounding box center [232, 399] width 68 height 27
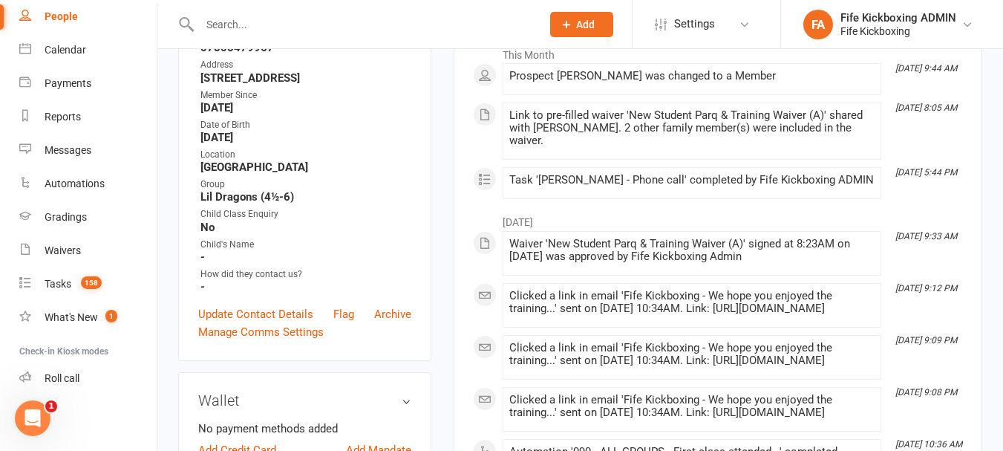
scroll to position [70, 0]
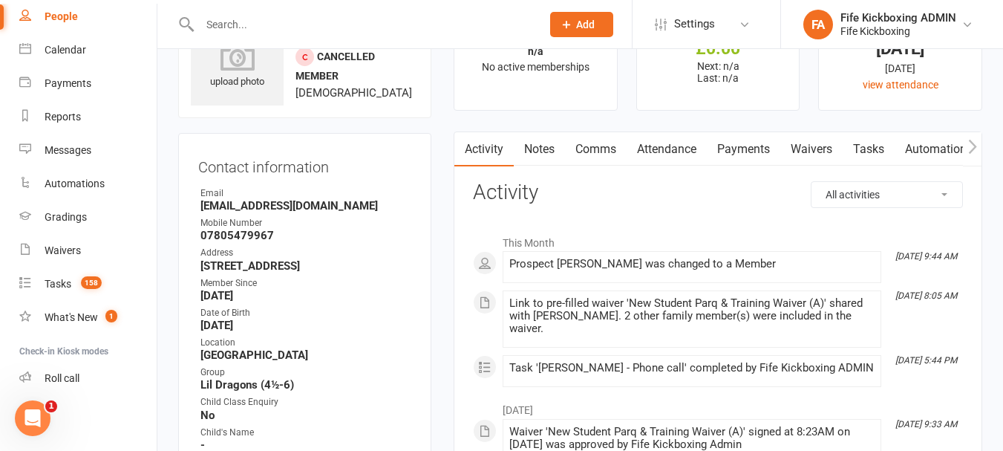
drag, startPoint x: 200, startPoint y: 260, endPoint x: 349, endPoint y: 270, distance: 149.6
click at [349, 270] on li "Address 9 Silverton Drive Lochgelly, Cardenden,Fife Scotland KY5 0JZ" at bounding box center [304, 259] width 213 height 26
click at [350, 270] on strong "9 Silverton Drive Lochgelly, Cardenden,Fife Scotland KY5 0JZ" at bounding box center [305, 265] width 211 height 13
click at [232, 266] on strong "9 Silverton Drive Lochgelly, Cardenden,Fife Scotland KY5 0JZ" at bounding box center [305, 265] width 211 height 13
drag, startPoint x: 191, startPoint y: 266, endPoint x: 379, endPoint y: 281, distance: 188.4
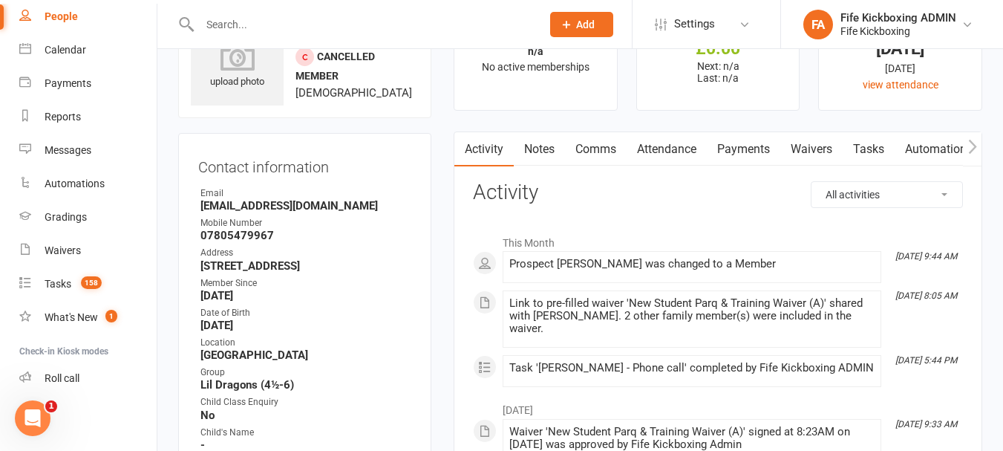
click at [379, 281] on div "Contact information Owner Email jlumsden93@sky.com Mobile Number 07805479967 Ad…" at bounding box center [304, 341] width 253 height 416
copy strong "9 Silverton Drive Lochgelly, Cardenden,Fife Scotland KY5 0JZ"
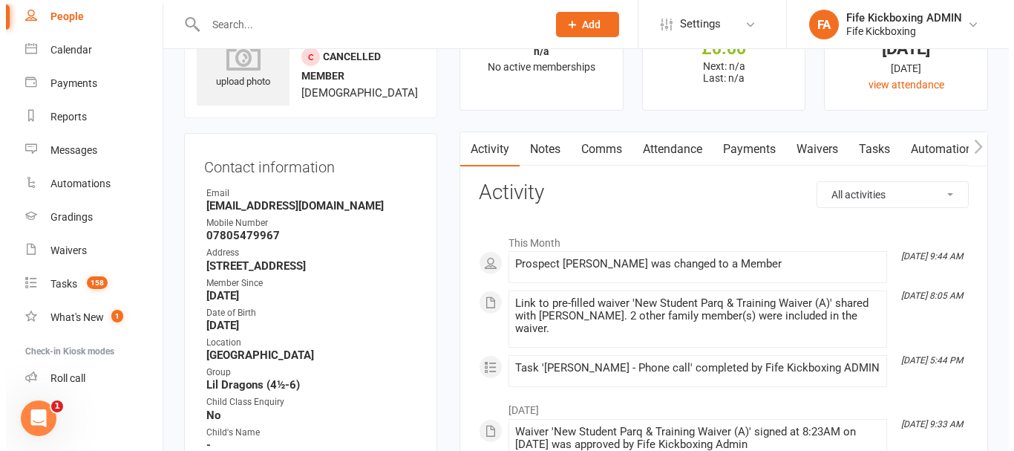
scroll to position [367, 0]
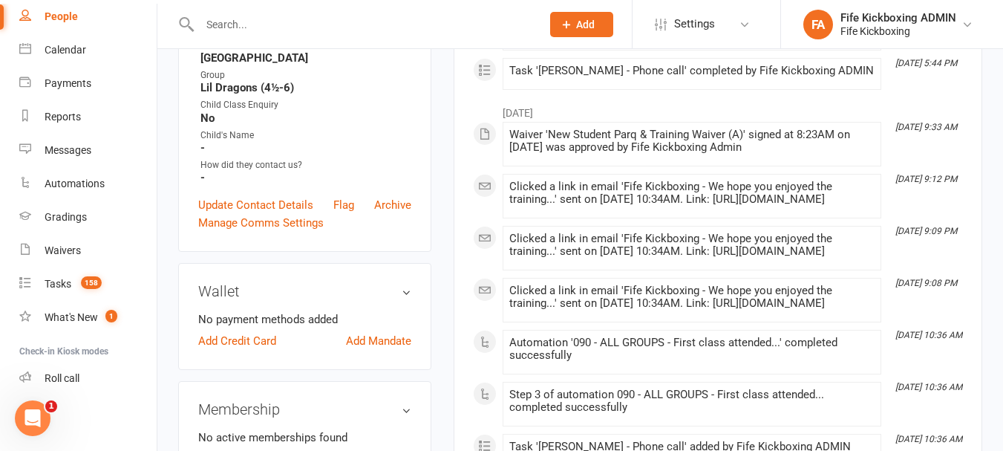
click at [387, 328] on li "No payment methods added" at bounding box center [304, 319] width 213 height 18
click at [387, 350] on link "Add Mandate" at bounding box center [378, 341] width 65 height 18
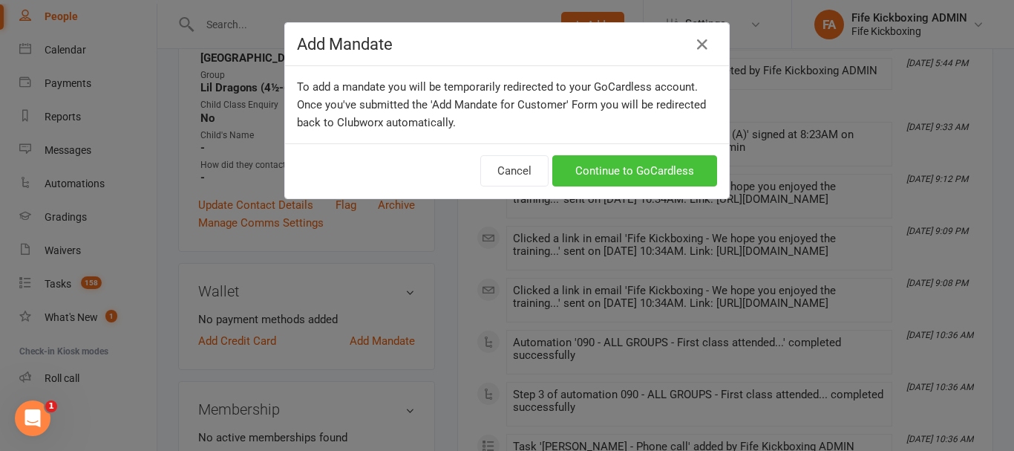
click at [582, 175] on link "Continue to GoCardless" at bounding box center [634, 170] width 165 height 31
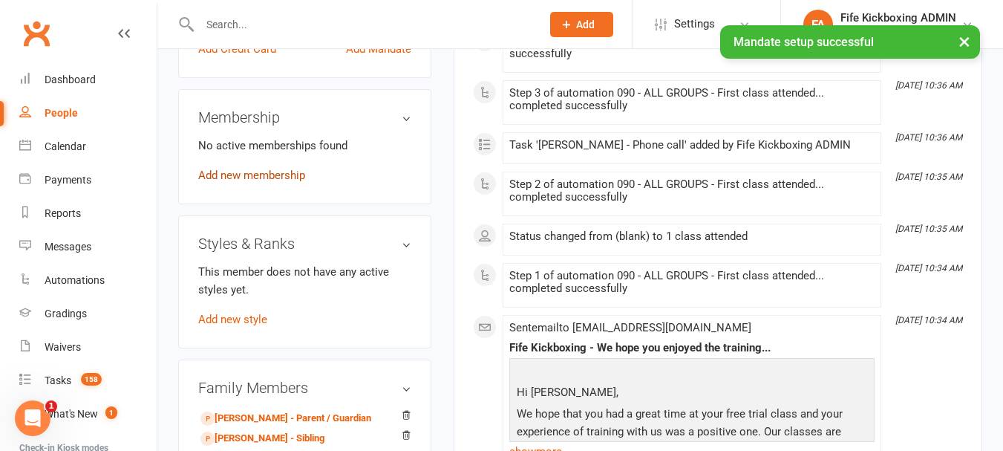
click at [294, 182] on link "Add new membership" at bounding box center [251, 174] width 107 height 13
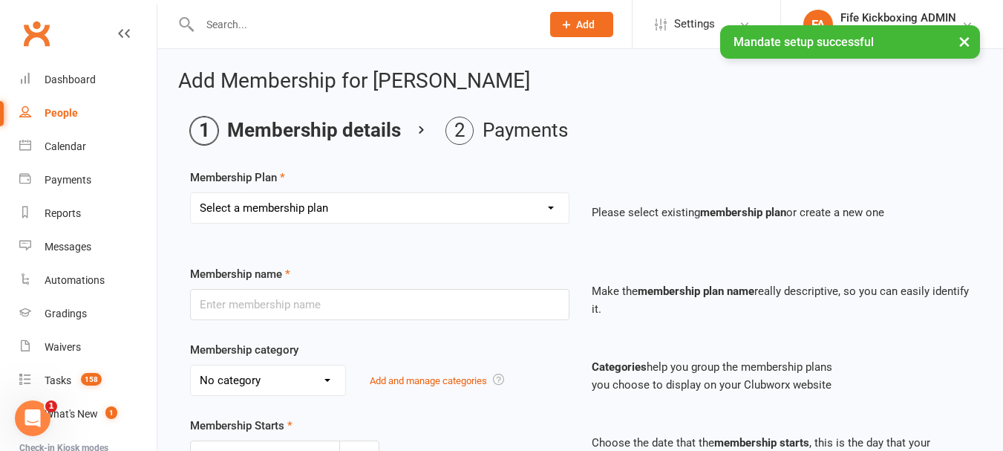
click at [375, 217] on select "Select a membership plan Create new Membership Plan Lil Dragons (2024) Junior W…" at bounding box center [380, 208] width 378 height 30
select select "64"
click at [191, 193] on select "Select a membership plan Create new Membership Plan Lil Dragons (2024) Junior W…" at bounding box center [380, 208] width 378 height 30
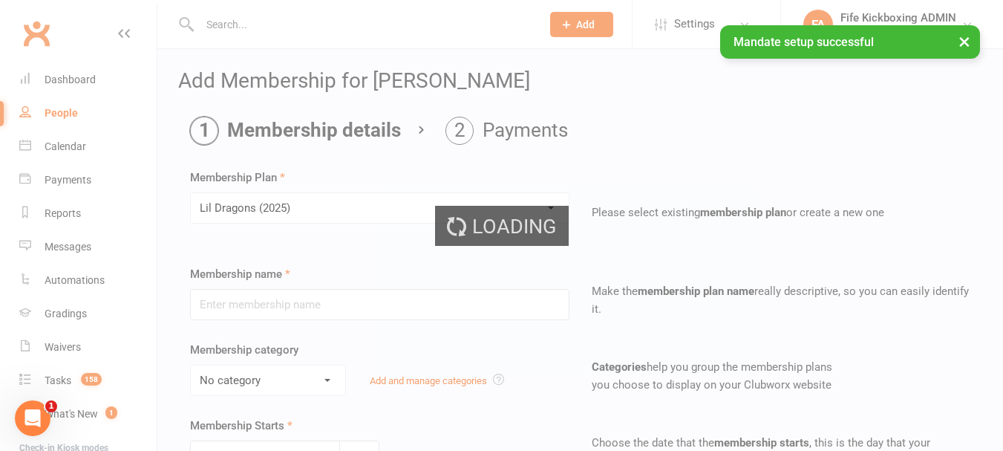
type input "Lil Dragons (2025)"
select select "5"
type input "0"
type input "1"
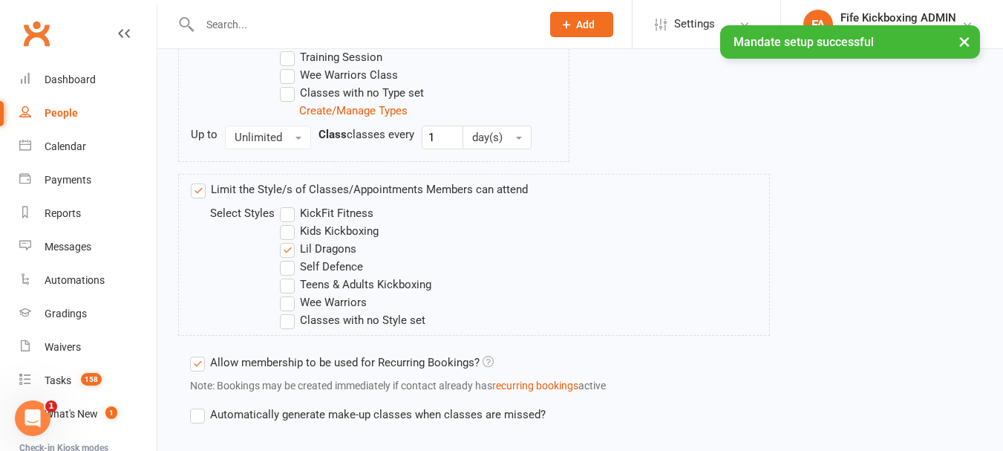
scroll to position [978, 0]
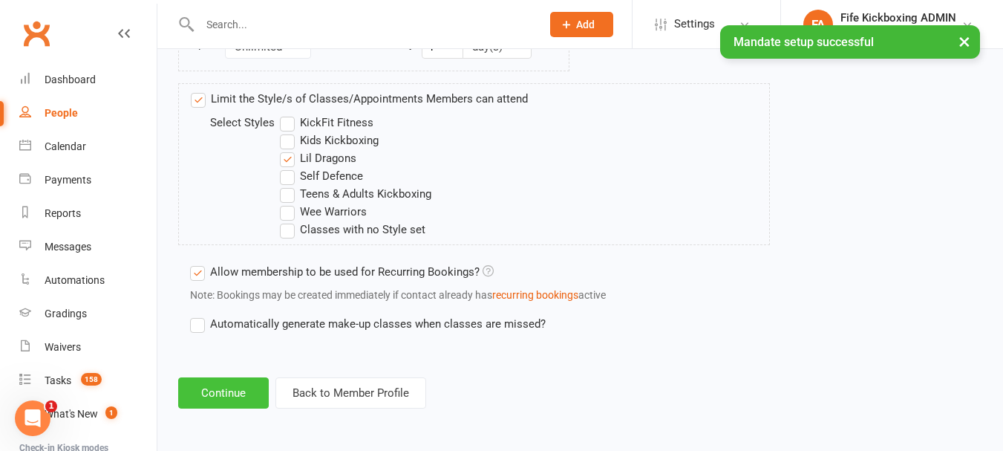
click at [235, 397] on button "Continue" at bounding box center [223, 392] width 91 height 31
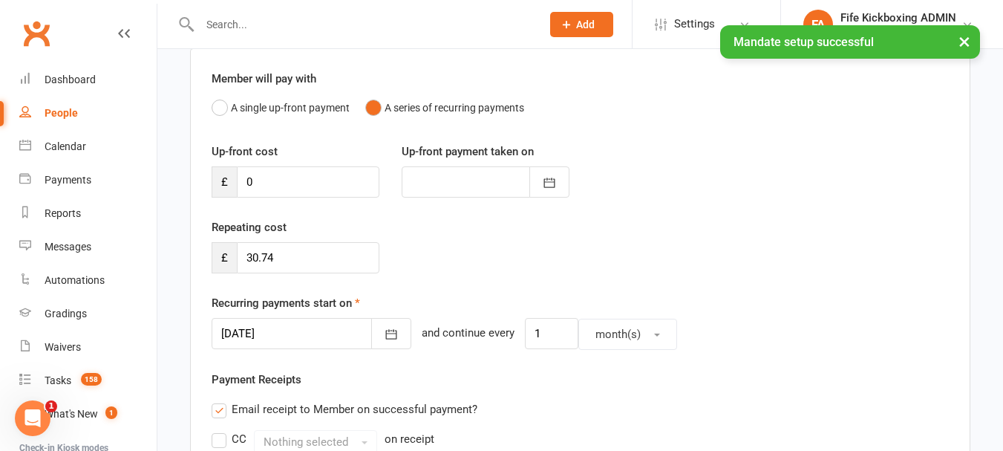
scroll to position [297, 0]
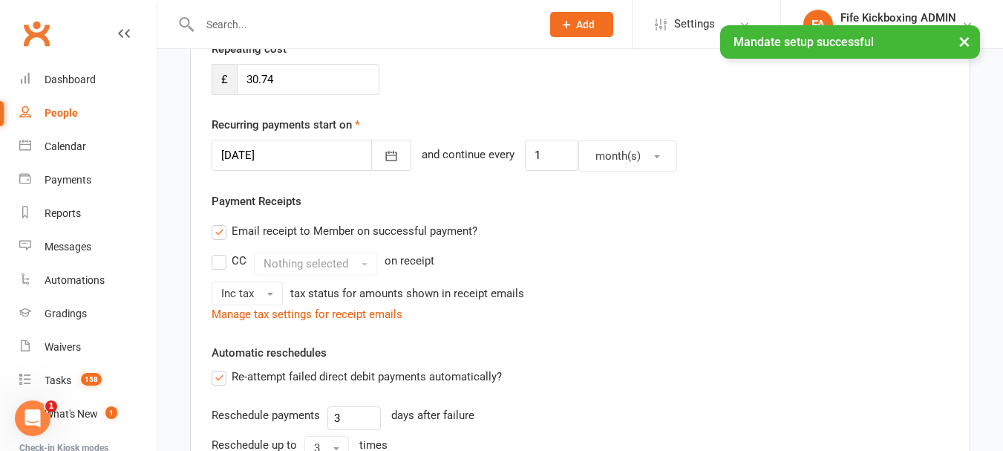
click at [391, 154] on div "13 Sep 2025 September 2025 Sun Mon Tue Wed Thu Fri Sat 36 31 01 02 03 04 05 06 …" at bounding box center [580, 156] width 737 height 32
click at [384, 156] on icon "button" at bounding box center [391, 155] width 15 height 15
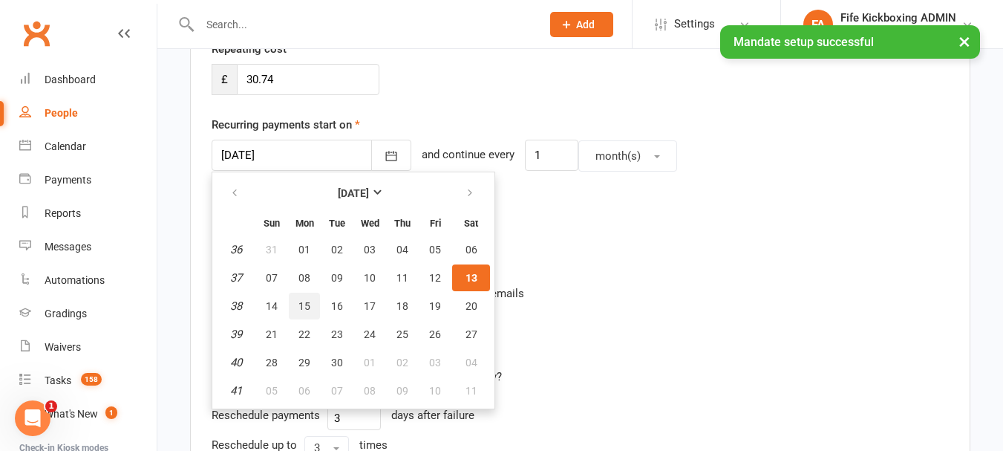
click at [299, 311] on span "15" at bounding box center [304, 306] width 12 height 12
type input "15 Sep 2025"
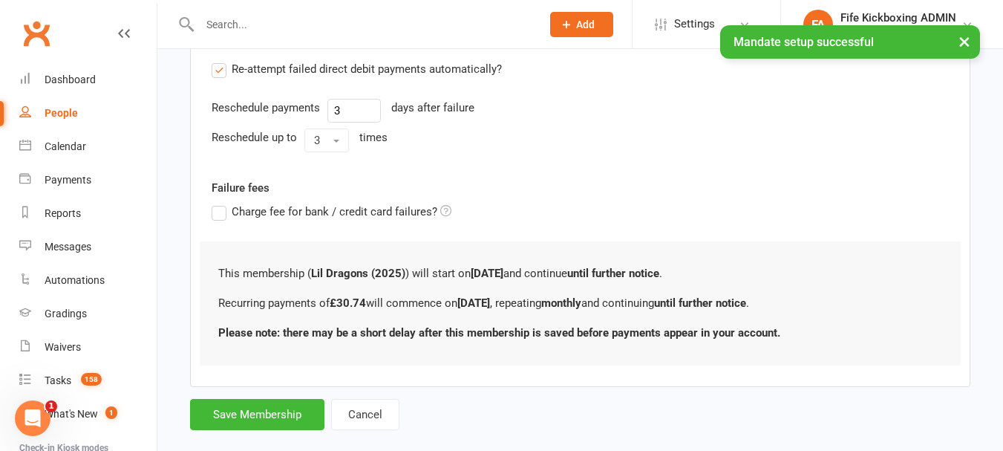
scroll to position [629, 0]
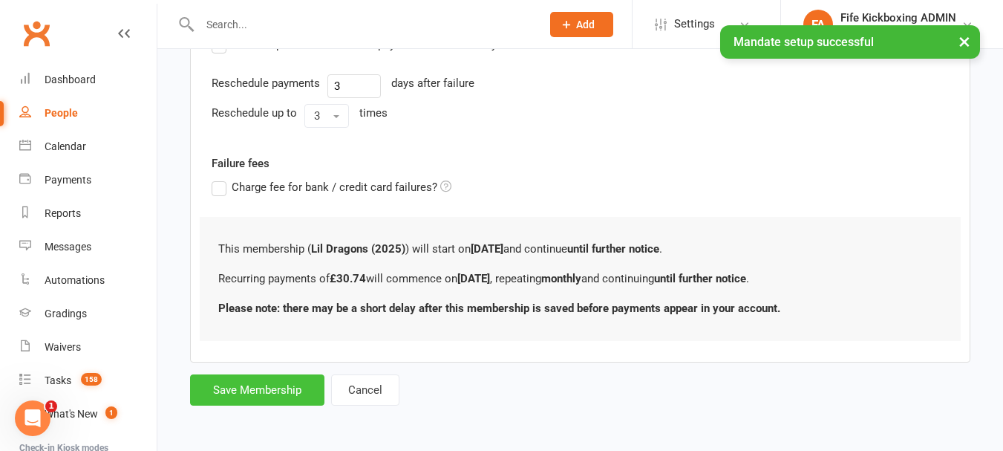
click at [285, 390] on button "Save Membership" at bounding box center [257, 389] width 134 height 31
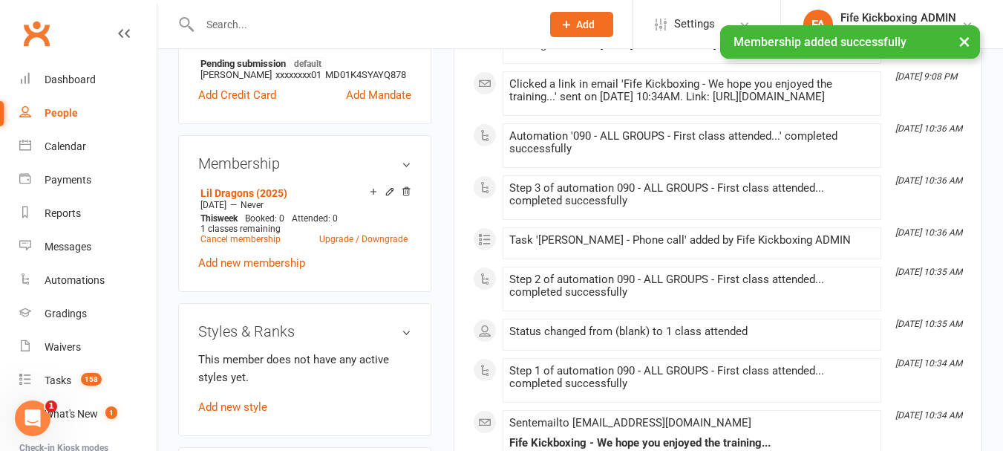
scroll to position [668, 0]
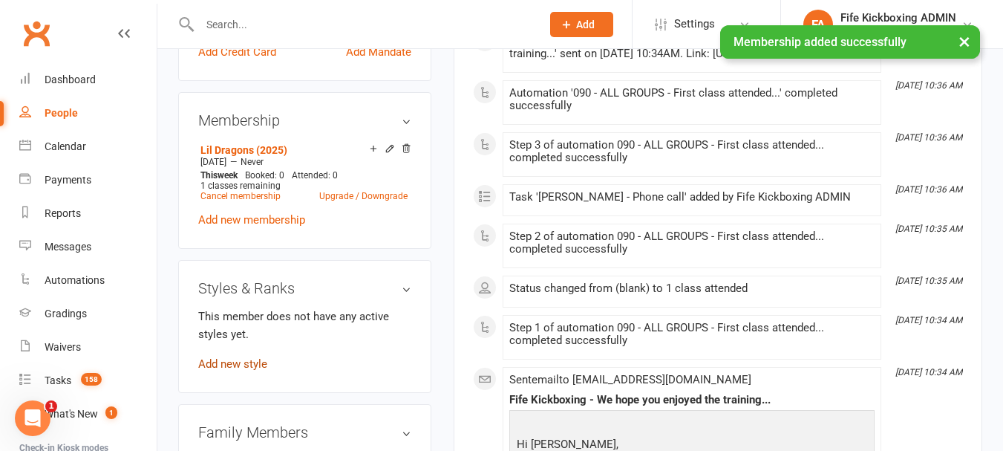
click at [246, 370] on link "Add new style" at bounding box center [232, 363] width 69 height 13
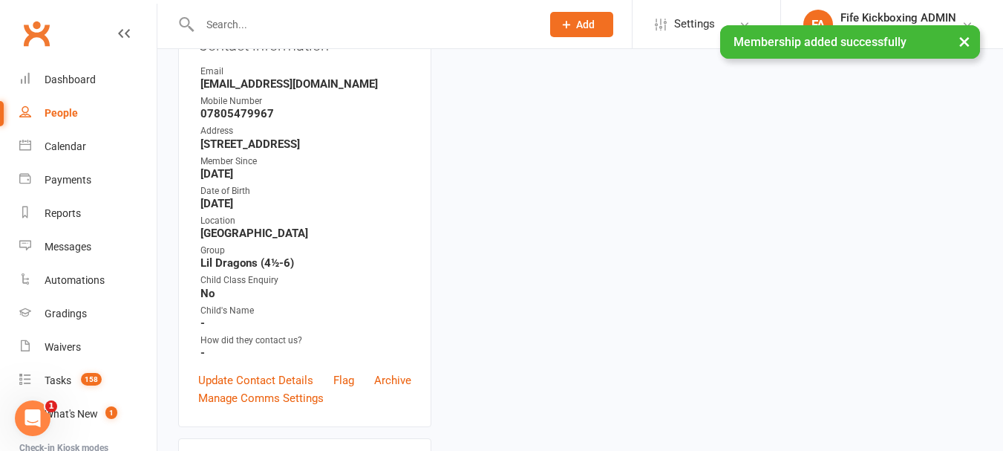
scroll to position [127, 0]
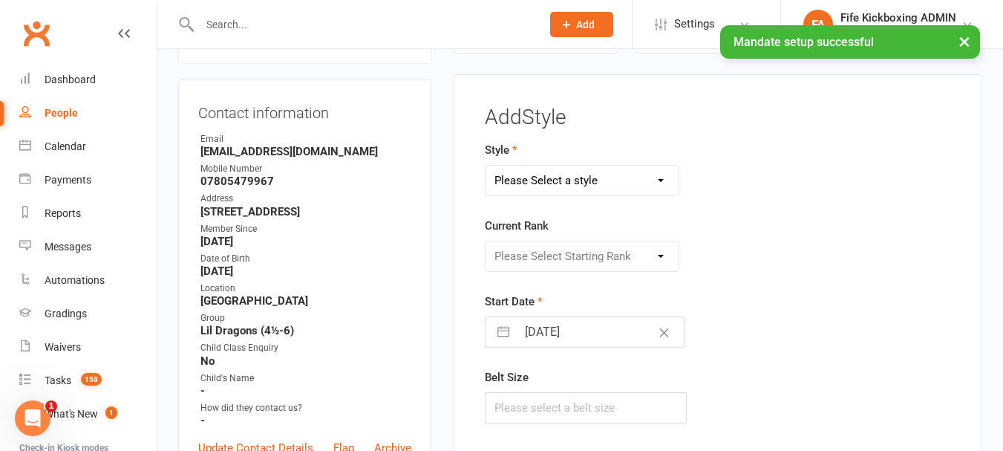
click at [596, 183] on select "Please Select a style KickFit Fitness Kids Kickboxing Lil Dragons Self Defence …" at bounding box center [581, 181] width 193 height 30
select select "1179"
click at [485, 166] on select "Please Select a style KickFit Fitness Kids Kickboxing Lil Dragons Self Defence …" at bounding box center [581, 181] width 193 height 30
click at [527, 243] on select "Please Select Starting Rank White Red - 1 stripe Red - 2 stripes Yellow - 1 str…" at bounding box center [581, 256] width 193 height 30
select select "11207"
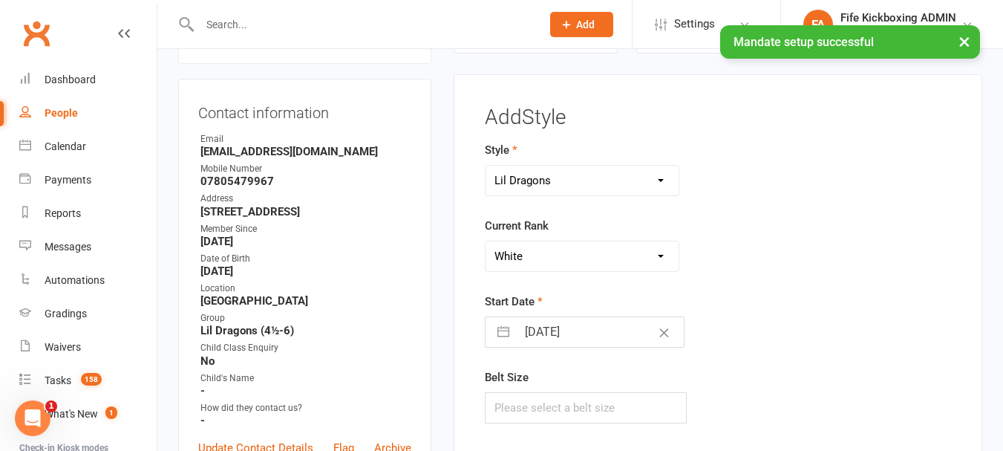
click at [485, 241] on select "Please Select Starting Rank White Red - 1 stripe Red - 2 stripes Yellow - 1 str…" at bounding box center [581, 256] width 193 height 30
click at [566, 413] on input "text" at bounding box center [586, 407] width 202 height 31
type input "240"
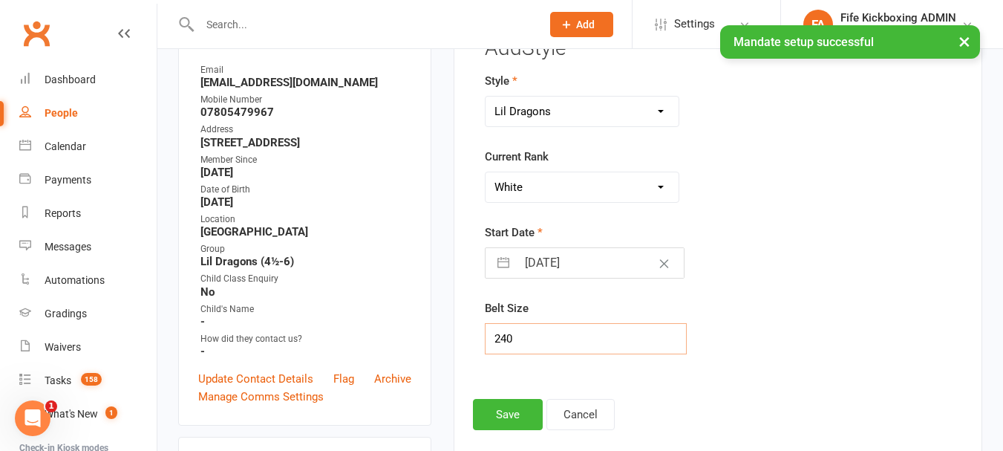
scroll to position [275, 0]
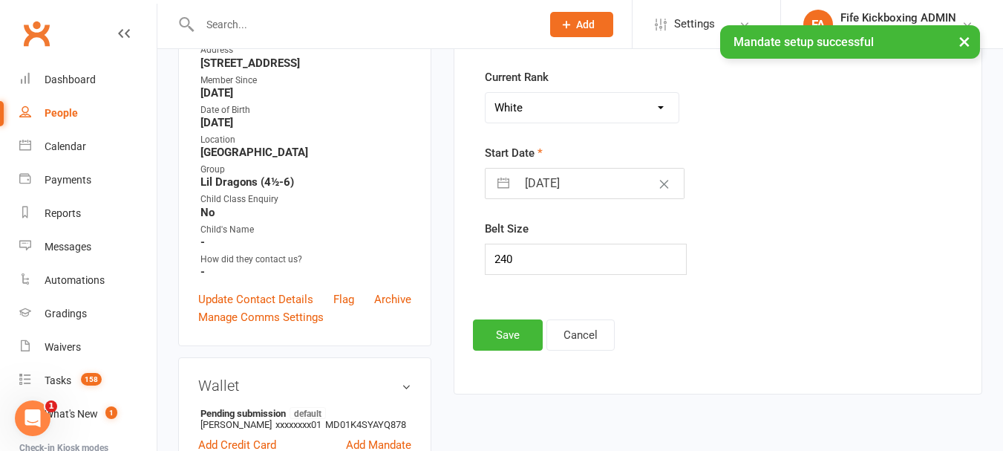
click at [514, 358] on div "Add Style Style KickFit Fitness Kids Kickboxing Lil Dragons Self Defence Teens …" at bounding box center [718, 160] width 528 height 468
click at [506, 327] on button "Save" at bounding box center [508, 334] width 70 height 31
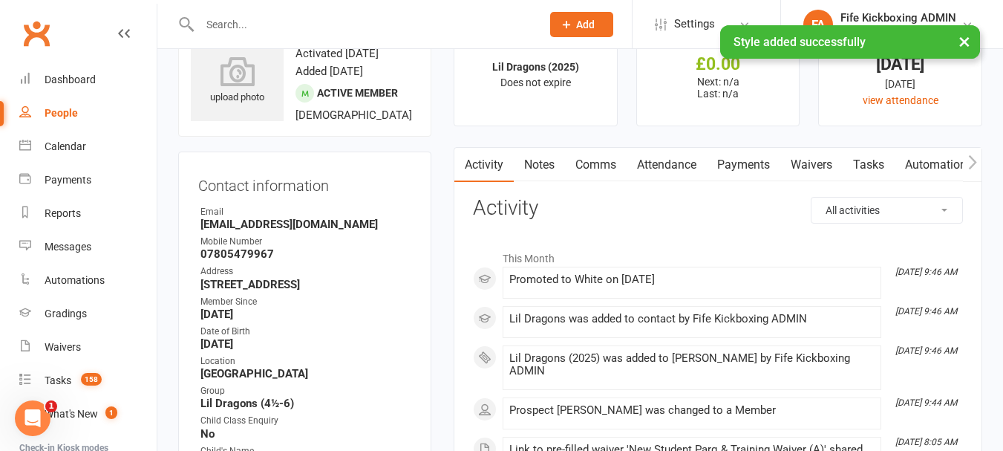
scroll to position [0, 0]
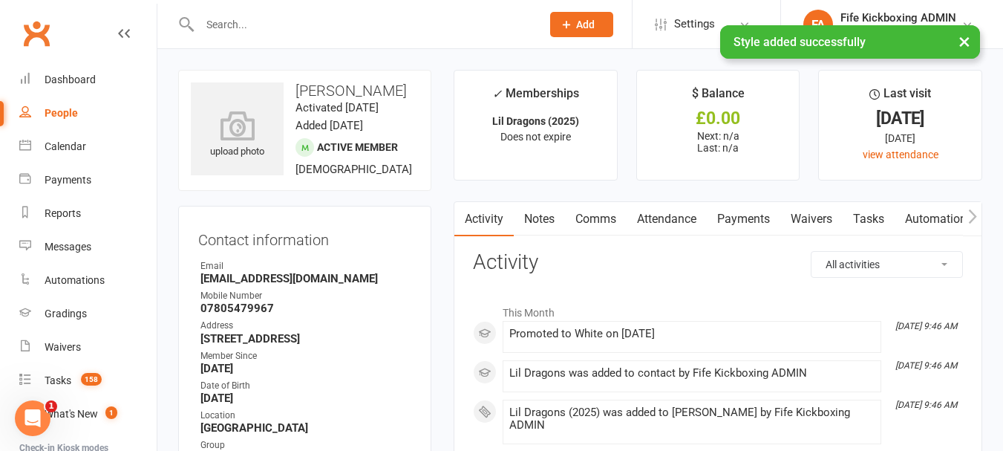
click at [975, 214] on icon "button" at bounding box center [972, 217] width 9 height 16
click at [935, 217] on link "Mobile App" at bounding box center [940, 219] width 80 height 34
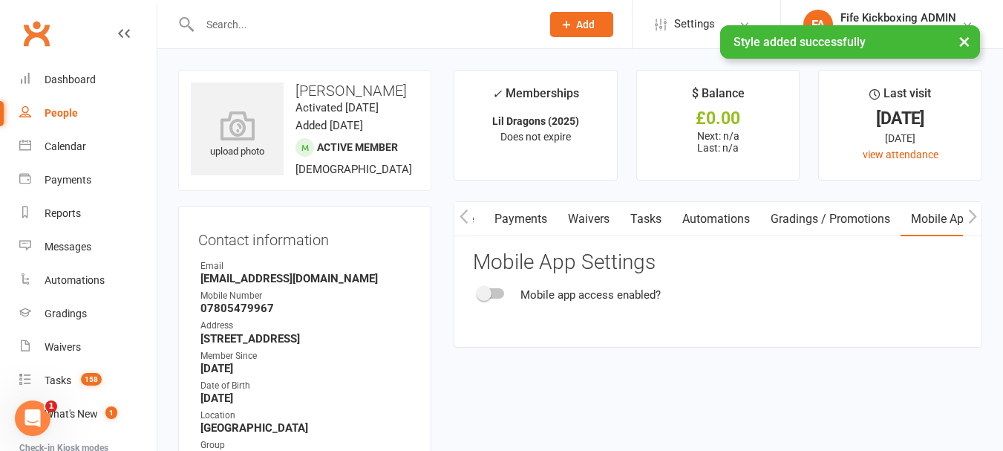
click at [506, 293] on div "Mobile app access enabled?" at bounding box center [718, 295] width 490 height 18
click at [500, 295] on div at bounding box center [491, 293] width 25 height 10
click at [479, 291] on input "checkbox" at bounding box center [479, 291] width 0 height 0
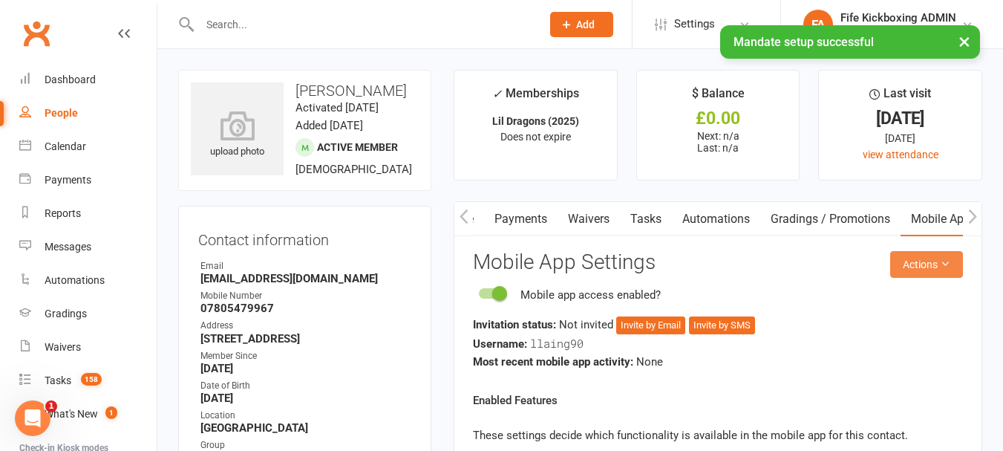
click at [930, 266] on button "Actions" at bounding box center [926, 264] width 73 height 27
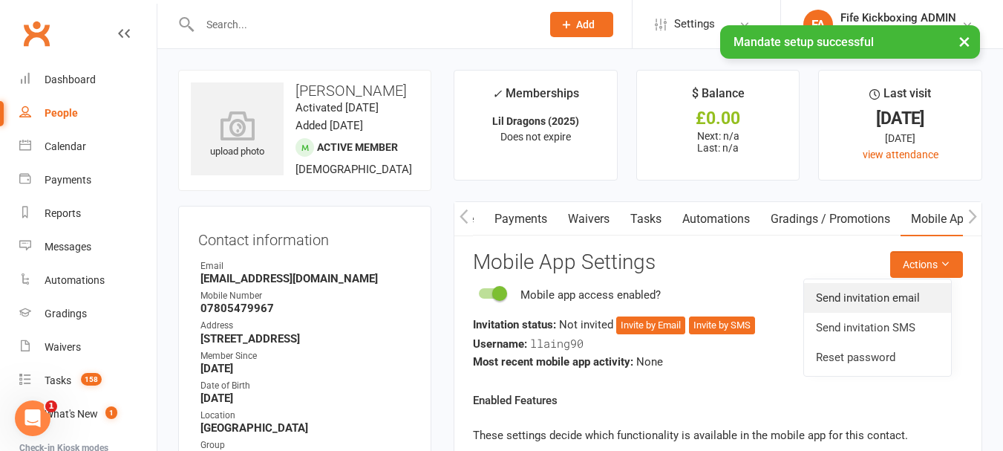
click at [881, 301] on link "Send invitation email" at bounding box center [877, 298] width 147 height 30
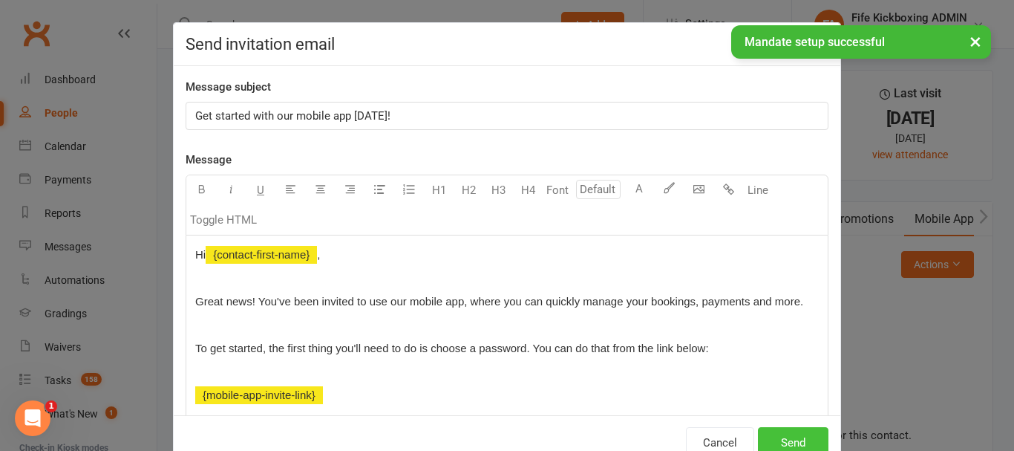
click at [803, 440] on button "Send" at bounding box center [793, 442] width 71 height 31
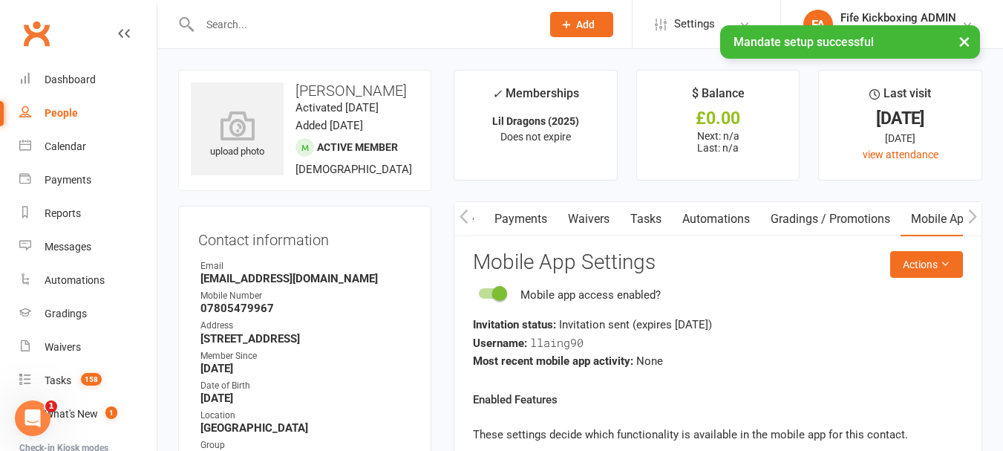
click at [462, 216] on icon "button" at bounding box center [463, 216] width 8 height 14
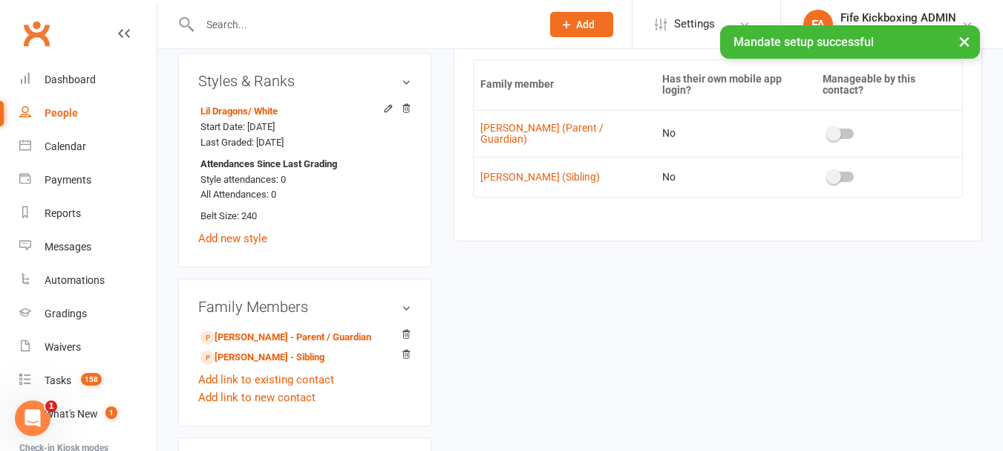
scroll to position [891, 0]
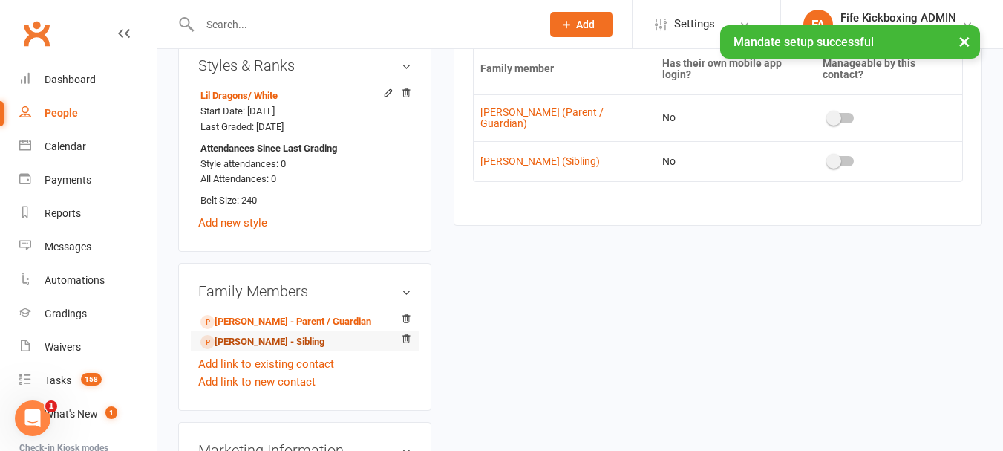
click at [272, 350] on link "Layla Laing - Sibling" at bounding box center [262, 342] width 124 height 16
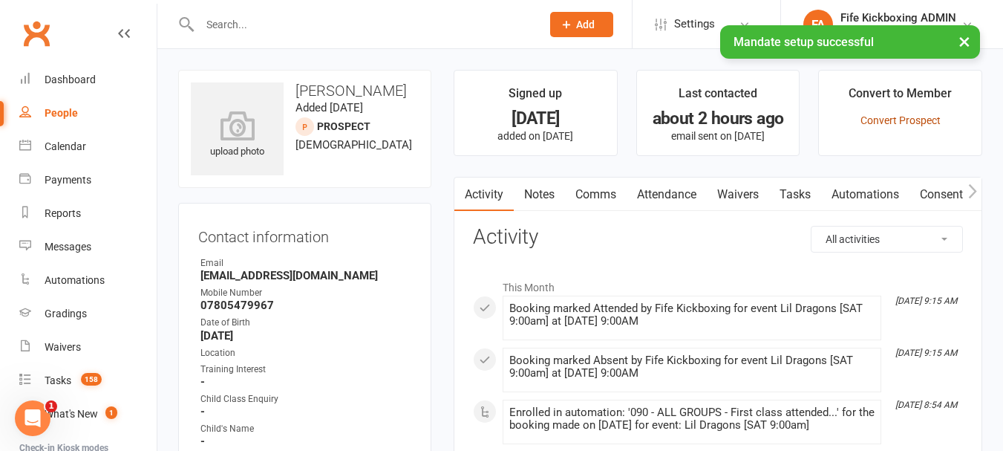
click at [896, 123] on link "Convert Prospect" at bounding box center [900, 120] width 80 height 12
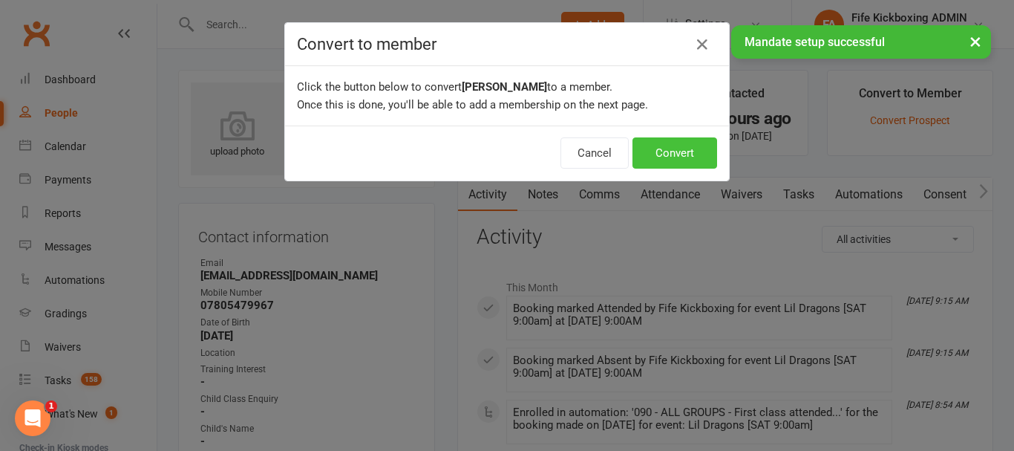
click at [700, 146] on button "Convert" at bounding box center [674, 152] width 85 height 31
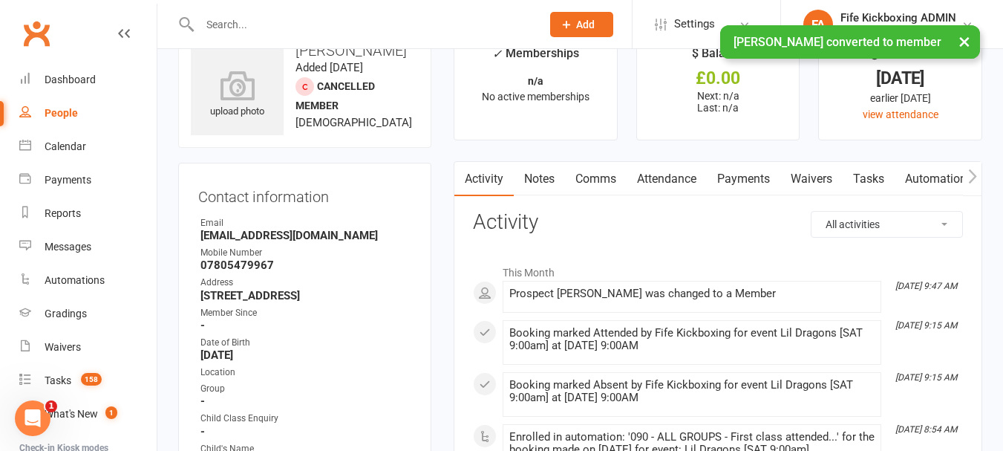
scroll to position [148, 0]
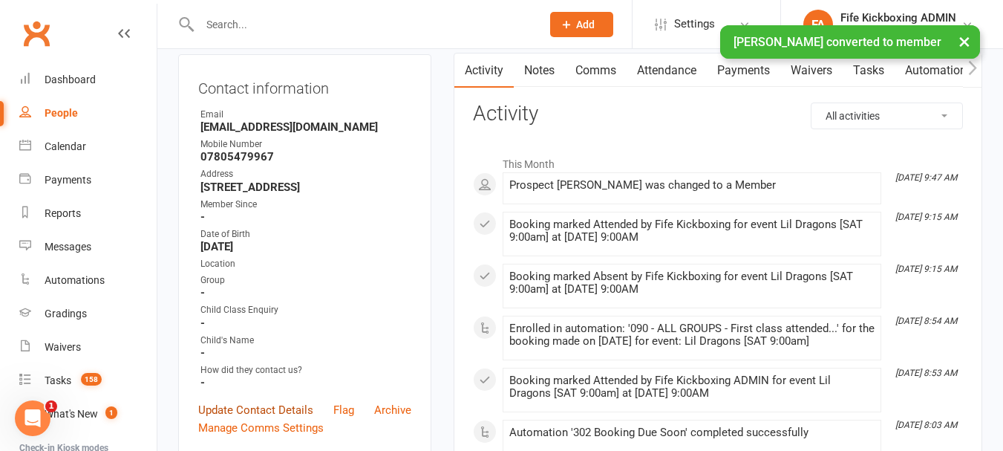
click at [255, 416] on link "Update Contact Details" at bounding box center [255, 410] width 115 height 18
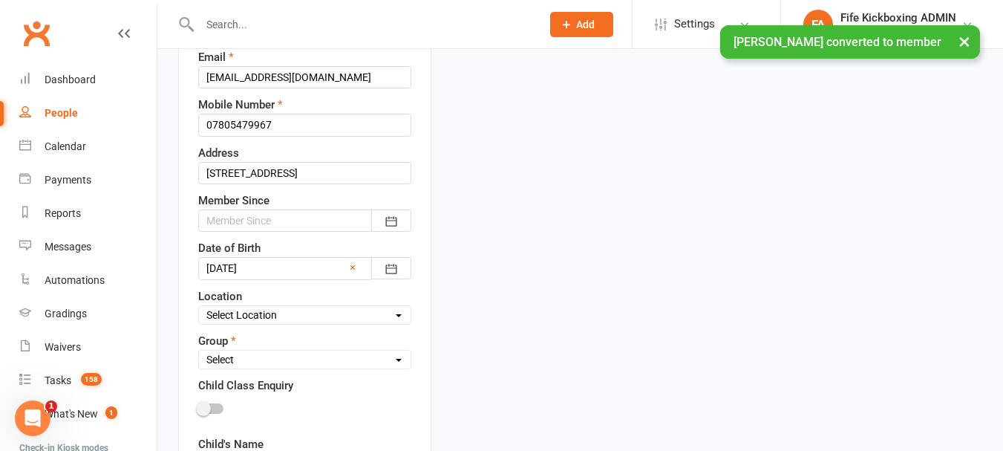
click at [254, 222] on div at bounding box center [304, 220] width 213 height 22
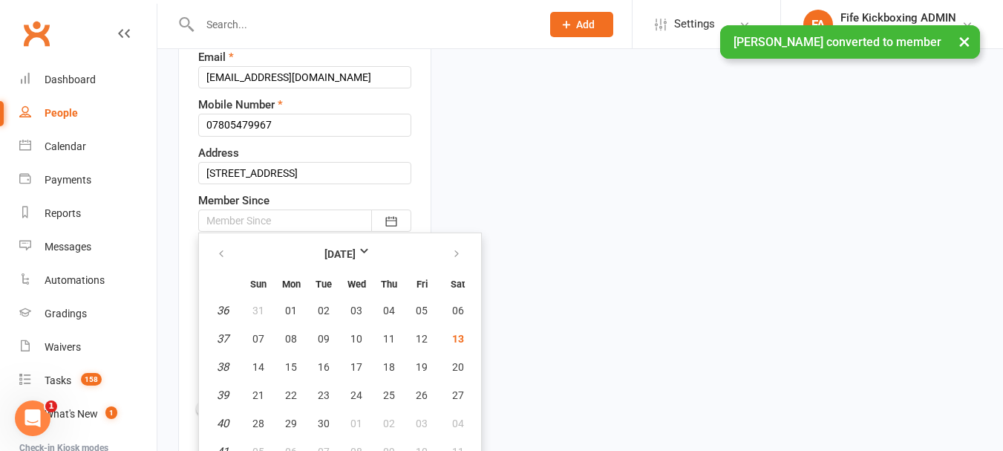
scroll to position [308, 0]
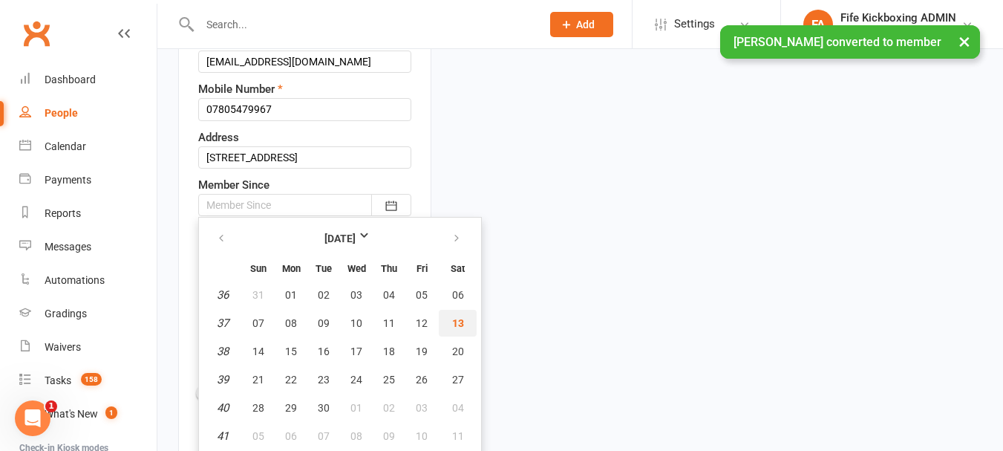
click at [464, 330] on button "13" at bounding box center [458, 323] width 38 height 27
type input "13 Sep 2025"
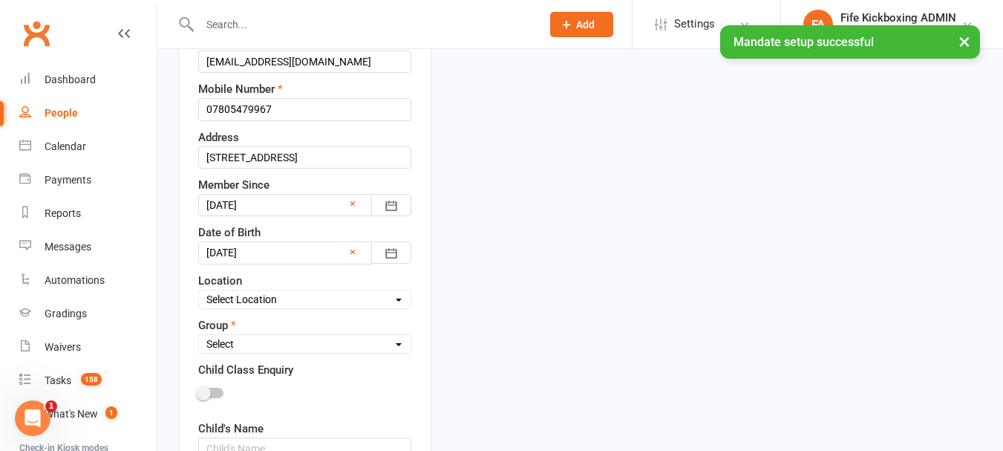
click at [235, 302] on select "Select Location Bellyeoman Castle Business Centre Dunfermline High School ROOM …" at bounding box center [305, 299] width 212 height 16
select select "1"
click at [199, 291] on select "Select Location Bellyeoman Castle Business Centre Dunfermline High School ROOM …" at bounding box center [305, 299] width 212 height 16
click at [255, 333] on div "Group Select Wee Warriors (3 - 4½) Lil Dragons (4½-6) Junior Warriors (7-8) Beg…" at bounding box center [304, 334] width 213 height 37
click at [258, 345] on select "Select Wee Warriors (3 - 4½) Lil Dragons (4½-6) Junior Warriors (7-8) Beg Kids …" at bounding box center [305, 343] width 212 height 16
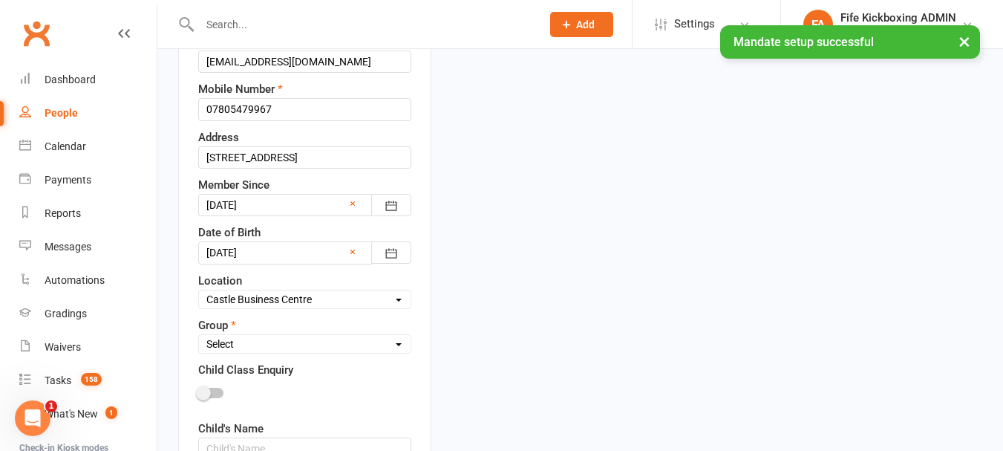
select select "Lil Dragons (4½-6)"
click at [199, 336] on select "Select Wee Warriors (3 - 4½) Lil Dragons (4½-6) Junior Warriors (7-8) Beg Kids …" at bounding box center [305, 343] width 212 height 16
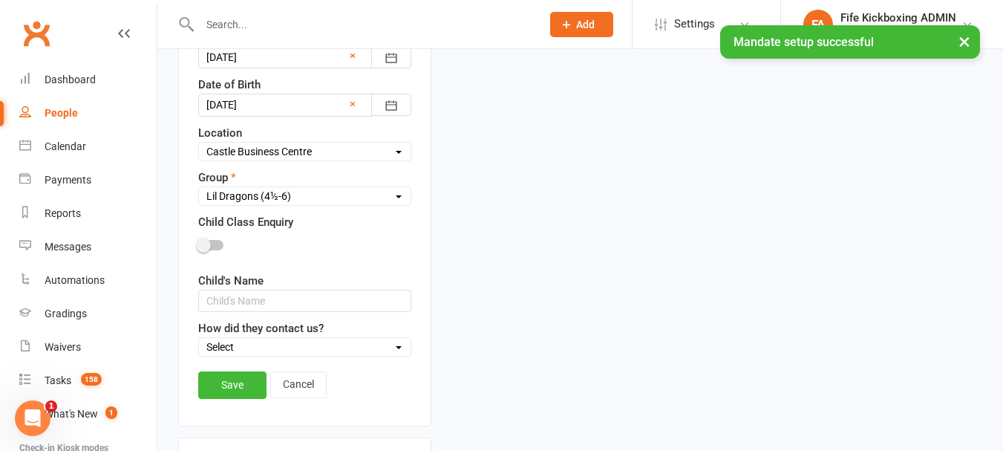
scroll to position [456, 0]
click at [233, 381] on link "Save" at bounding box center [232, 383] width 68 height 27
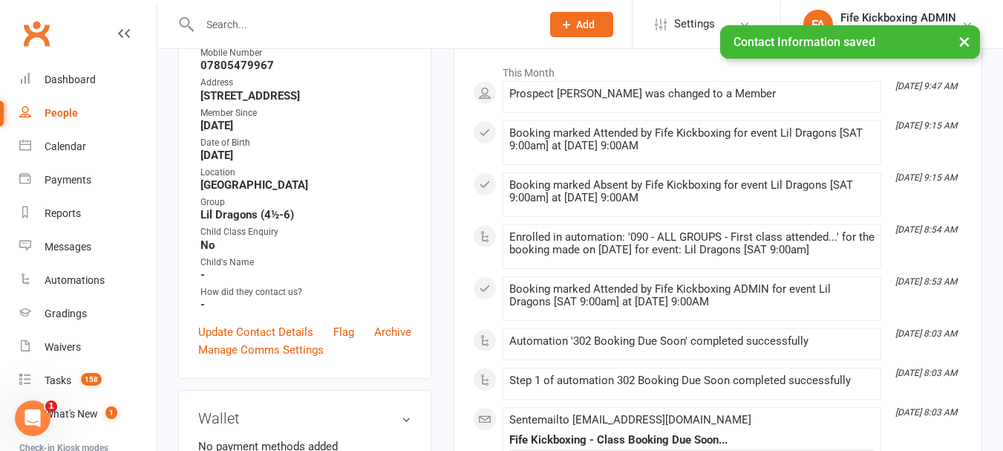
scroll to position [234, 0]
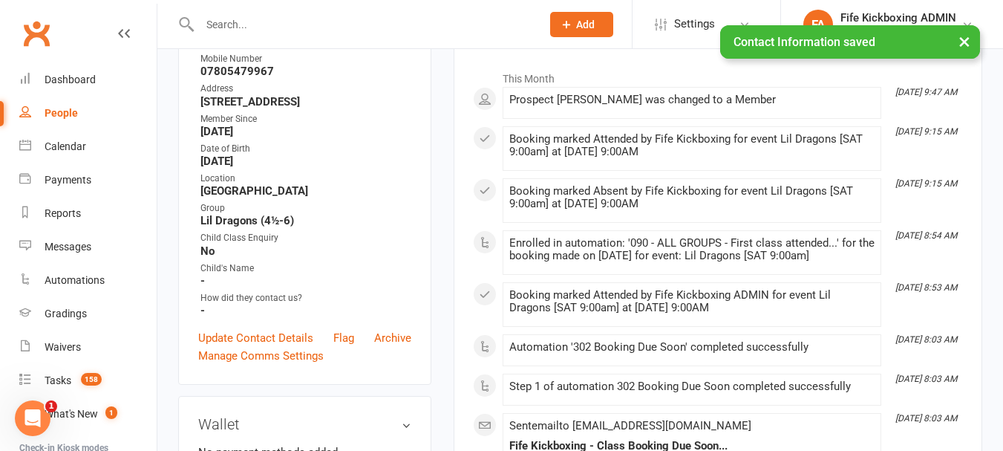
drag, startPoint x: 197, startPoint y: 105, endPoint x: 365, endPoint y: 117, distance: 168.1
click at [365, 117] on div "Contact information Owner Email jlumsden93@sky.com Mobile Number 07805479967 Ad…" at bounding box center [304, 177] width 253 height 416
copy strong "9 Silverton Drive Lochgelly, Cardenden,Fife Scotland KY5 0JZ"
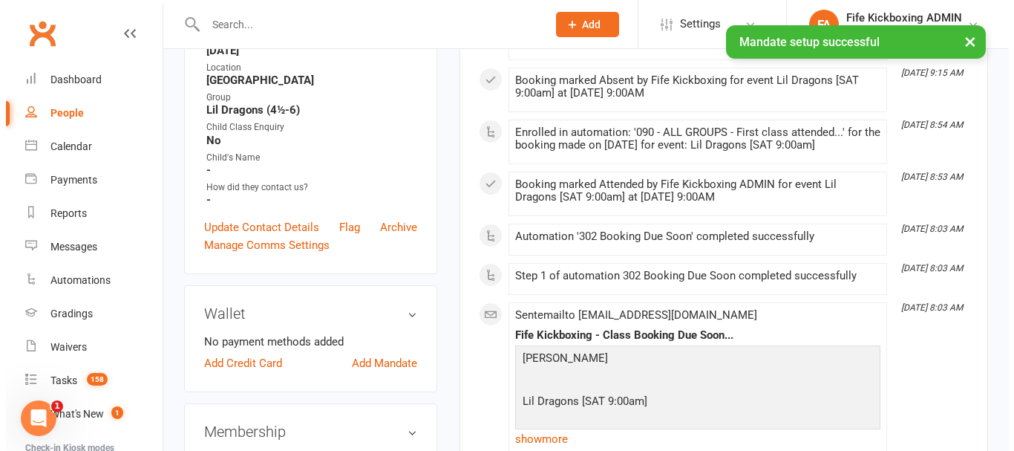
scroll to position [531, 0]
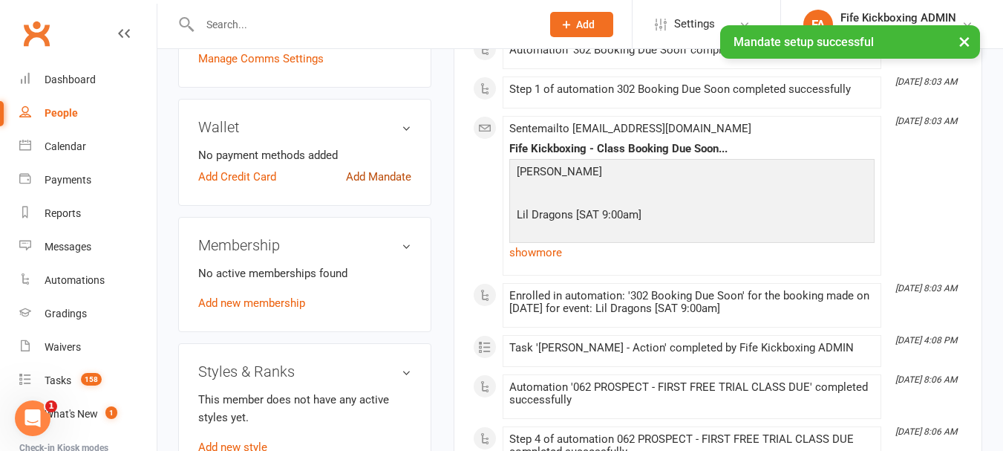
click at [373, 186] on link "Add Mandate" at bounding box center [378, 177] width 65 height 18
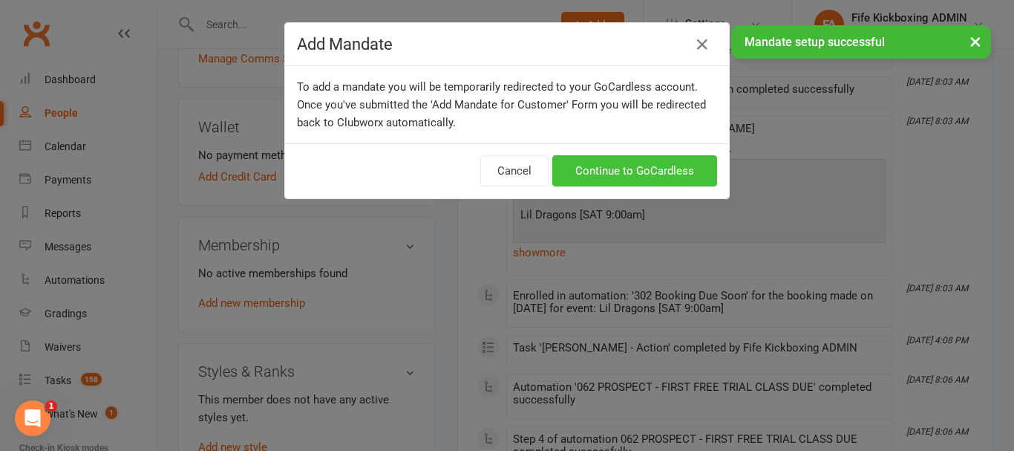
click at [607, 167] on link "Continue to GoCardless" at bounding box center [634, 170] width 165 height 31
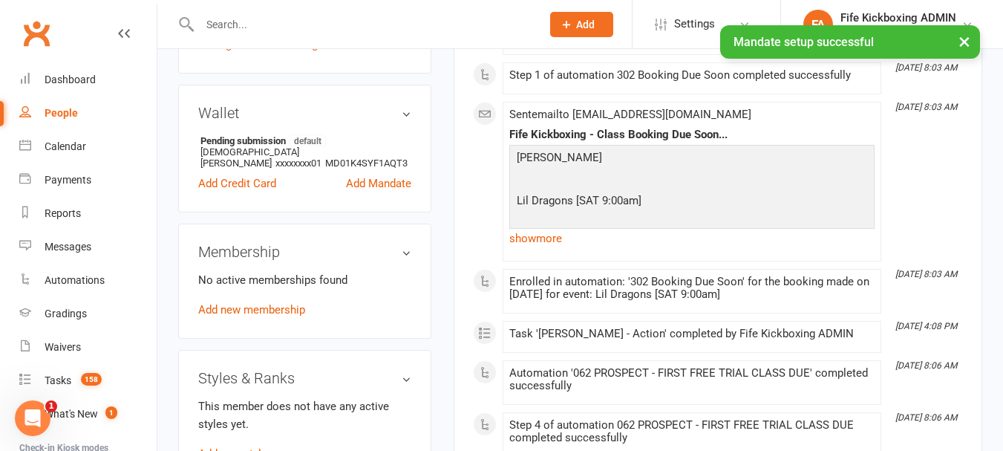
scroll to position [668, 0]
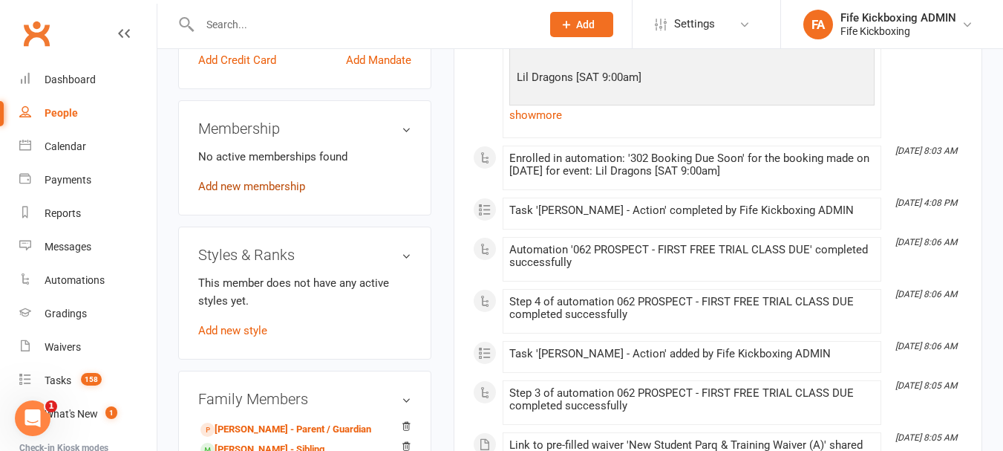
click at [255, 193] on link "Add new membership" at bounding box center [251, 186] width 107 height 13
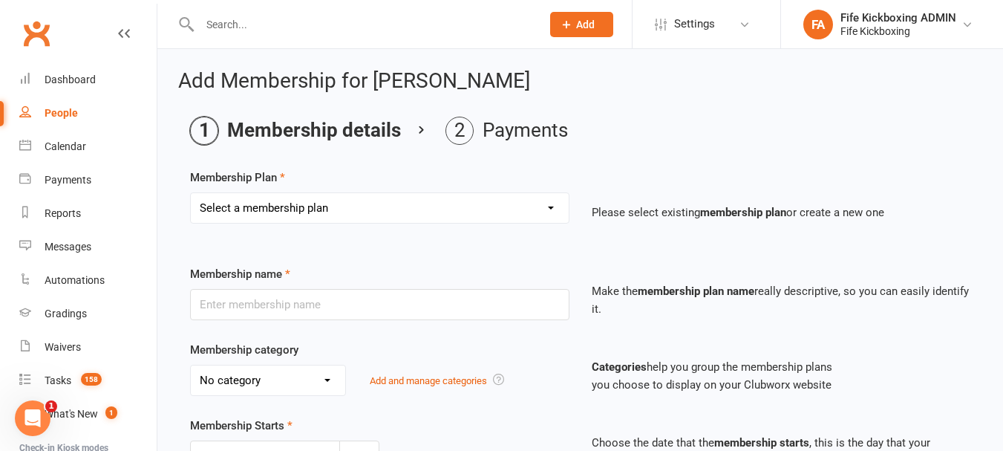
click at [306, 190] on div "Membership Plan Select a membership plan Create new Membership Plan Lil Dragons…" at bounding box center [580, 206] width 780 height 76
click at [313, 209] on select "Select a membership plan Create new Membership Plan Lil Dragons (2024) Junior W…" at bounding box center [380, 208] width 378 height 30
select select "64"
click at [191, 193] on select "Select a membership plan Create new Membership Plan Lil Dragons (2024) Junior W…" at bounding box center [380, 208] width 378 height 30
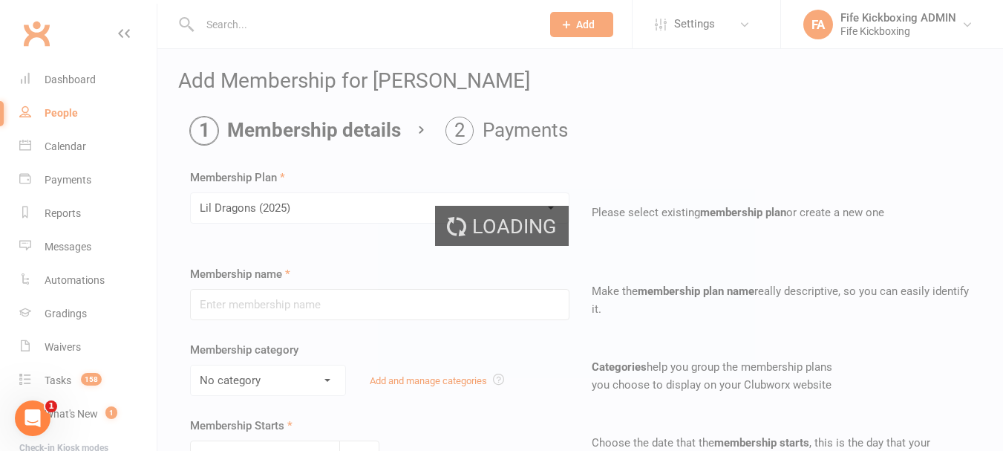
type input "Lil Dragons (2025)"
select select "5"
type input "0"
type input "1"
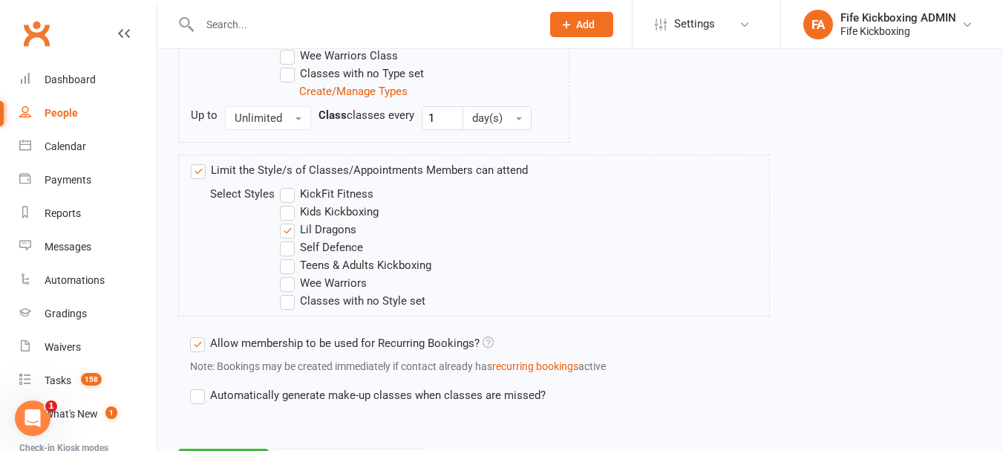
scroll to position [978, 0]
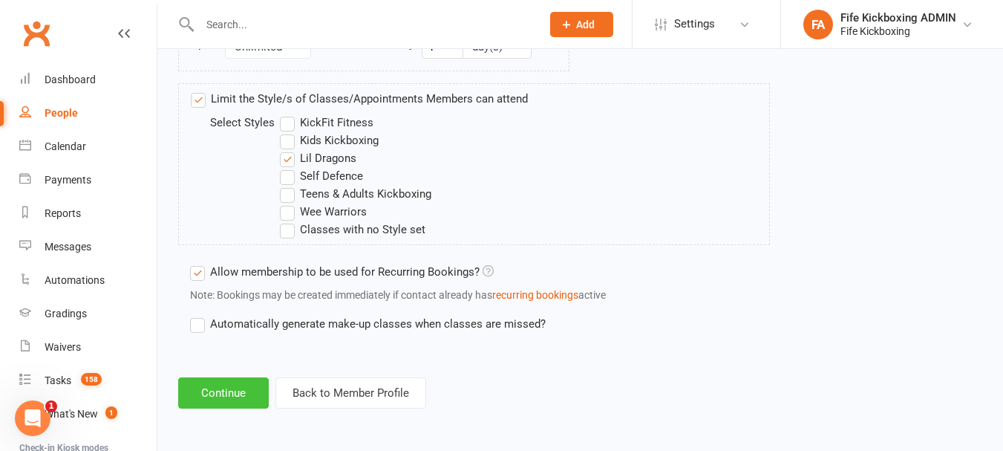
click at [236, 397] on button "Continue" at bounding box center [223, 392] width 91 height 31
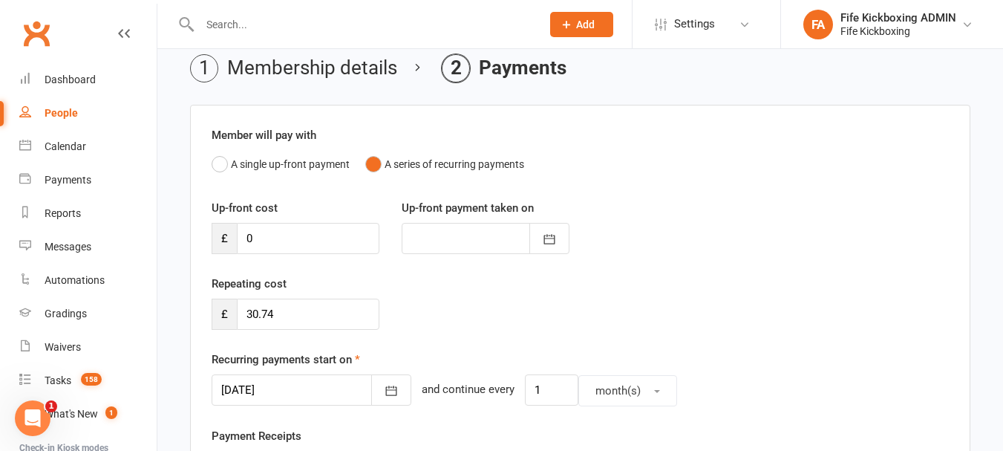
scroll to position [148, 0]
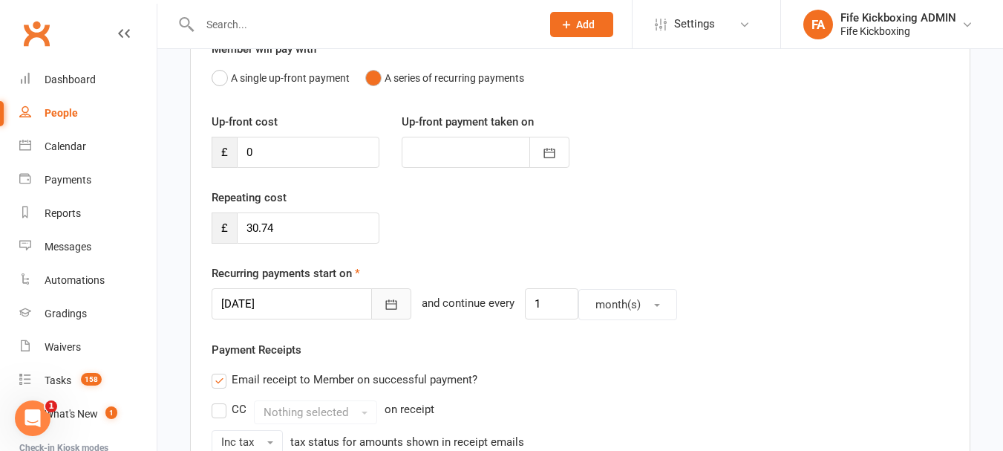
click at [371, 299] on button "button" at bounding box center [391, 303] width 40 height 31
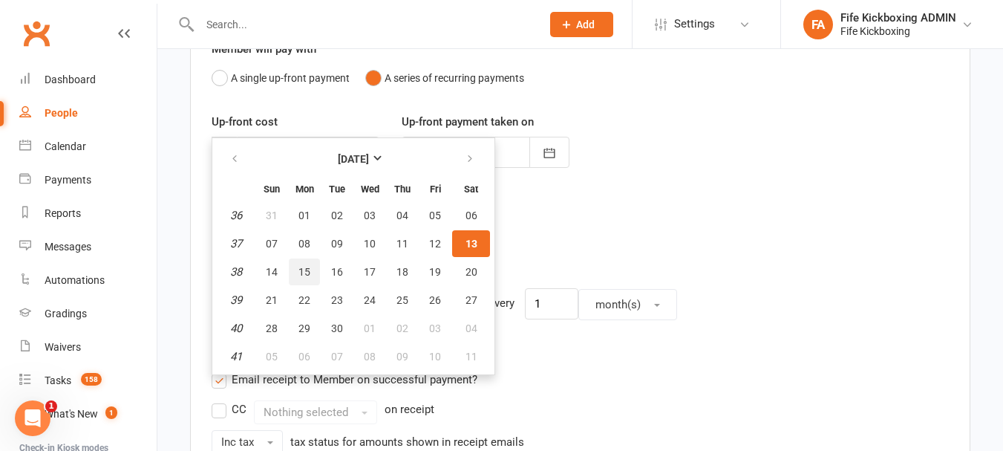
click at [304, 274] on span "15" at bounding box center [304, 272] width 12 height 12
type input "15 Sep 2025"
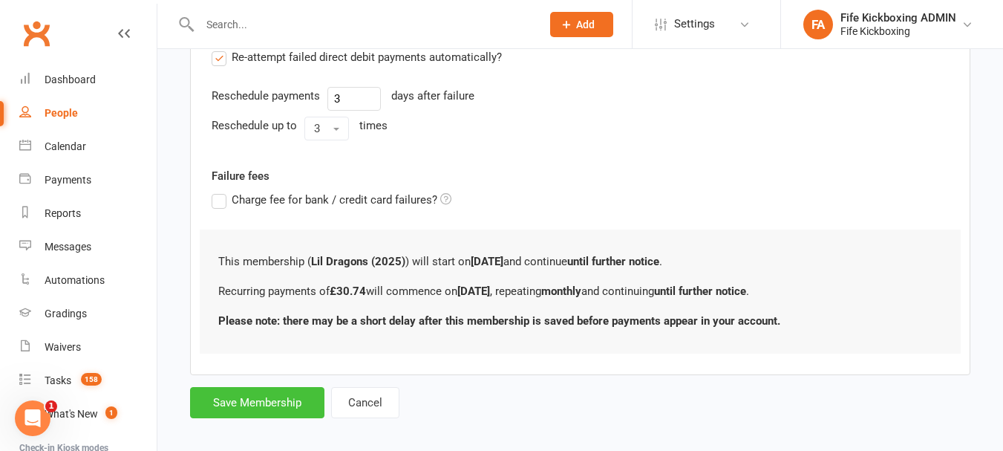
scroll to position [629, 0]
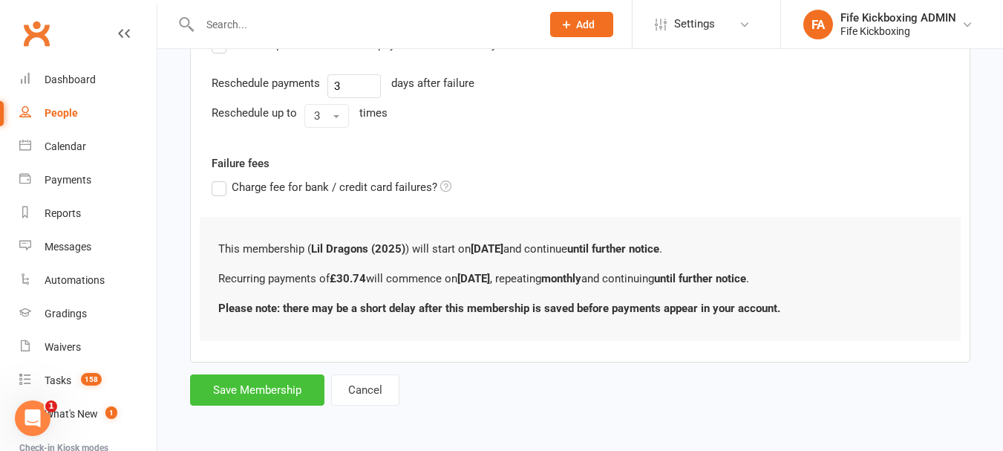
click at [266, 389] on button "Save Membership" at bounding box center [257, 389] width 134 height 31
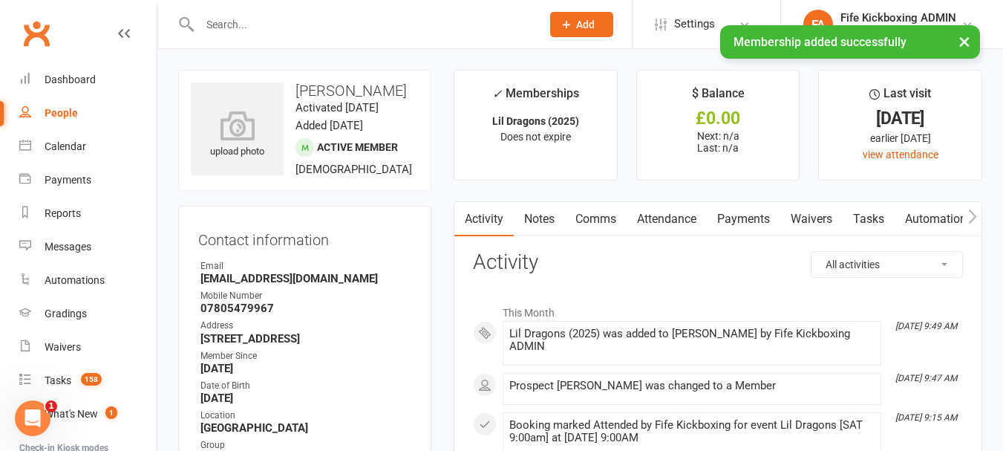
click at [977, 215] on button "button" at bounding box center [972, 218] width 19 height 33
click at [976, 215] on icon "button" at bounding box center [972, 217] width 9 height 16
drag, startPoint x: 857, startPoint y: 229, endPoint x: 804, endPoint y: 238, distance: 54.2
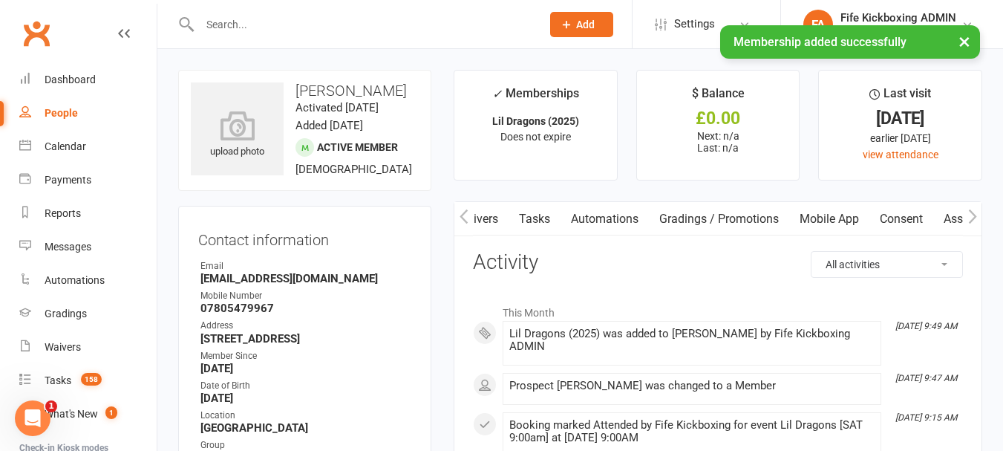
click at [857, 229] on link "Mobile App" at bounding box center [829, 219] width 80 height 34
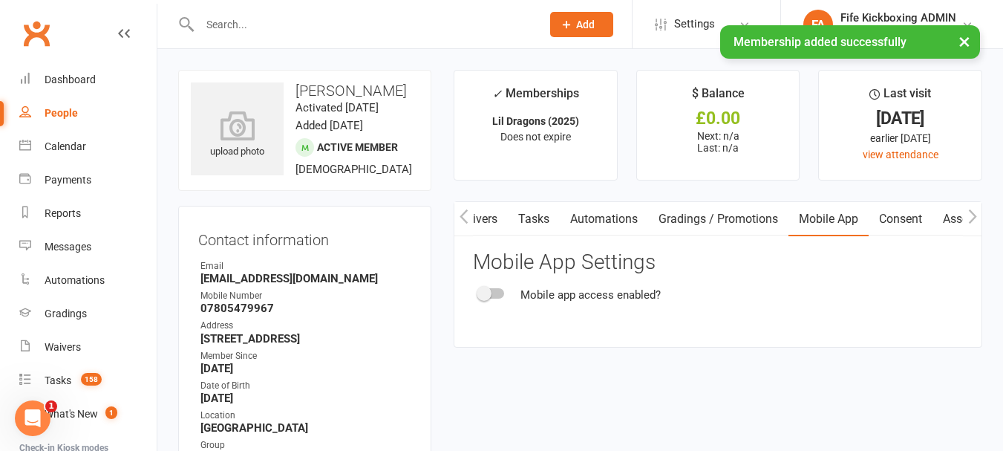
click at [469, 288] on div "Activity Notes Comms Attendance Payments Waivers Tasks Automations Gradings / P…" at bounding box center [718, 273] width 528 height 145
click at [487, 290] on span at bounding box center [484, 293] width 15 height 15
click at [479, 291] on input "checkbox" at bounding box center [479, 291] width 0 height 0
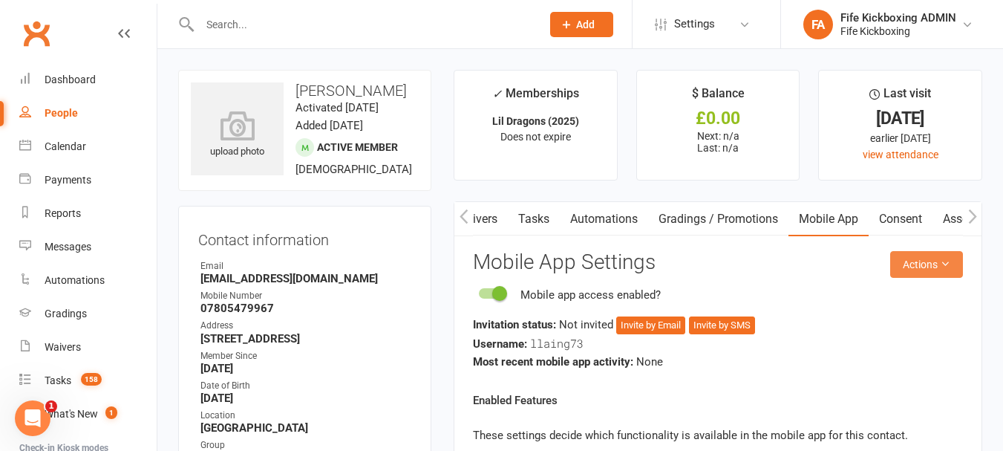
click at [892, 255] on button "Actions" at bounding box center [926, 264] width 73 height 27
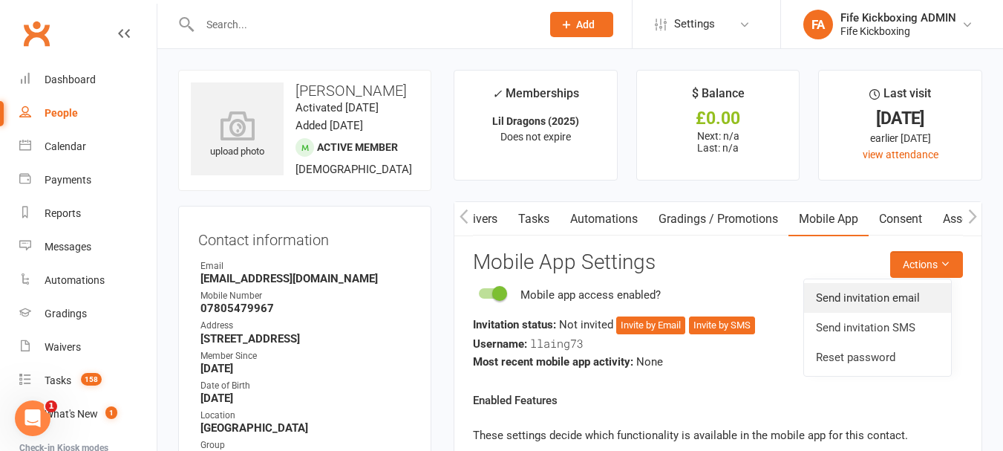
click at [883, 293] on link "Send invitation email" at bounding box center [877, 298] width 147 height 30
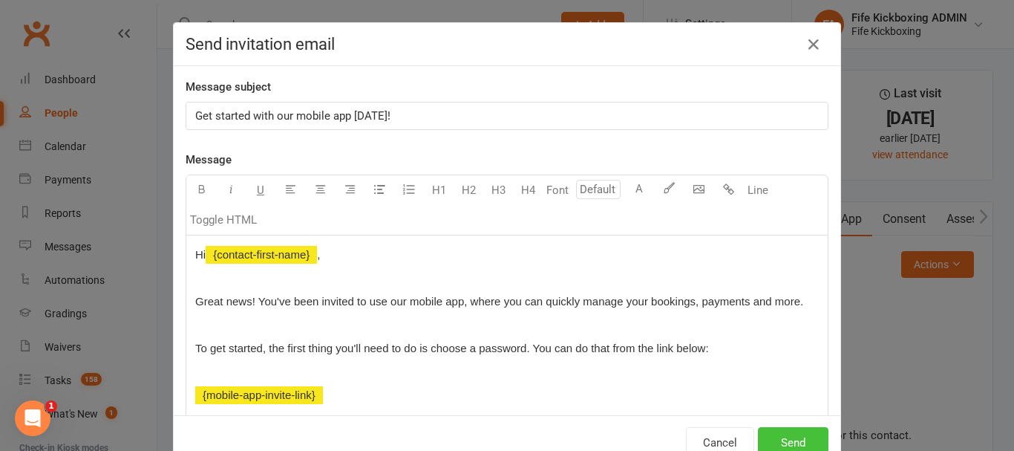
click at [794, 433] on button "Send" at bounding box center [793, 442] width 71 height 31
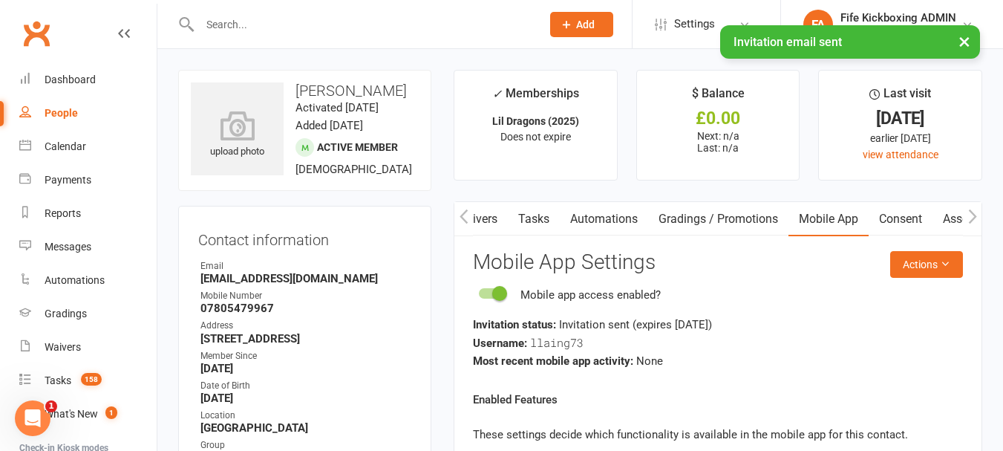
click at [467, 217] on icon "button" at bounding box center [463, 217] width 9 height 16
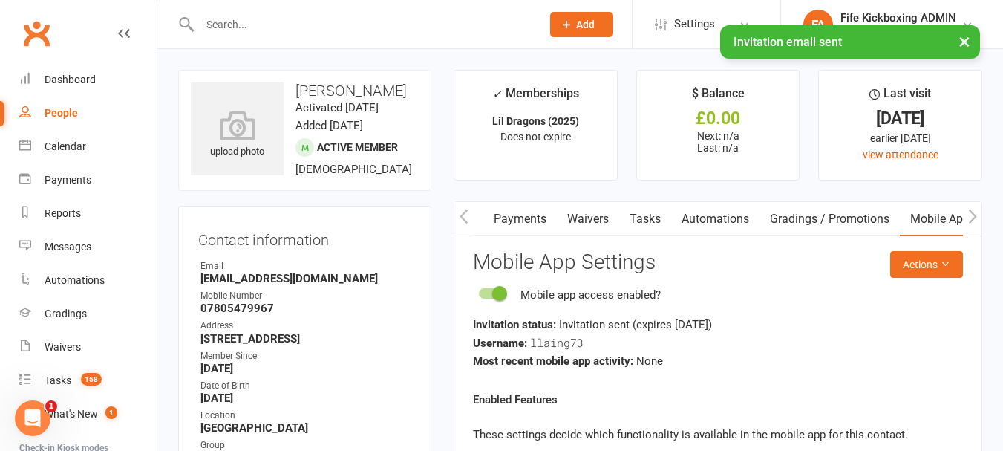
click at [467, 217] on icon "button" at bounding box center [463, 217] width 9 height 16
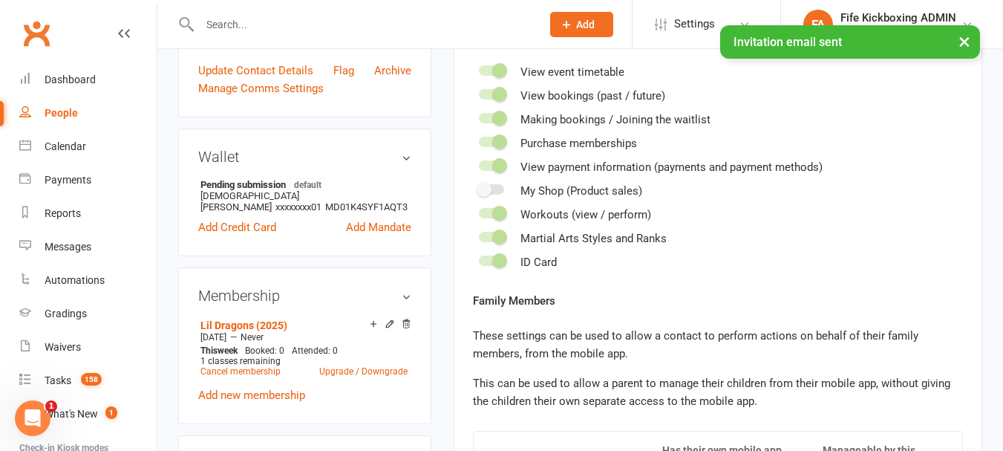
scroll to position [668, 0]
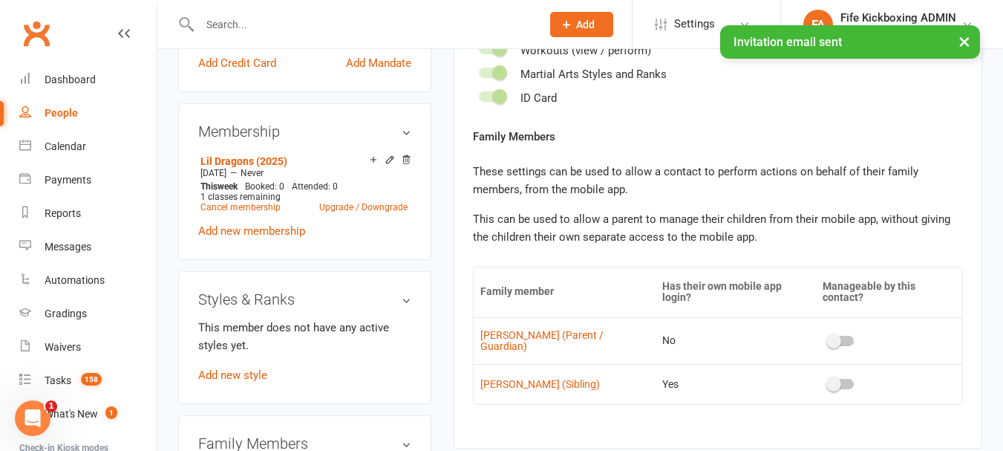
click at [259, 404] on div "Styles & Ranks This member does not have any active styles yet. Add new style" at bounding box center [304, 337] width 253 height 133
drag, startPoint x: 245, startPoint y: 407, endPoint x: 255, endPoint y: 396, distance: 14.7
click at [244, 382] on link "Add new style" at bounding box center [232, 374] width 69 height 13
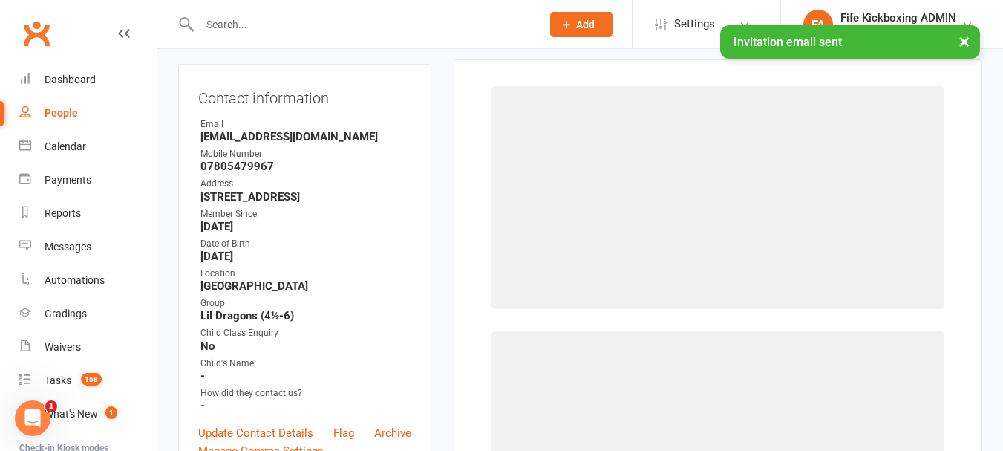
scroll to position [127, 0]
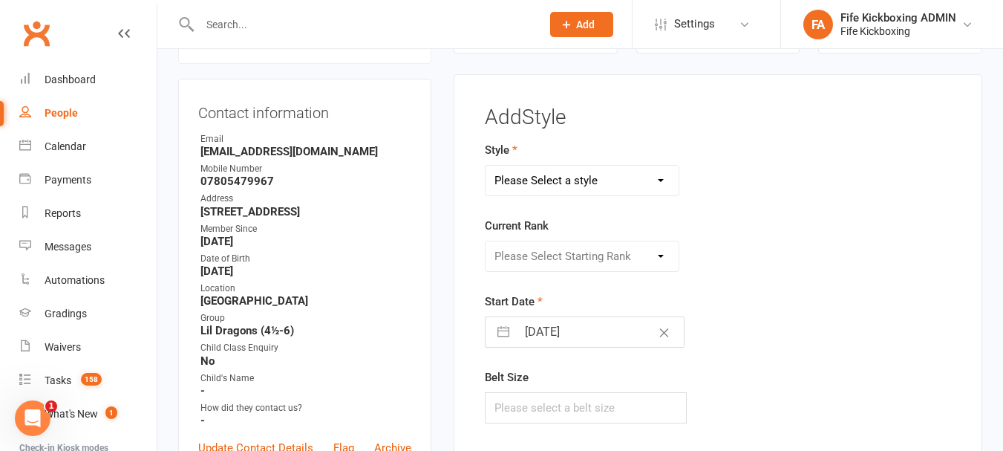
click at [597, 194] on select "Please Select a style KickFit Fitness Kids Kickboxing Lil Dragons Self Defence …" at bounding box center [581, 181] width 193 height 30
select select "1179"
click at [485, 166] on select "Please Select a style KickFit Fitness Kids Kickboxing Lil Dragons Self Defence …" at bounding box center [581, 181] width 193 height 30
click at [527, 264] on select "Please Select Starting Rank White Red - 1 stripe Red - 2 stripes Yellow - 1 str…" at bounding box center [581, 256] width 193 height 30
select select "11207"
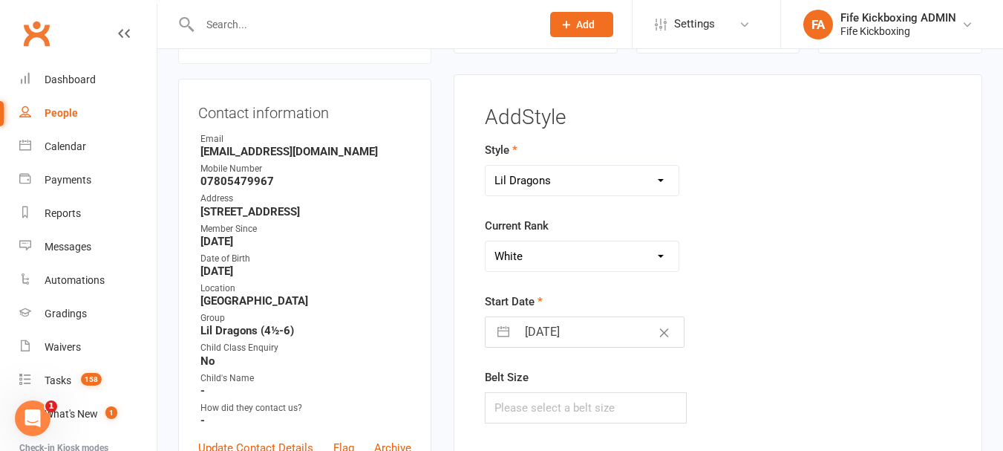
click at [485, 241] on select "Please Select Starting Rank White Red - 1 stripe Red - 2 stripes Yellow - 1 str…" at bounding box center [581, 256] width 193 height 30
click at [531, 385] on div "Belt Size" at bounding box center [637, 395] width 304 height 55
click at [535, 399] on input "text" at bounding box center [586, 407] width 202 height 31
type input "240"
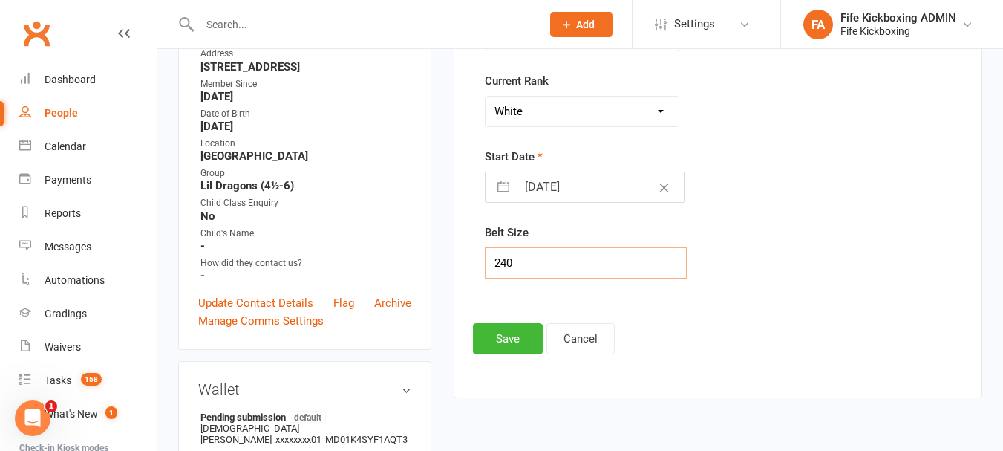
scroll to position [424, 0]
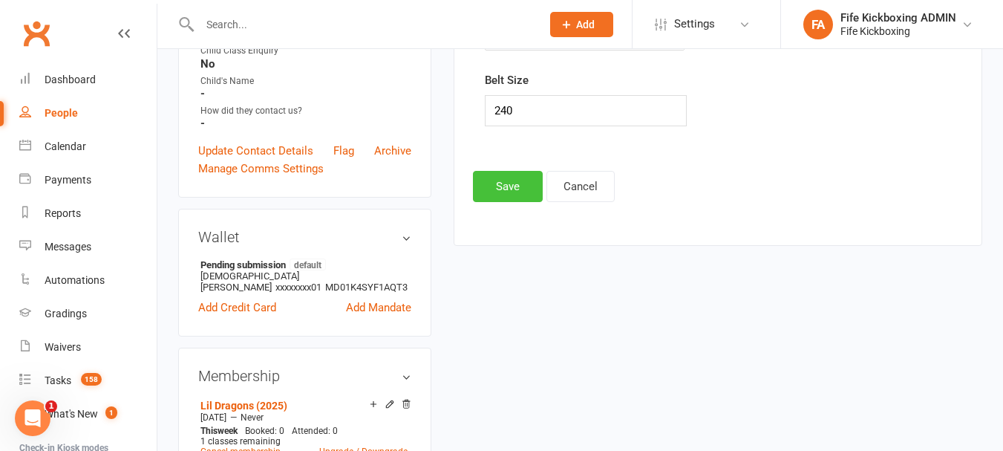
click at [499, 195] on button "Save" at bounding box center [508, 186] width 70 height 31
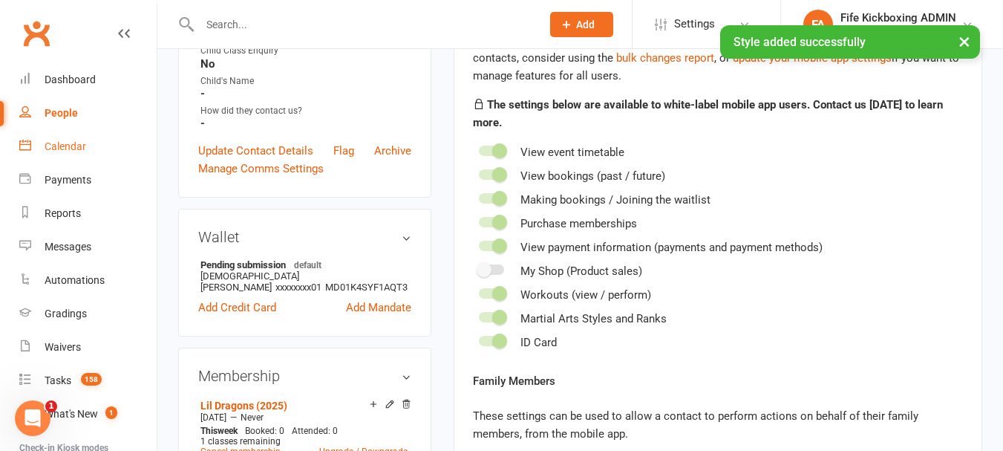
click at [76, 142] on div "Calendar" at bounding box center [66, 146] width 42 height 12
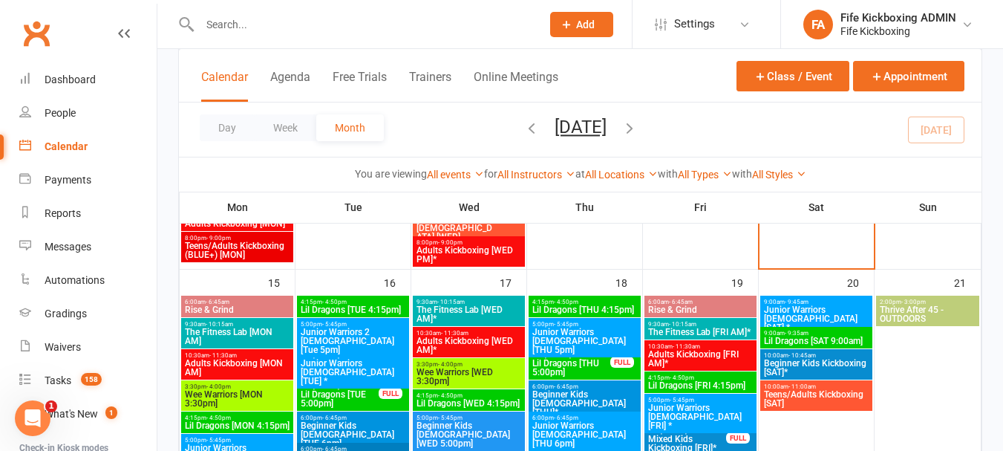
scroll to position [891, 0]
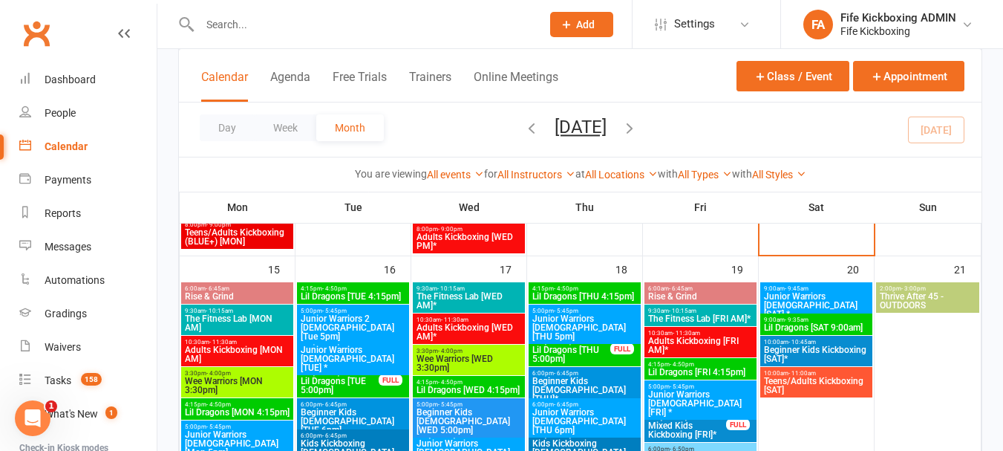
click at [837, 336] on div "10:00am - 10:45am Beginner Kids Kickboxing [SAT]*" at bounding box center [816, 350] width 112 height 30
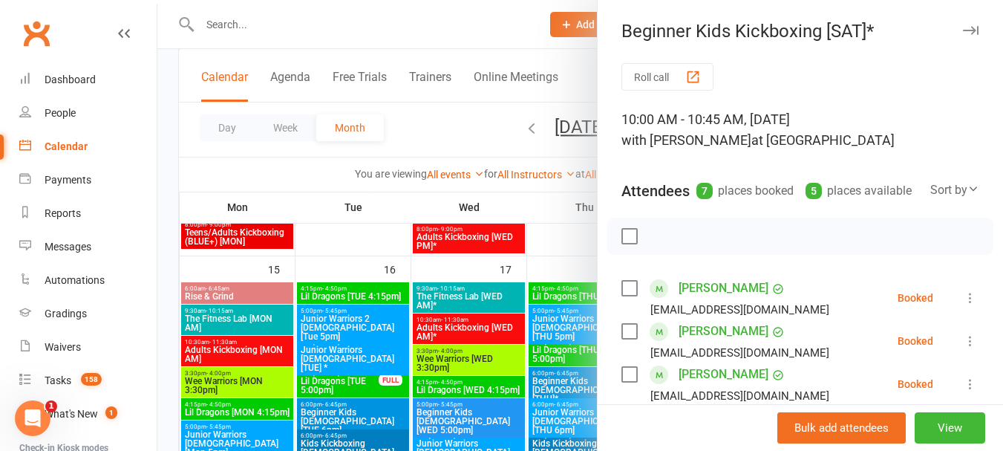
click at [520, 342] on div at bounding box center [579, 225] width 845 height 451
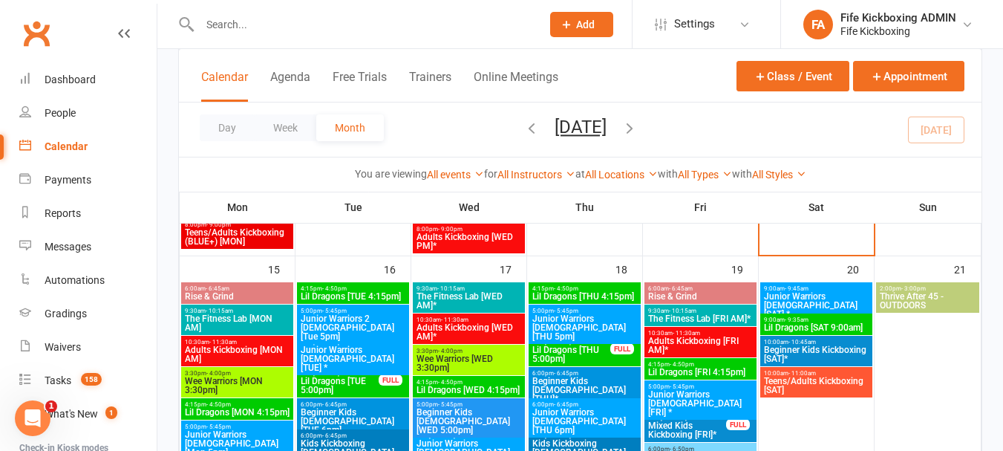
click at [818, 314] on div "9:00am - 9:35am Lil Dragons [SAT 9:00am]" at bounding box center [816, 324] width 112 height 22
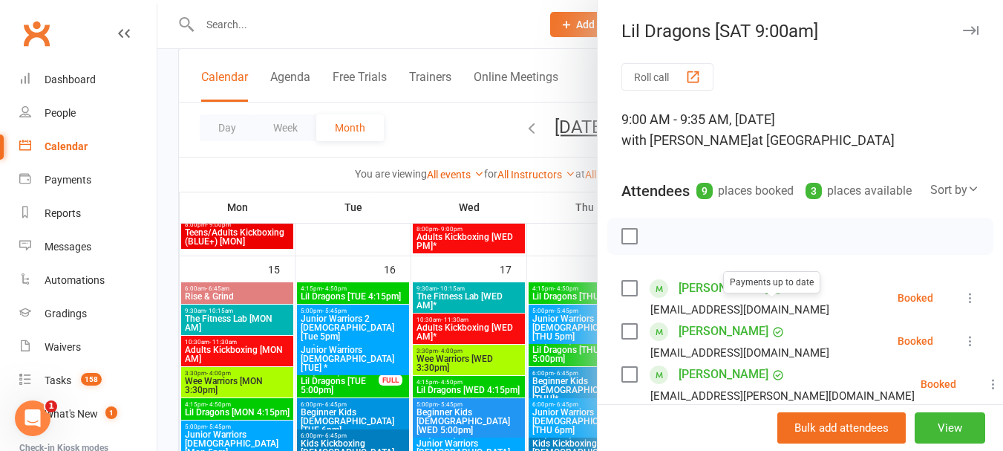
scroll to position [371, 0]
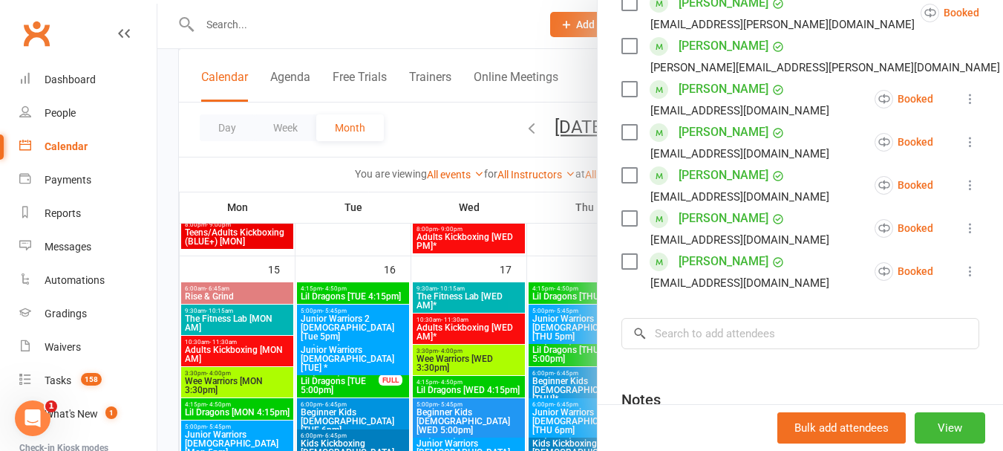
drag, startPoint x: 736, startPoint y: 327, endPoint x: 741, endPoint y: 354, distance: 27.1
click at [736, 330] on div "Roll call 9:00 AM - 9:35 AM, Saturday, September, 20, 2025 with Derryn Millingt…" at bounding box center [800, 125] width 405 height 867
click at [741, 349] on input "search" at bounding box center [800, 333] width 358 height 31
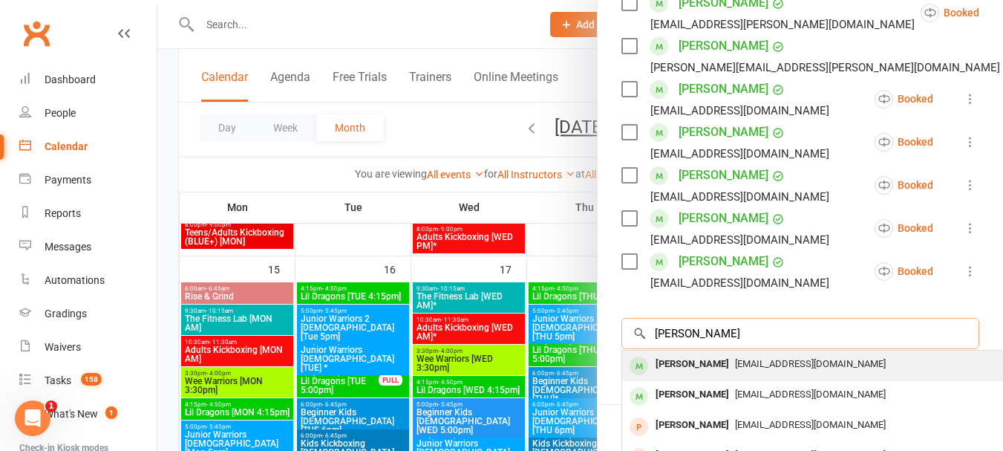
type input "layla laing"
click at [699, 375] on div "Layla Laing" at bounding box center [691, 364] width 85 height 22
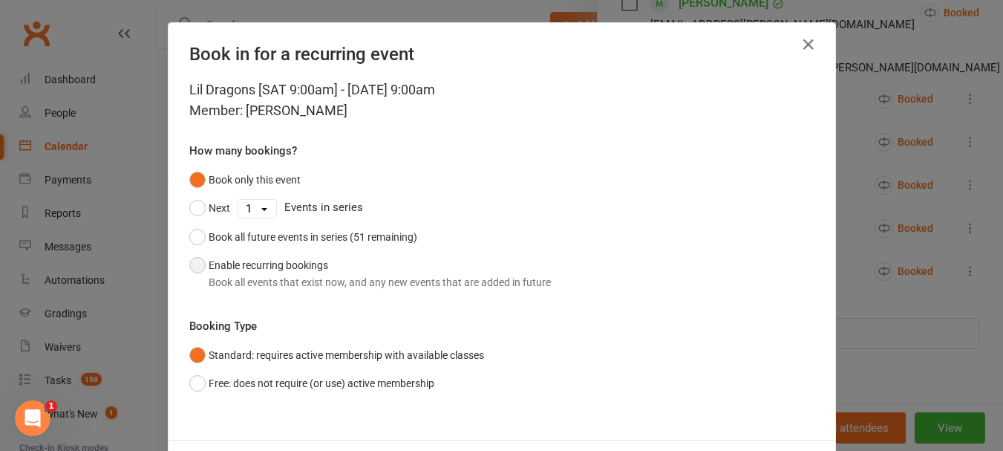
click at [376, 288] on div "Book all events that exist now, and any new events that are added in future" at bounding box center [380, 282] width 342 height 16
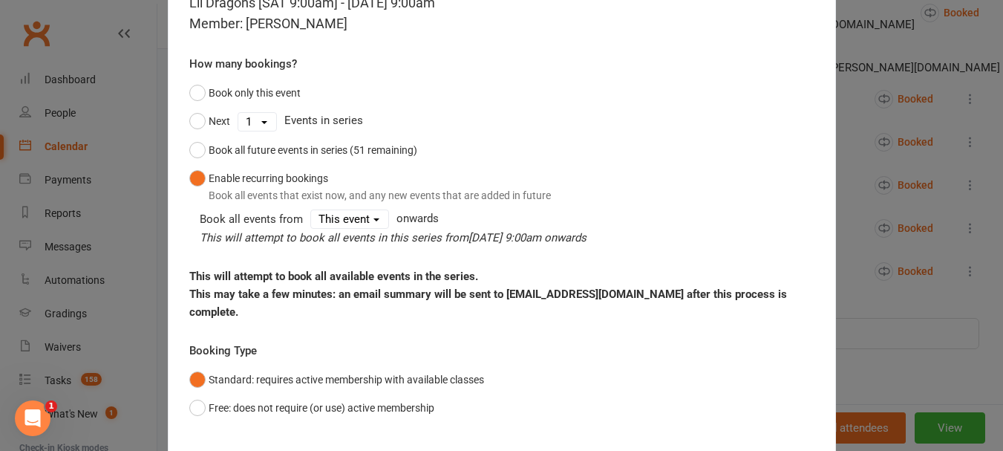
scroll to position [160, 0]
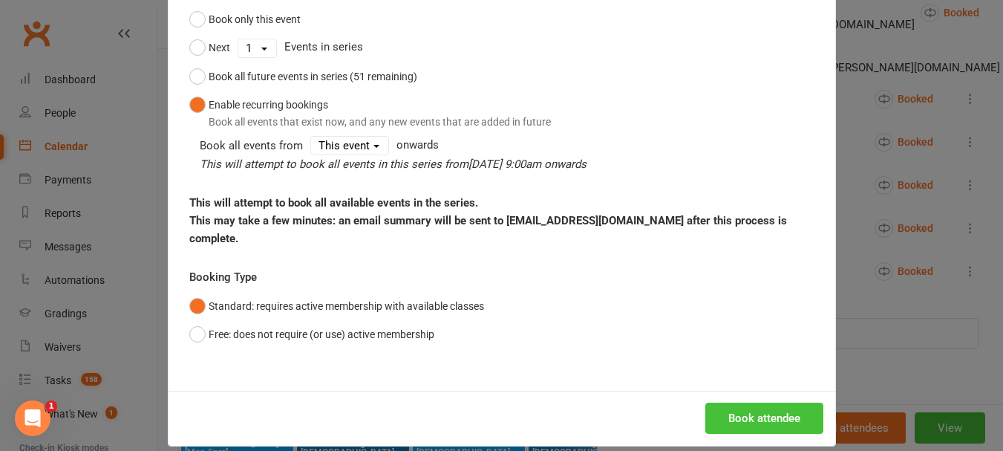
click at [770, 402] on button "Book attendee" at bounding box center [764, 417] width 118 height 31
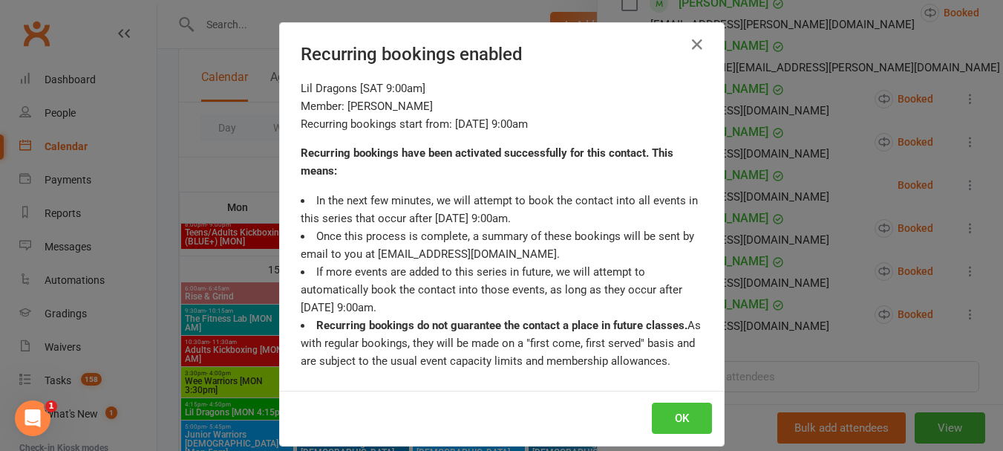
click at [668, 418] on button "OK" at bounding box center [682, 417] width 60 height 31
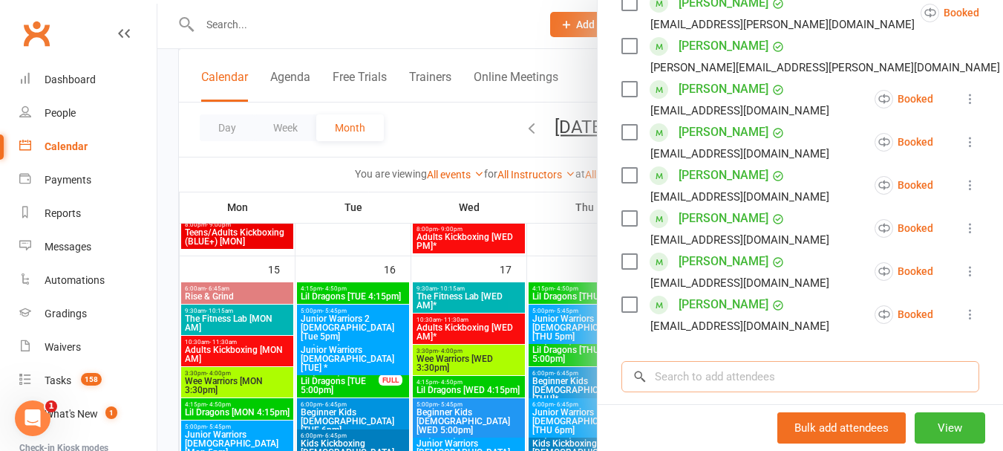
click at [678, 391] on input "search" at bounding box center [800, 376] width 358 height 31
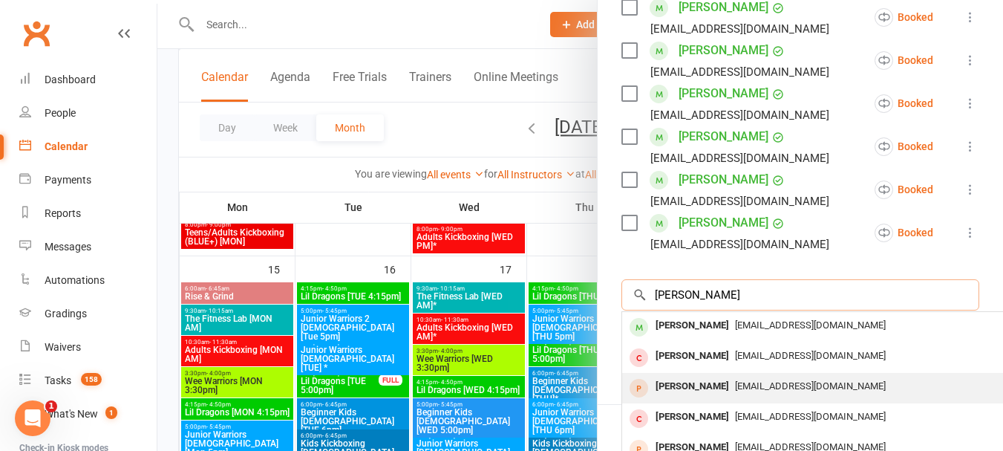
scroll to position [520, 0]
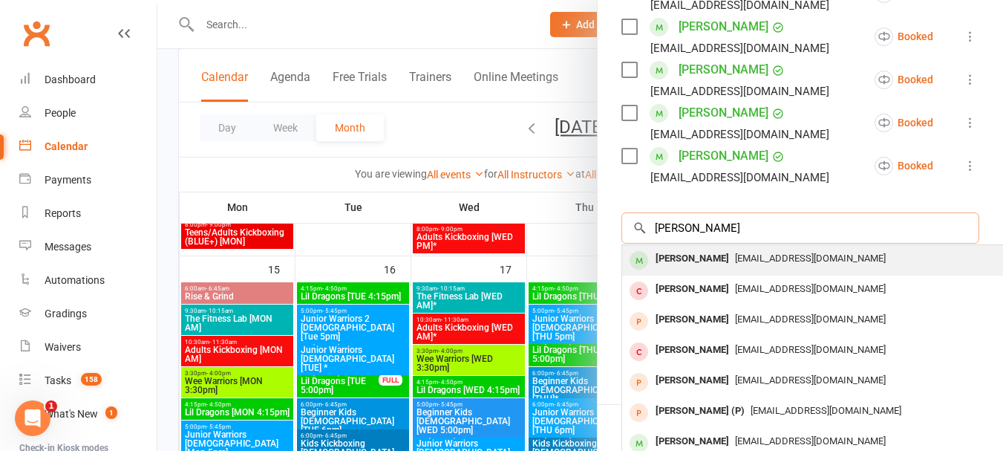
type input "lucy laig"
click at [664, 269] on div "Lucy Laing" at bounding box center [691, 259] width 85 height 22
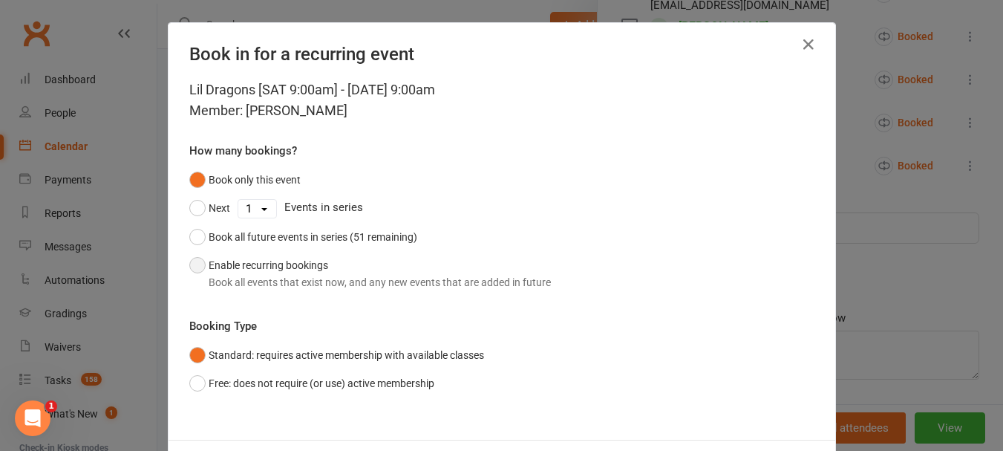
click at [360, 276] on div "Book all events that exist now, and any new events that are added in future" at bounding box center [380, 282] width 342 height 16
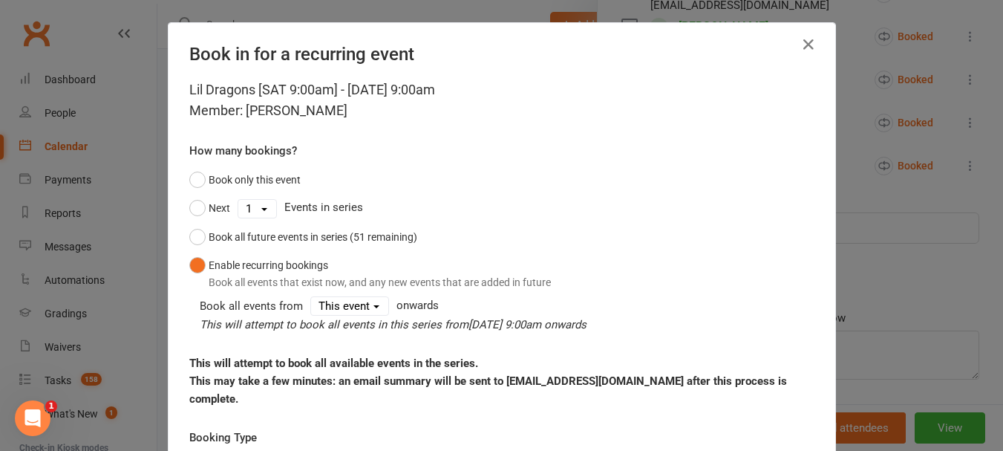
scroll to position [148, 0]
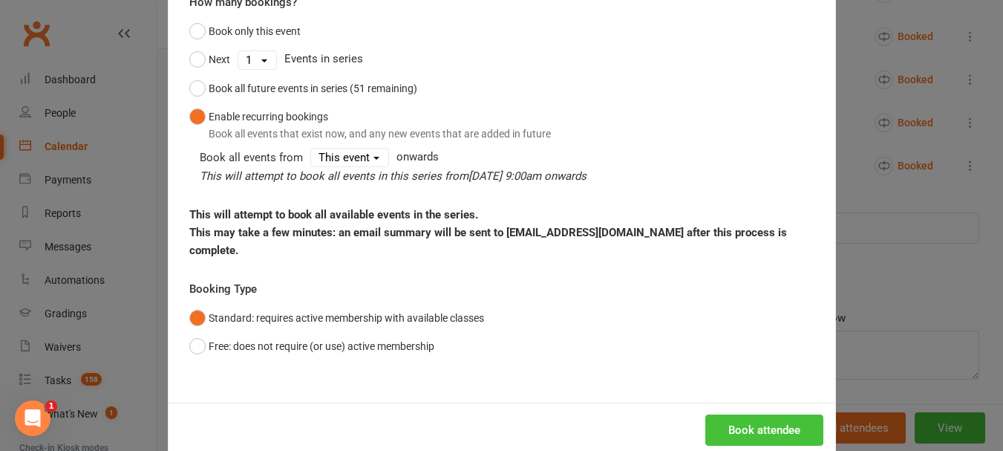
click at [765, 414] on button "Book attendee" at bounding box center [764, 429] width 118 height 31
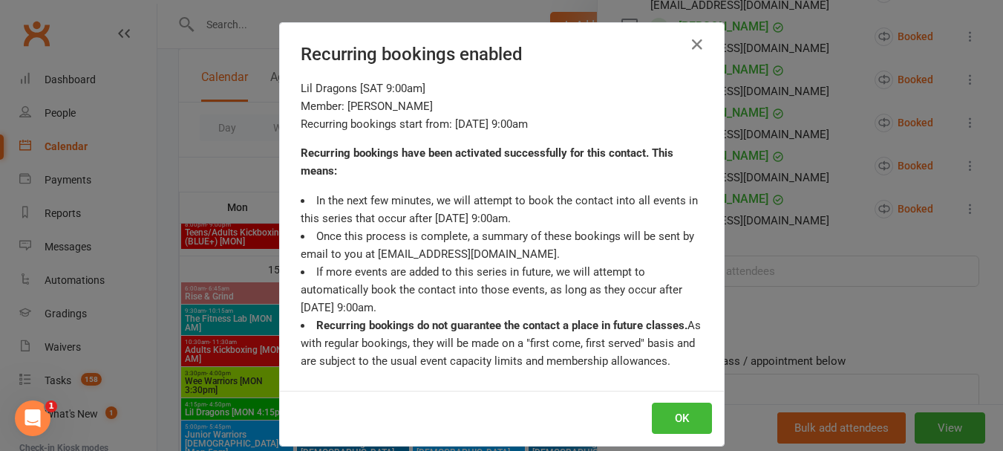
click at [685, 401] on div "OK" at bounding box center [502, 417] width 444 height 55
click at [673, 408] on button "OK" at bounding box center [682, 417] width 60 height 31
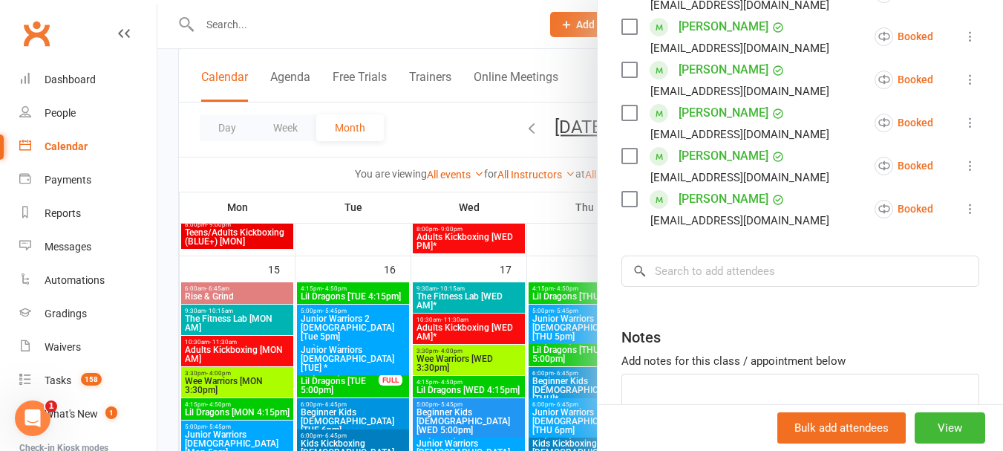
click at [208, 295] on div at bounding box center [579, 225] width 845 height 451
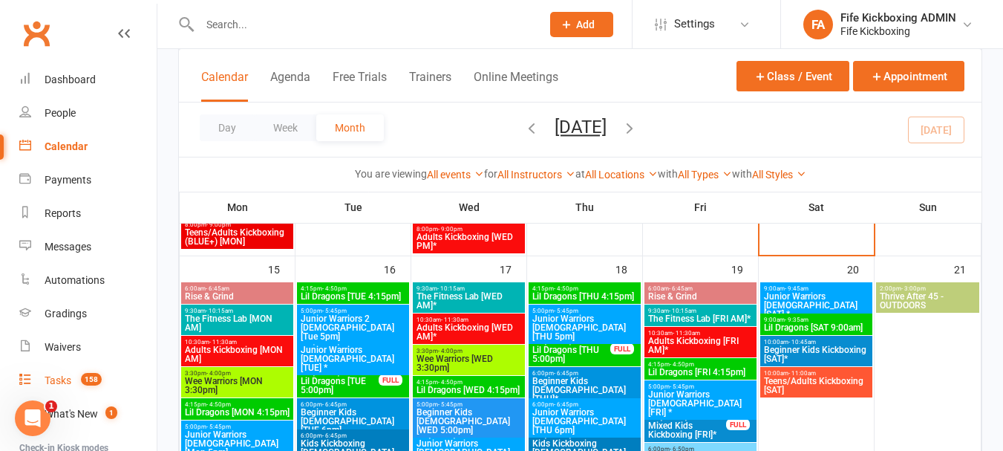
click at [82, 369] on link "Tasks 158" at bounding box center [87, 380] width 137 height 33
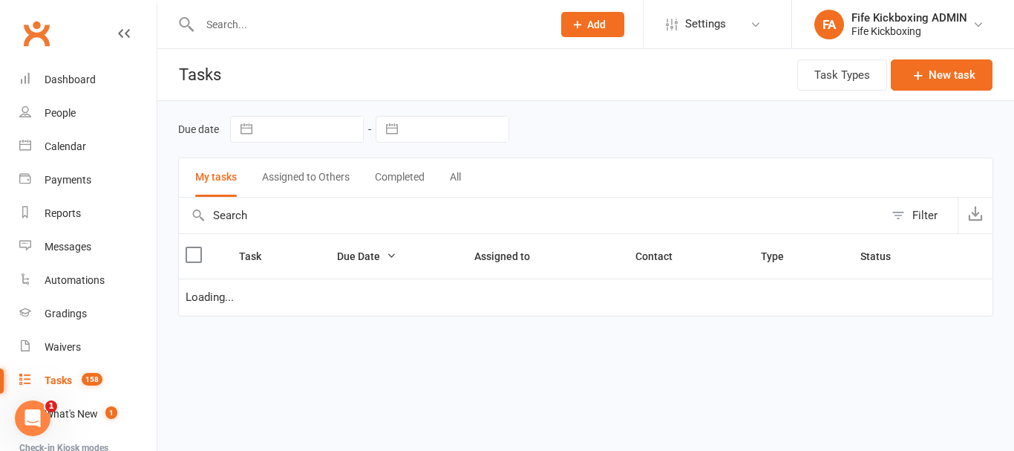
select select "started"
select select "waiting"
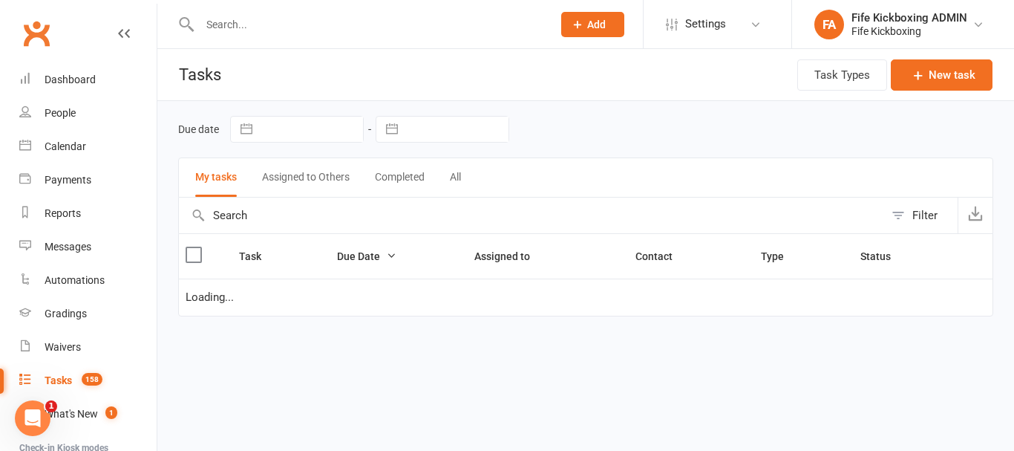
select select "started"
select select "waiting"
select select "started"
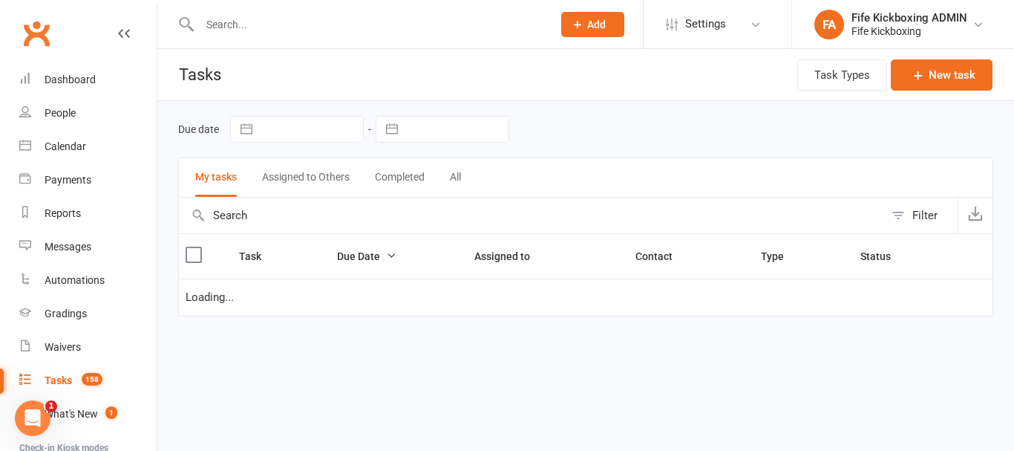
select select "started"
select select "waiting"
select select "started"
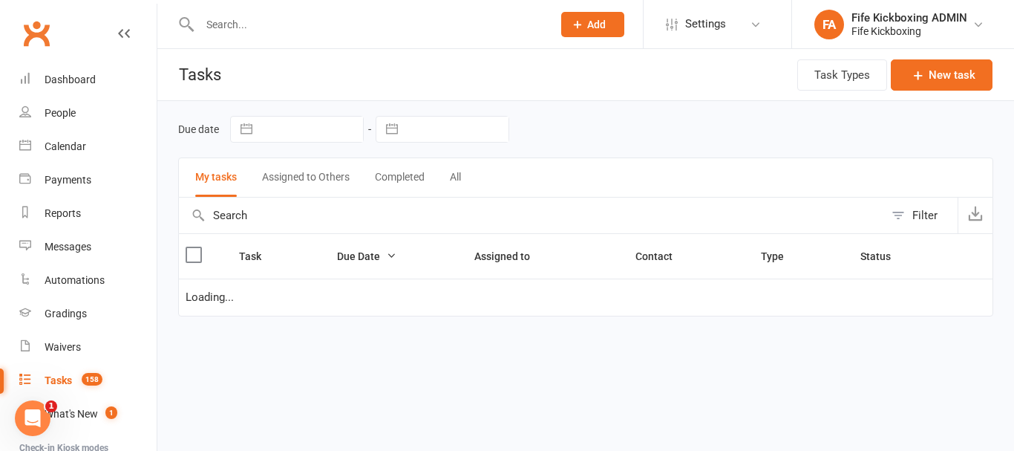
select select "started"
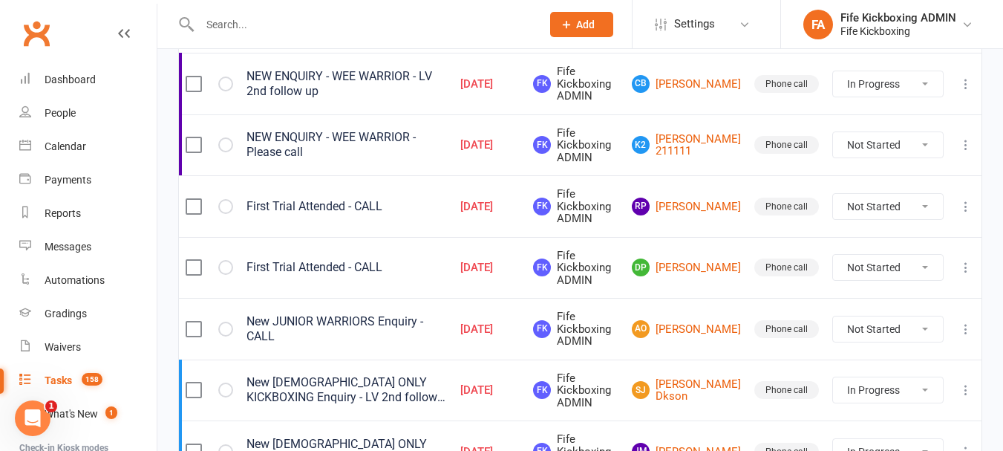
scroll to position [371, 0]
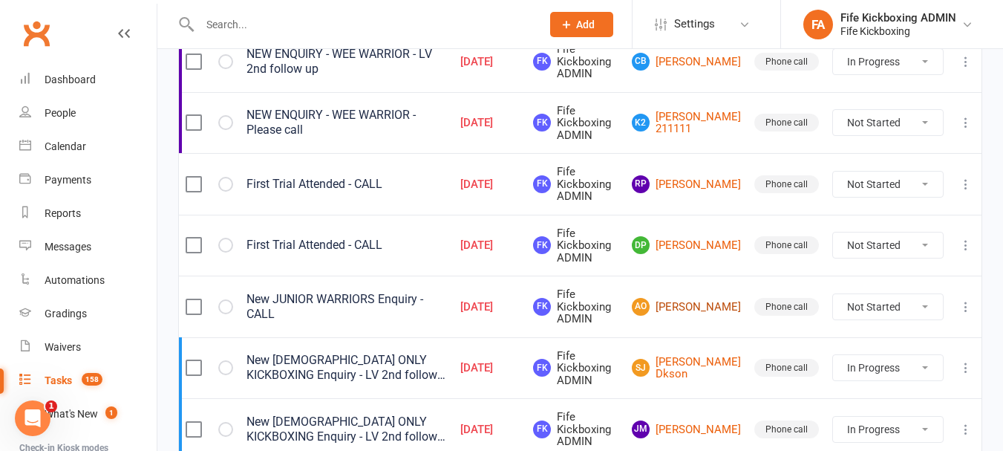
click at [698, 301] on link "AO Adam Ogilvie" at bounding box center [686, 307] width 109 height 18
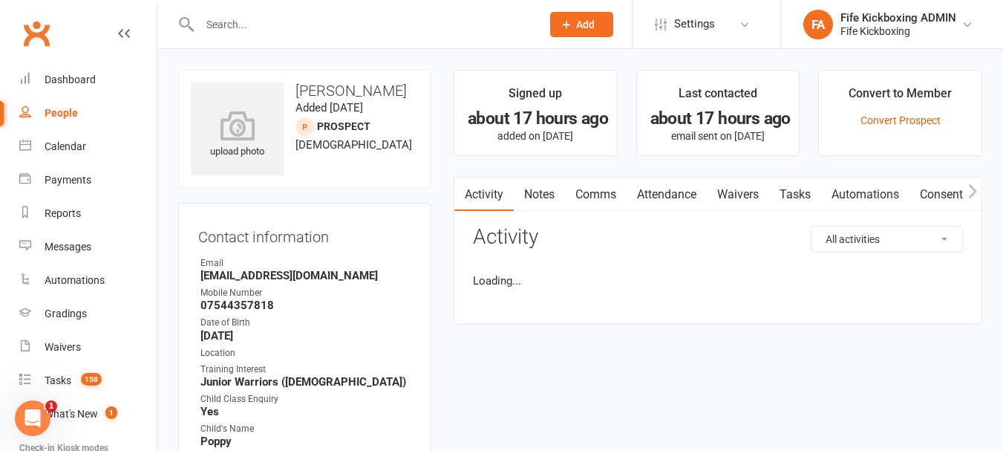
click at [663, 194] on link "Attendance" at bounding box center [666, 194] width 80 height 34
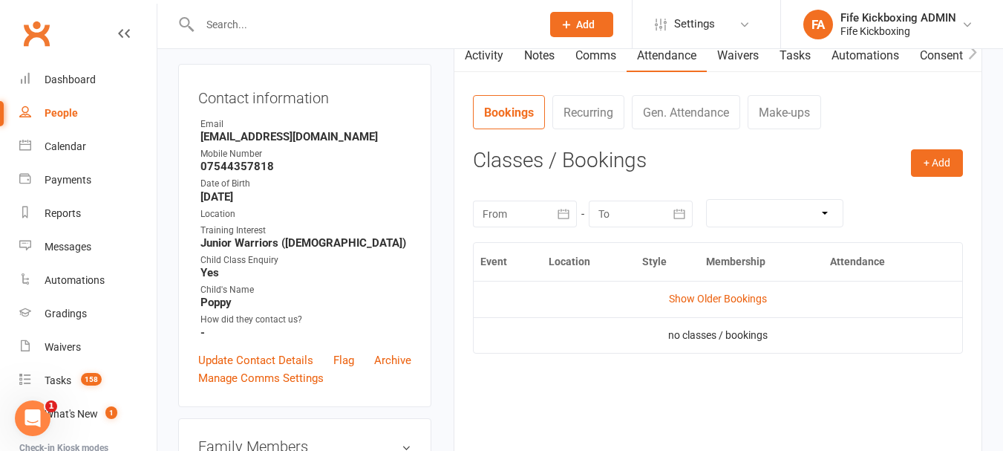
scroll to position [148, 0]
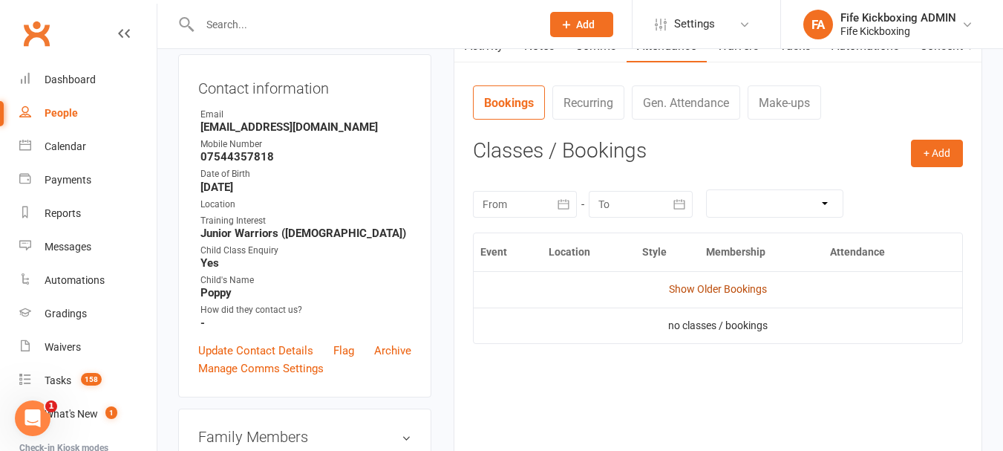
click at [710, 289] on link "Show Older Bookings" at bounding box center [718, 289] width 98 height 12
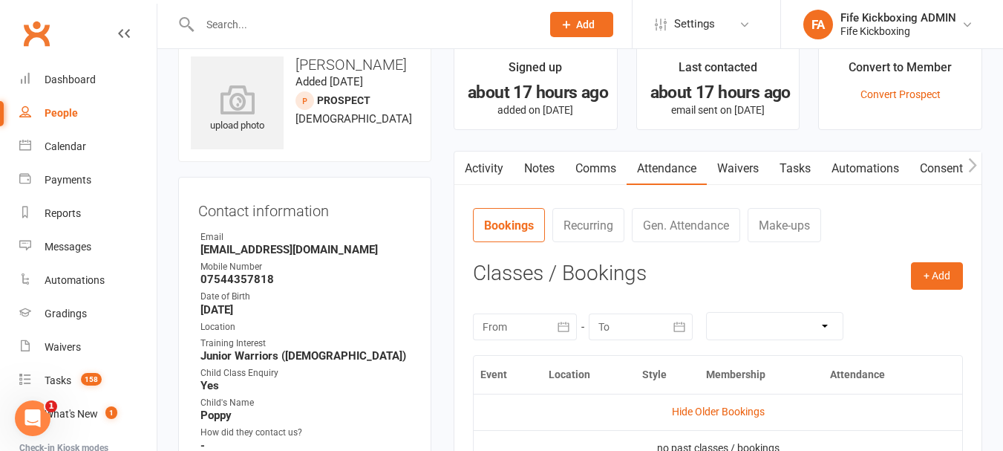
scroll to position [0, 0]
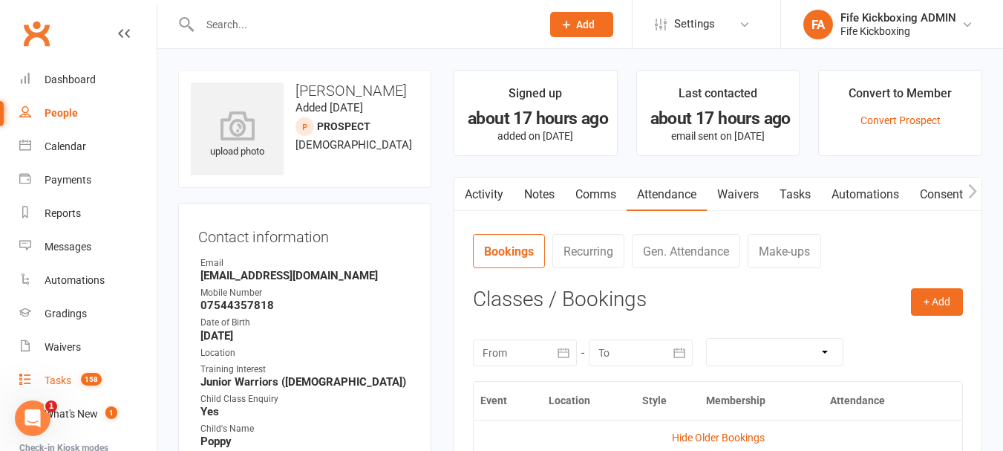
click at [78, 373] on link "Tasks 158" at bounding box center [87, 380] width 137 height 33
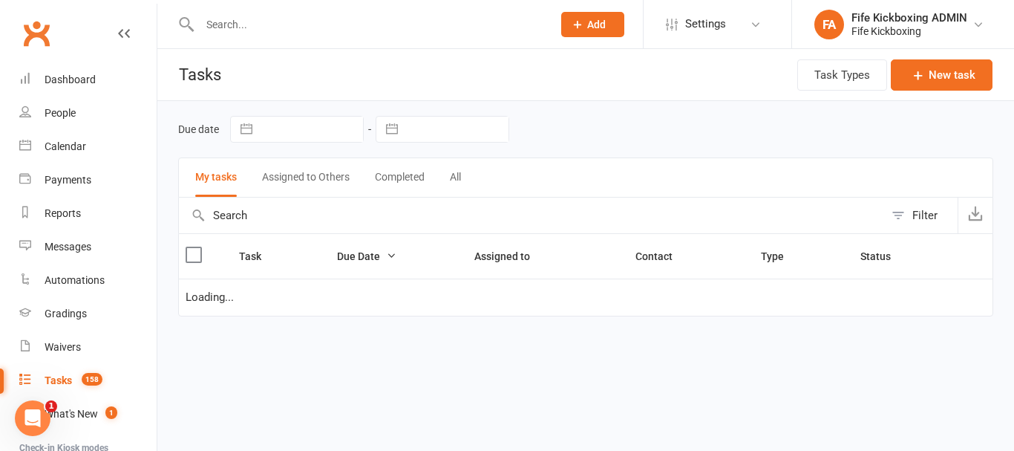
select select "started"
select select "waiting"
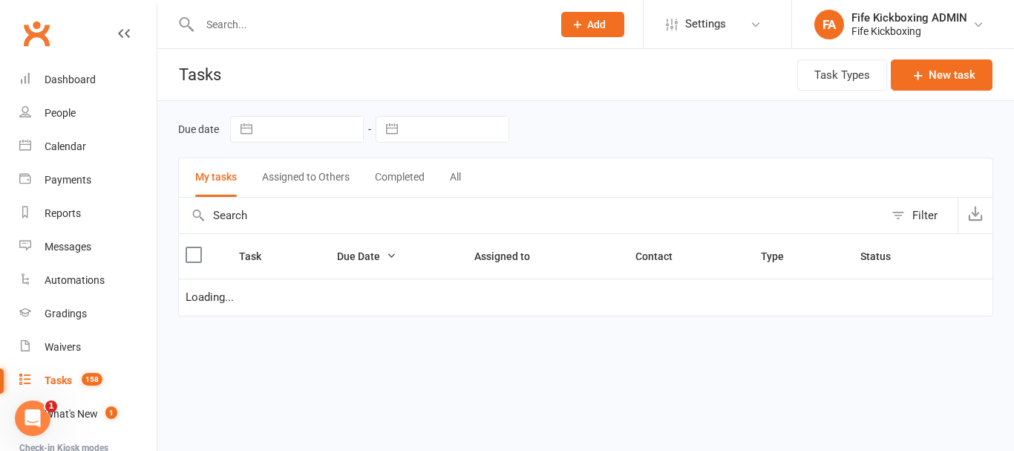
select select "started"
select select "waiting"
select select "started"
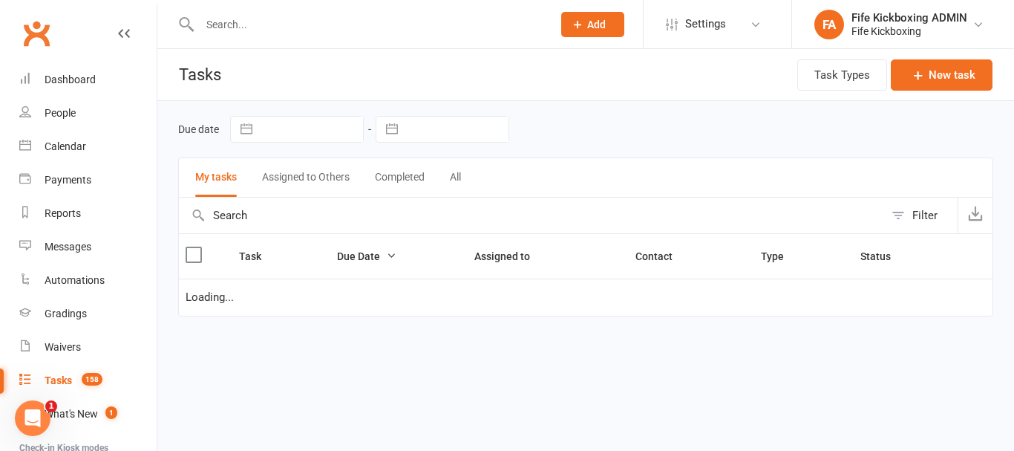
select select "started"
select select "waiting"
select select "started"
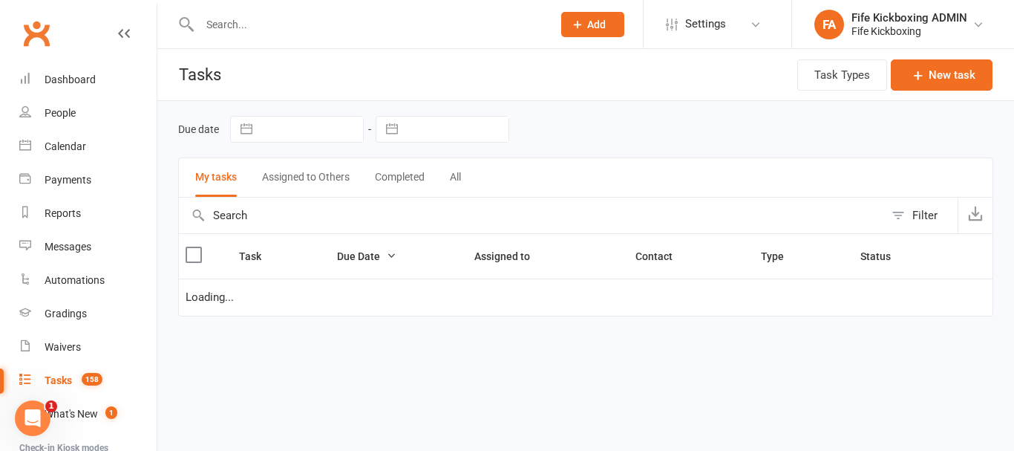
select select "started"
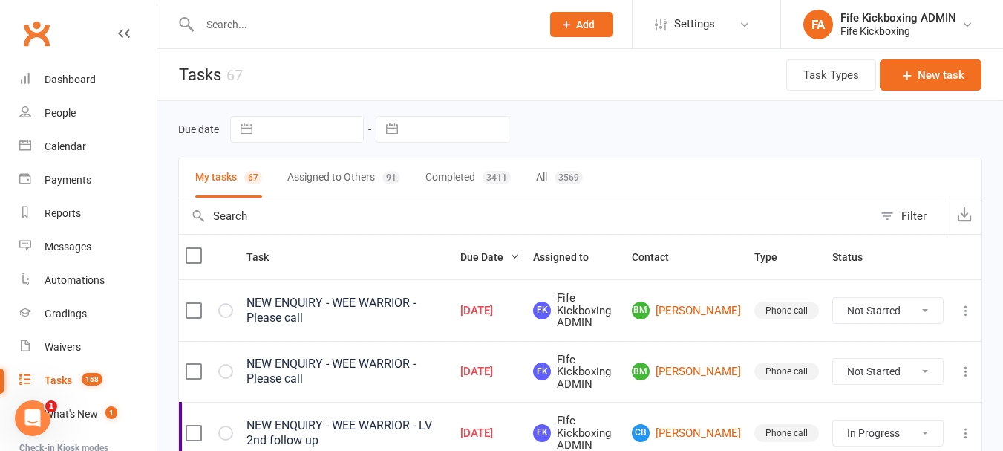
scroll to position [148, 0]
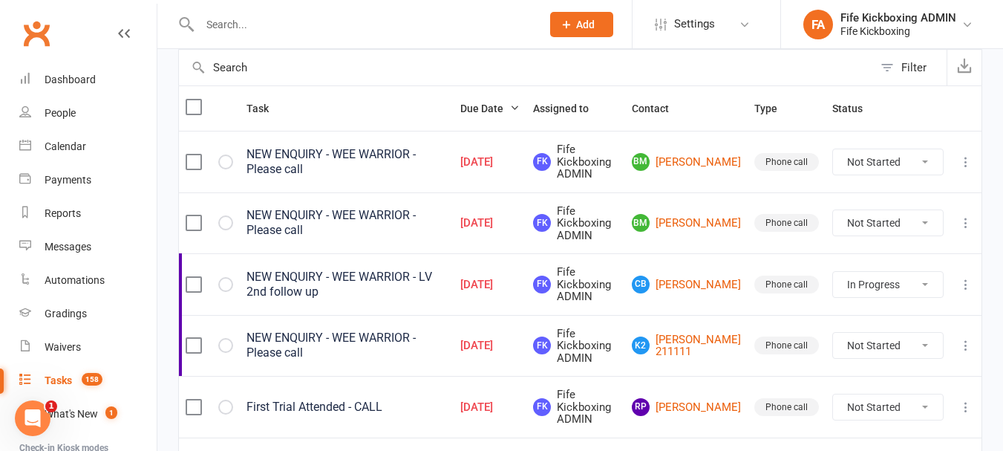
click at [865, 166] on select "Not Started In Progress Waiting Complete" at bounding box center [888, 161] width 110 height 25
click at [833, 149] on select "Not Started In Progress Waiting Complete" at bounding box center [888, 161] width 110 height 25
select select "unstarted"
select select "started"
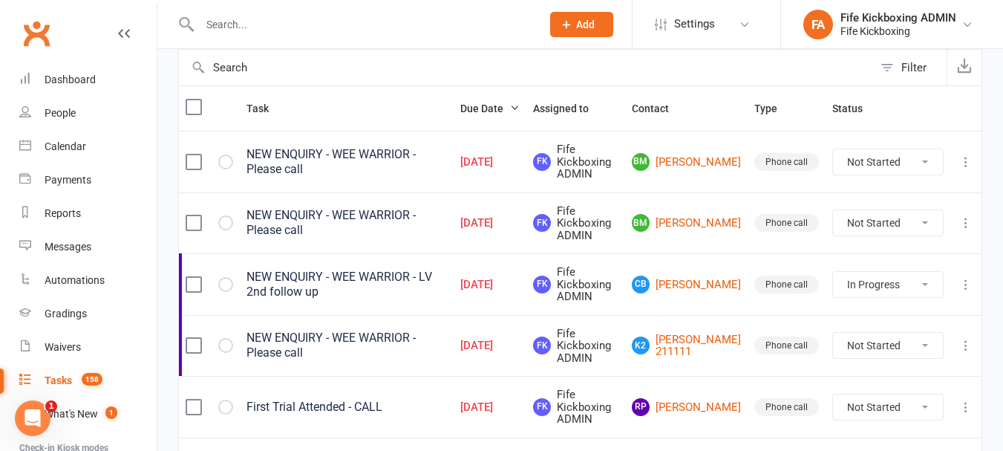
select select "started"
select select "waiting"
select select "started"
select select "waiting"
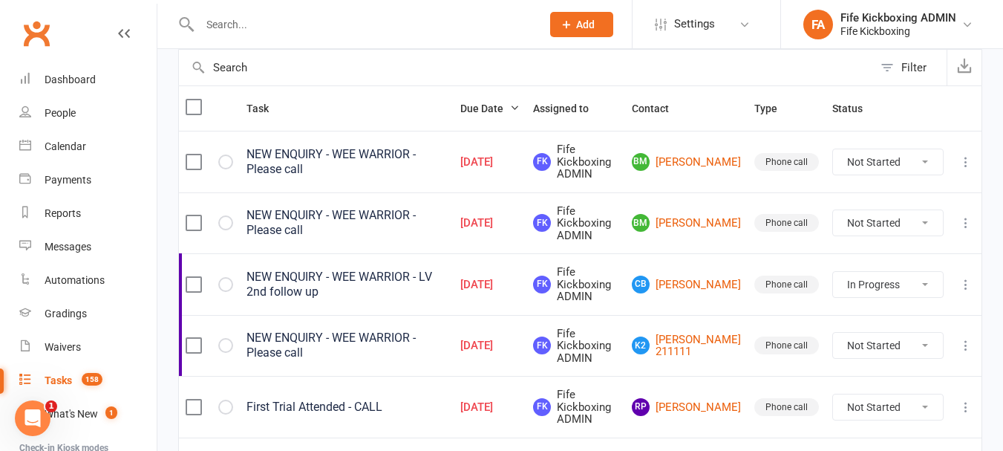
select select "started"
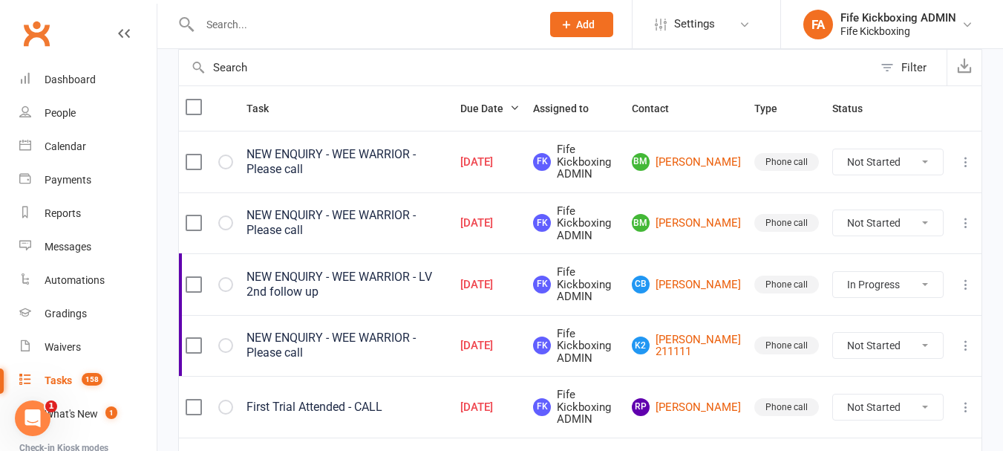
select select "waiting"
select select "started"
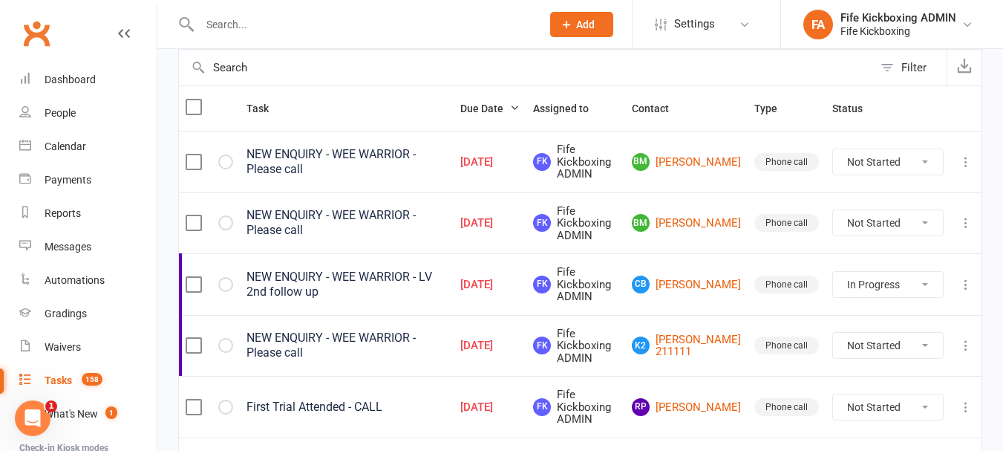
select select "started"
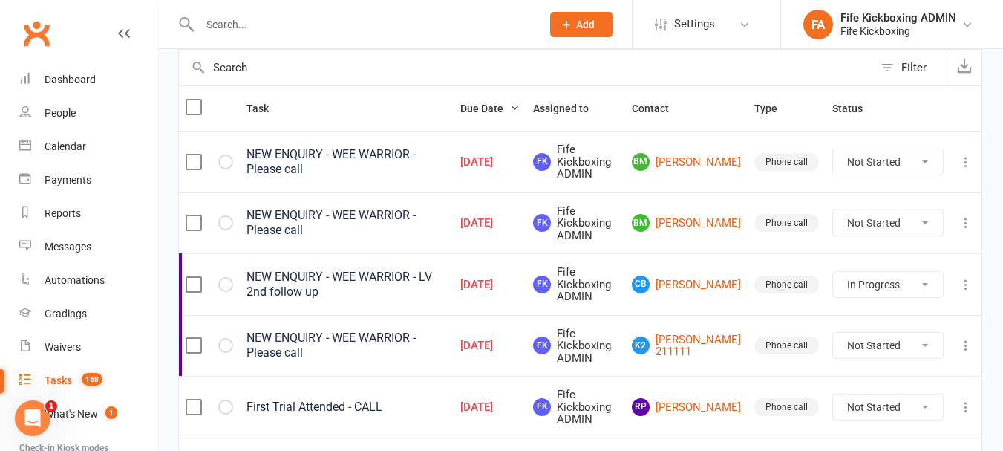
select select "waiting"
select select "started"
select select "waiting"
select select "started"
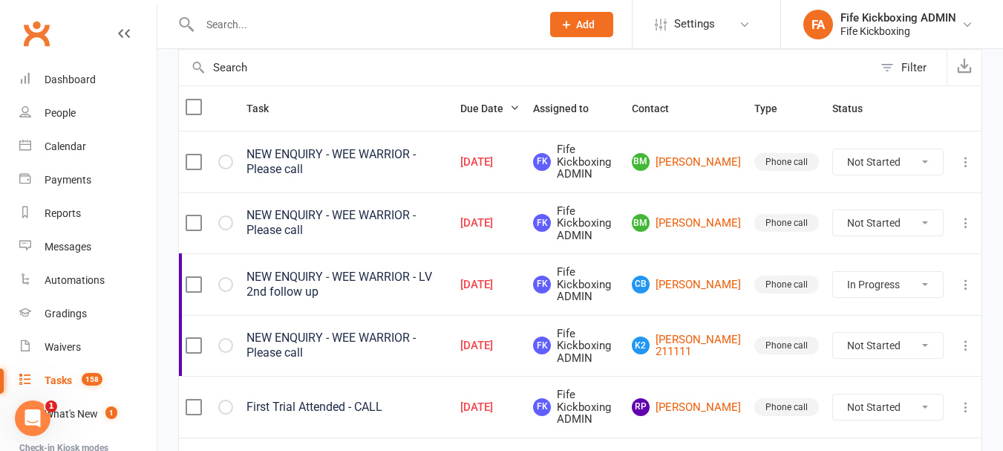
select select "started"
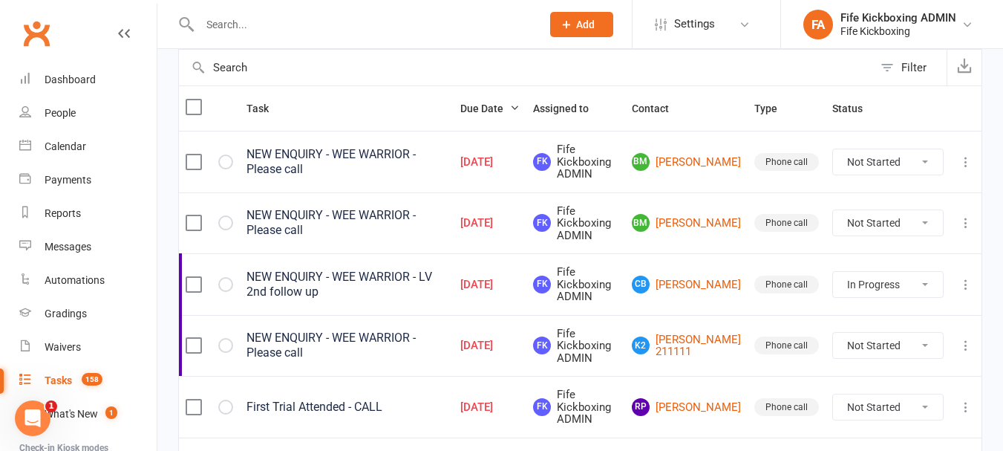
select select "waiting"
select select "started"
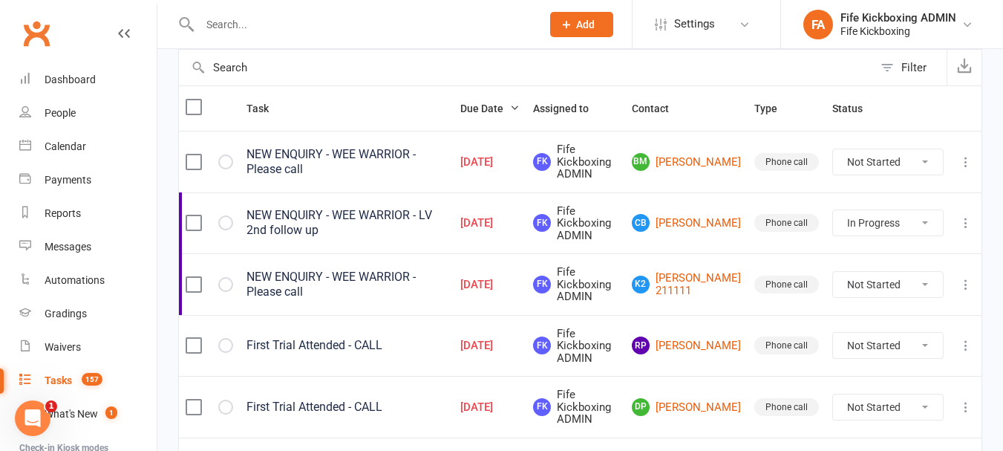
click at [857, 157] on select "Not Started In Progress Waiting Complete" at bounding box center [888, 161] width 110 height 25
click at [833, 149] on select "Not Started In Progress Waiting Complete" at bounding box center [888, 161] width 110 height 25
select select "unstarted"
select select "started"
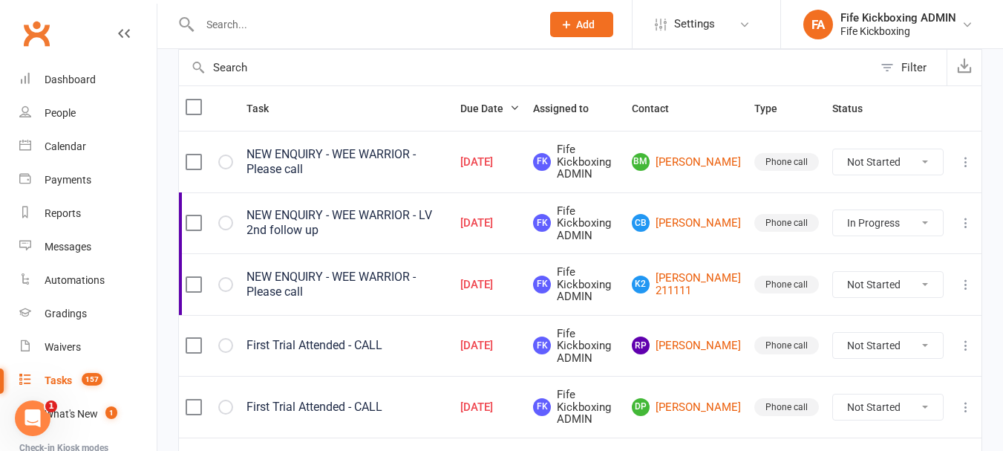
select select "started"
select select "waiting"
select select "started"
select select "waiting"
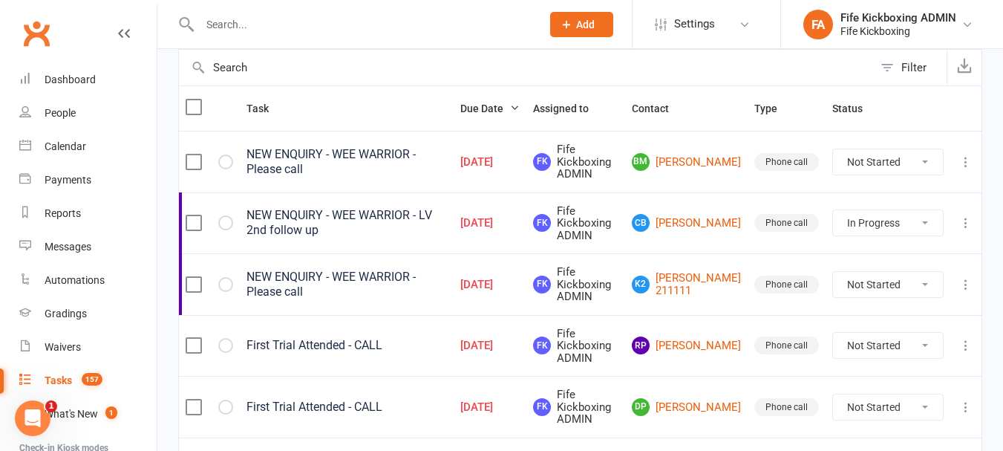
select select "started"
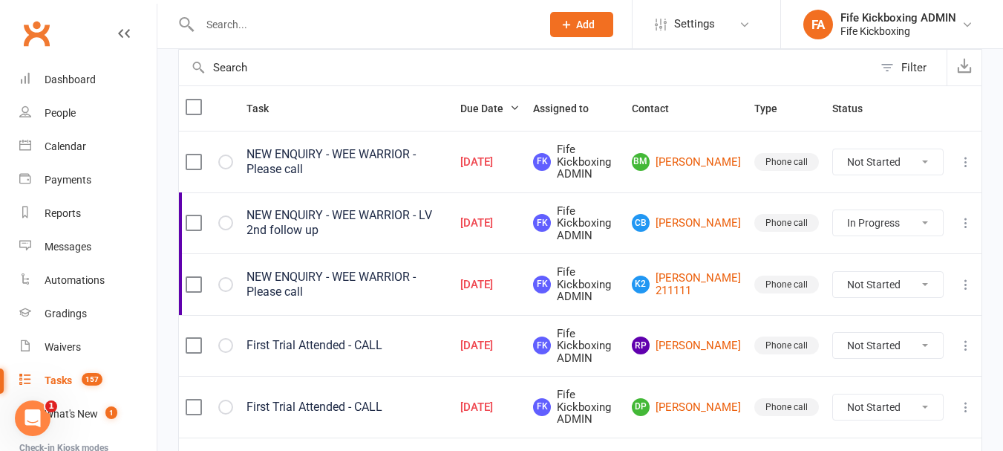
select select "started"
select select "waiting"
select select "started"
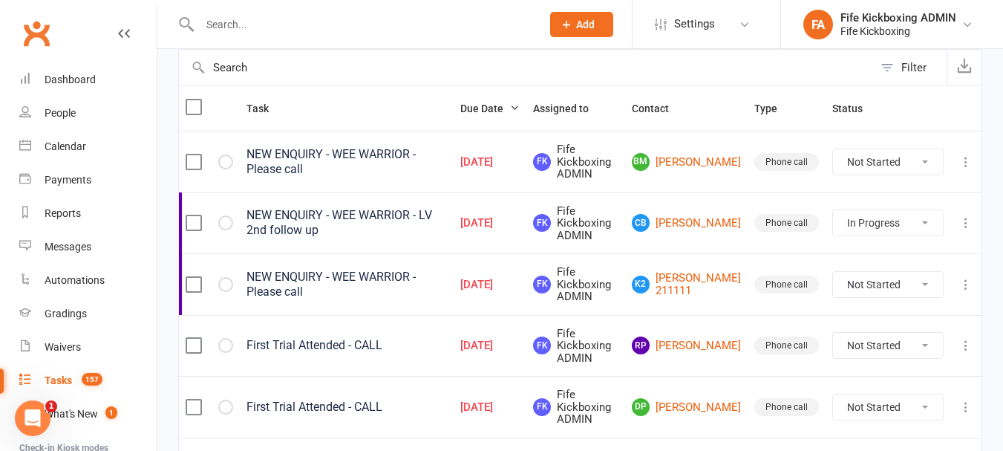
select select "started"
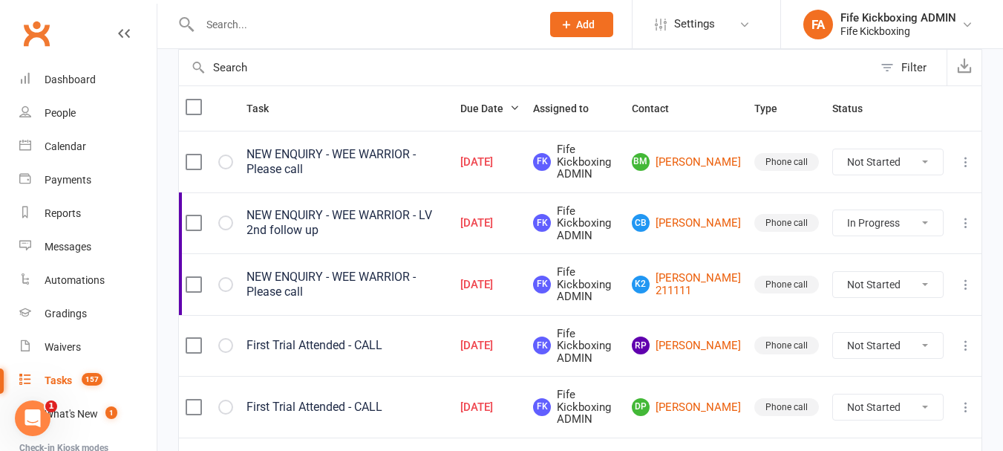
select select "started"
select select "waiting"
select select "started"
select select "waiting"
select select "started"
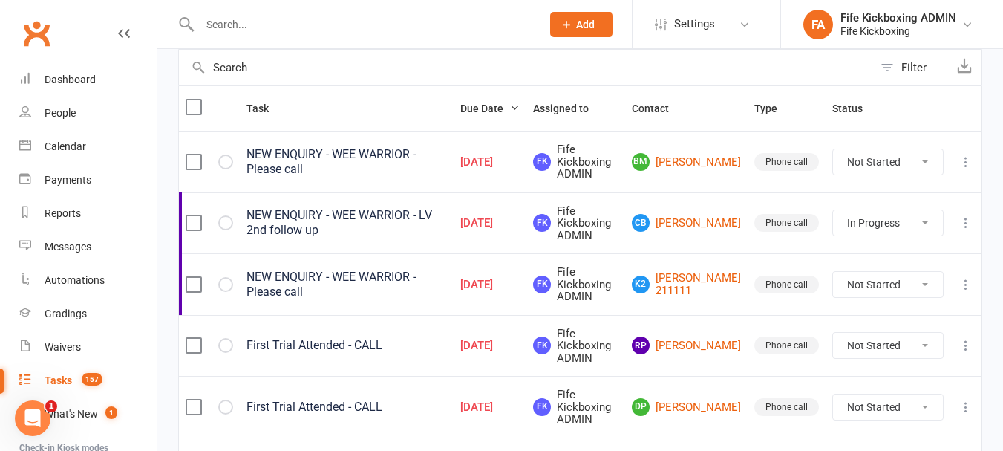
select select "started"
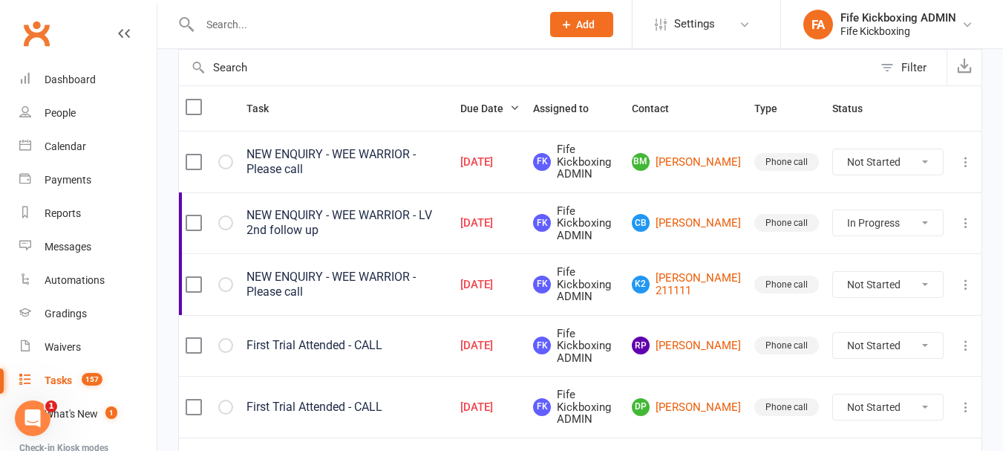
select select "waiting"
select select "started"
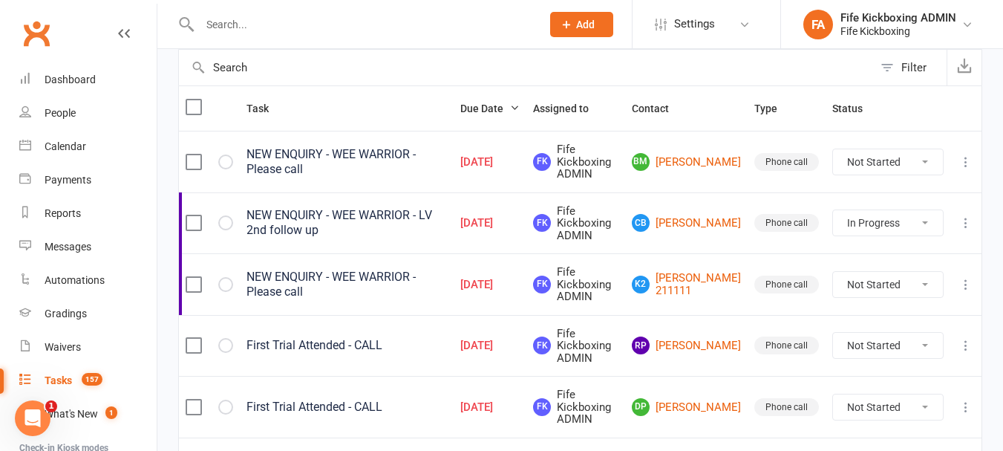
select select "started"
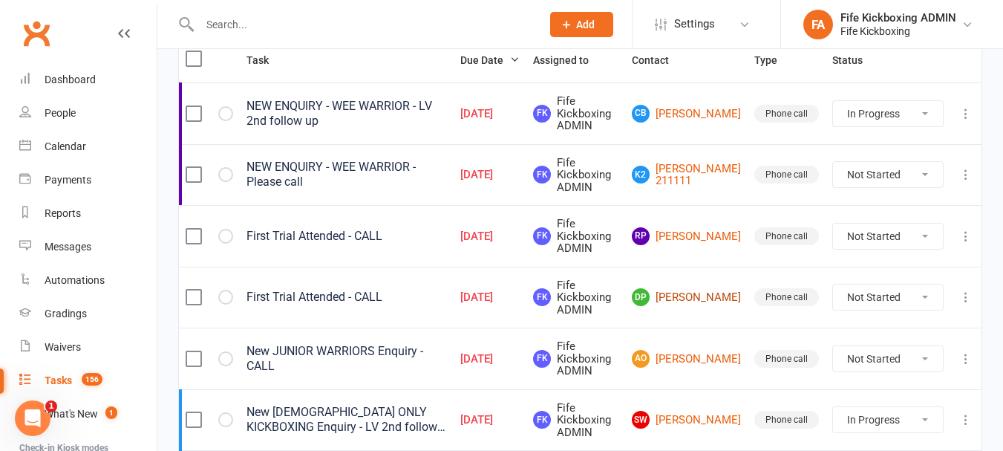
scroll to position [223, 0]
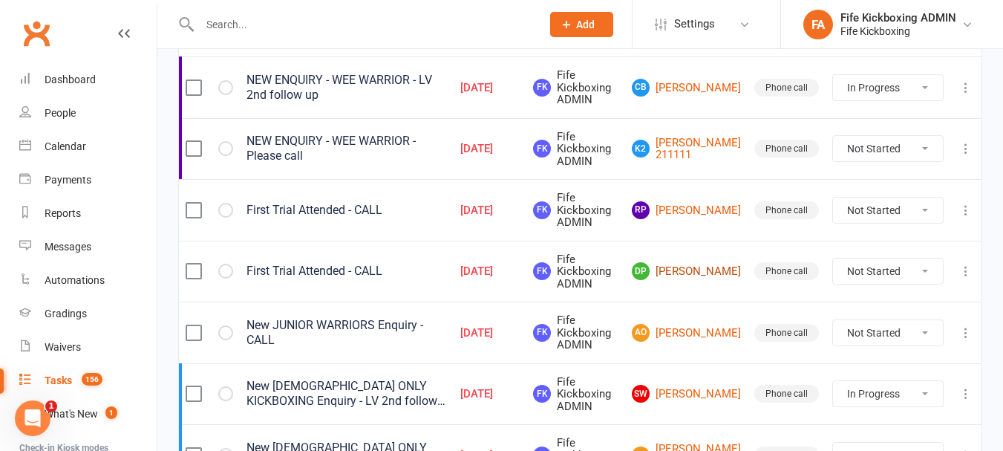
click at [699, 273] on link "DP Dana Penman" at bounding box center [686, 271] width 109 height 18
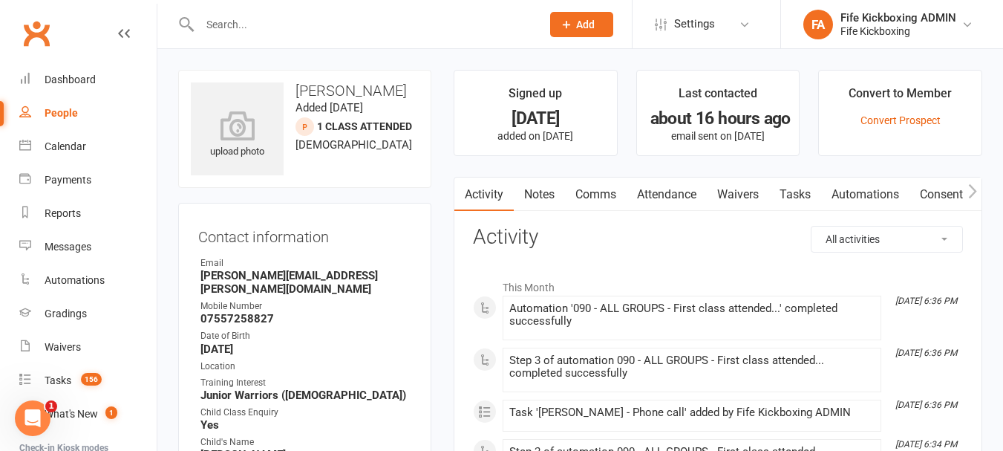
click at [670, 199] on link "Attendance" at bounding box center [666, 194] width 80 height 34
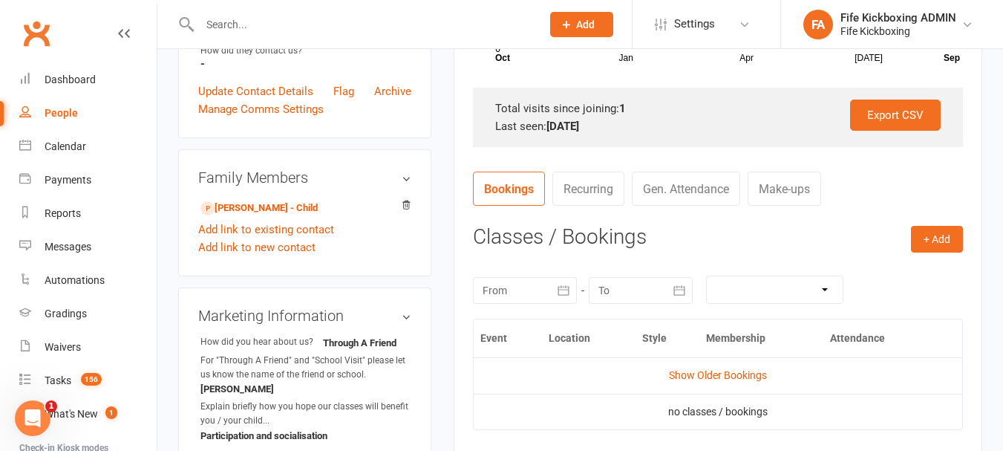
scroll to position [594, 0]
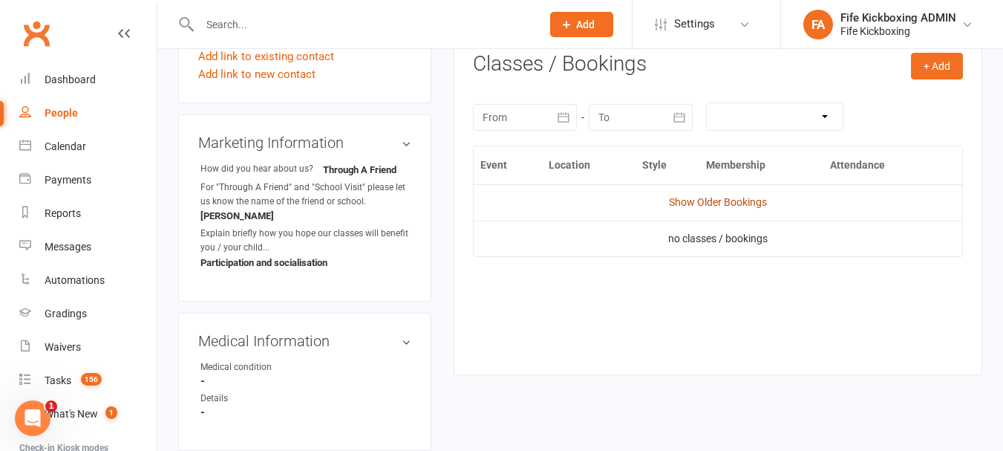
click at [691, 204] on link "Show Older Bookings" at bounding box center [718, 202] width 98 height 12
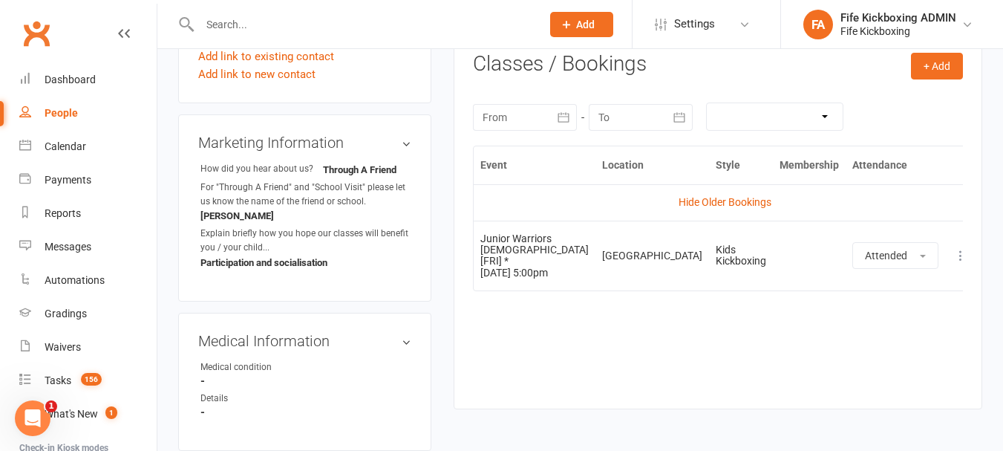
scroll to position [74, 0]
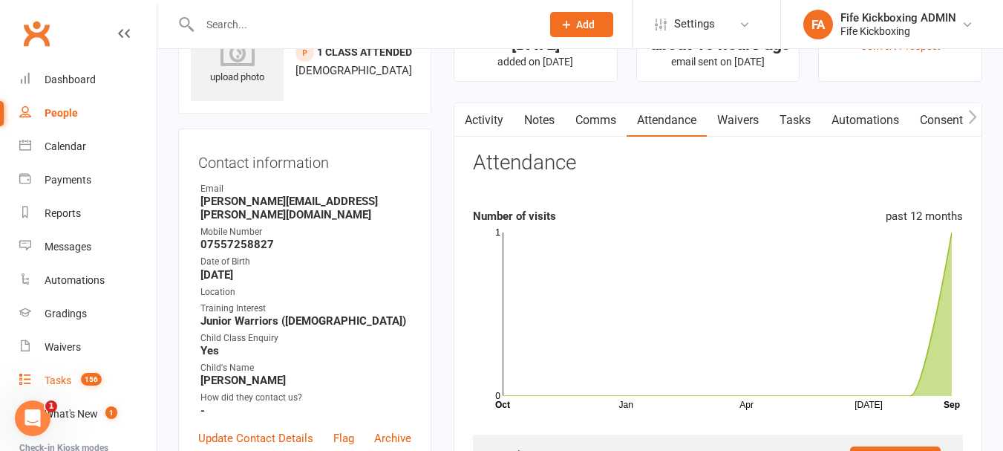
click at [76, 373] on link "Tasks 156" at bounding box center [87, 380] width 137 height 33
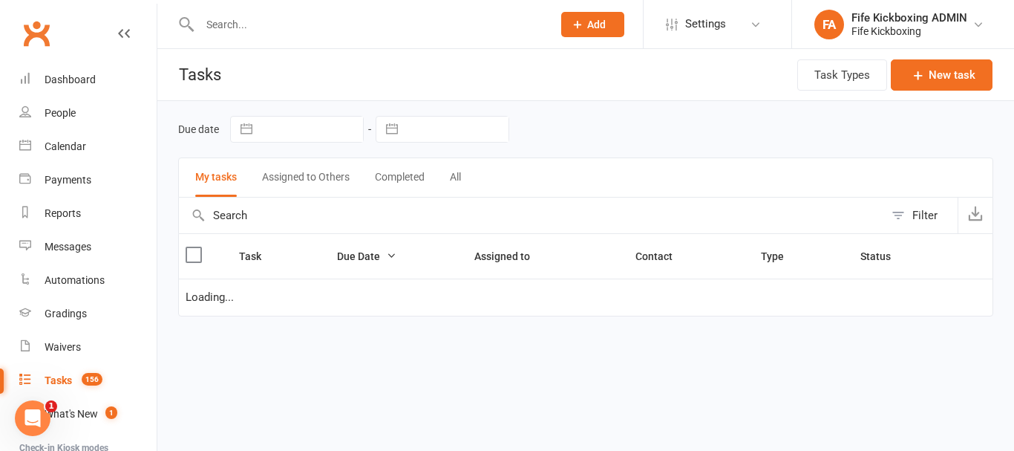
select select "started"
select select "waiting"
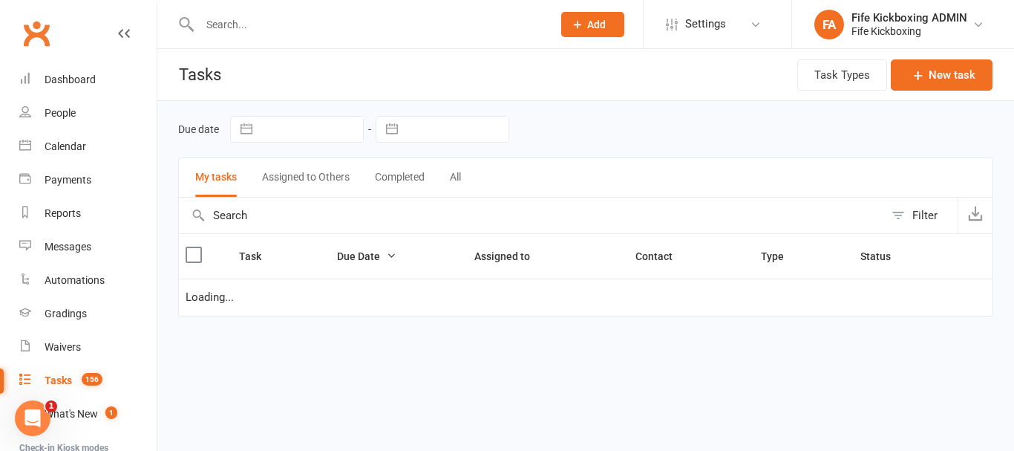
select select "started"
select select "waiting"
select select "started"
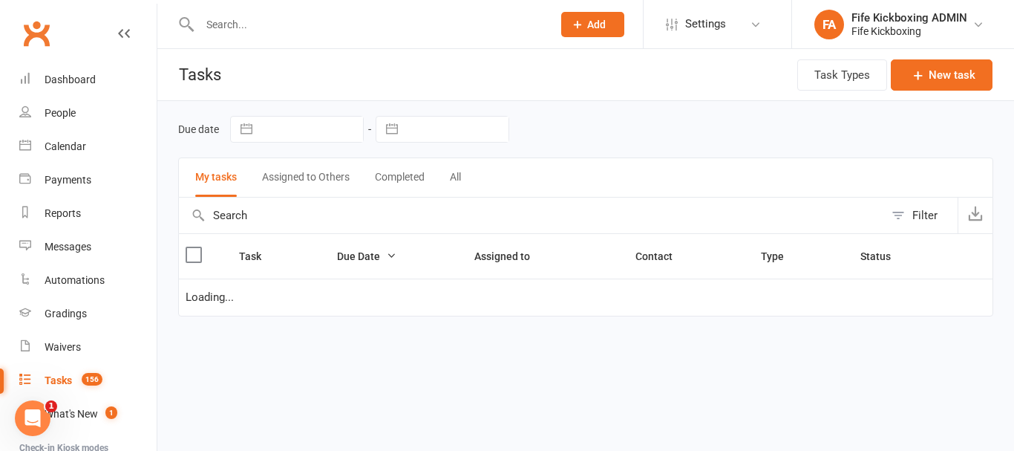
select select "started"
select select "waiting"
select select "started"
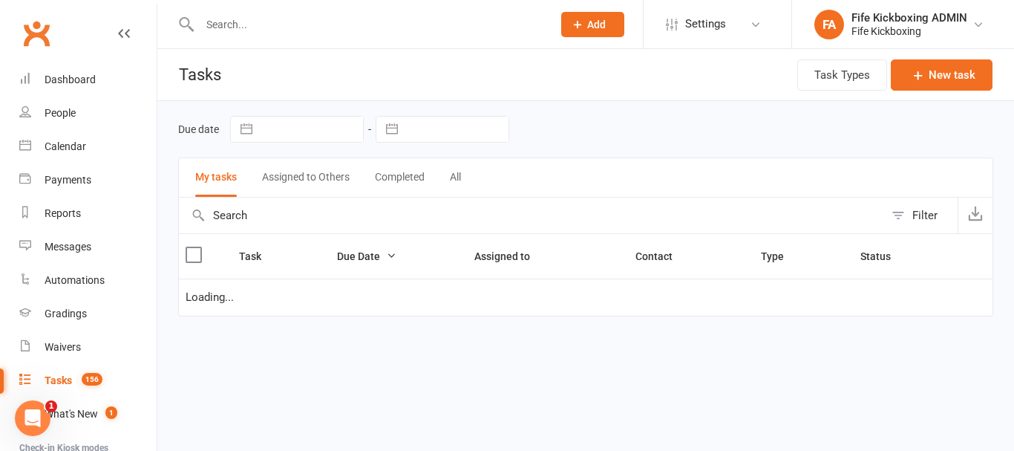
select select "started"
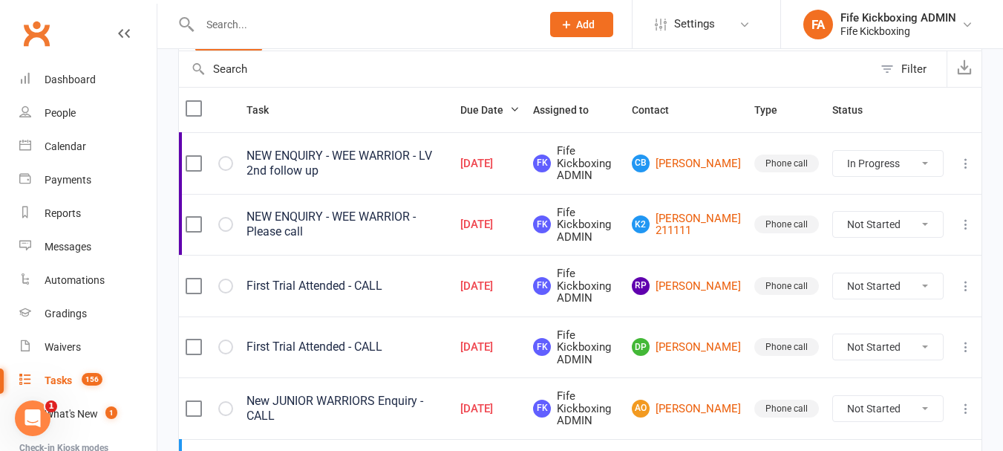
scroll to position [148, 0]
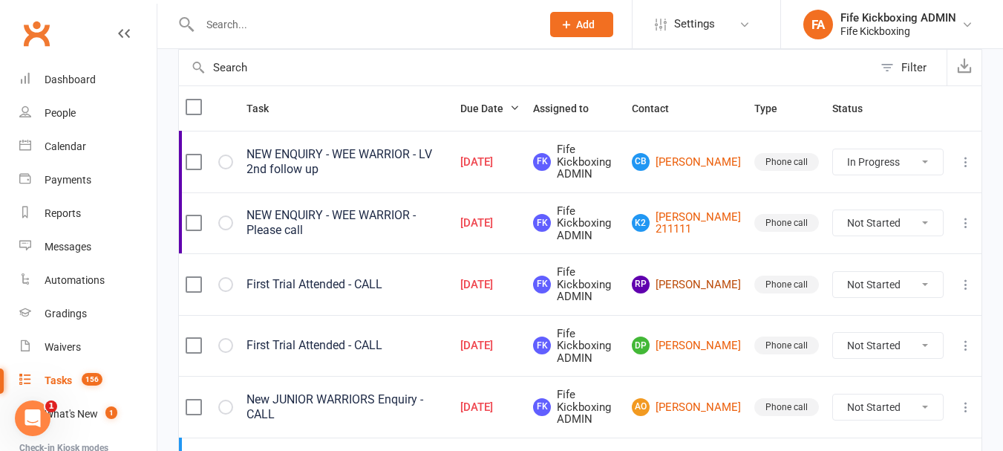
click at [692, 288] on link "RP Ruben Paterson" at bounding box center [686, 284] width 109 height 18
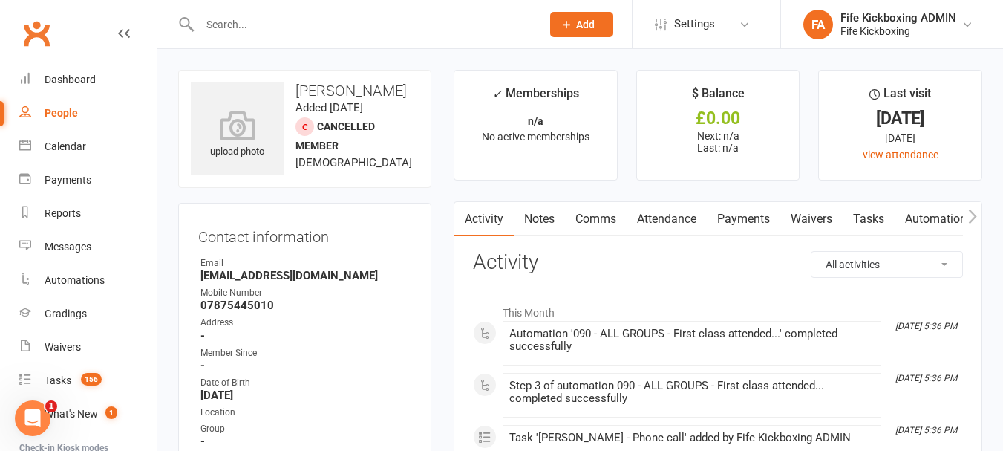
click at [661, 212] on link "Attendance" at bounding box center [666, 219] width 80 height 34
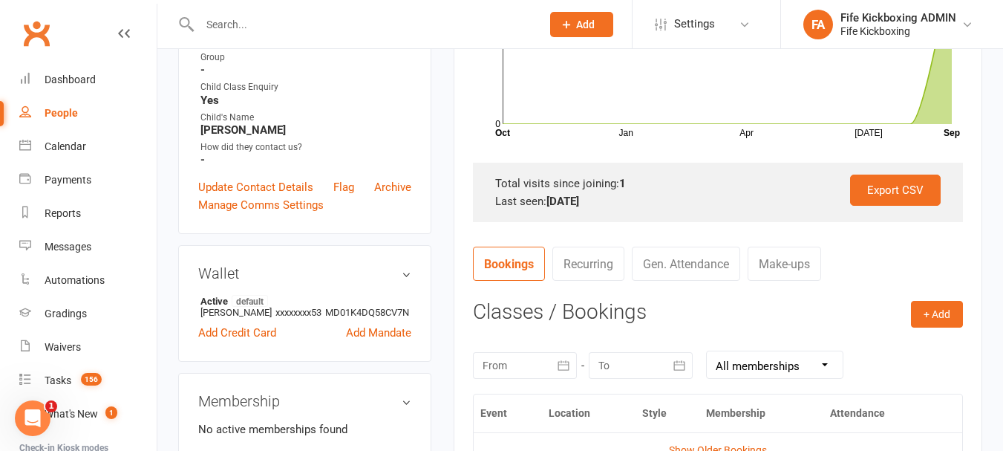
scroll to position [594, 0]
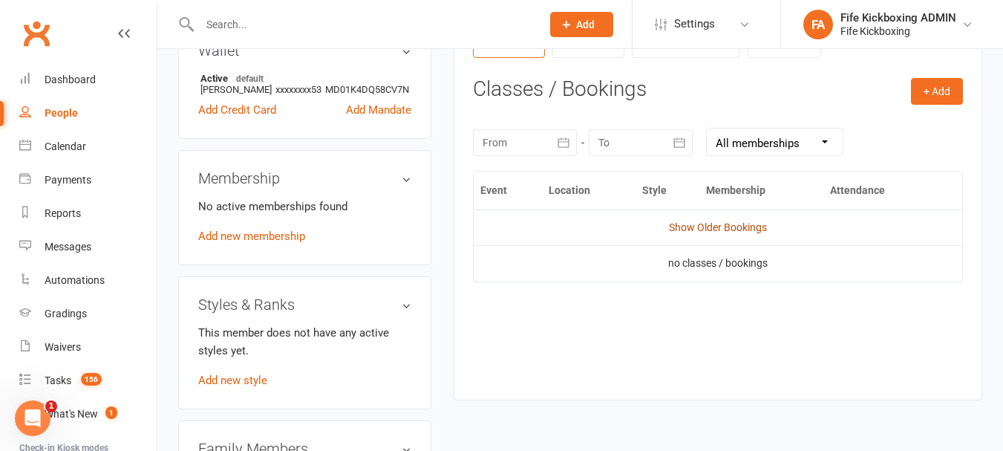
click at [728, 229] on link "Show Older Bookings" at bounding box center [718, 227] width 98 height 12
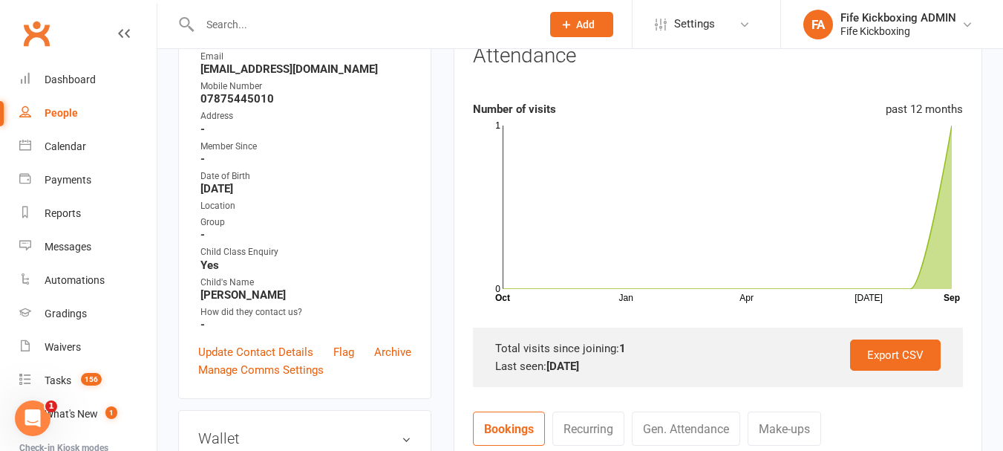
scroll to position [297, 0]
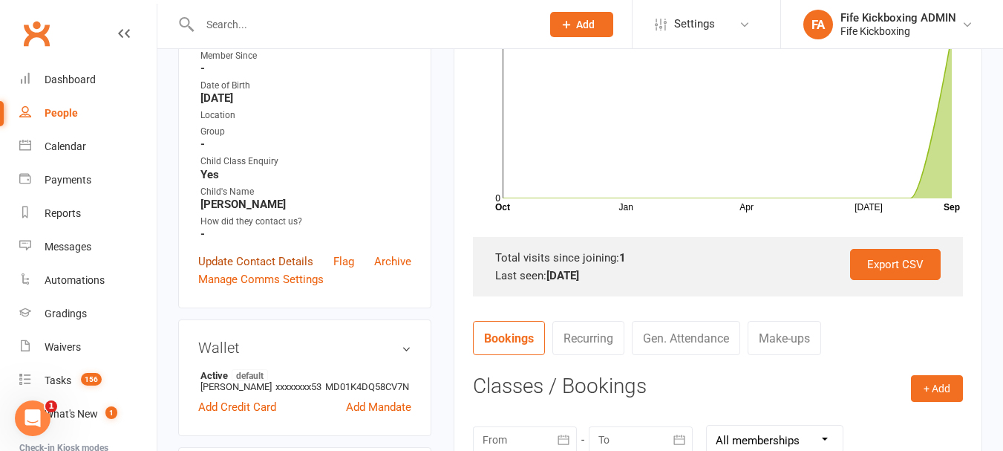
click at [295, 267] on link "Update Contact Details" at bounding box center [255, 261] width 115 height 18
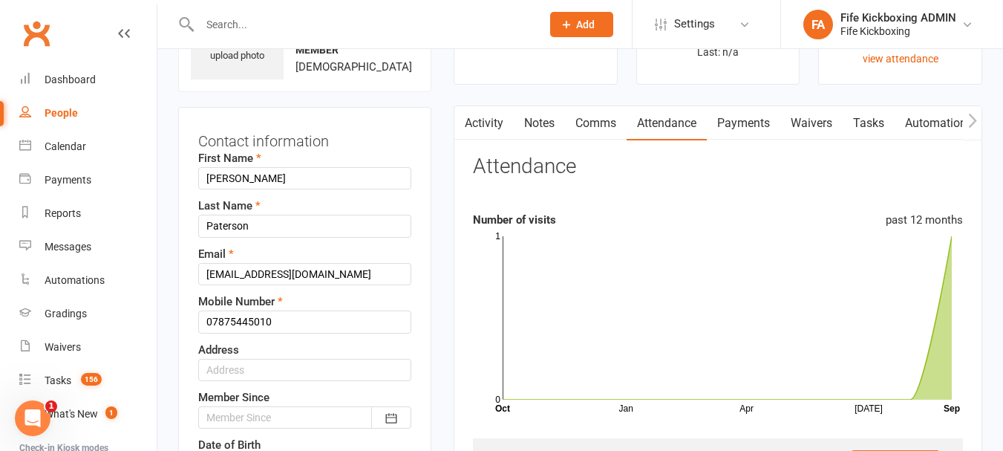
scroll to position [367, 0]
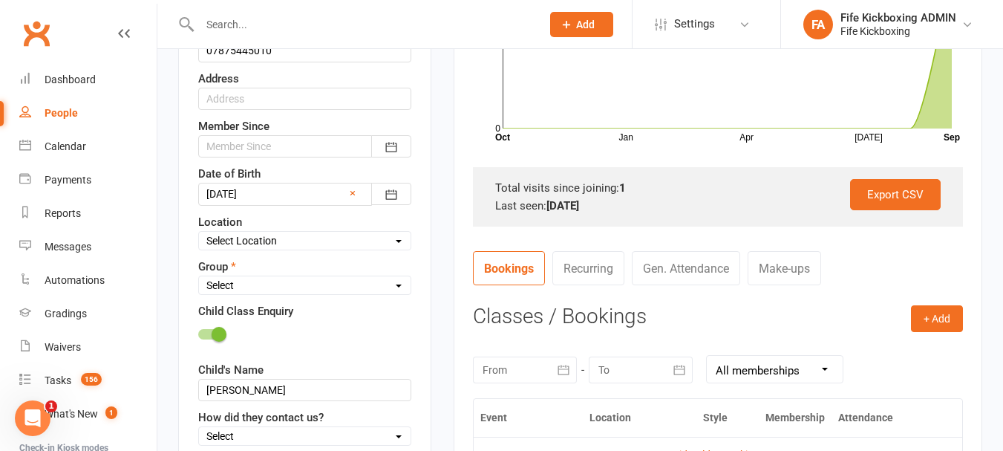
click at [267, 157] on div at bounding box center [304, 146] width 213 height 22
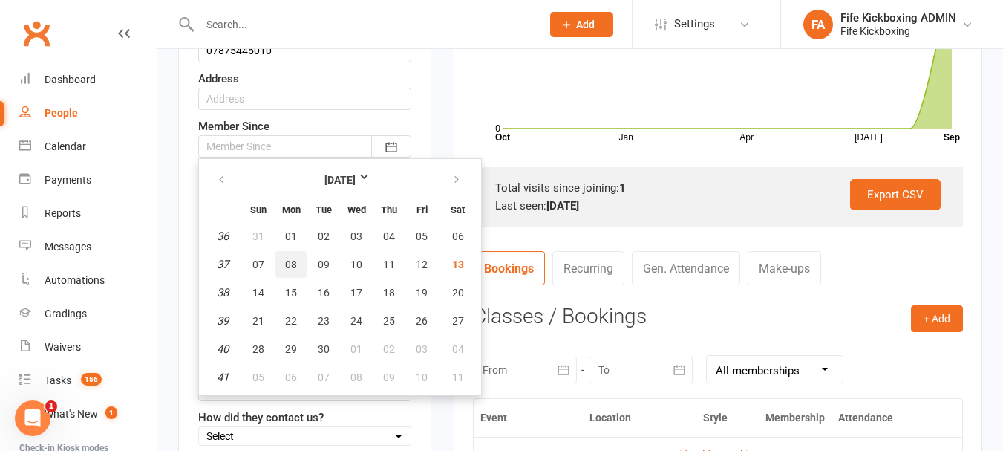
click at [295, 270] on span "08" at bounding box center [291, 264] width 12 height 12
type input "08 Sep 2025"
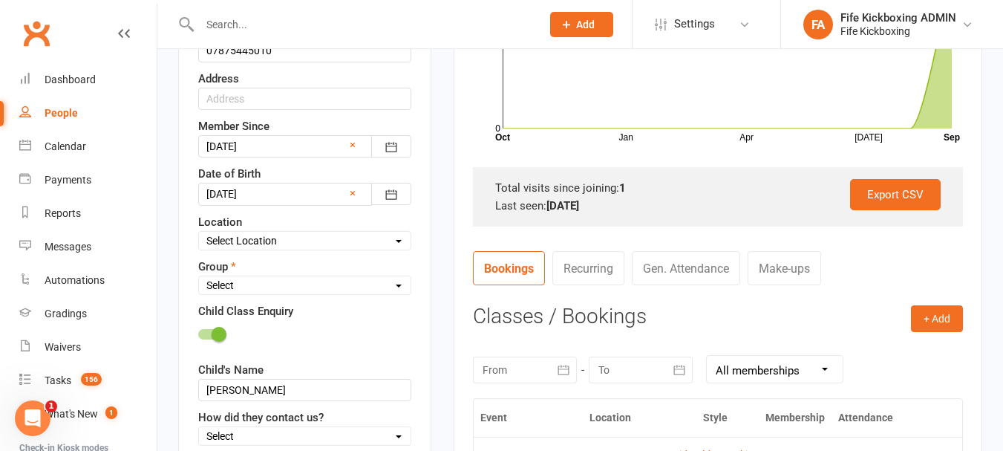
click at [289, 249] on select "Select Location Bellyeoman Castle Business Centre Dunfermline High School ROOM …" at bounding box center [305, 240] width 212 height 16
select select "1"
click at [199, 246] on select "Select Location Bellyeoman Castle Business Centre Dunfermline High School ROOM …" at bounding box center [305, 240] width 212 height 16
click at [268, 293] on select "Select Wee Warriors (3 - 4½) Lil Dragons (4½-6) Junior Warriors (7-8) Beg Kids …" at bounding box center [305, 285] width 212 height 16
click at [199, 291] on select "Select Wee Warriors (3 - 4½) Lil Dragons (4½-6) Junior Warriors (7-8) Beg Kids …" at bounding box center [305, 285] width 212 height 16
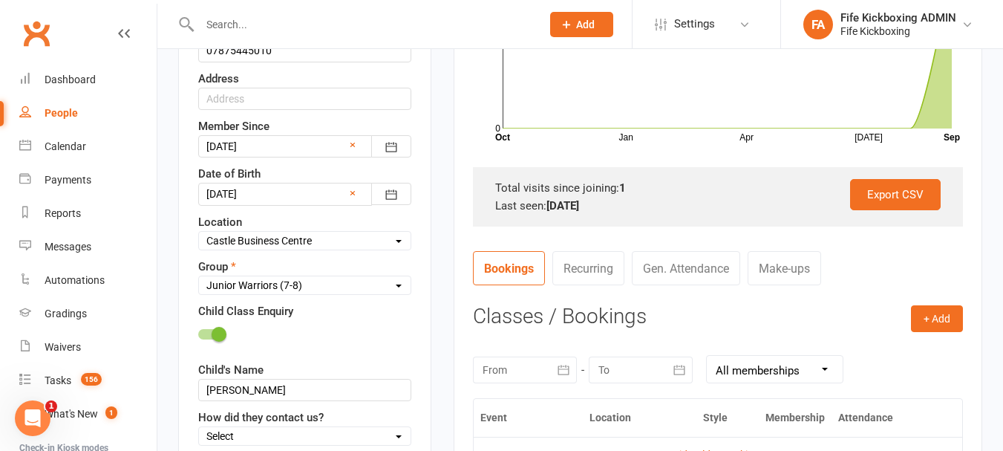
drag, startPoint x: 232, startPoint y: 305, endPoint x: 233, endPoint y: 292, distance: 13.4
click at [233, 293] on select "Select Wee Warriors (3 - 4½) Lil Dragons (4½-6) Junior Warriors (7-8) Beg Kids …" at bounding box center [305, 285] width 212 height 16
select select "Lil Dragons (4½-6)"
click at [199, 291] on select "Select Wee Warriors (3 - 4½) Lil Dragons (4½-6) Junior Warriors (7-8) Beg Kids …" at bounding box center [305, 285] width 212 height 16
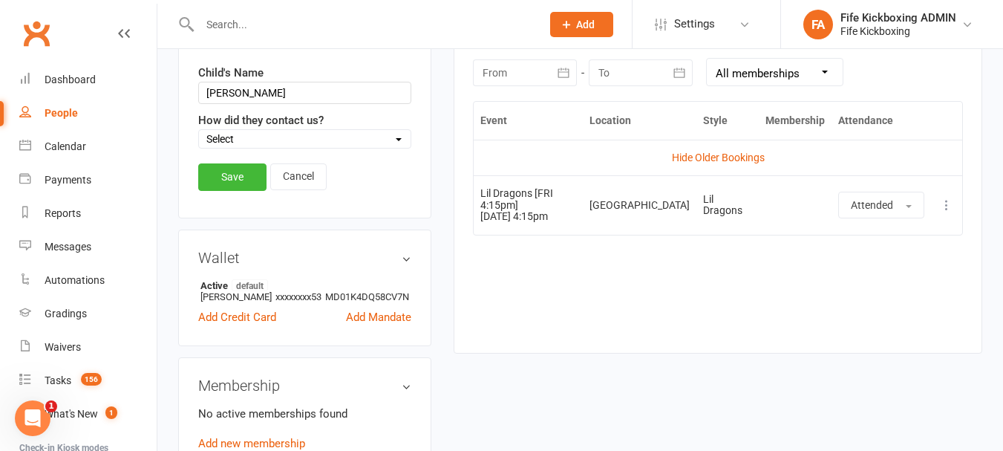
click at [247, 188] on link "Save" at bounding box center [232, 176] width 68 height 27
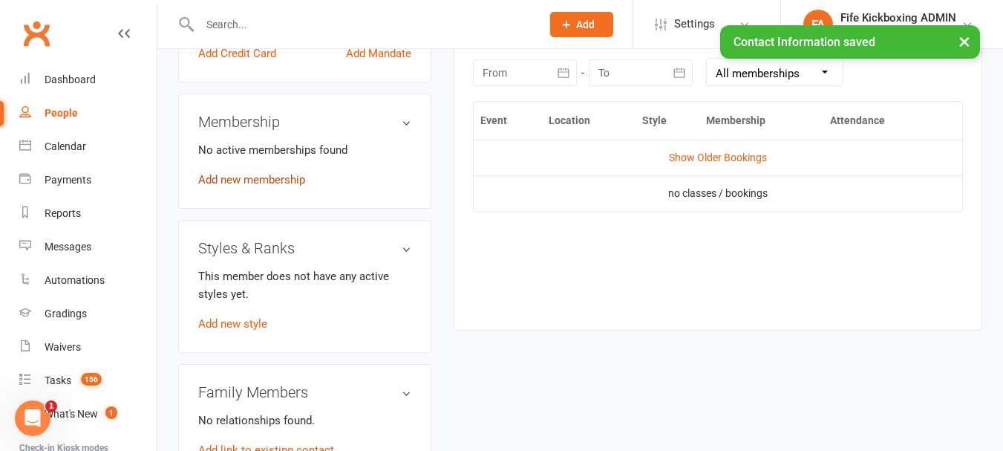
click at [251, 186] on link "Add new membership" at bounding box center [251, 179] width 107 height 13
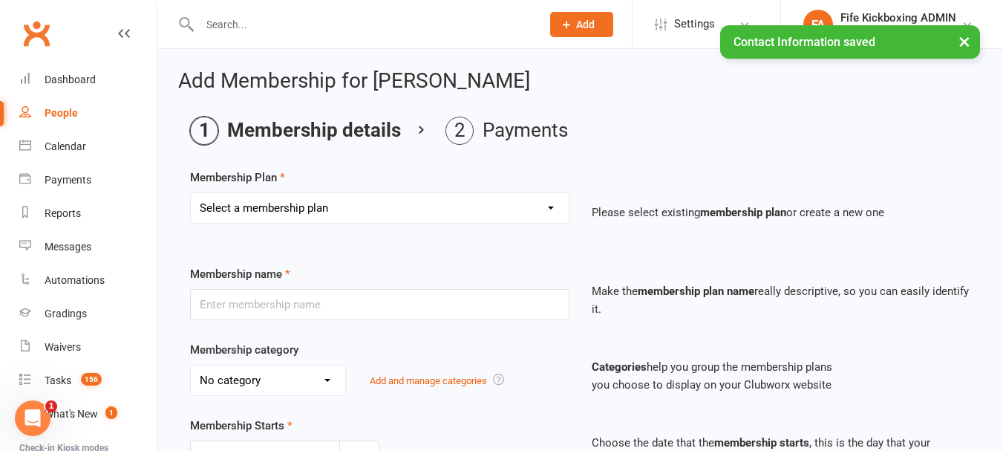
click at [394, 218] on select "Select a membership plan Create new Membership Plan Lil Dragons (2024) Junior W…" at bounding box center [380, 208] width 378 height 30
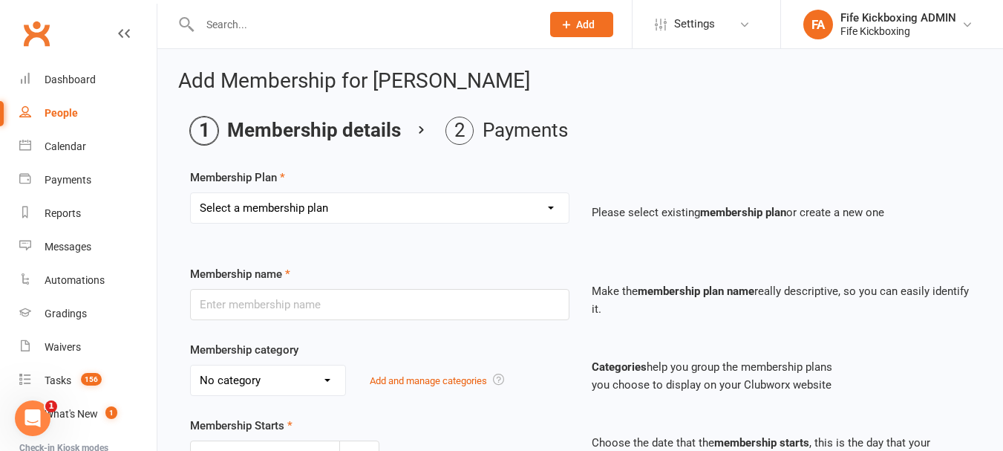
select select "64"
click at [191, 193] on select "Select a membership plan Create new Membership Plan Lil Dragons (2024) Junior W…" at bounding box center [380, 208] width 378 height 30
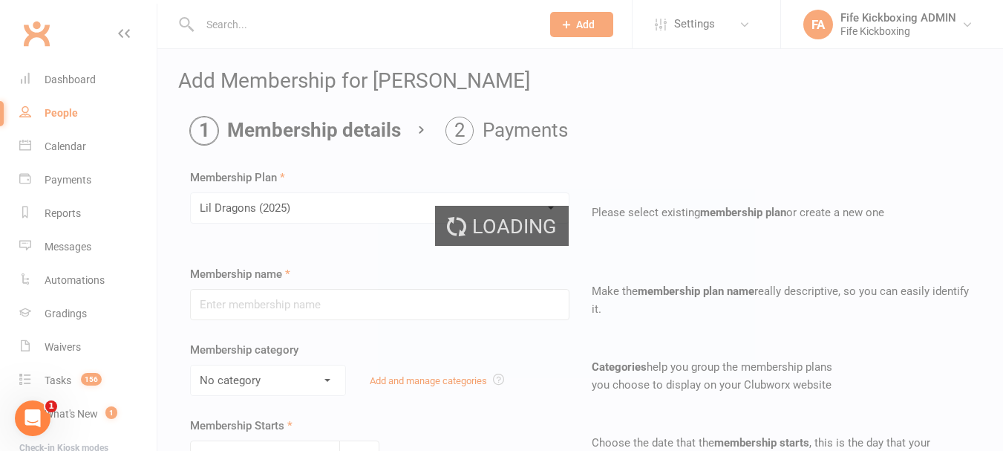
type input "Lil Dragons (2025)"
select select "5"
type input "0"
type input "1"
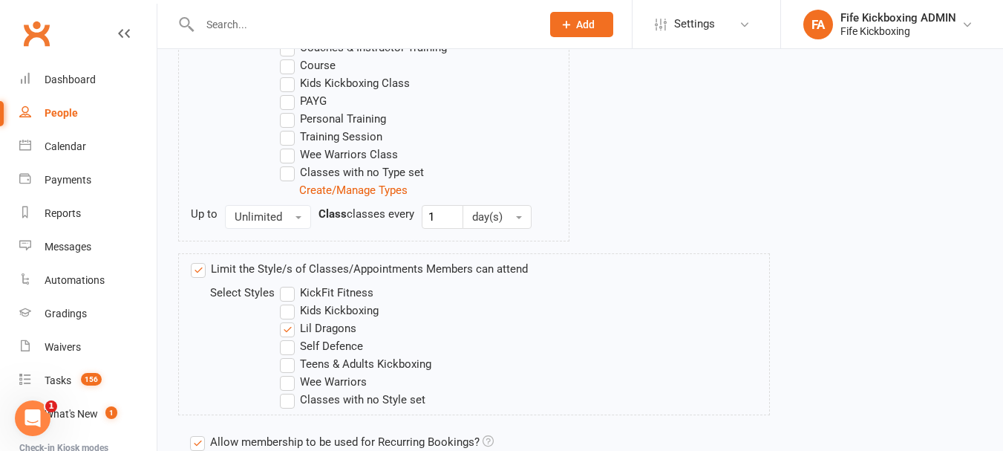
scroll to position [965, 0]
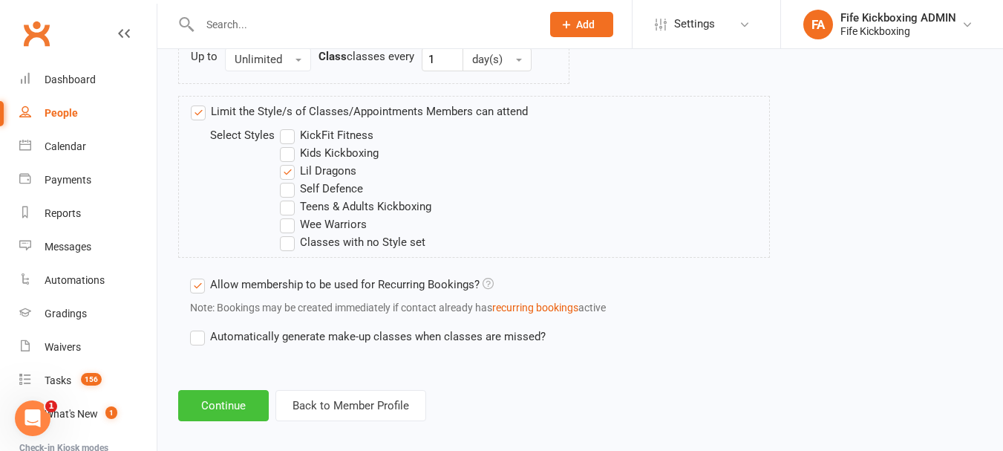
click at [240, 413] on button "Continue" at bounding box center [223, 405] width 91 height 31
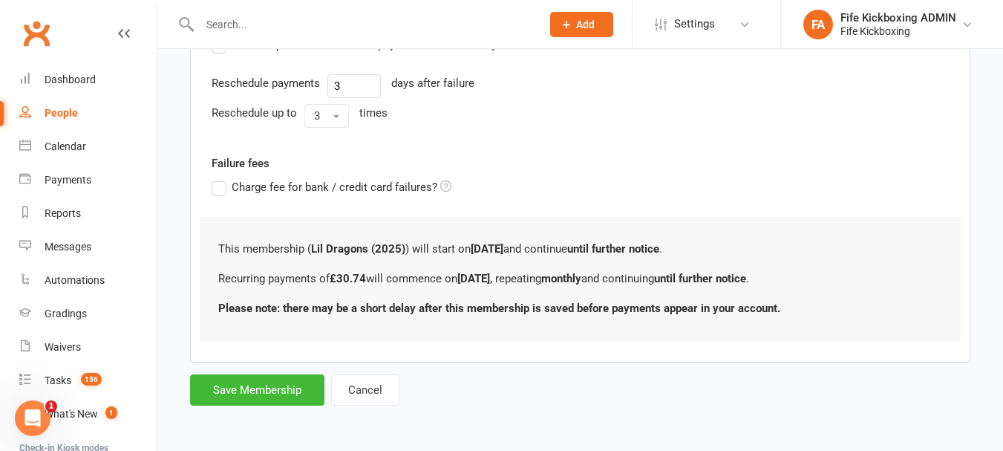
scroll to position [0, 0]
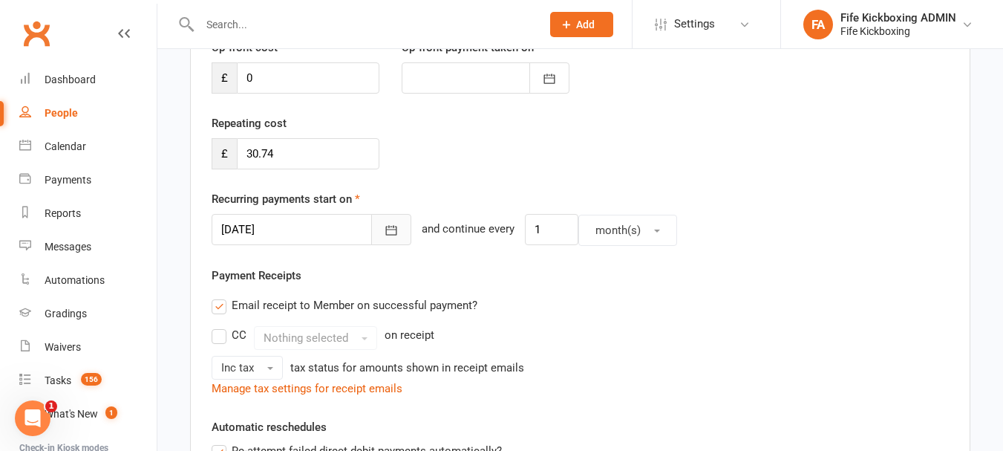
click at [384, 233] on icon "button" at bounding box center [391, 230] width 15 height 15
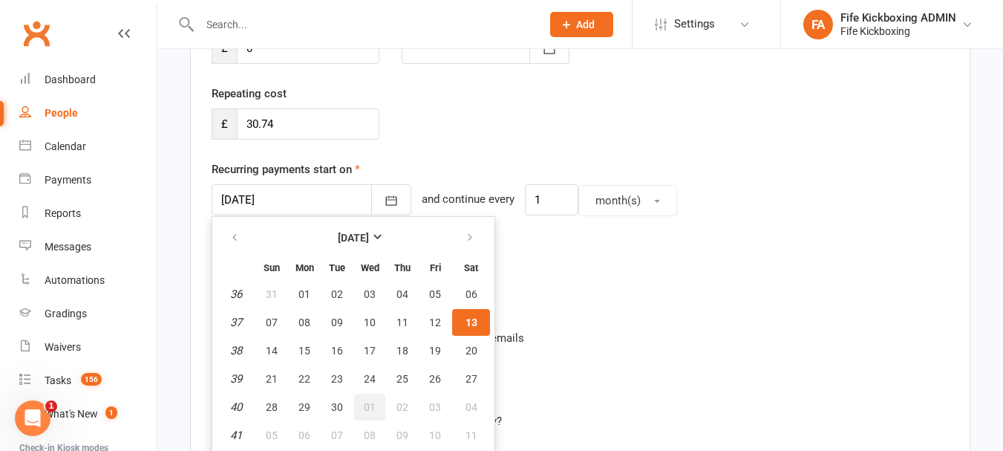
click at [364, 404] on span "01" at bounding box center [370, 407] width 12 height 12
type input "[DATE]"
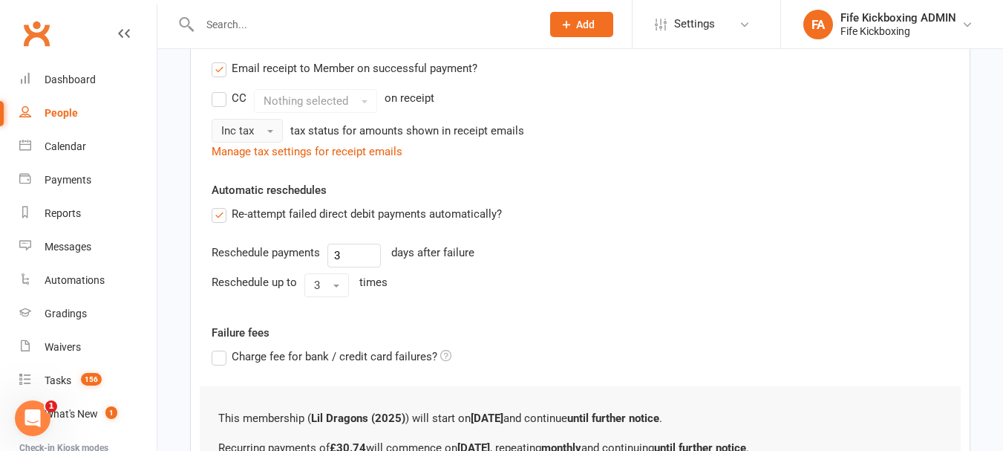
scroll to position [629, 0]
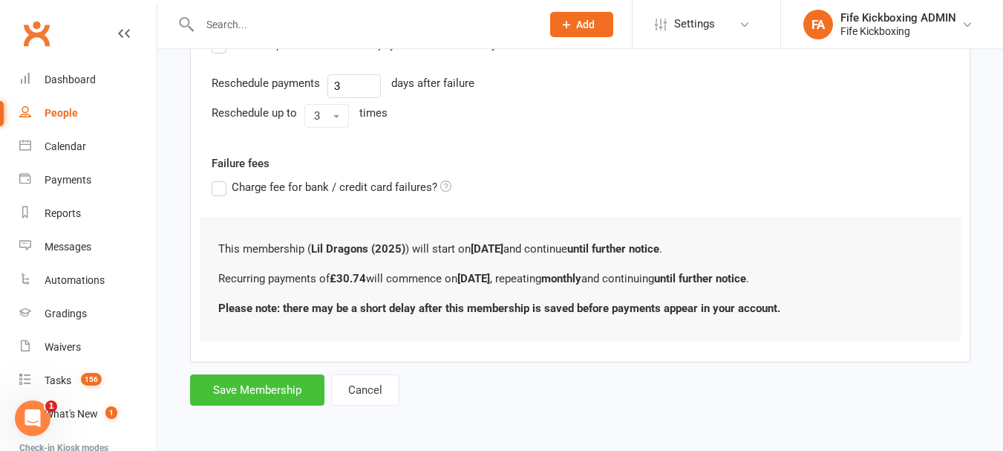
click at [264, 399] on button "Save Membership" at bounding box center [257, 389] width 134 height 31
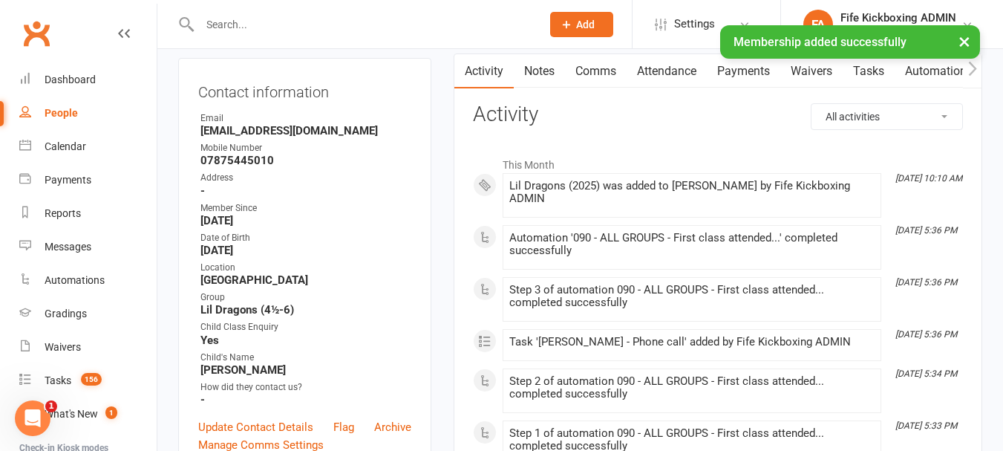
scroll to position [148, 0]
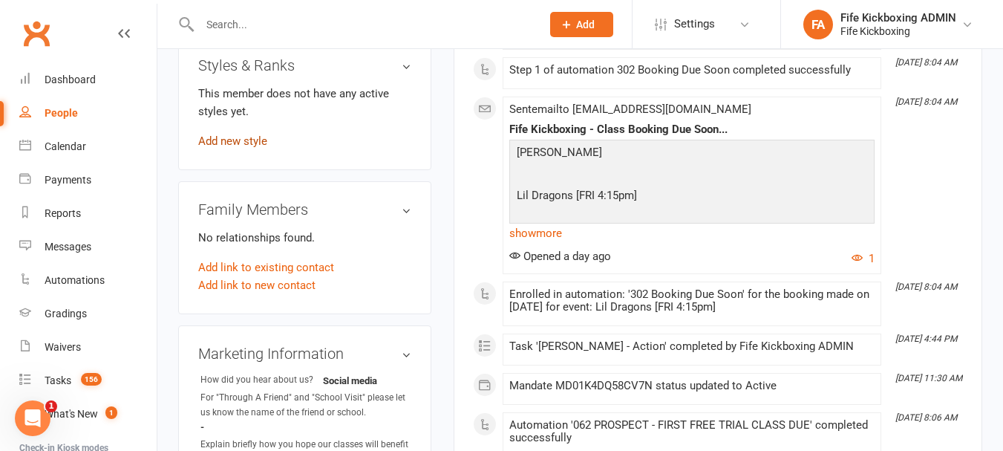
click at [255, 148] on link "Add new style" at bounding box center [232, 140] width 69 height 13
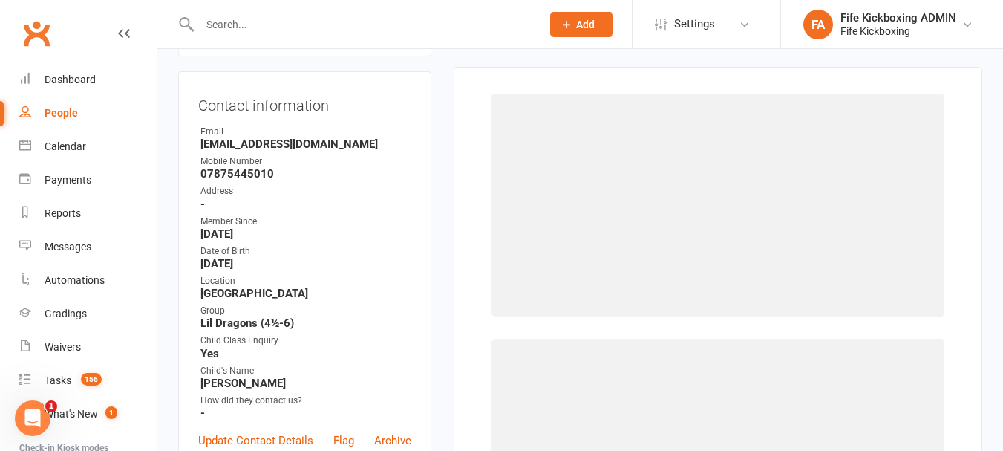
scroll to position [127, 0]
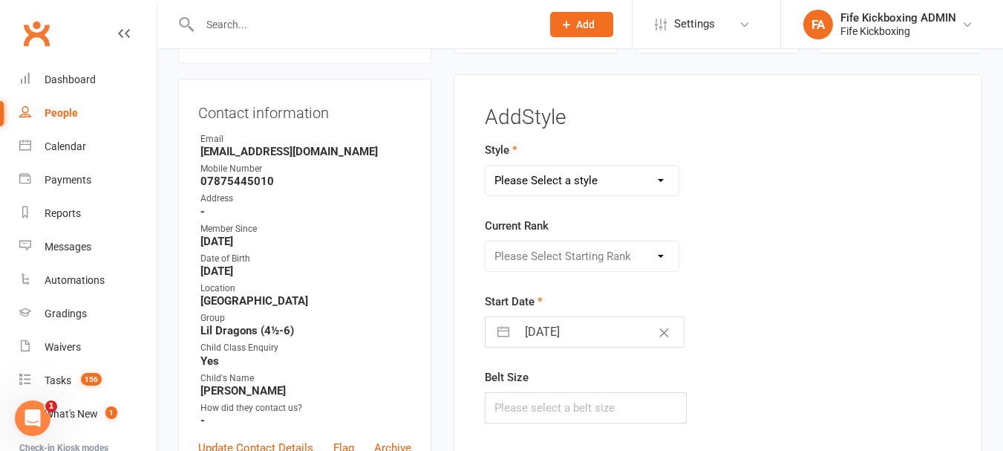
click at [548, 191] on select "Please Select a style KickFit Fitness Kids Kickboxing Lil Dragons Self Defence …" at bounding box center [581, 181] width 193 height 30
select select "1179"
click at [485, 166] on select "Please Select a style KickFit Fitness Kids Kickboxing Lil Dragons Self Defence …" at bounding box center [581, 181] width 193 height 30
click at [530, 238] on div "Current Rank Please Select Starting Rank White Red - 1 stripe Red - 2 stripes Y…" at bounding box center [637, 244] width 304 height 55
click at [530, 240] on div "Current Rank Please Select Starting Rank White Red - 1 stripe Red - 2 stripes Y…" at bounding box center [637, 244] width 304 height 55
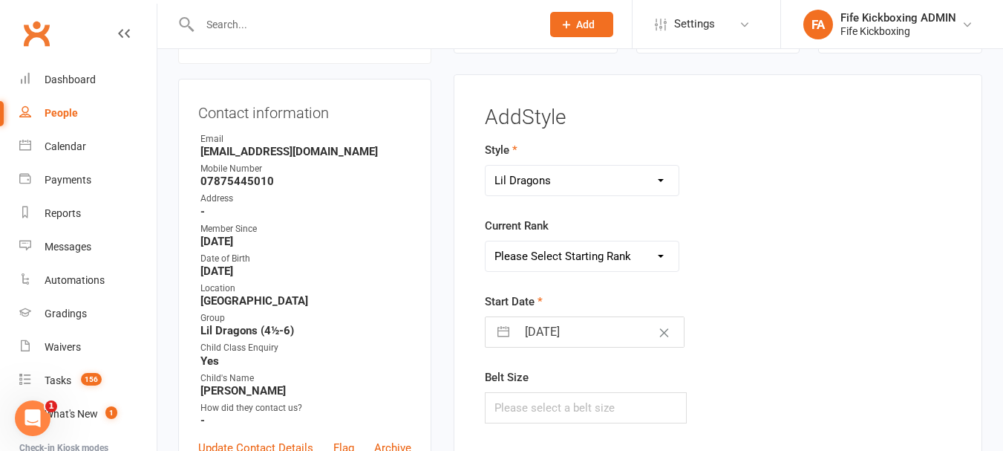
click at [531, 249] on select "Please Select Starting Rank White Red - 1 stripe Red - 2 stripes Yellow - 1 str…" at bounding box center [581, 256] width 193 height 30
select select "11207"
click at [485, 241] on select "Please Select Starting Rank White Red - 1 stripe Red - 2 stripes Yellow - 1 str…" at bounding box center [581, 256] width 193 height 30
click at [611, 399] on input "text" at bounding box center [586, 407] width 202 height 31
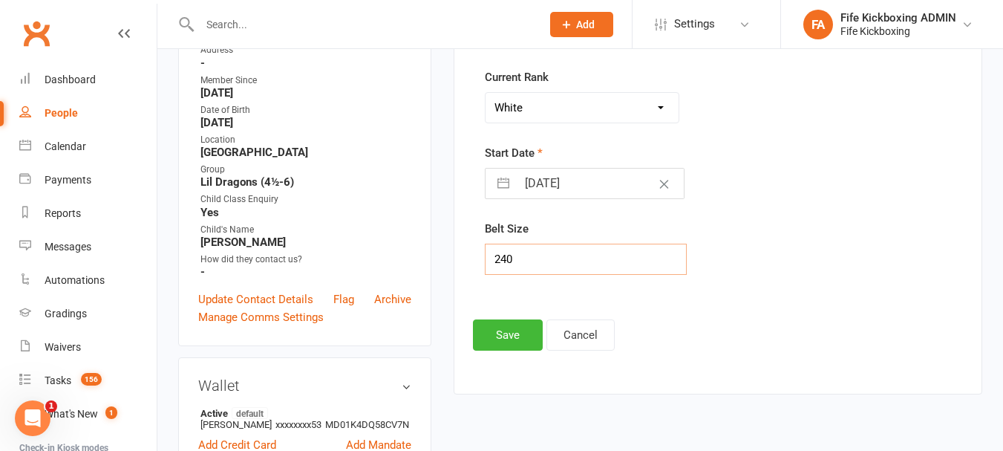
type input "240"
click at [497, 317] on div "Add Style Style KickFit Fitness Kids Kickboxing Lil Dragons Self Defence Teens …" at bounding box center [718, 154] width 490 height 393
click at [499, 337] on button "Save" at bounding box center [508, 334] width 70 height 31
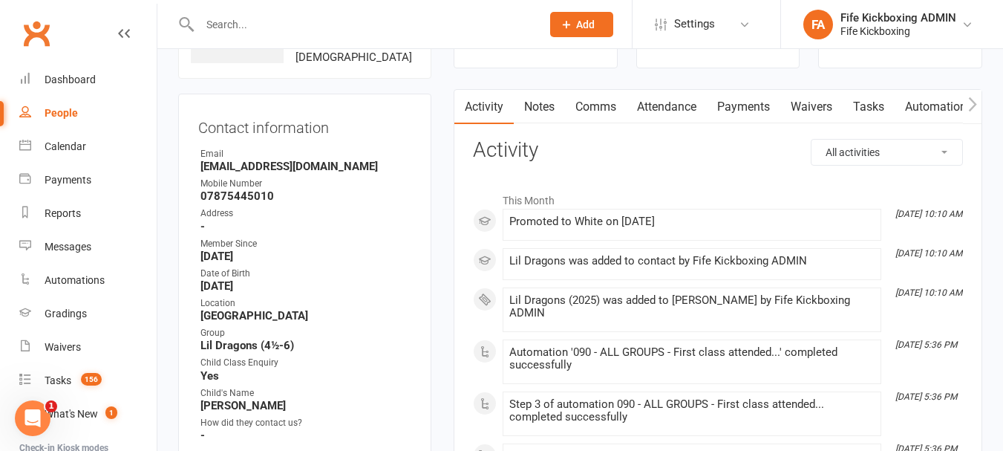
scroll to position [0, 0]
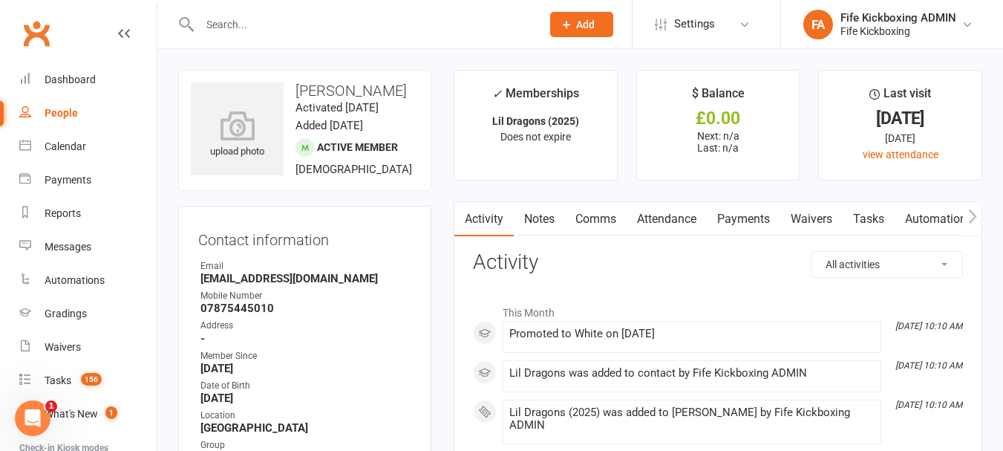
drag, startPoint x: 986, startPoint y: 216, endPoint x: 967, endPoint y: 227, distance: 22.3
click at [967, 227] on button "button" at bounding box center [972, 218] width 19 height 33
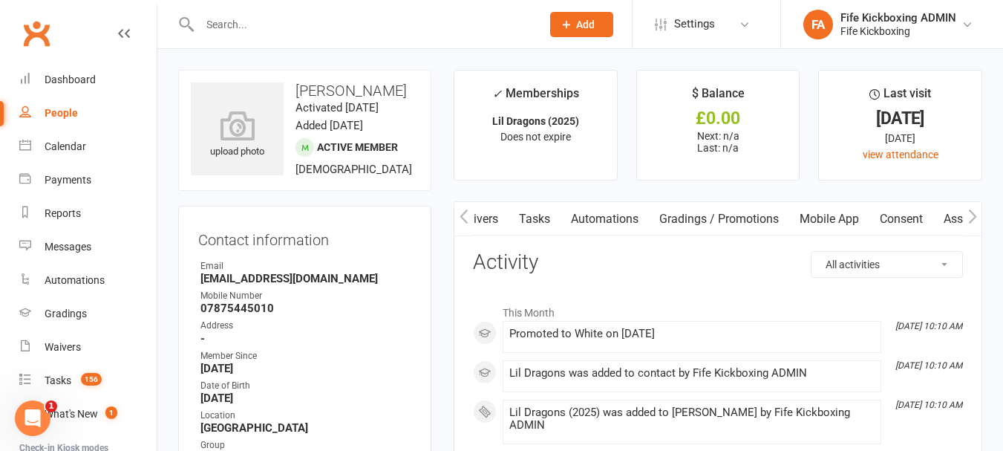
scroll to position [0, 334]
click at [818, 223] on link "Mobile App" at bounding box center [829, 219] width 80 height 34
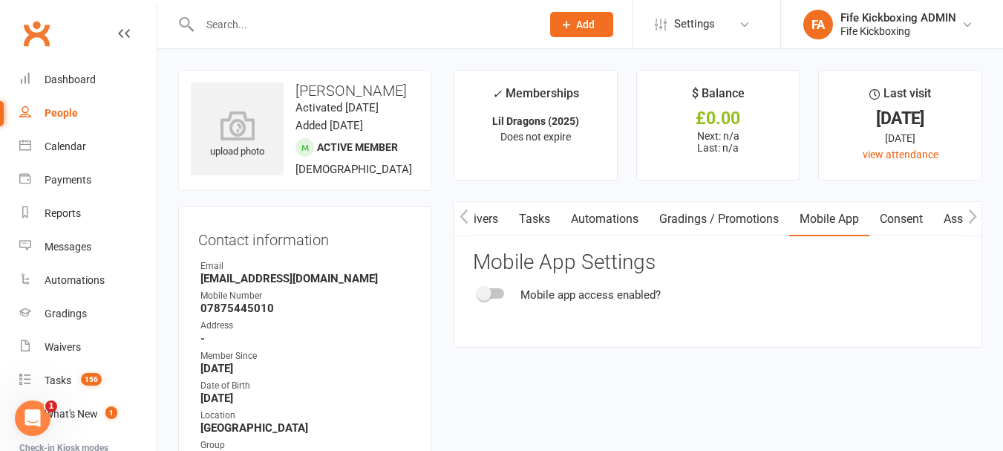
click at [482, 297] on span at bounding box center [484, 293] width 15 height 15
click at [479, 291] on input "checkbox" at bounding box center [479, 291] width 0 height 0
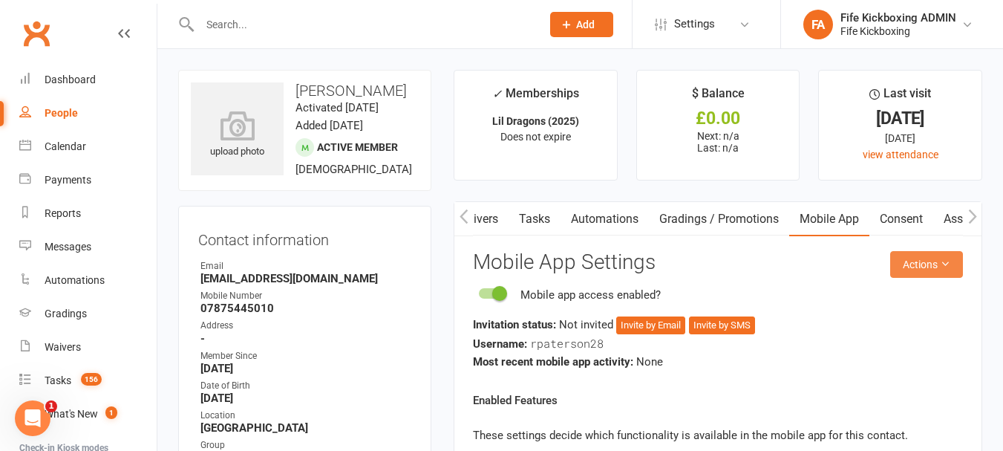
click at [923, 253] on button "Actions" at bounding box center [926, 264] width 73 height 27
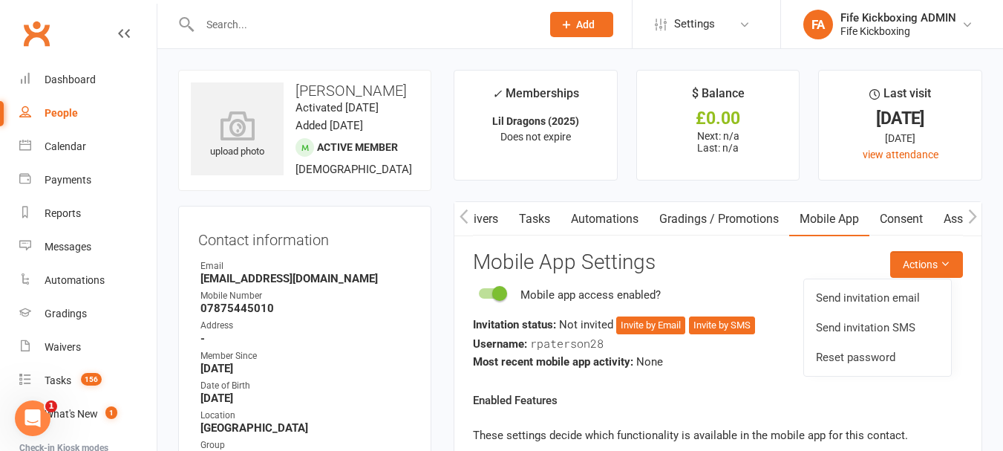
click at [900, 304] on link "Send invitation email" at bounding box center [877, 298] width 147 height 30
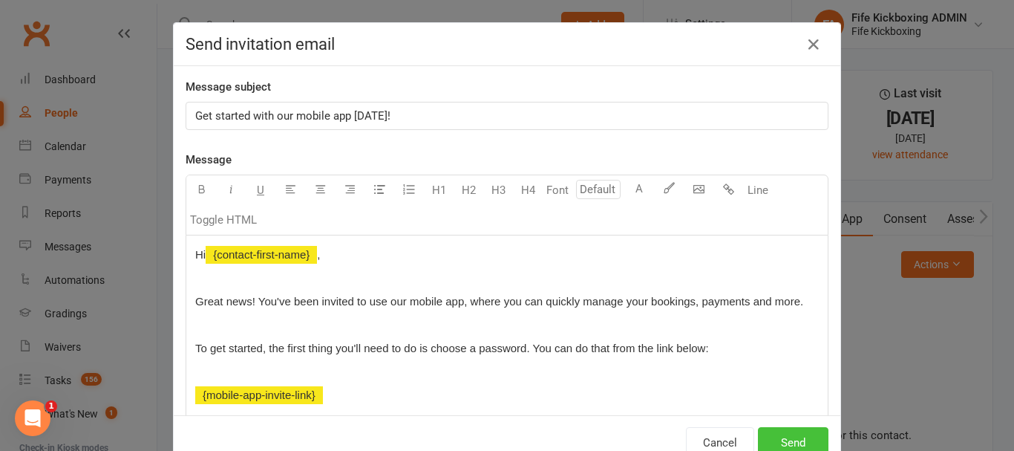
click at [802, 427] on button "Send" at bounding box center [793, 442] width 71 height 31
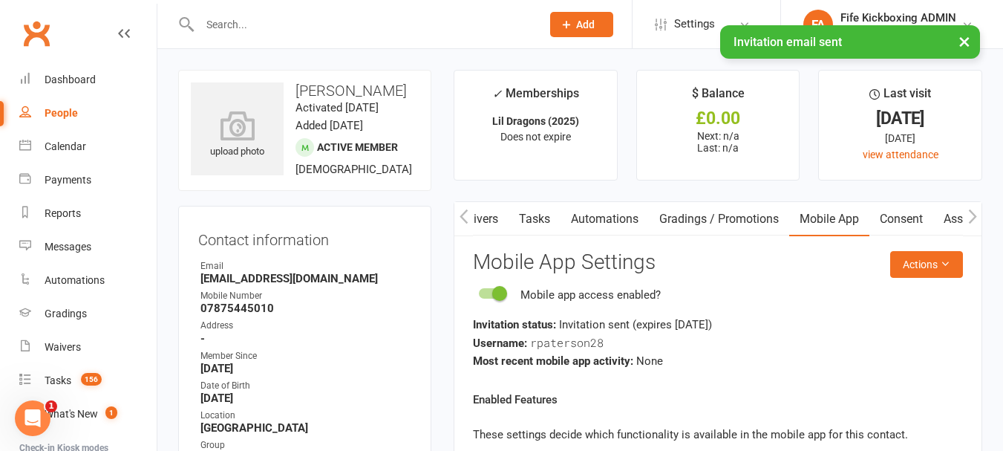
click at [464, 222] on icon "button" at bounding box center [463, 217] width 9 height 16
click at [462, 222] on icon "button" at bounding box center [463, 217] width 9 height 16
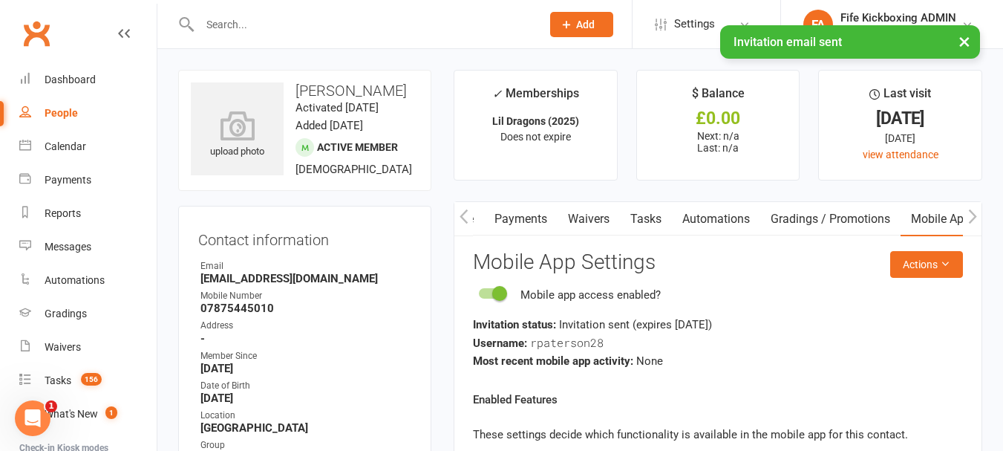
click at [462, 222] on icon "button" at bounding box center [463, 217] width 9 height 16
click at [65, 145] on div "Calendar" at bounding box center [66, 146] width 42 height 12
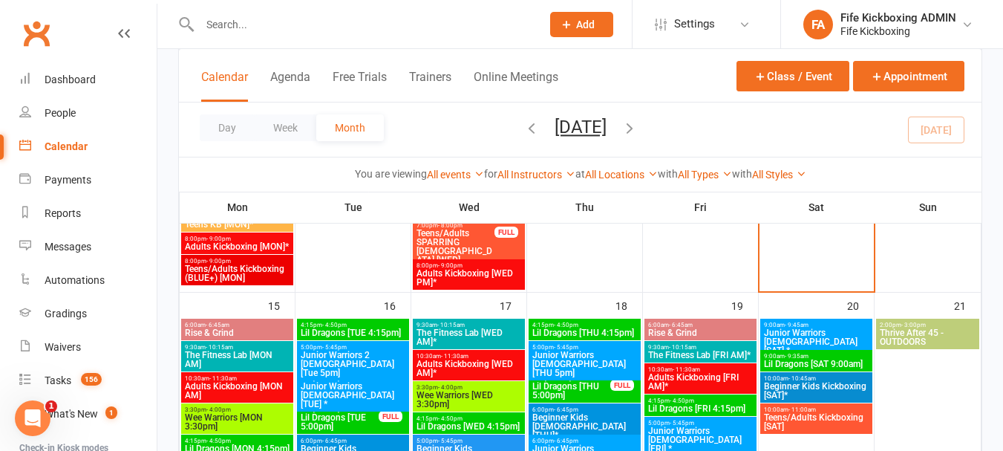
scroll to position [891, 0]
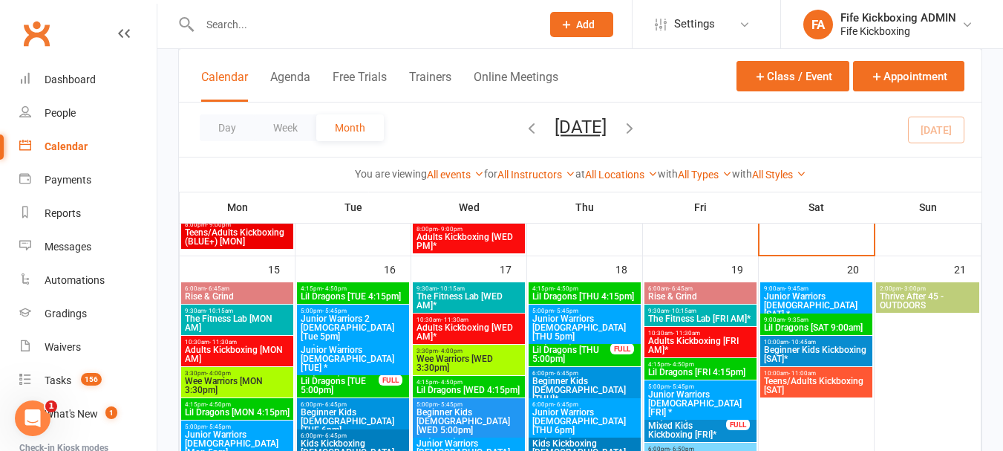
click at [713, 370] on span "Lil Dragons [FRI 4:15pm]" at bounding box center [700, 371] width 106 height 9
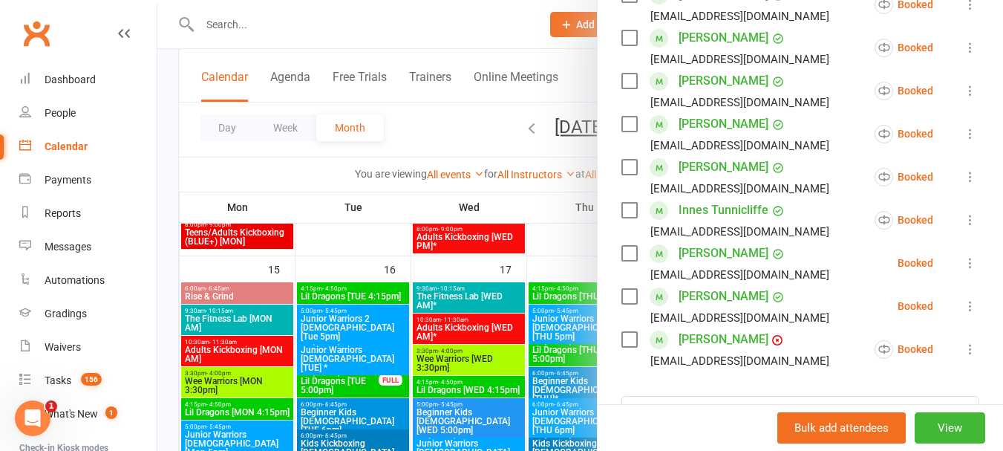
scroll to position [520, 0]
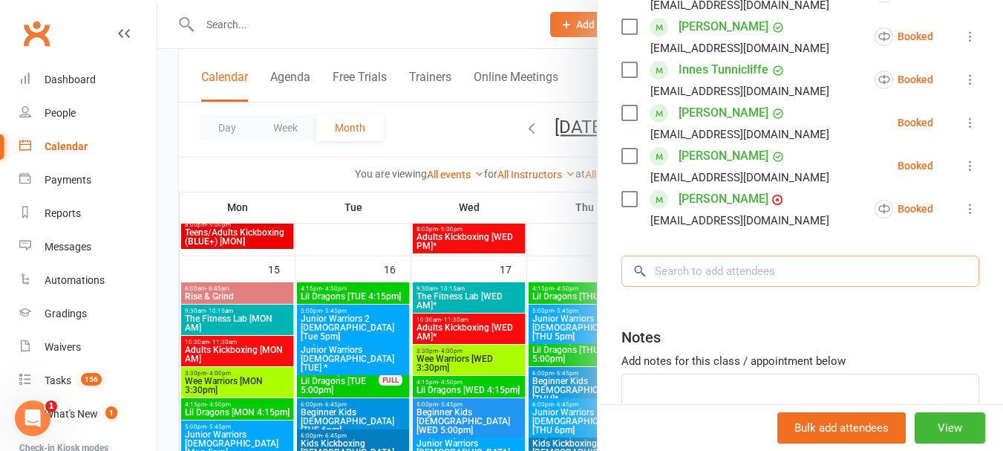
click at [703, 283] on input "search" at bounding box center [800, 270] width 358 height 31
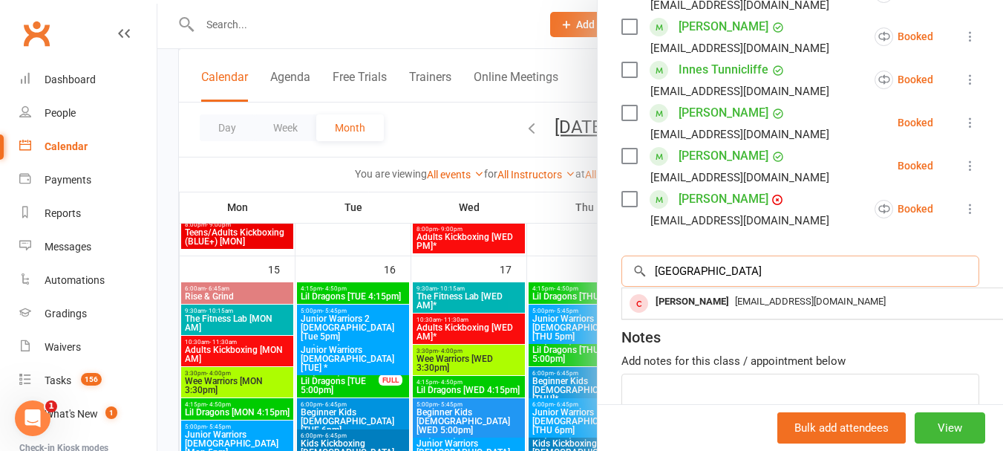
click at [659, 287] on input "rue pa" at bounding box center [800, 270] width 358 height 31
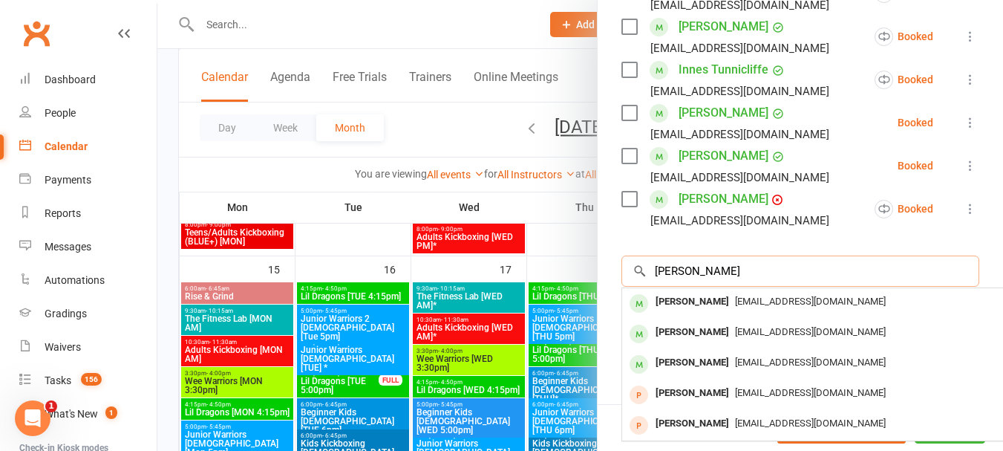
type input "ruben pa"
click at [558, 227] on div at bounding box center [579, 225] width 845 height 451
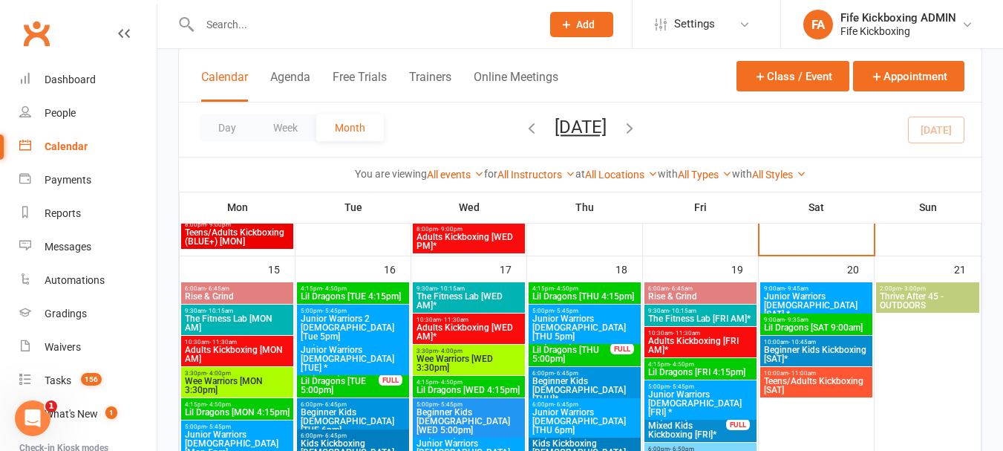
click at [333, 22] on input "text" at bounding box center [362, 24] width 335 height 21
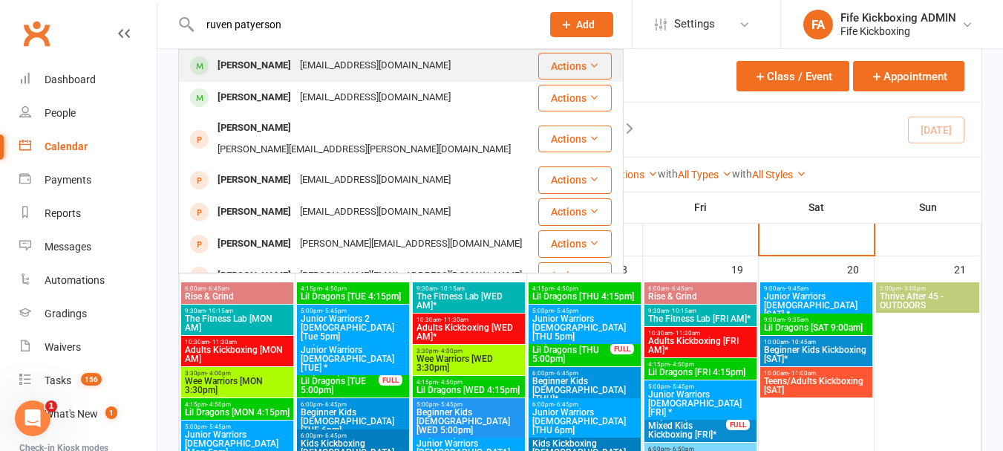
type input "ruven patyerson"
click at [384, 73] on div "craigpaterson_01@hotmail.com" at bounding box center [375, 66] width 160 height 22
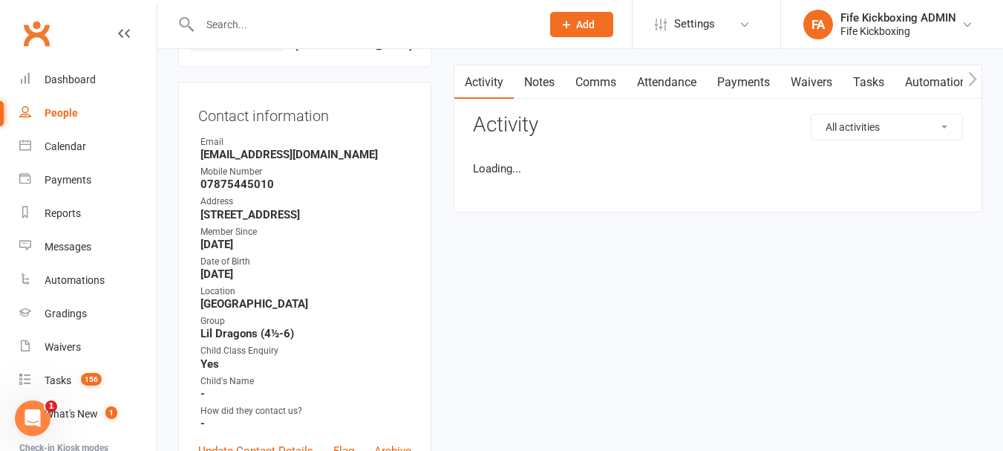
scroll to position [223, 0]
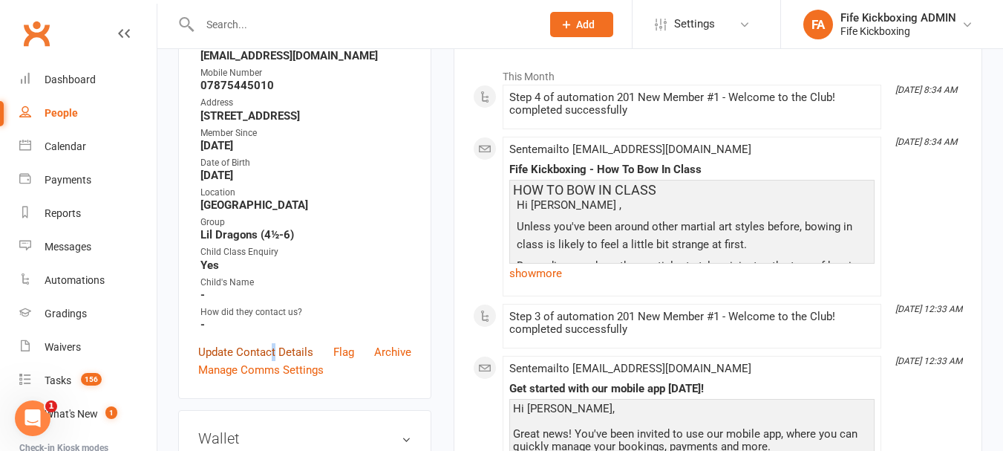
click at [275, 361] on link "Update Contact Details" at bounding box center [255, 352] width 115 height 18
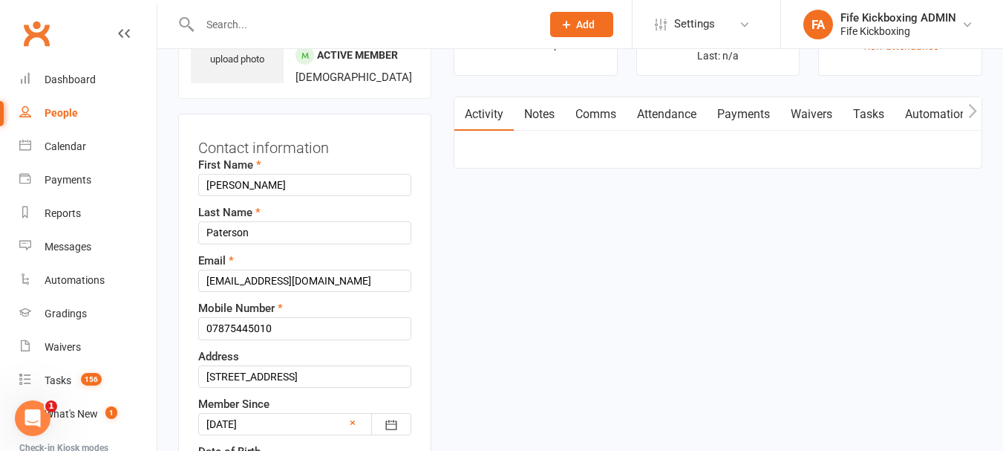
scroll to position [70, 0]
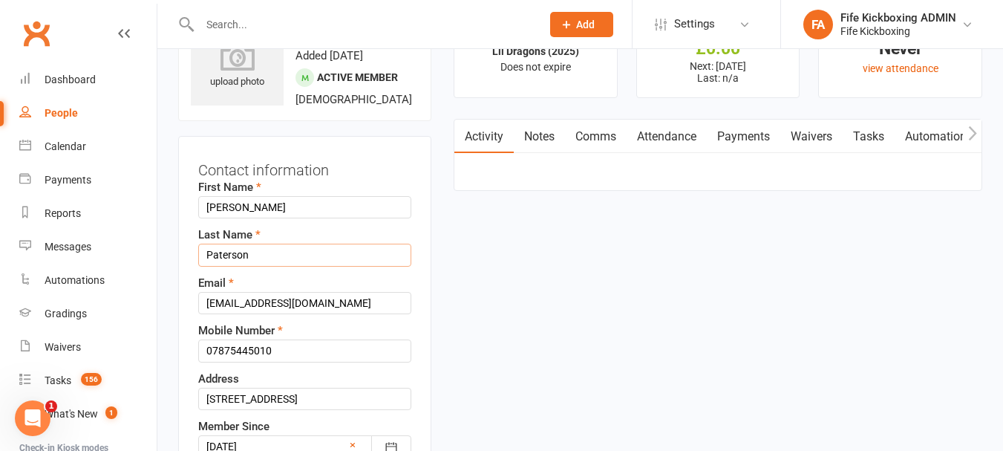
click at [300, 266] on input "Paterson" at bounding box center [304, 254] width 213 height 22
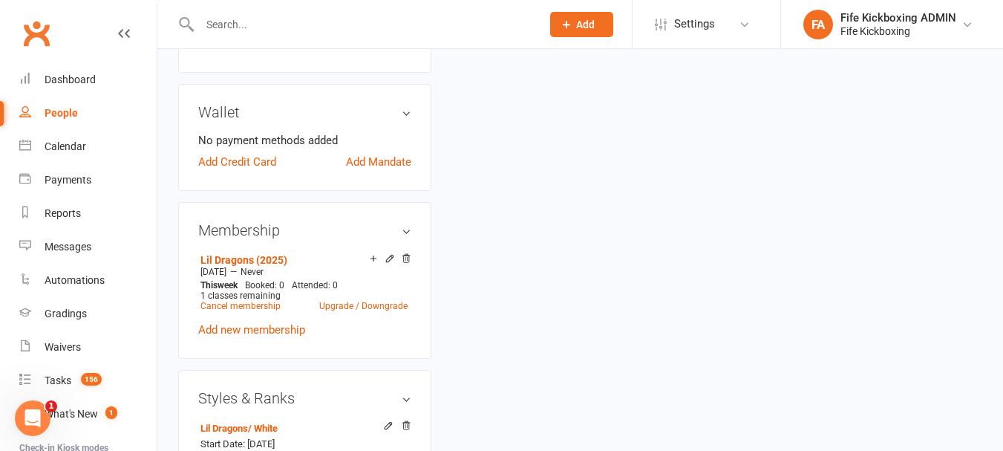
scroll to position [738, 0]
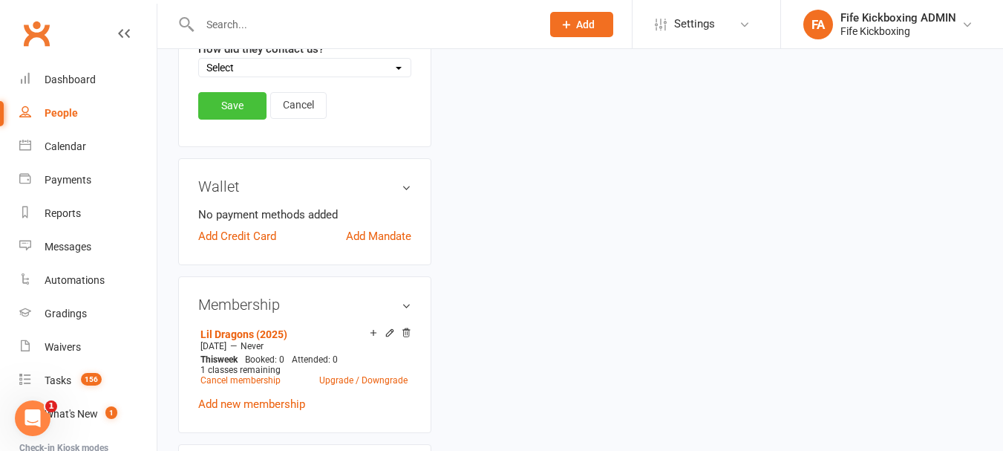
type input "Paterson*"
click at [229, 119] on link "Save" at bounding box center [232, 105] width 68 height 27
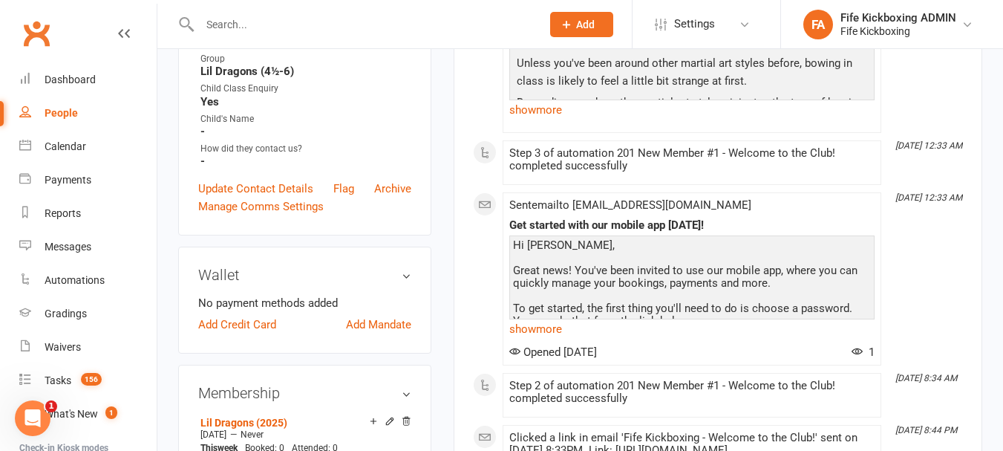
scroll to position [144, 0]
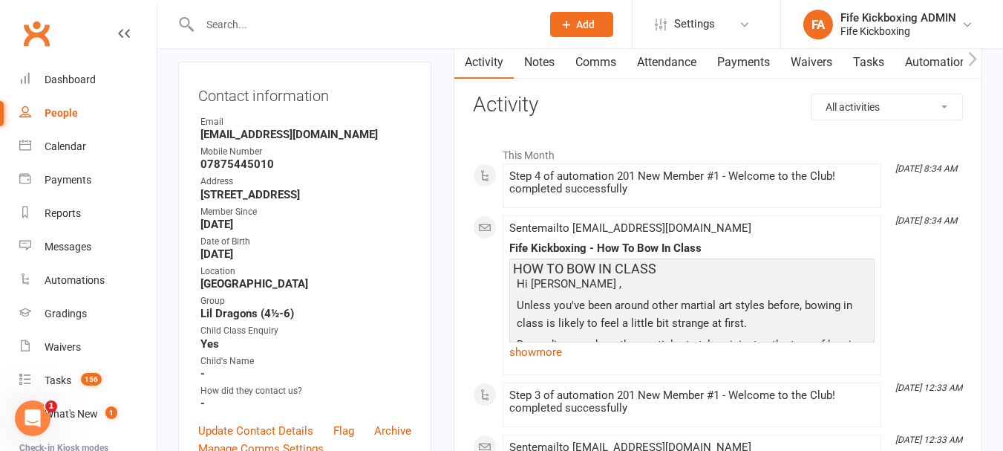
click at [312, 20] on input "text" at bounding box center [362, 24] width 335 height 21
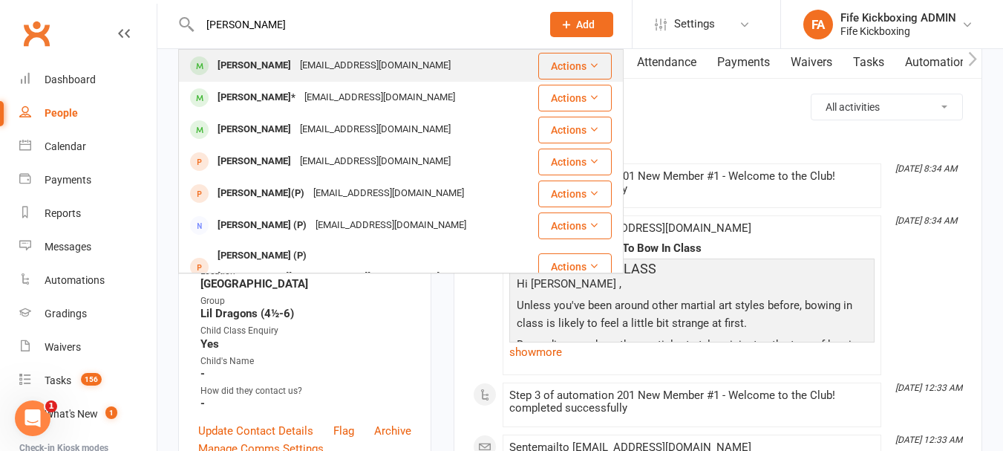
type input "ruben p"
click at [329, 75] on div "craigpaterson_01@hotmail.com" at bounding box center [375, 66] width 160 height 22
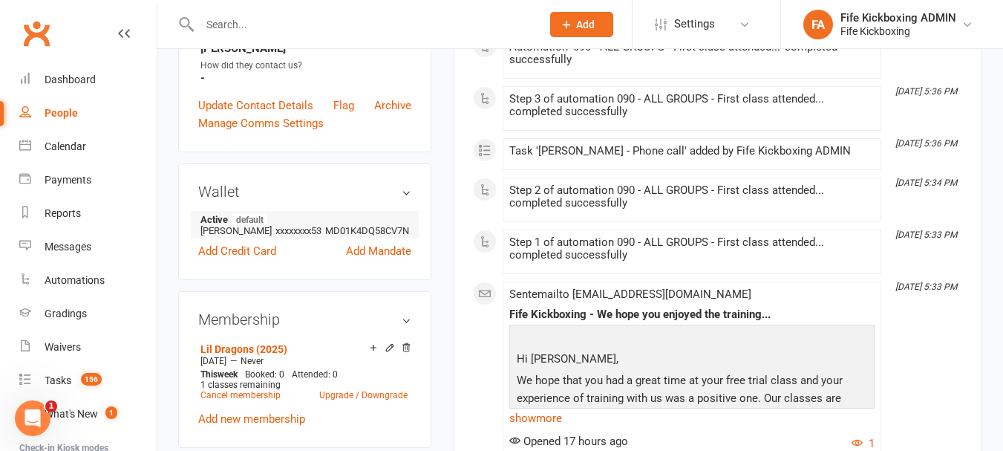
scroll to position [594, 0]
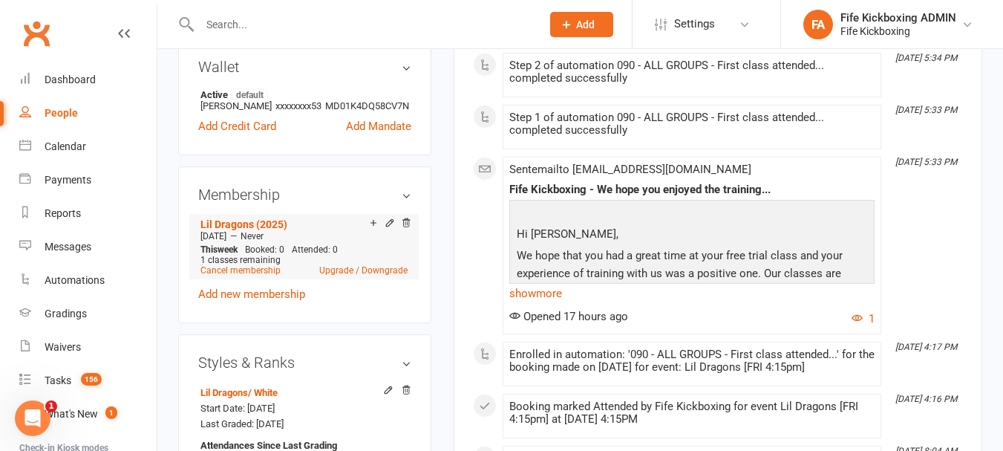
click at [400, 230] on div at bounding box center [387, 223] width 47 height 13
click at [402, 228] on icon at bounding box center [406, 222] width 10 height 10
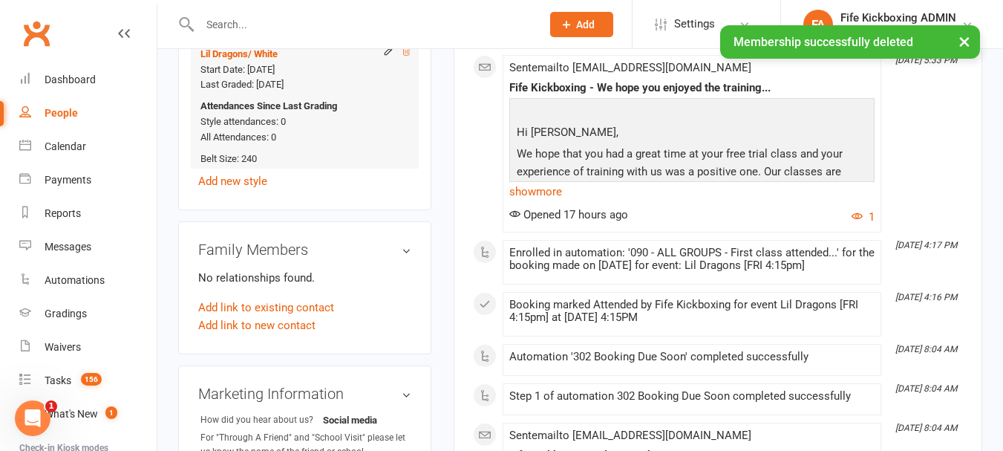
click at [405, 56] on icon at bounding box center [406, 51] width 10 height 10
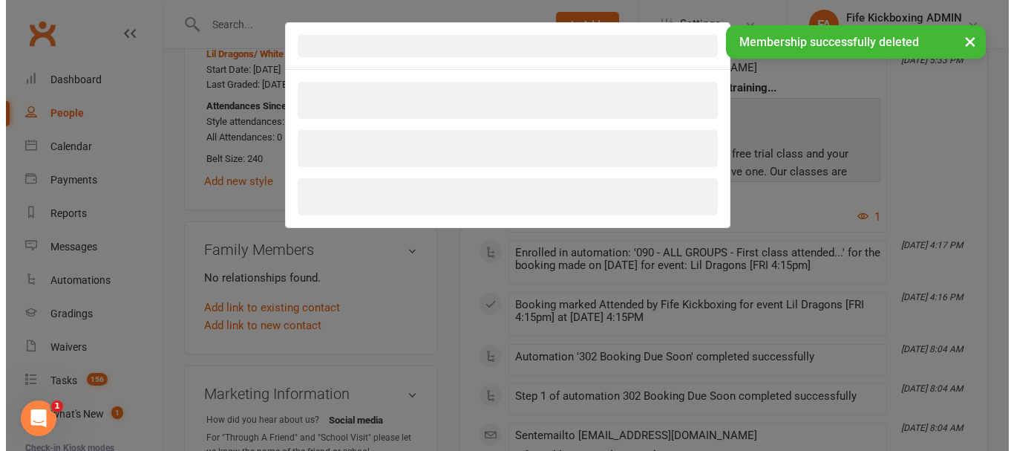
scroll to position [883, 0]
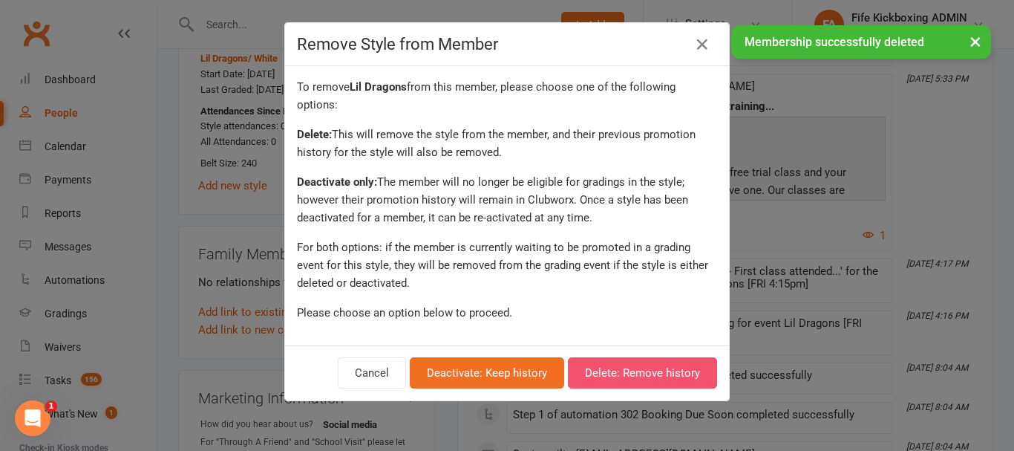
click at [614, 364] on button "Delete: Remove history" at bounding box center [642, 372] width 149 height 31
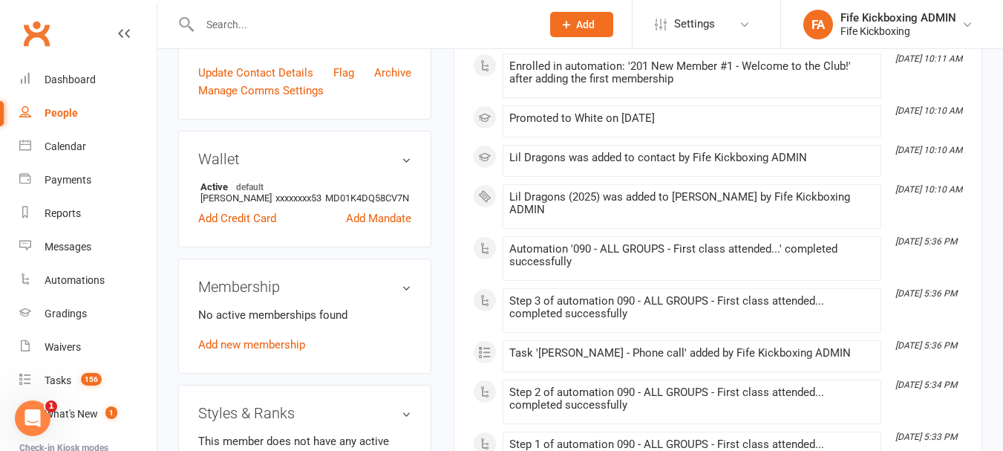
scroll to position [520, 0]
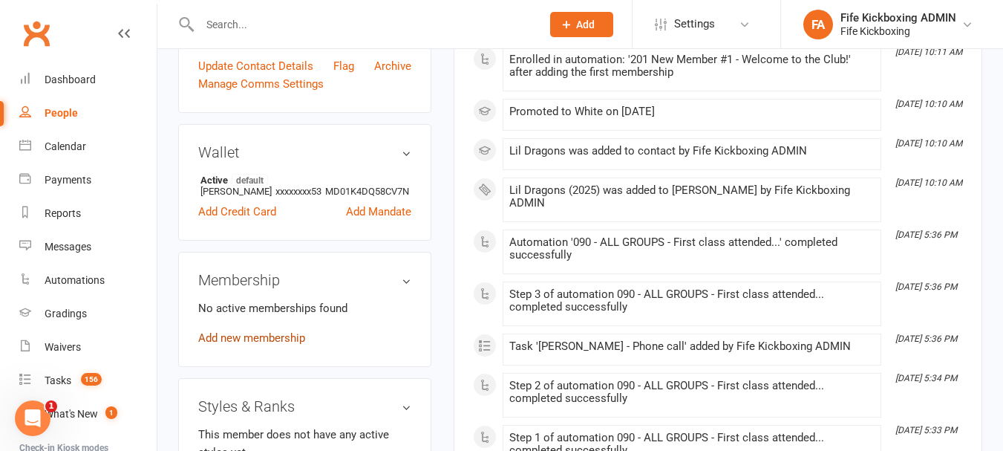
click at [281, 344] on link "Add new membership" at bounding box center [251, 337] width 107 height 13
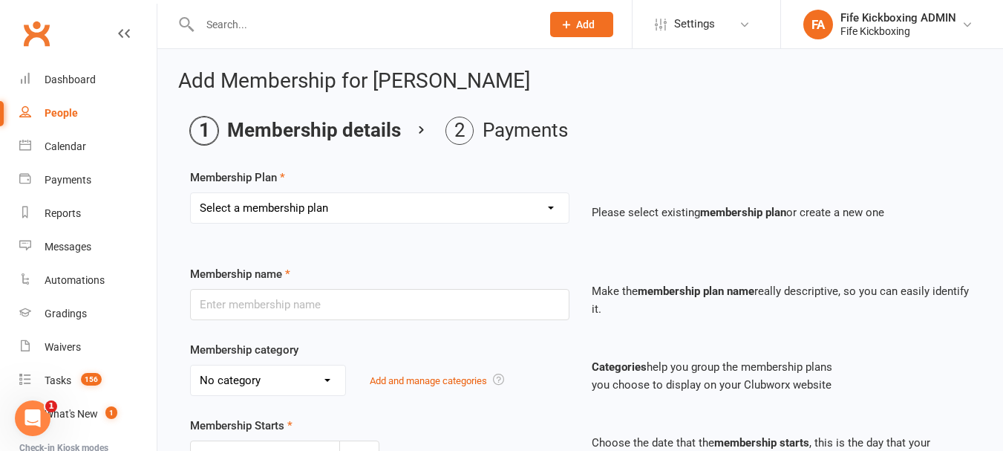
click at [399, 226] on div "Select a membership plan Create new Membership Plan Lil Dragons (2024) Junior W…" at bounding box center [380, 218] width 402 height 52
drag, startPoint x: 384, startPoint y: 216, endPoint x: 361, endPoint y: 216, distance: 23.0
click at [384, 216] on select "Select a membership plan Create new Membership Plan Lil Dragons (2024) Junior W…" at bounding box center [380, 208] width 378 height 30
select select "64"
click at [191, 193] on select "Select a membership plan Create new Membership Plan Lil Dragons (2024) Junior W…" at bounding box center [380, 208] width 378 height 30
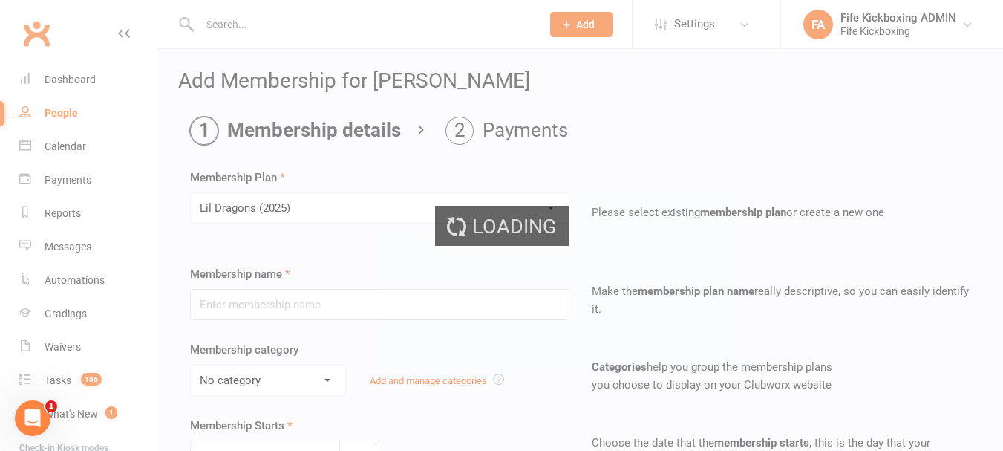
type input "Lil Dragons (2025)"
select select "5"
type input "0"
type input "1"
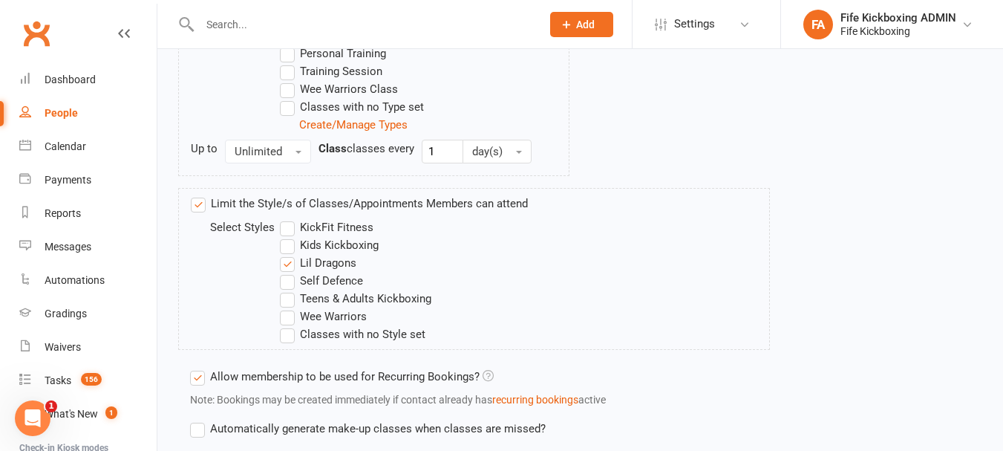
scroll to position [978, 0]
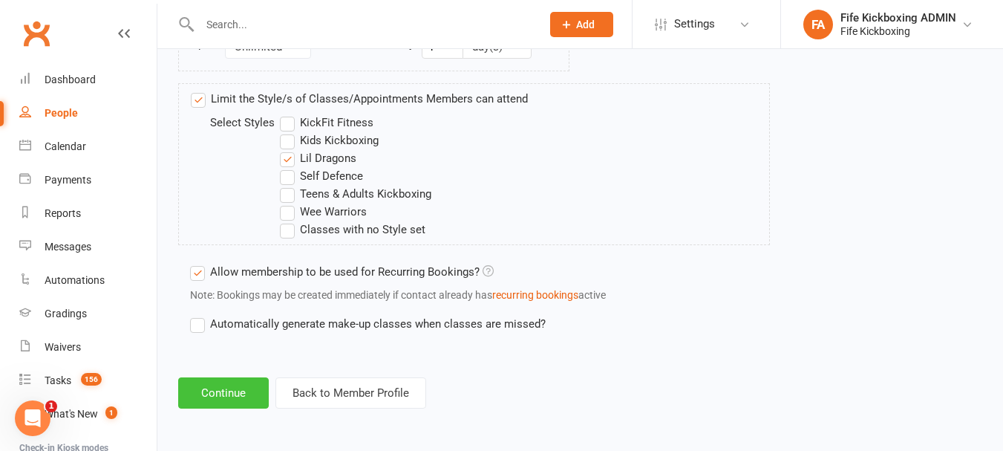
click at [246, 388] on button "Continue" at bounding box center [223, 392] width 91 height 31
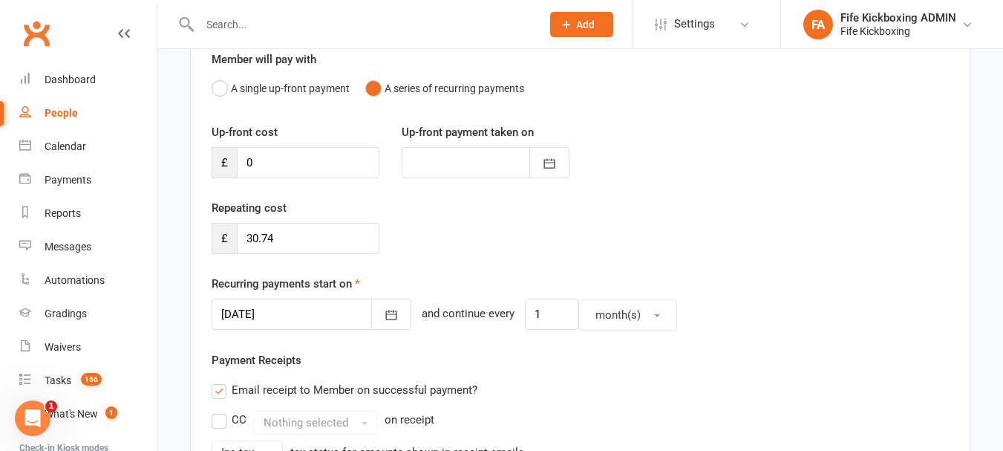
scroll to position [148, 0]
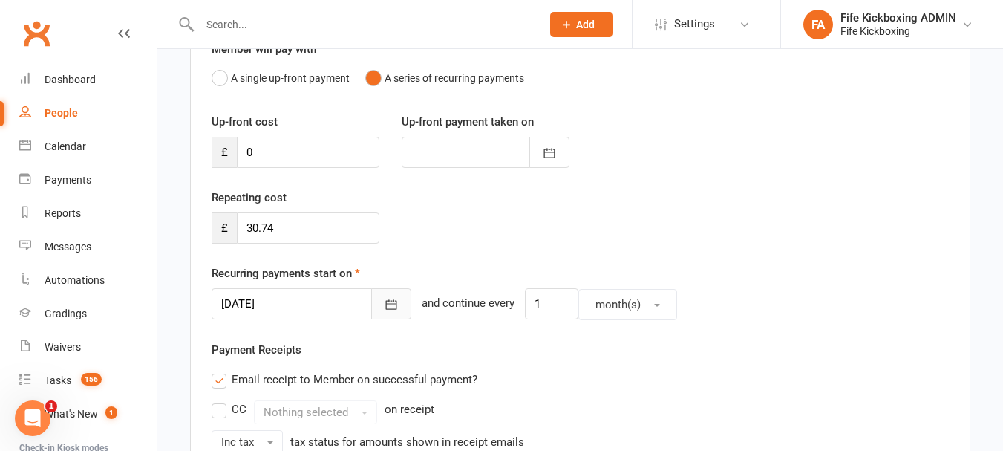
click at [380, 302] on button "button" at bounding box center [391, 303] width 40 height 31
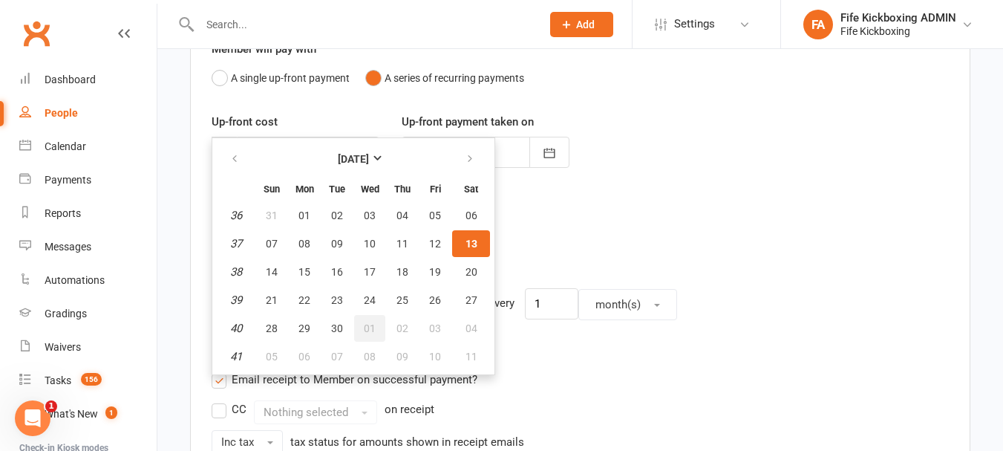
click at [367, 327] on span "01" at bounding box center [370, 328] width 12 height 12
type input "[DATE]"
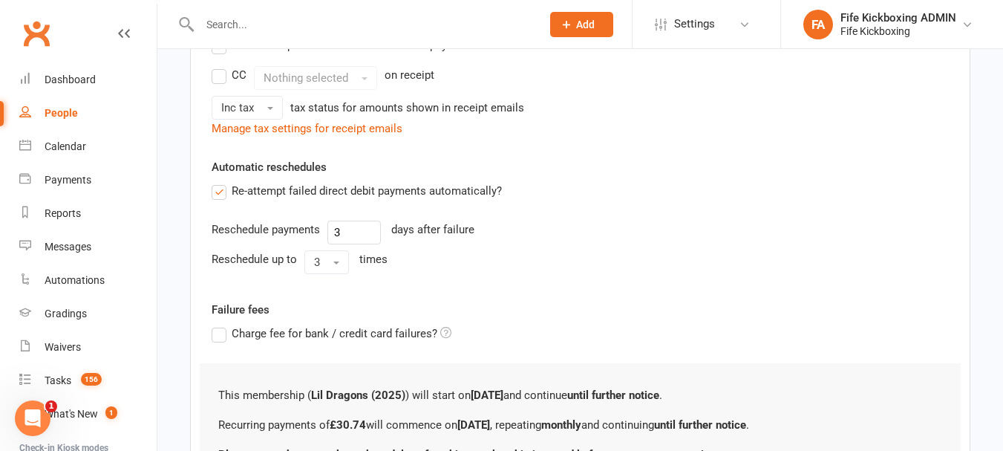
scroll to position [594, 0]
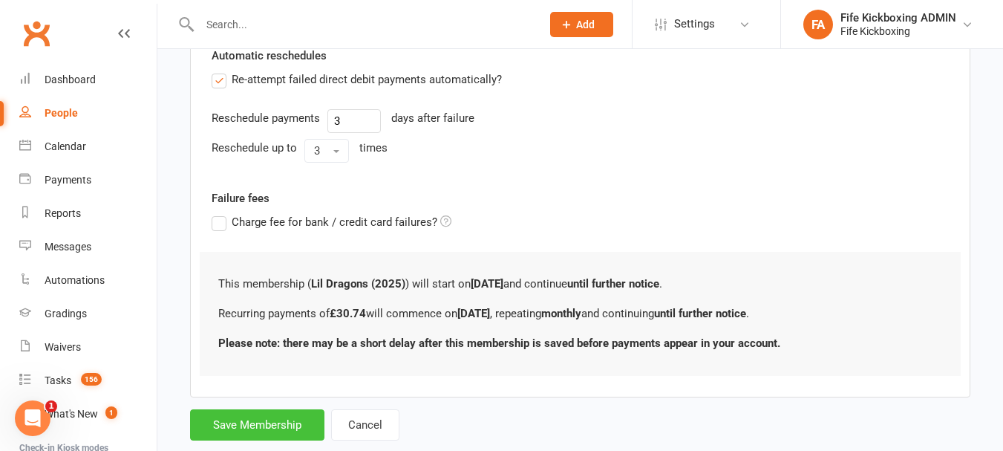
click at [270, 429] on button "Save Membership" at bounding box center [257, 424] width 134 height 31
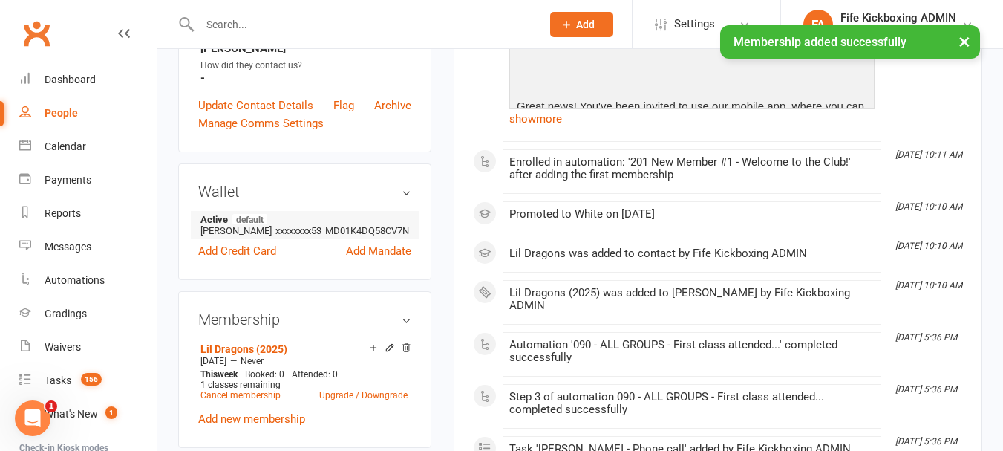
scroll to position [668, 0]
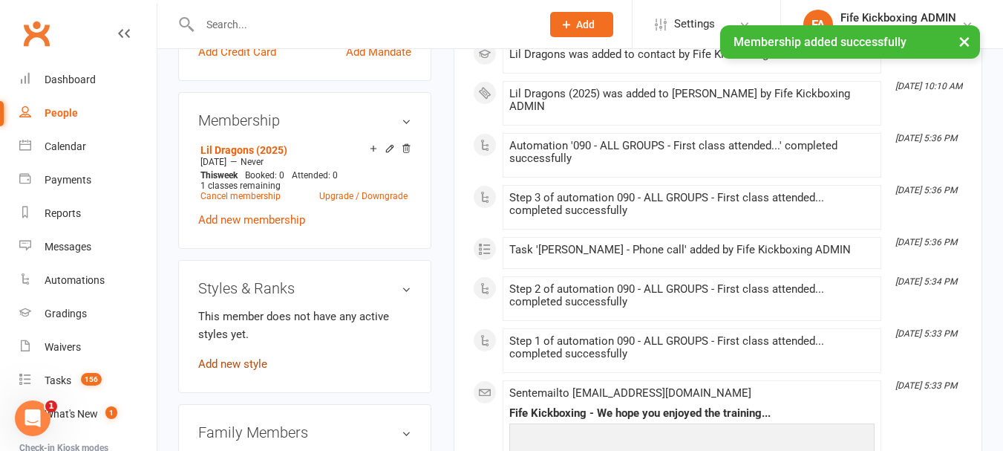
click at [247, 370] on link "Add new style" at bounding box center [232, 363] width 69 height 13
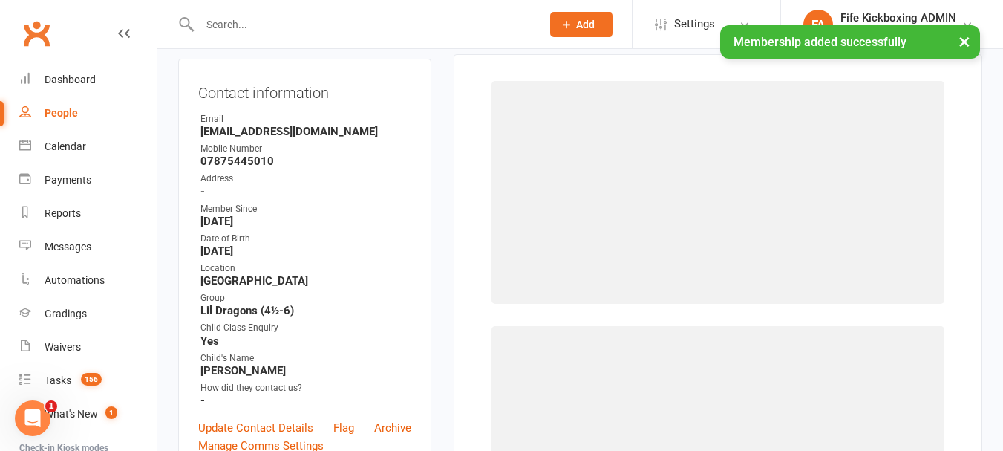
scroll to position [127, 0]
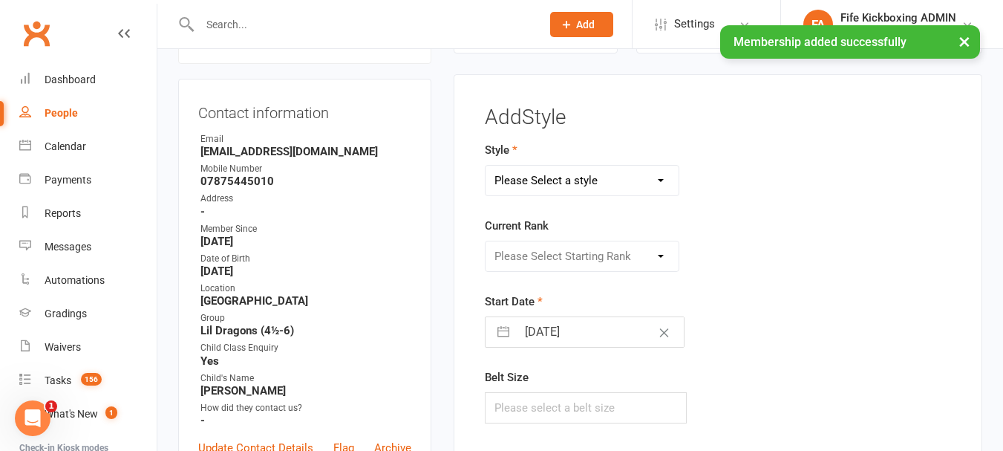
click at [505, 182] on select "Please Select a style KickFit Fitness Kids Kickboxing Lil Dragons Self Defence …" at bounding box center [581, 181] width 193 height 30
select select "1179"
click at [485, 166] on select "Please Select a style KickFit Fitness Kids Kickboxing Lil Dragons Self Defence …" at bounding box center [581, 181] width 193 height 30
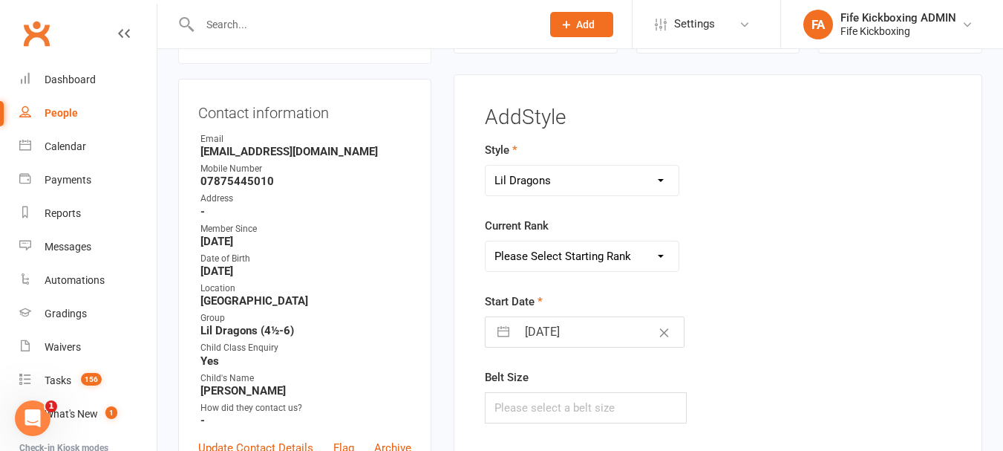
click at [520, 261] on select "Please Select Starting Rank White Red - 1 stripe Red - 2 stripes Yellow - 1 str…" at bounding box center [581, 256] width 193 height 30
select select "11207"
click at [485, 241] on select "Please Select Starting Rank White Red - 1 stripe Red - 2 stripes Yellow - 1 str…" at bounding box center [581, 256] width 193 height 30
drag, startPoint x: 522, startPoint y: 396, endPoint x: 514, endPoint y: 387, distance: 12.1
click at [522, 396] on input "text" at bounding box center [586, 407] width 202 height 31
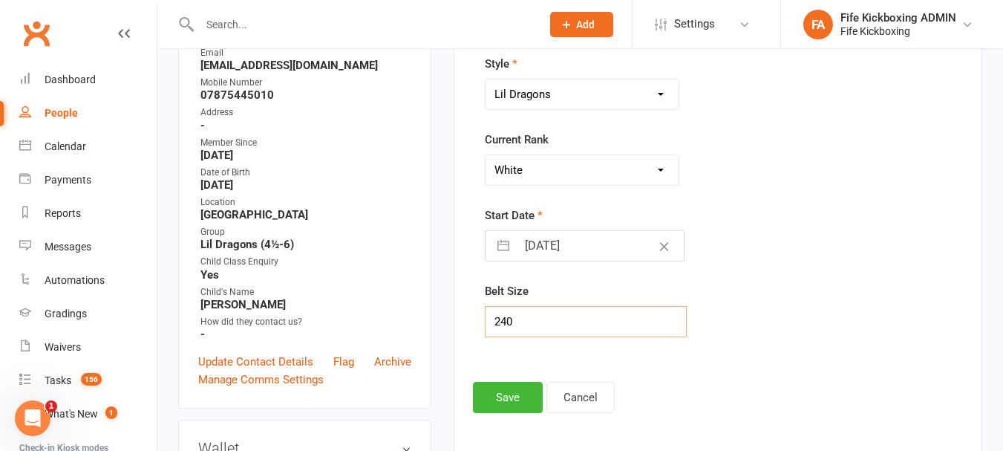
scroll to position [350, 0]
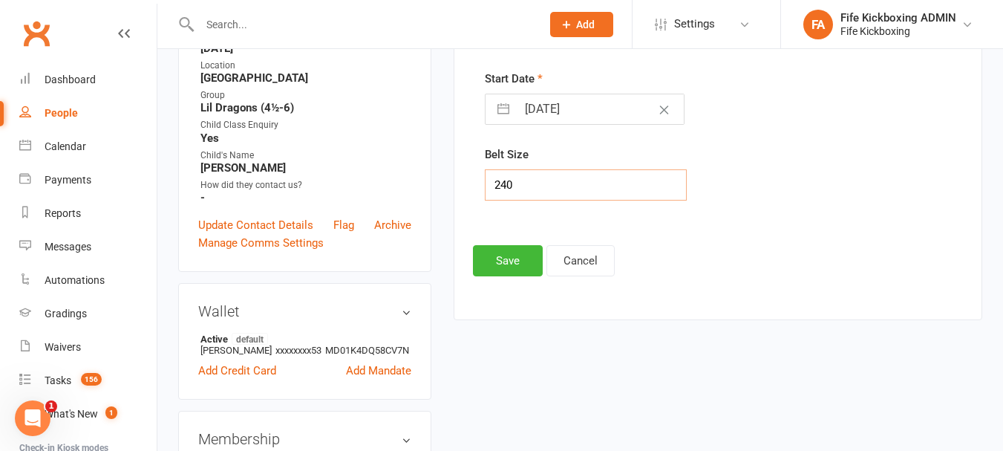
type input "240"
click at [486, 243] on div "Add Style Style KickFit Fitness Kids Kickboxing Lil Dragons Self Defence Teens …" at bounding box center [718, 79] width 490 height 393
click at [498, 255] on button "Save" at bounding box center [508, 260] width 70 height 31
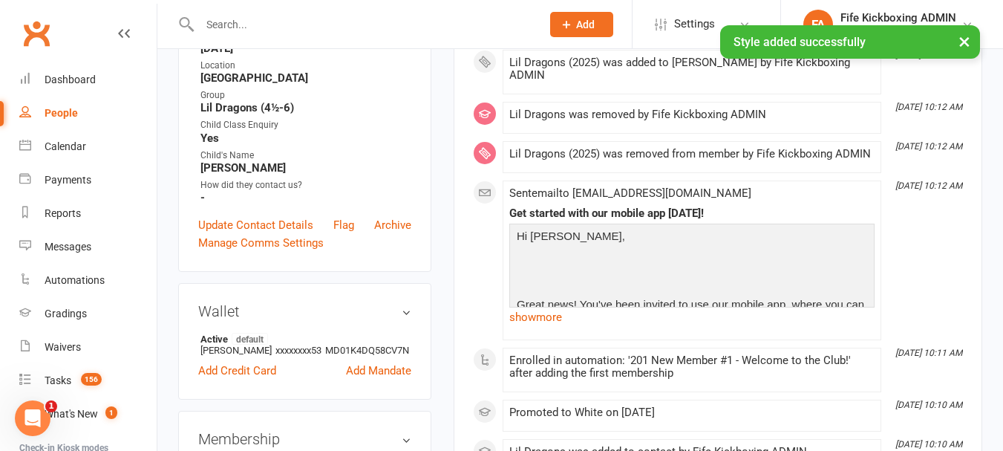
click at [274, 24] on input "text" at bounding box center [362, 24] width 335 height 21
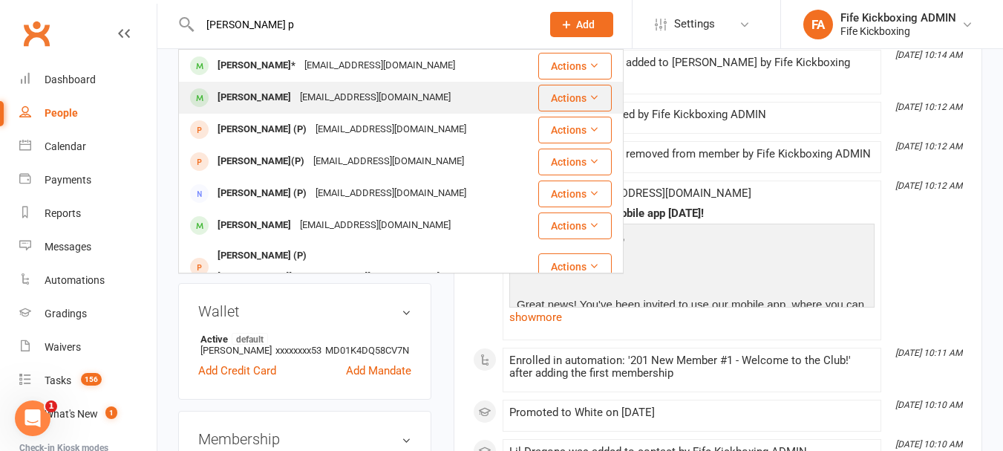
type input "rueben p"
click at [283, 97] on div "Ruben Paterson" at bounding box center [254, 98] width 82 height 22
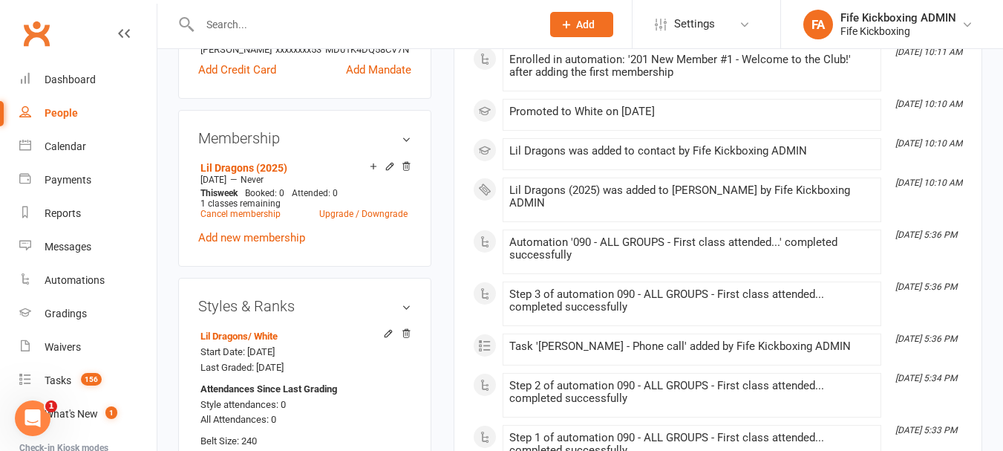
scroll to position [668, 0]
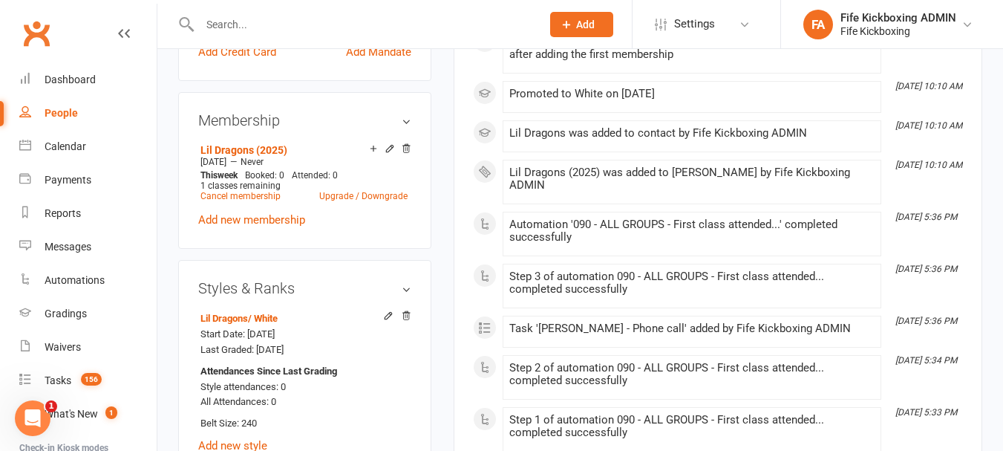
click at [318, 33] on input "text" at bounding box center [362, 24] width 335 height 21
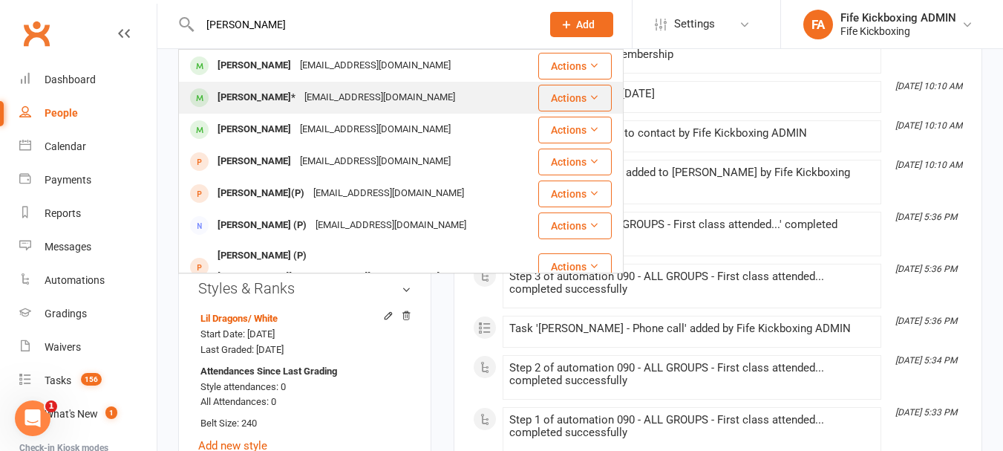
type input "ruben p"
click at [289, 96] on div "Ruben Paterson*" at bounding box center [256, 98] width 87 height 22
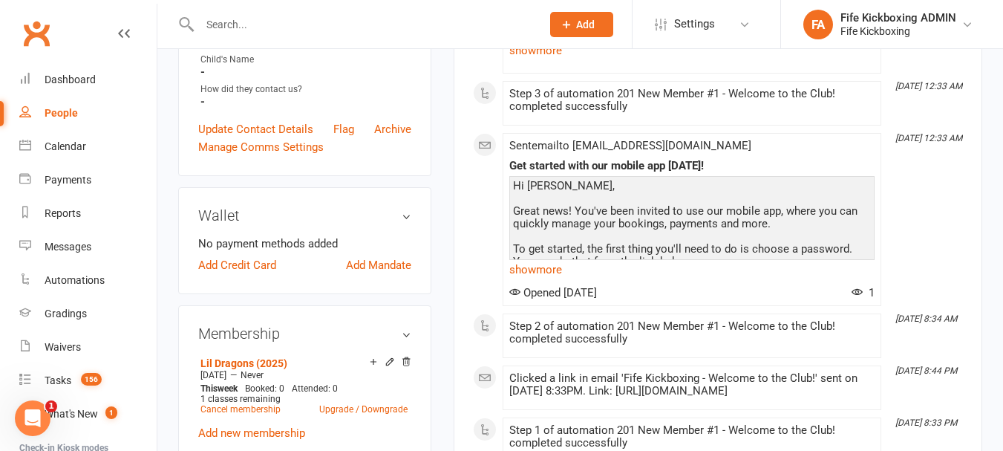
scroll to position [148, 0]
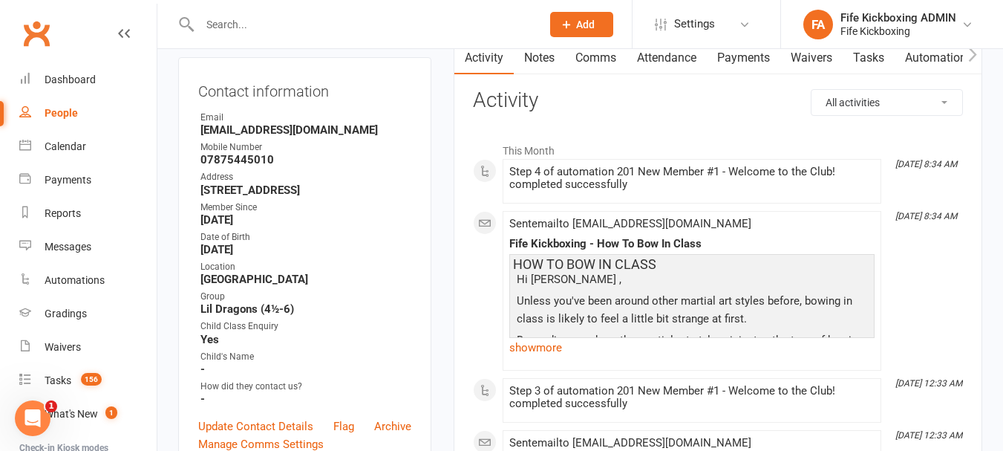
click at [701, 56] on link "Attendance" at bounding box center [666, 58] width 80 height 34
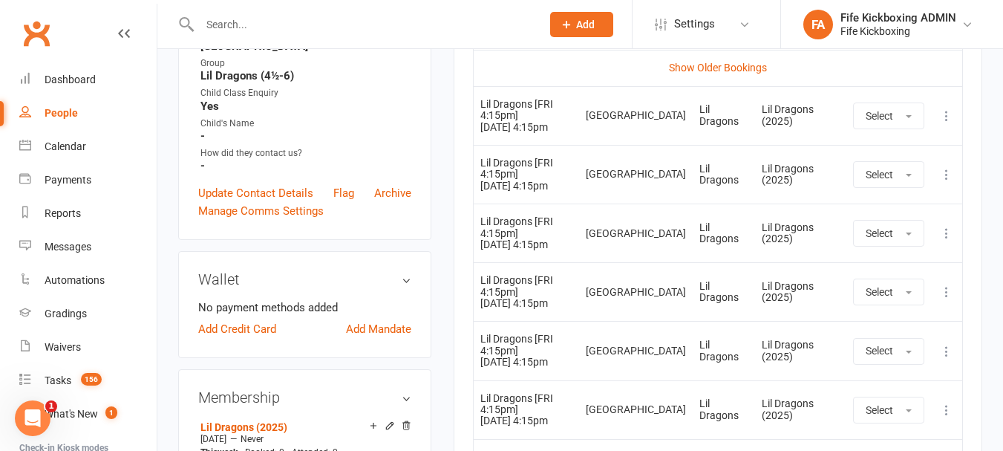
scroll to position [297, 0]
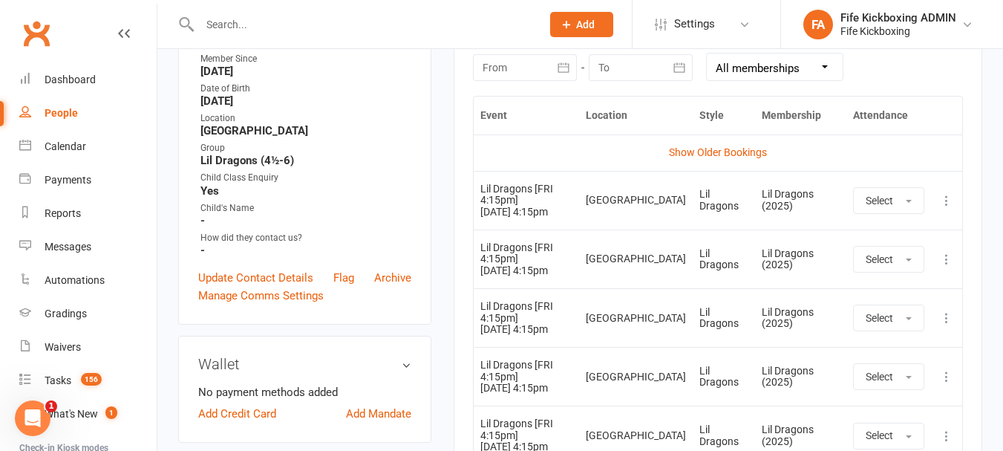
click at [941, 195] on icon at bounding box center [946, 200] width 15 height 15
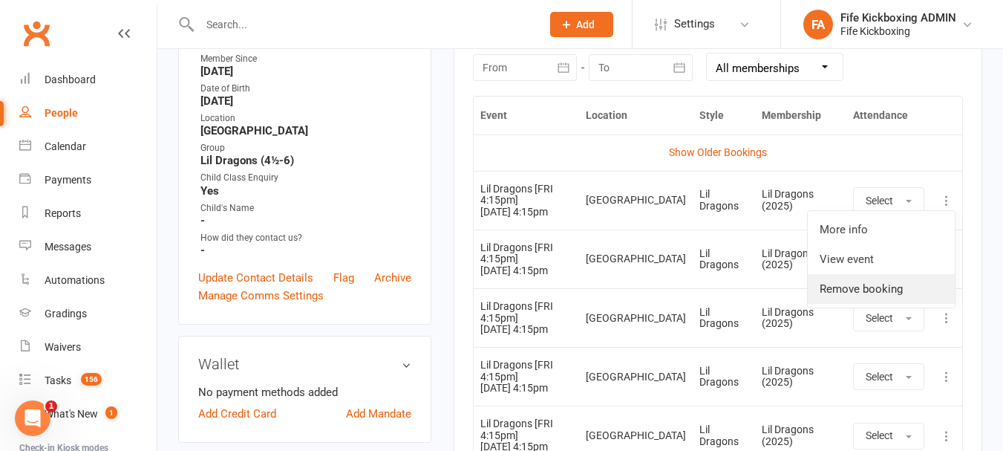
click at [901, 281] on link "Remove booking" at bounding box center [881, 289] width 147 height 30
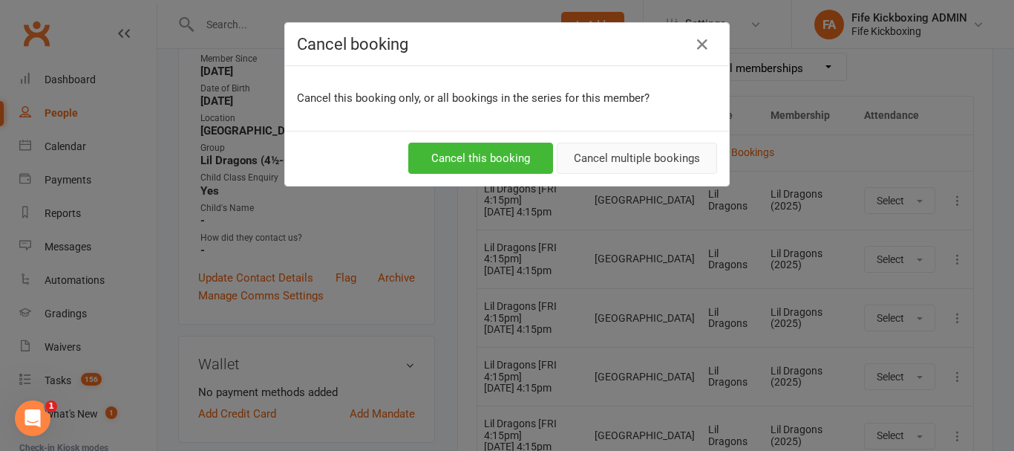
click at [645, 149] on button "Cancel multiple bookings" at bounding box center [637, 158] width 160 height 31
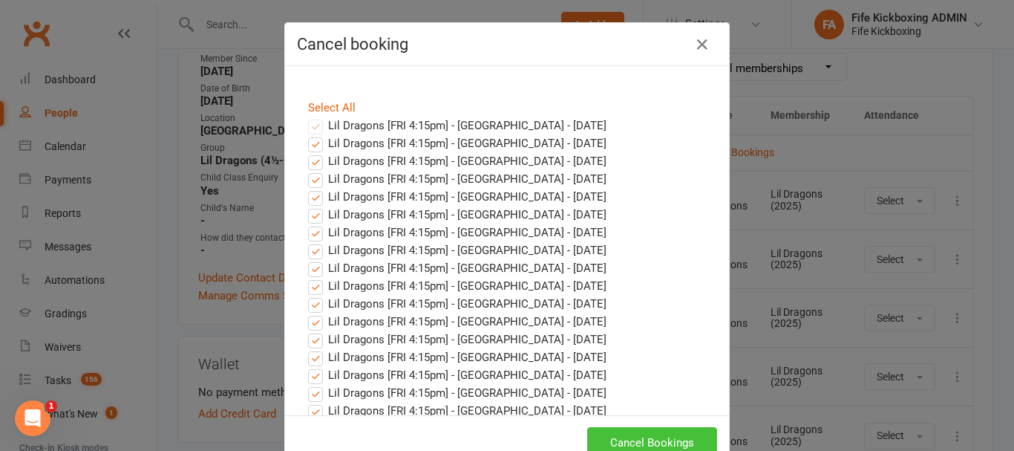
click at [679, 441] on button "Cancel Bookings" at bounding box center [652, 442] width 130 height 31
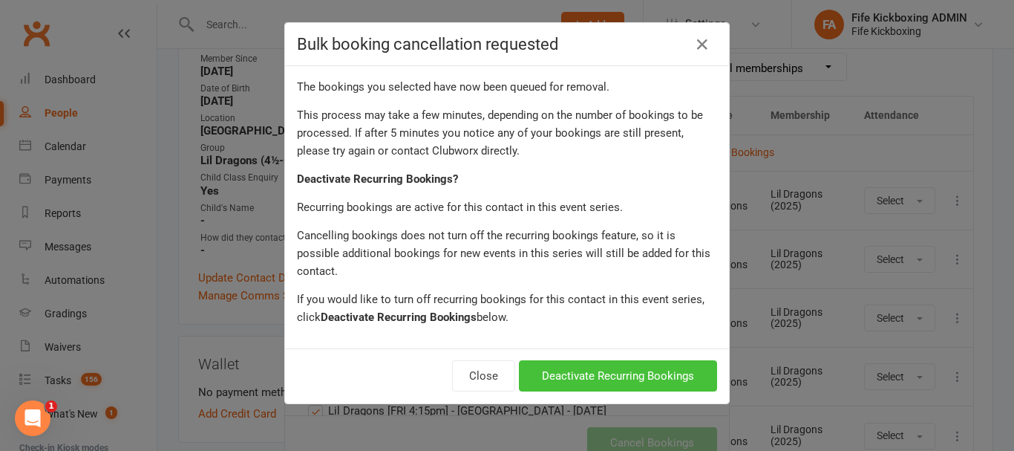
click at [680, 360] on button "Deactivate Recurring Bookings" at bounding box center [618, 375] width 198 height 31
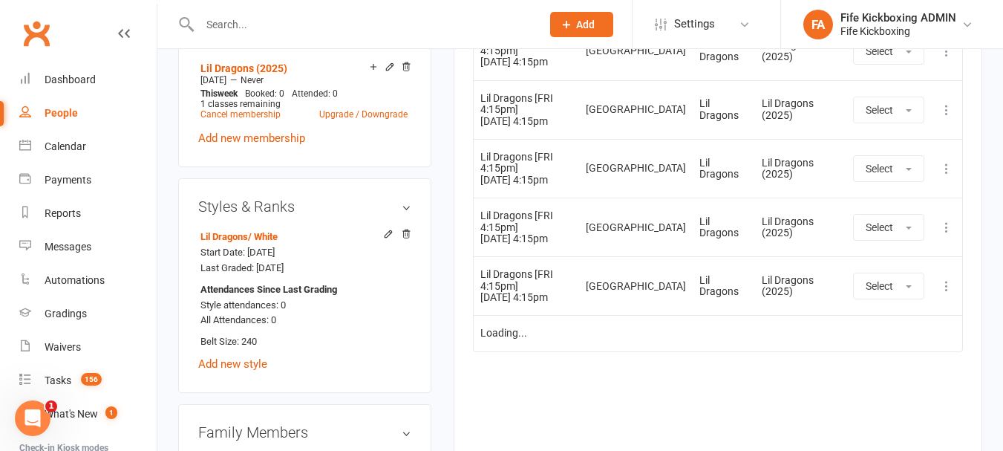
scroll to position [742, 0]
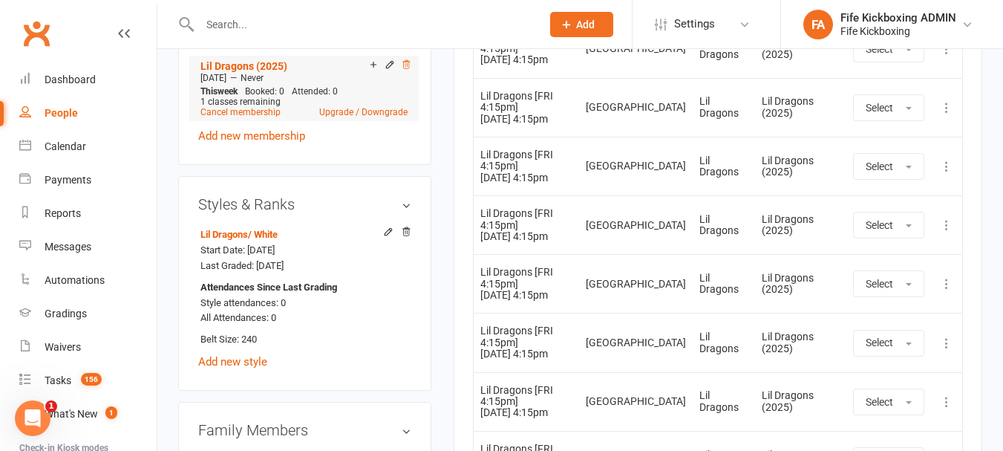
click at [403, 70] on icon at bounding box center [406, 64] width 10 height 10
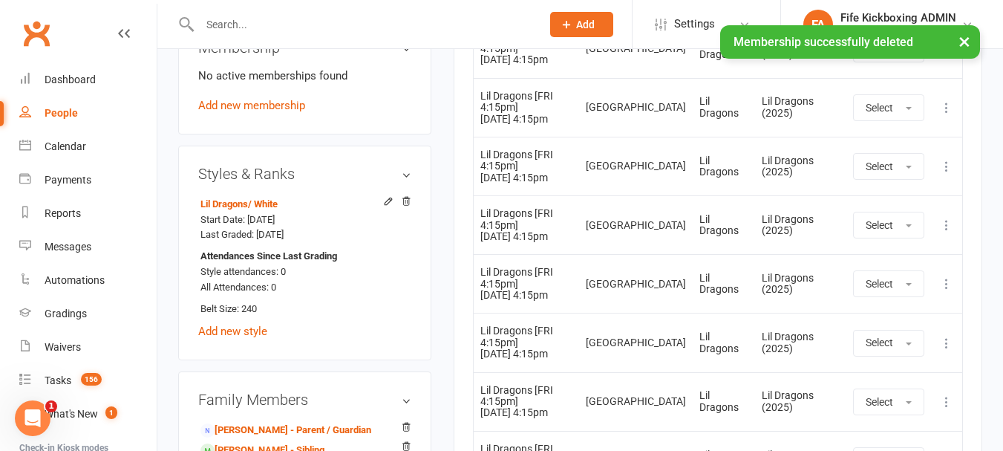
scroll to position [753, 0]
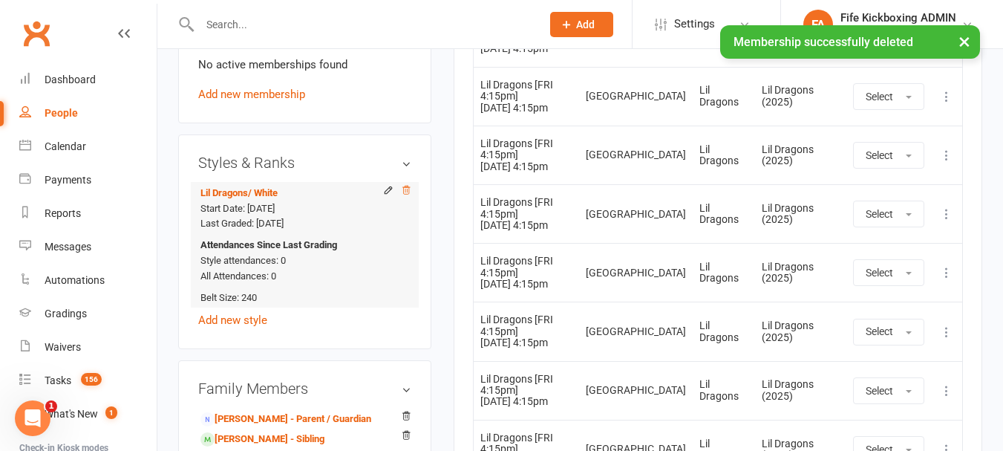
click at [408, 195] on icon at bounding box center [406, 190] width 10 height 10
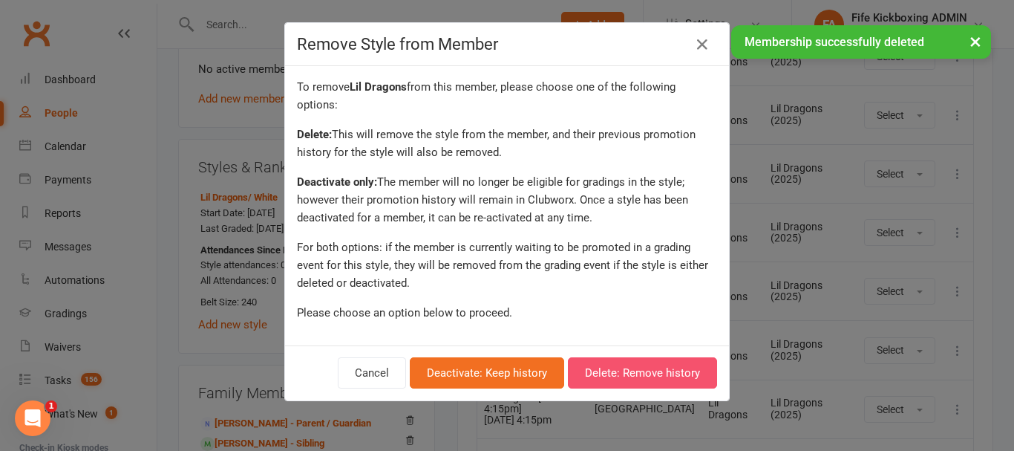
click at [651, 374] on button "Delete: Remove history" at bounding box center [642, 372] width 149 height 31
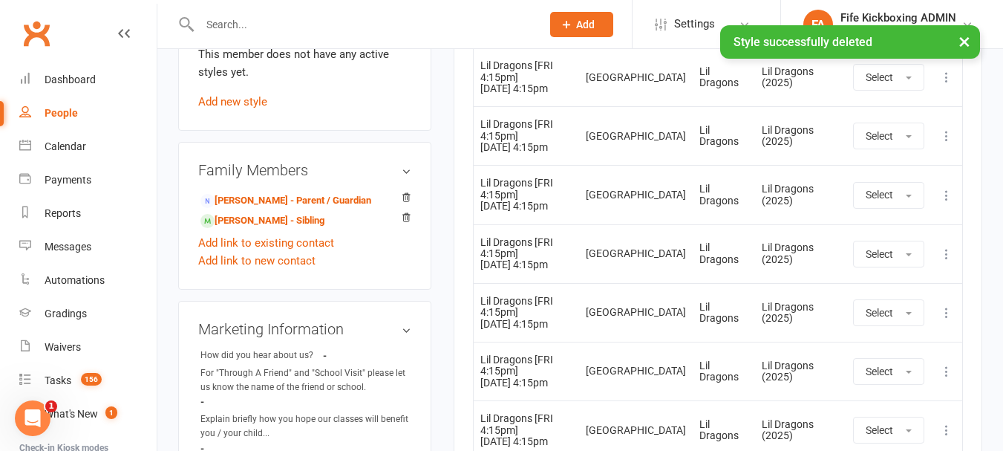
scroll to position [902, 0]
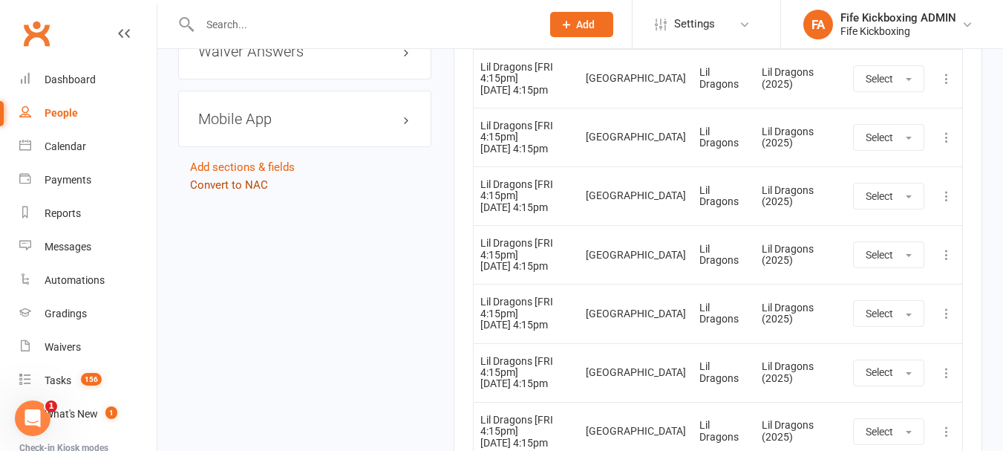
click at [238, 192] on link "Convert to NAC" at bounding box center [229, 184] width 78 height 13
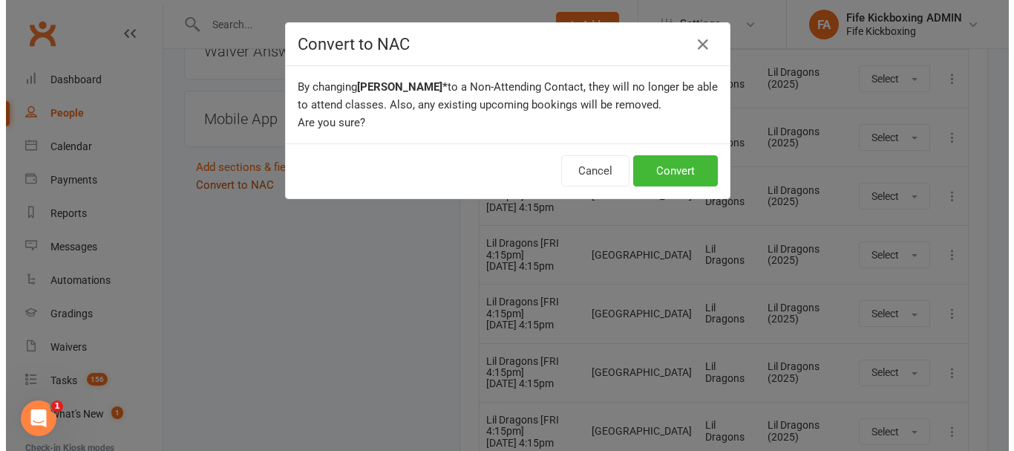
scroll to position [1752, 0]
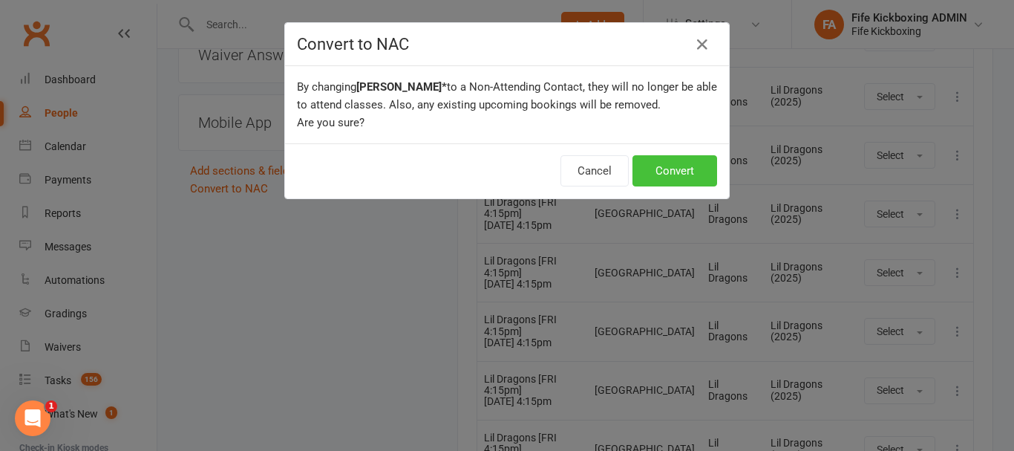
click at [685, 171] on button "Convert" at bounding box center [674, 170] width 85 height 31
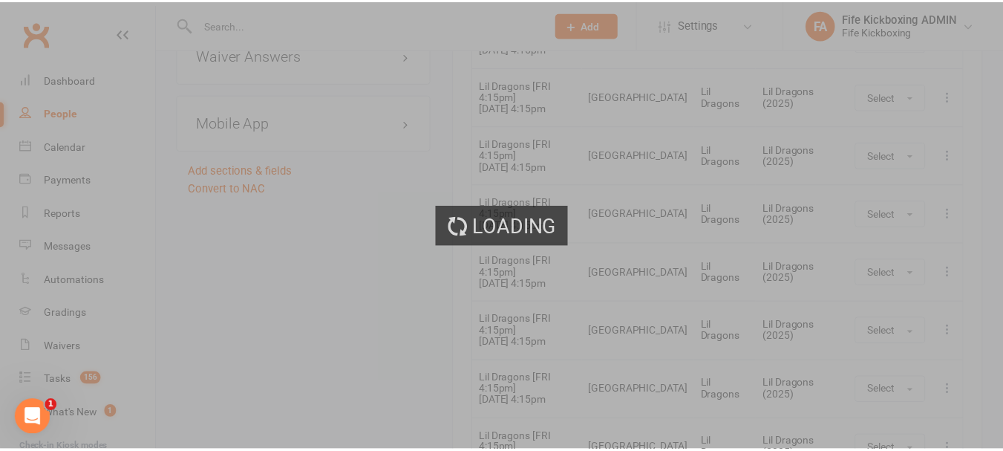
scroll to position [1770, 0]
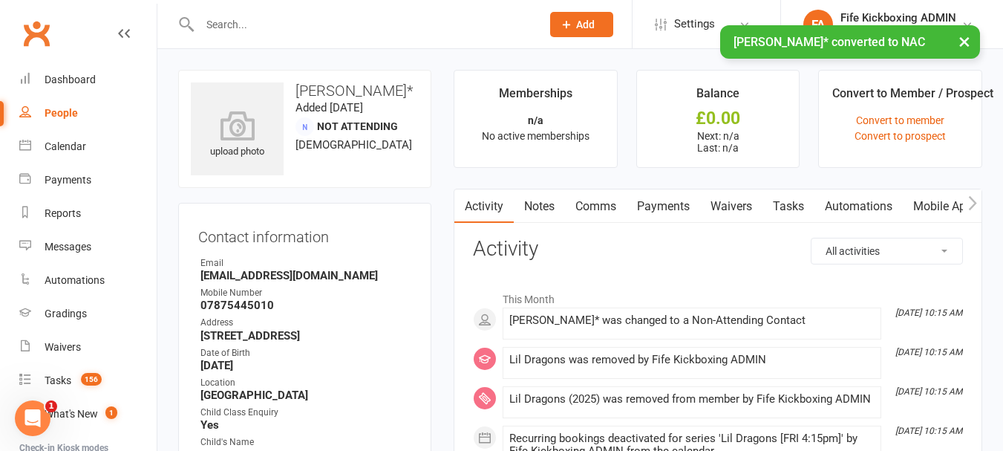
click at [295, 25] on div "× Ruben Paterson* converted to NAC" at bounding box center [491, 25] width 983 height 0
click at [301, 23] on input "text" at bounding box center [362, 24] width 335 height 21
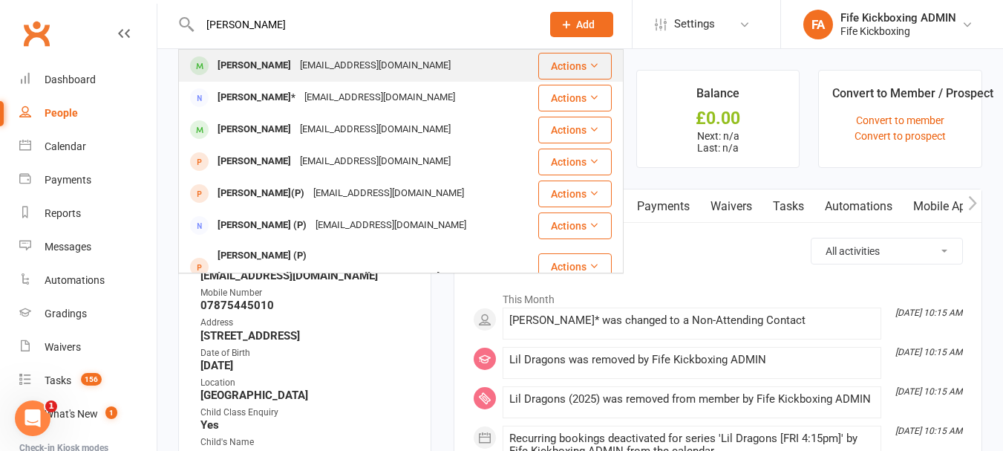
type input "ruben p"
click at [280, 68] on div "Ruben Paterson" at bounding box center [254, 66] width 82 height 22
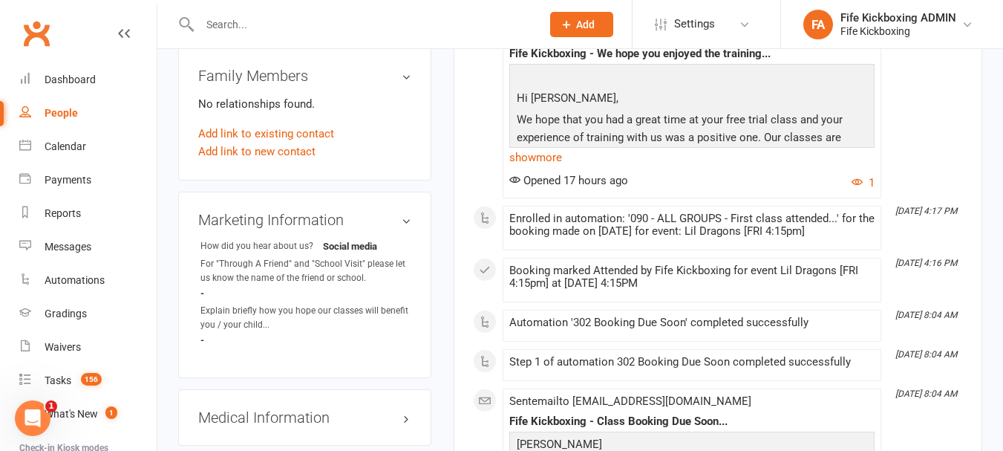
scroll to position [1113, 0]
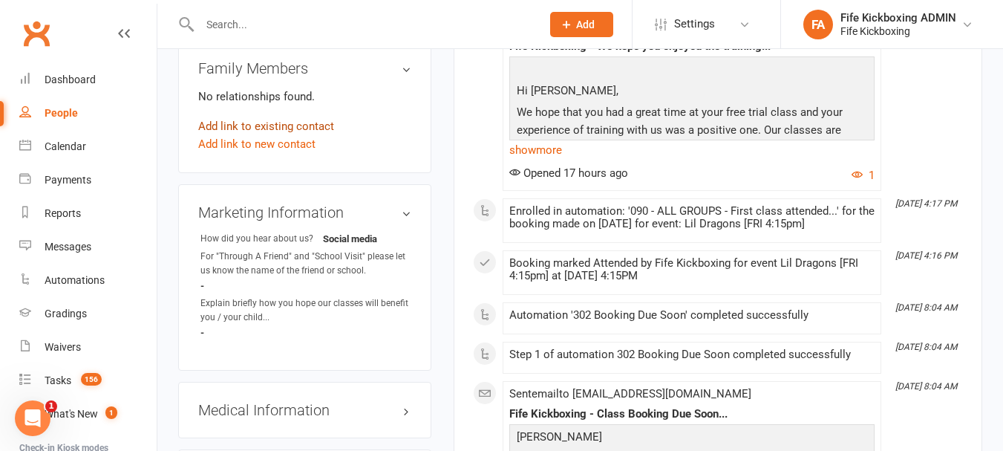
click at [293, 135] on link "Add link to existing contact" at bounding box center [266, 126] width 136 height 18
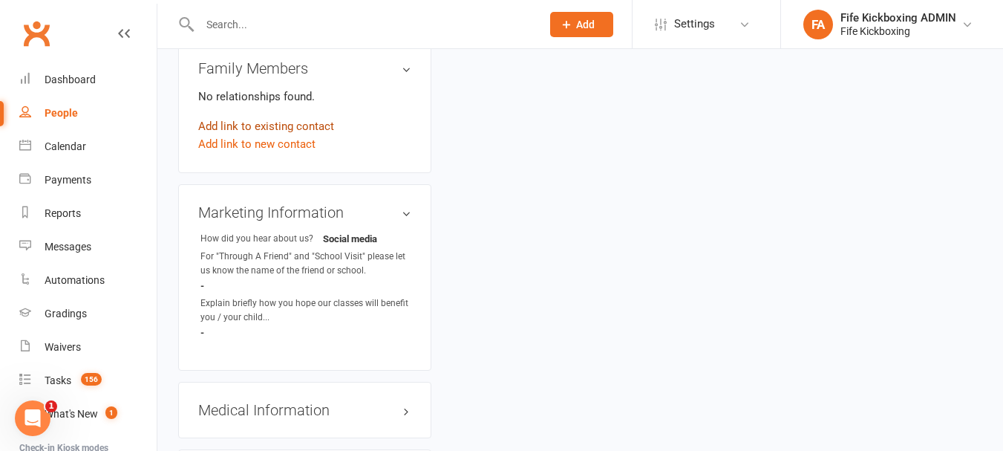
scroll to position [71, 0]
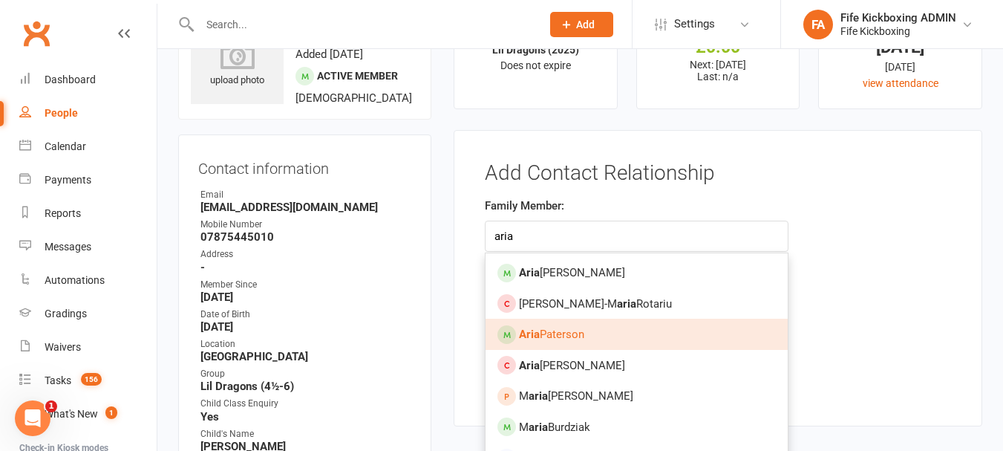
type input "aria"
click at [535, 324] on link "Aria Paterson" at bounding box center [636, 333] width 302 height 31
type input "Aria Paterson"
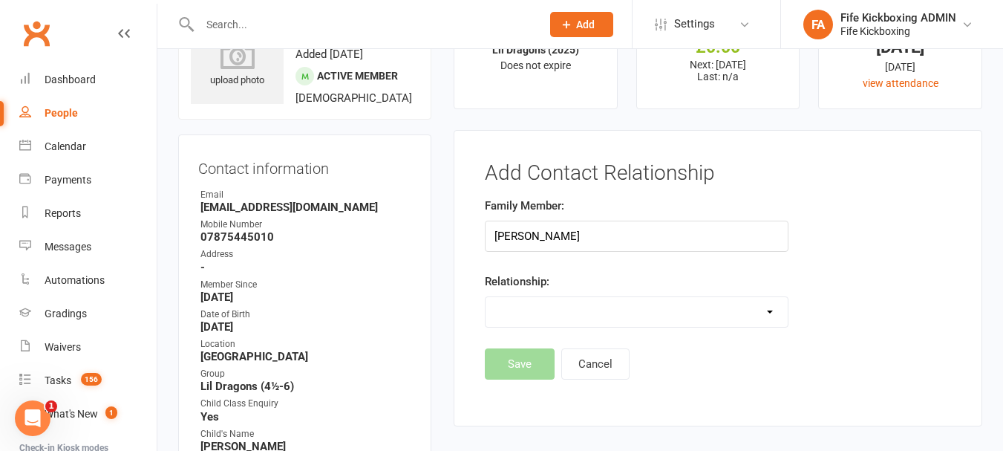
click at [560, 310] on select "Parent / Guardian Child Sibling (parent not in system) Spouse / Partner Cousin …" at bounding box center [636, 312] width 302 height 30
select select "2"
click at [485, 297] on select "Parent / Guardian Child Sibling (parent not in system) Spouse / Partner Cousin …" at bounding box center [636, 312] width 302 height 30
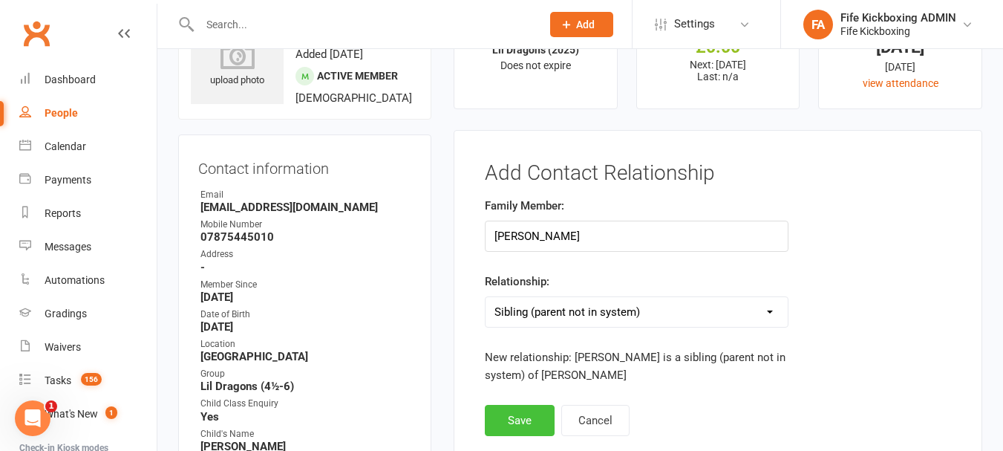
click at [511, 407] on button "Save" at bounding box center [520, 420] width 70 height 31
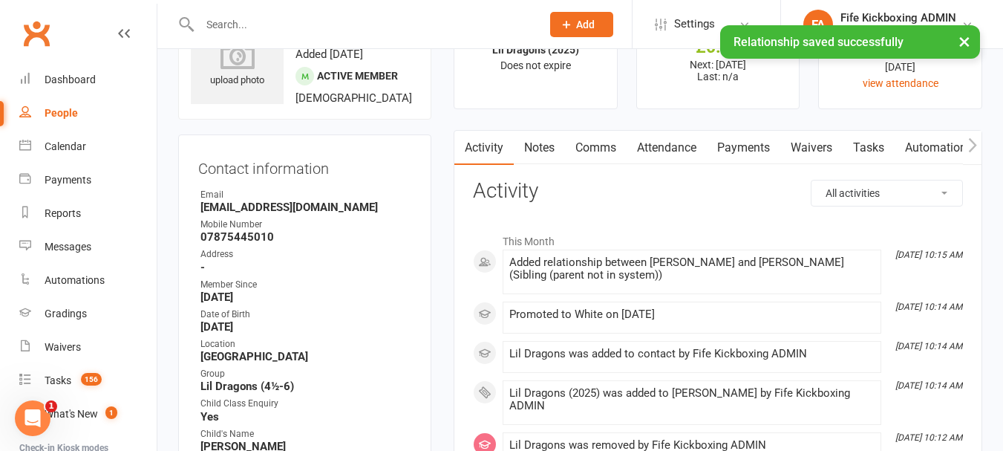
click at [667, 154] on link "Attendance" at bounding box center [666, 148] width 80 height 34
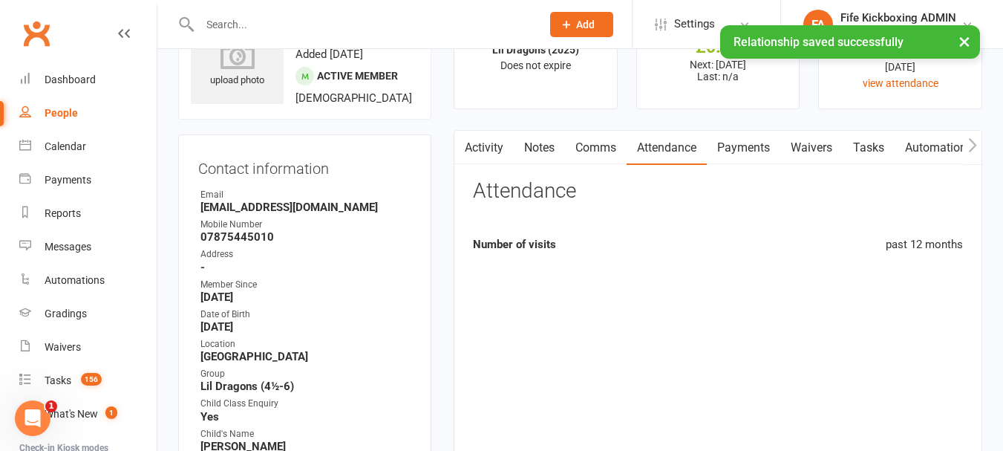
scroll to position [591, 0]
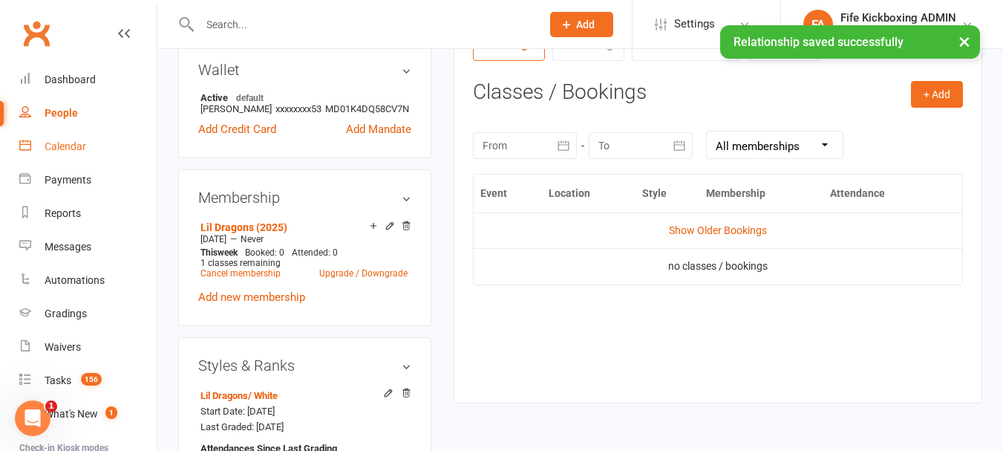
click at [76, 150] on div "Calendar" at bounding box center [66, 146] width 42 height 12
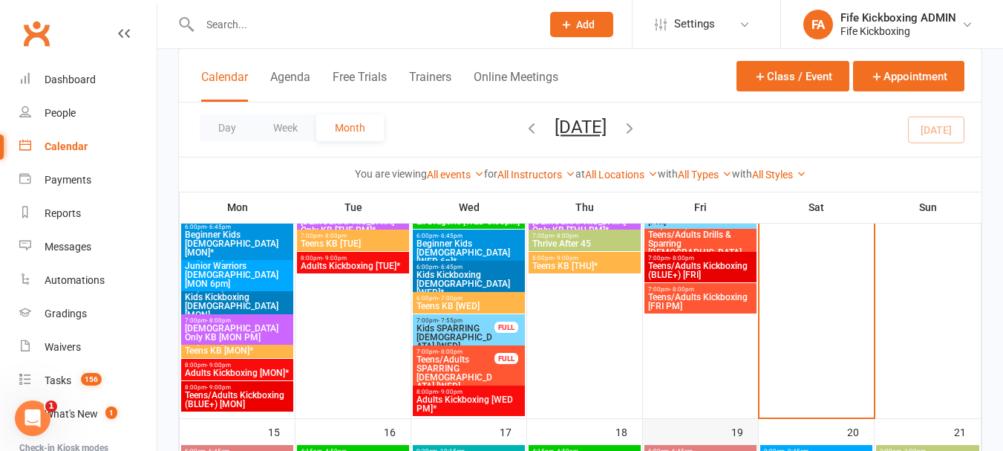
scroll to position [891, 0]
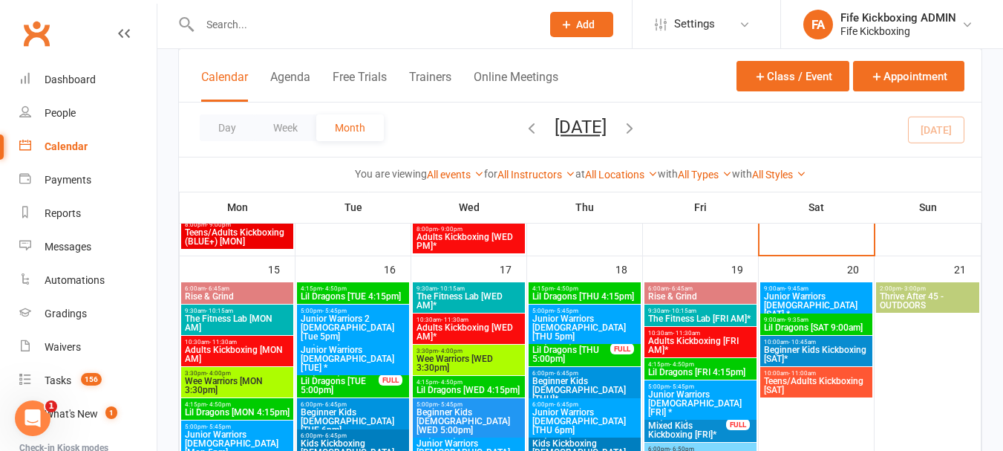
click at [723, 377] on div "4:15pm - 4:50pm Lil Dragons [FRI 4:15pm]" at bounding box center [700, 369] width 112 height 22
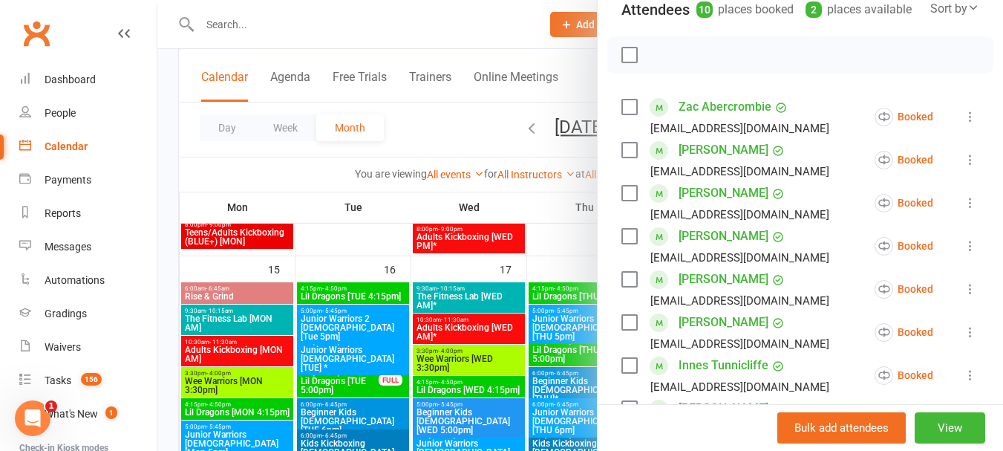
scroll to position [445, 0]
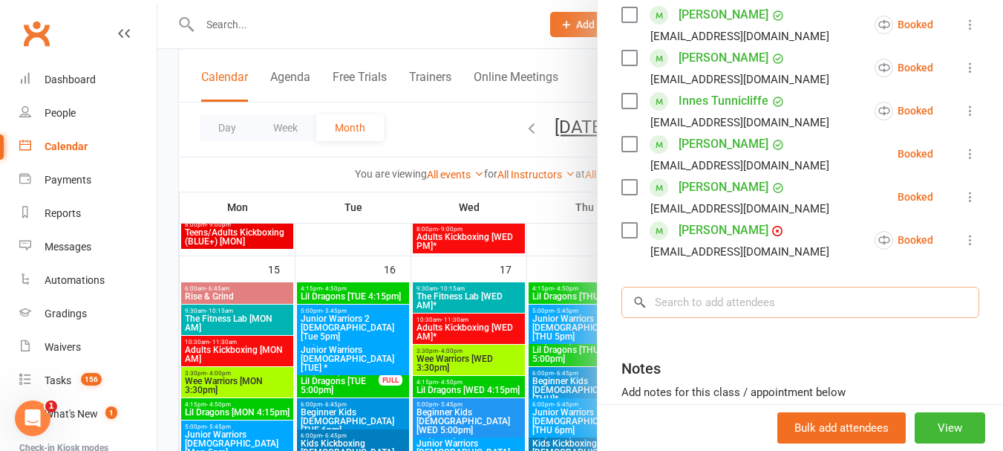
click at [713, 318] on input "search" at bounding box center [800, 302] width 358 height 31
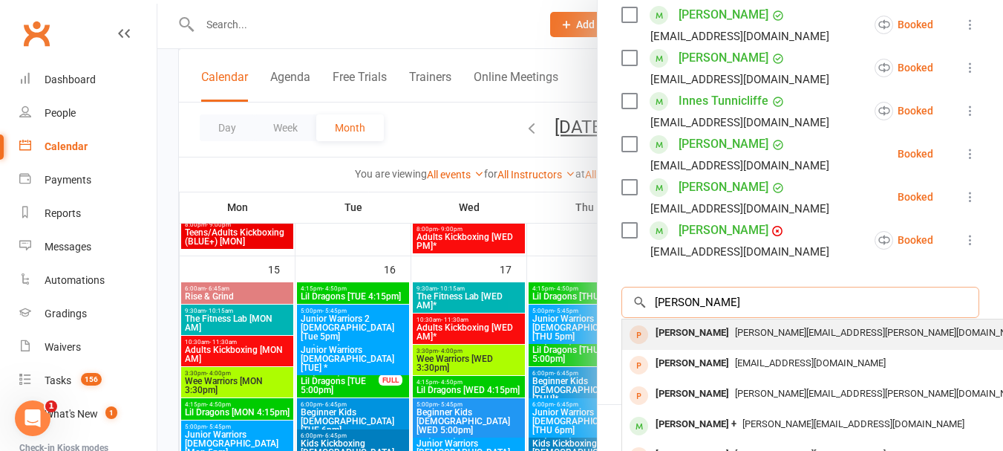
scroll to position [82, 0]
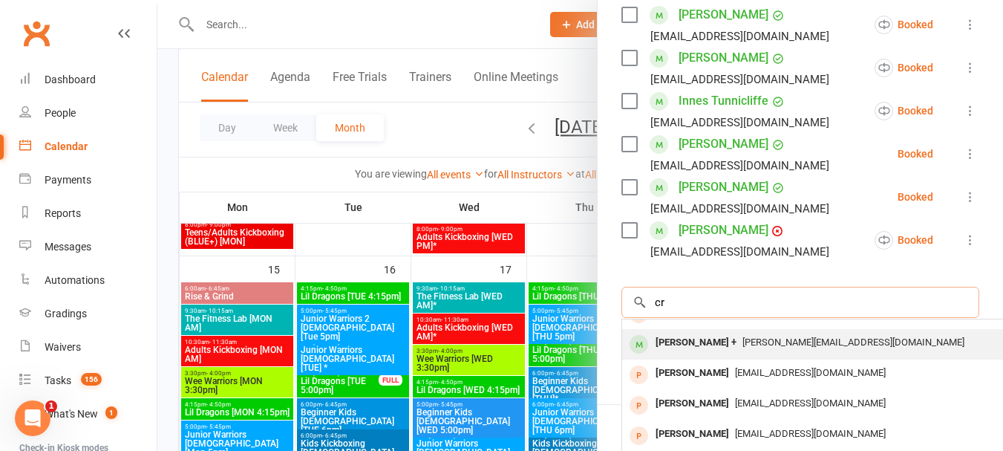
type input "c"
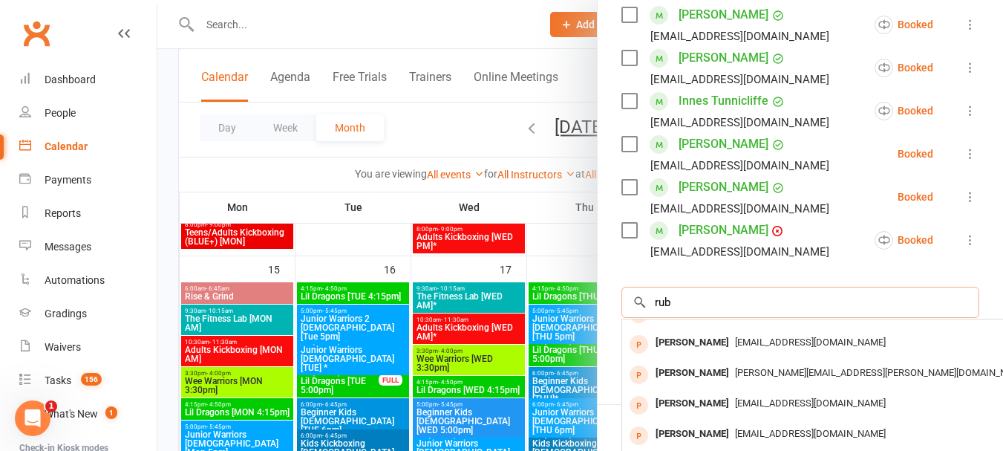
scroll to position [0, 0]
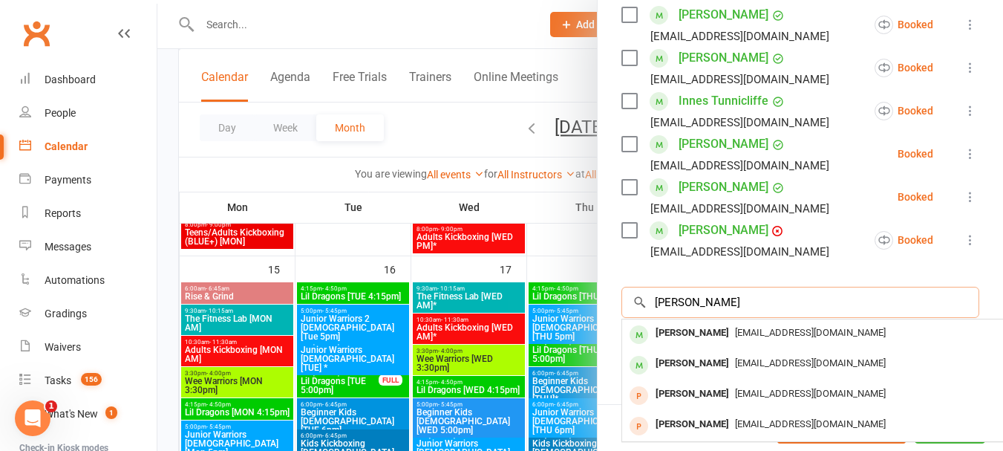
type input "ruben pa"
click at [665, 344] on div "Ruben Paterson" at bounding box center [691, 333] width 85 height 22
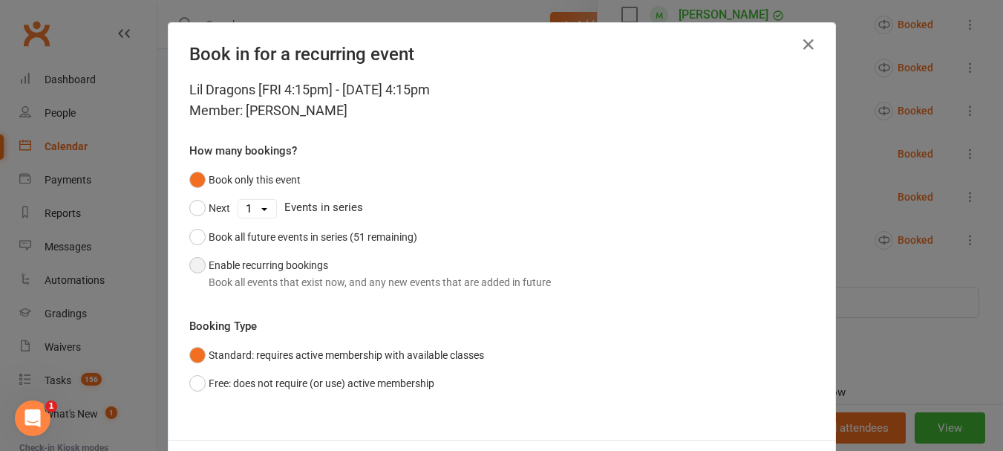
click at [423, 267] on button "Enable recurring bookings Book all events that exist now, and any new events th…" at bounding box center [369, 273] width 361 height 45
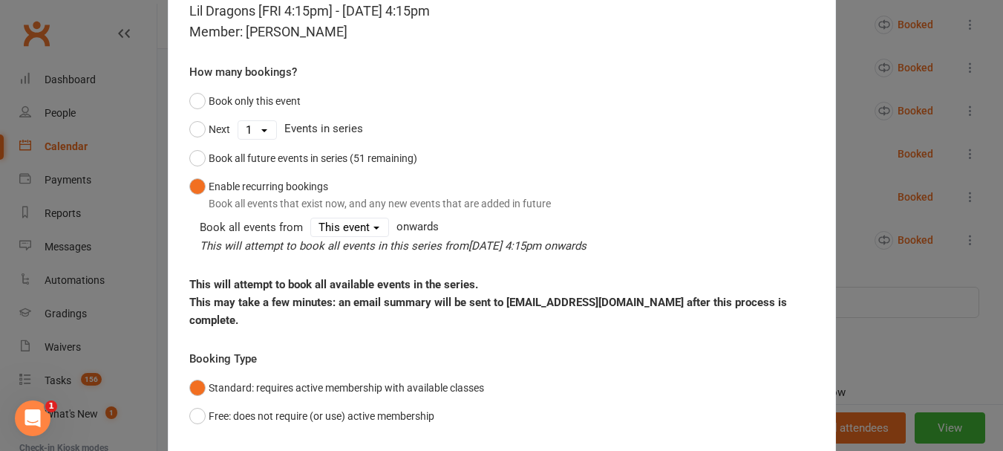
scroll to position [160, 0]
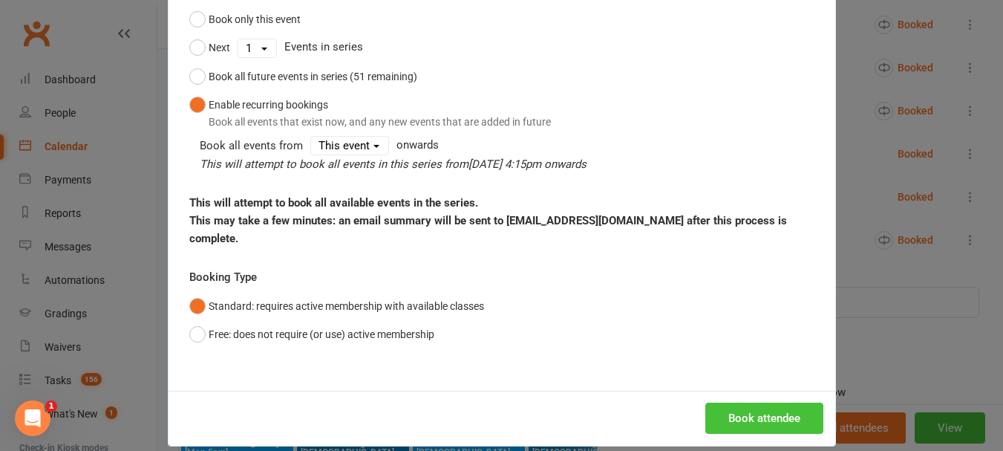
click at [758, 402] on button "Book attendee" at bounding box center [764, 417] width 118 height 31
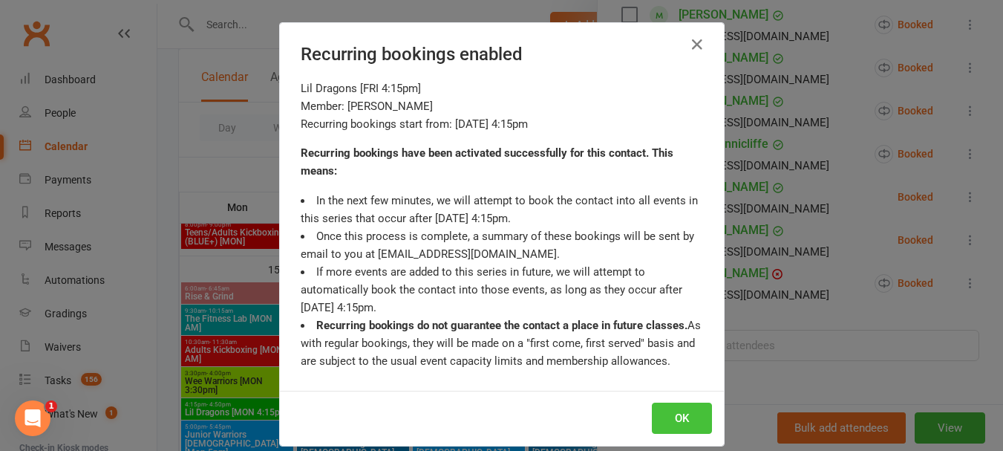
click at [652, 417] on button "OK" at bounding box center [682, 417] width 60 height 31
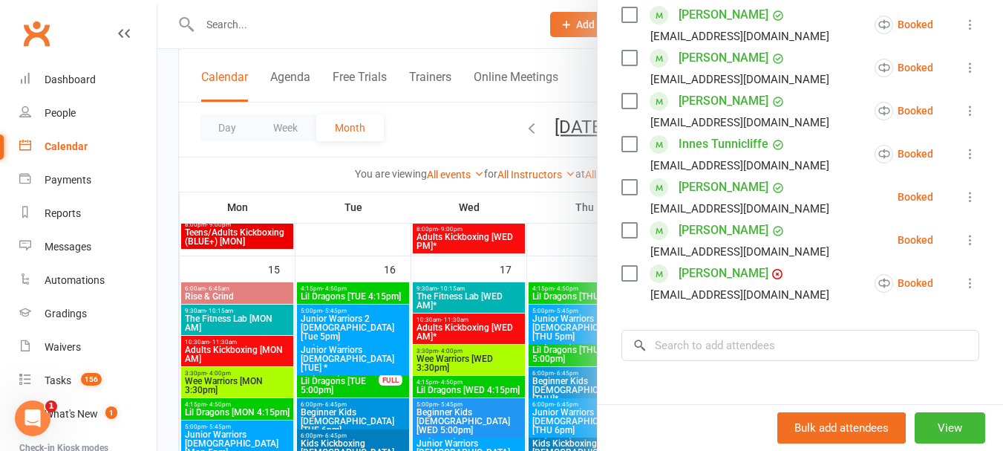
click at [402, 357] on div at bounding box center [579, 225] width 845 height 451
